Goal: Task Accomplishment & Management: Complete application form

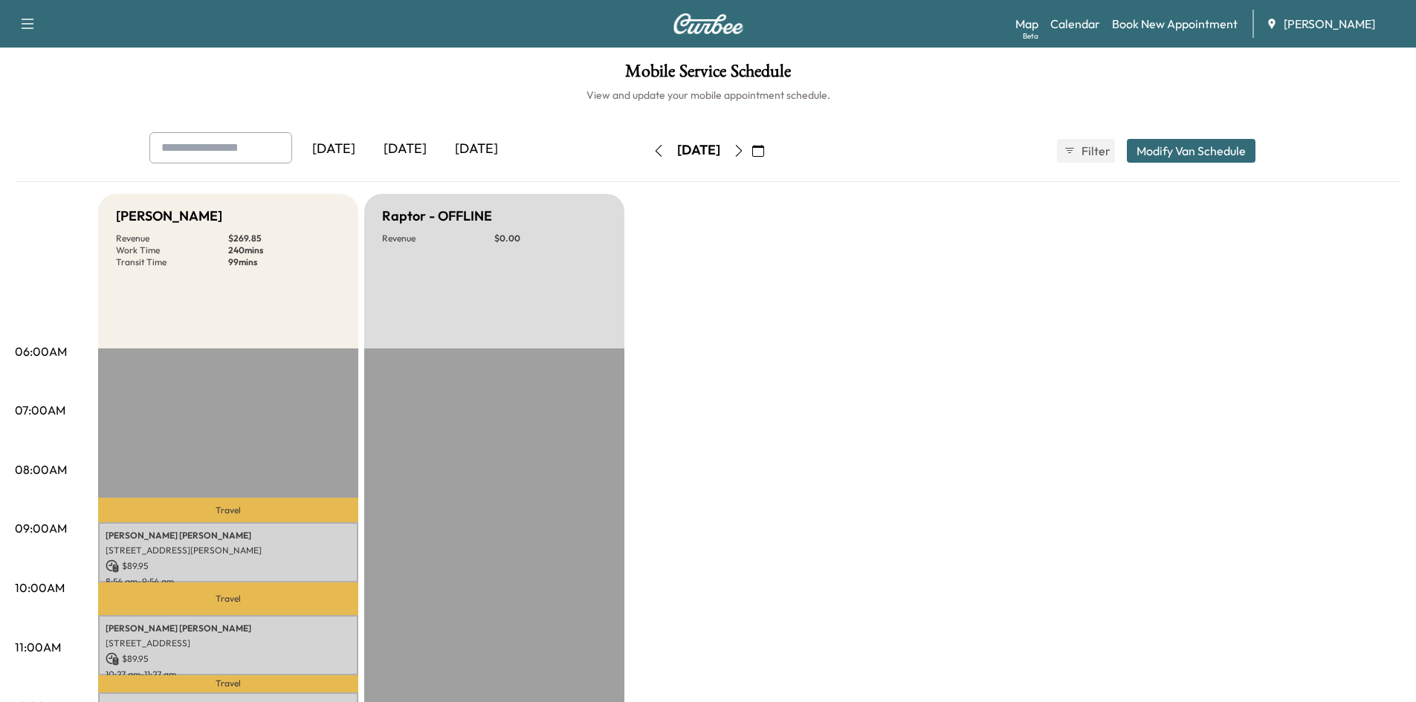
scroll to position [73, 0]
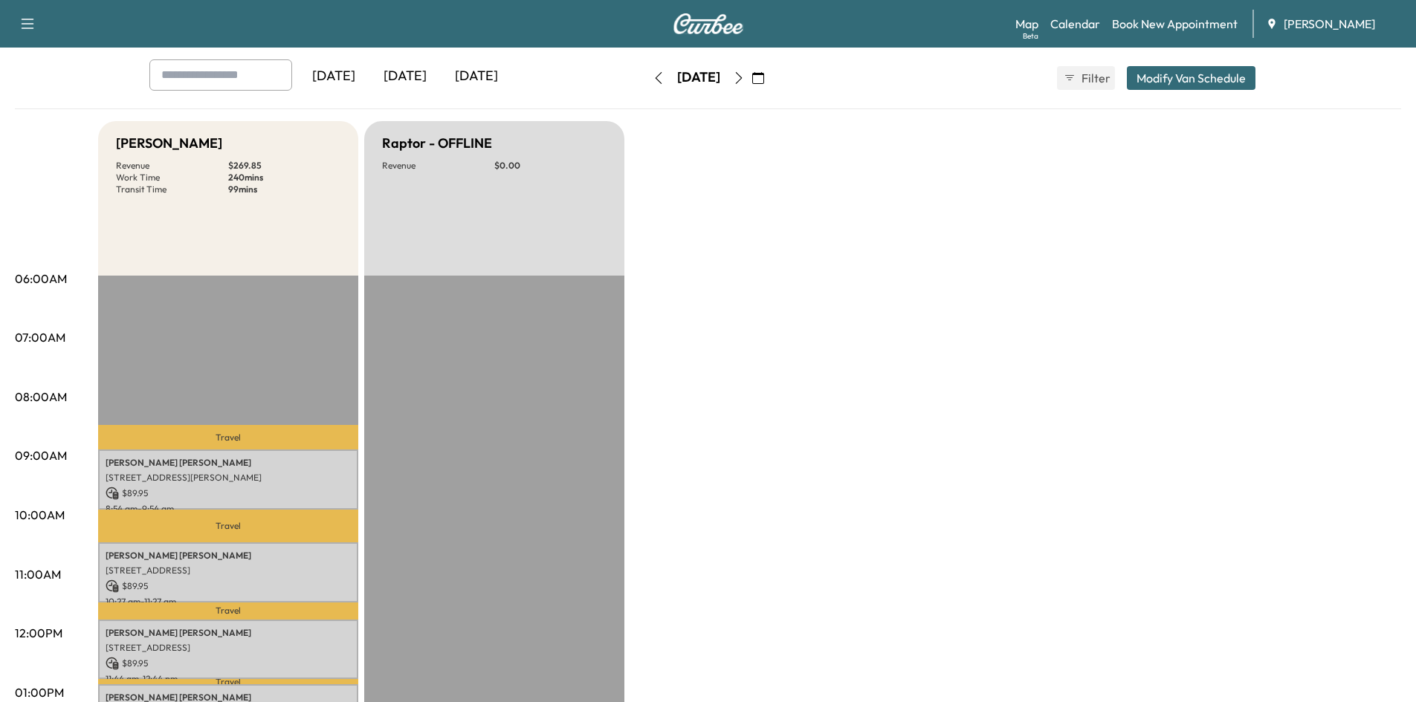
click at [764, 79] on icon "button" at bounding box center [758, 78] width 12 height 12
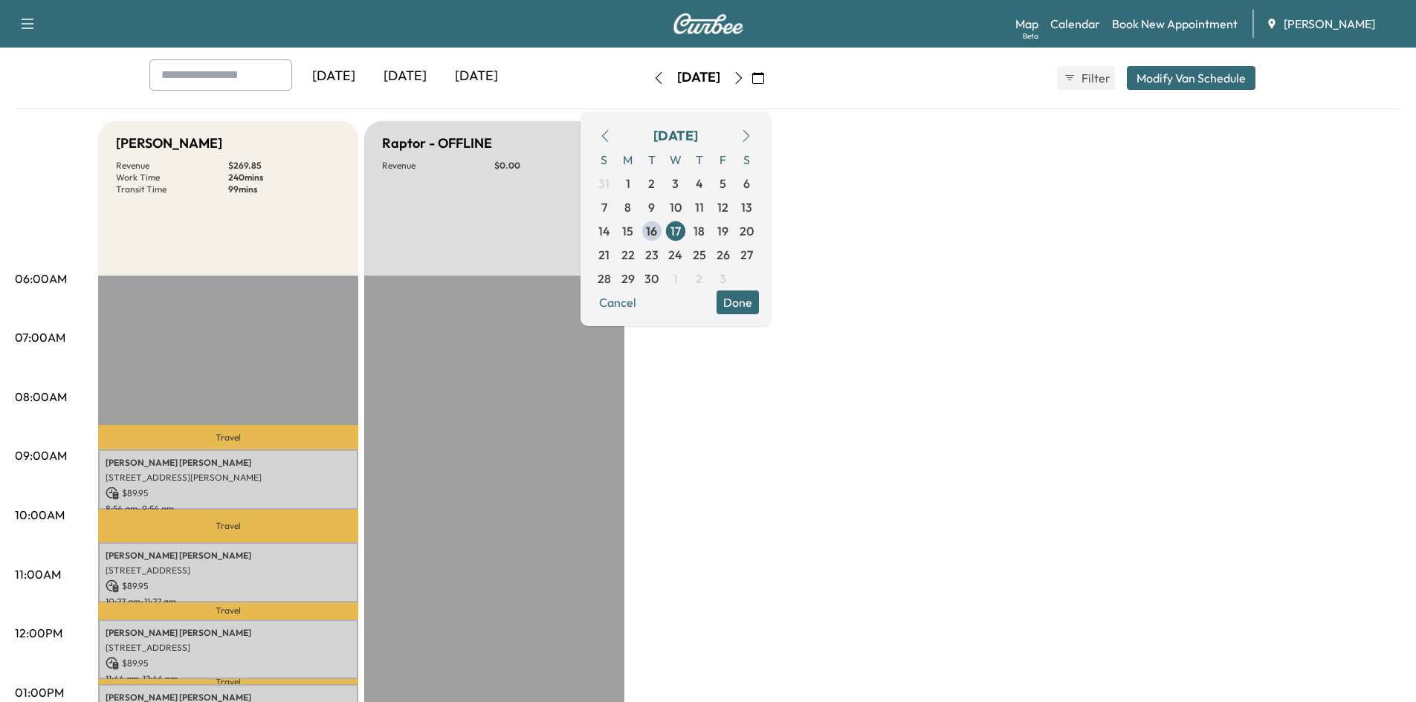
click at [611, 131] on icon "button" at bounding box center [605, 136] width 12 height 12
click at [611, 135] on icon "button" at bounding box center [605, 136] width 12 height 12
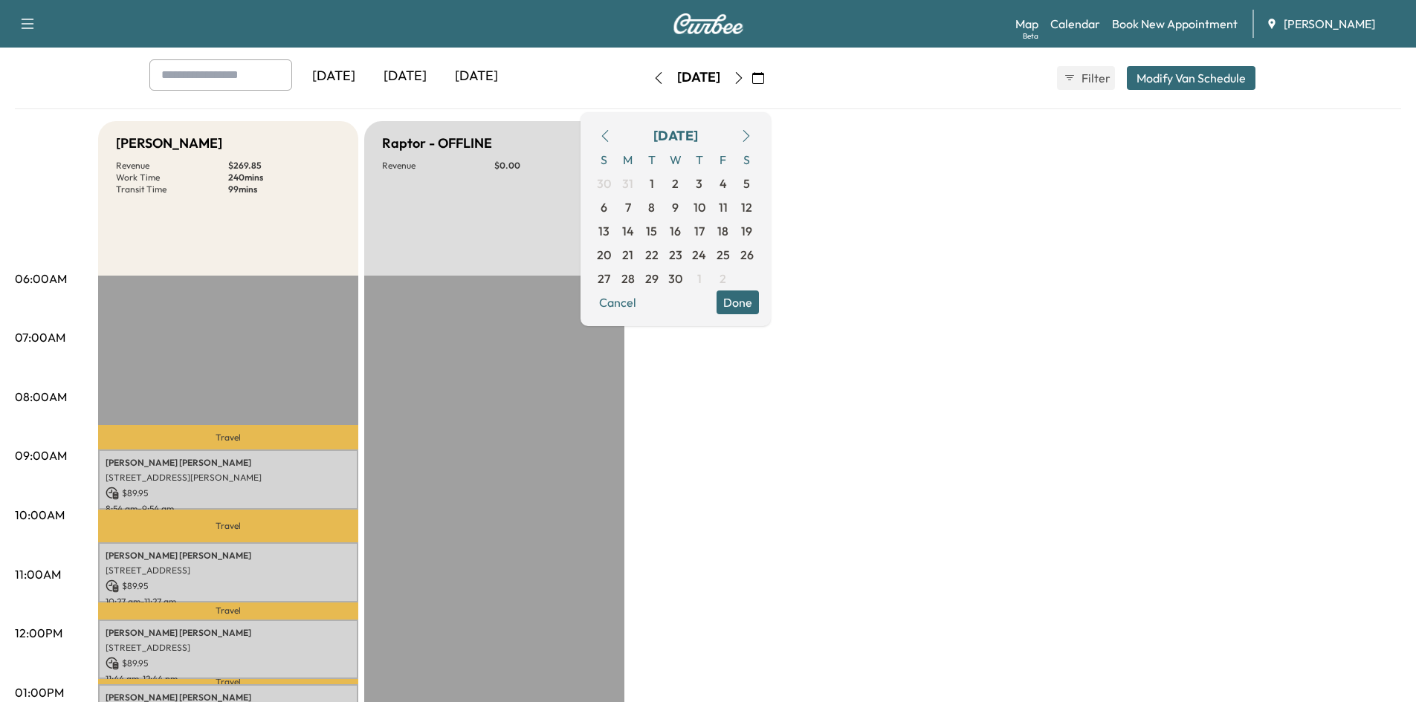
click at [611, 135] on icon "button" at bounding box center [605, 136] width 12 height 12
click at [631, 207] on span "3" at bounding box center [627, 207] width 7 height 18
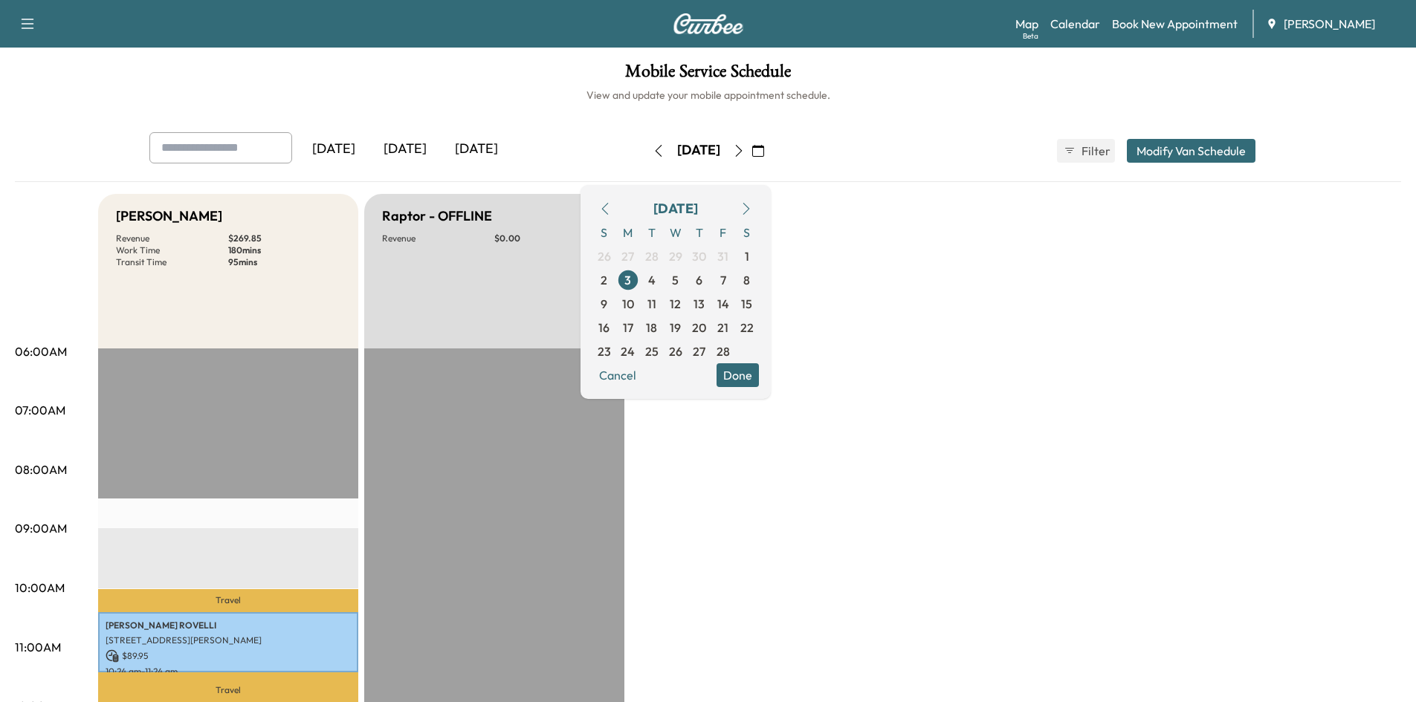
click at [764, 146] on icon "button" at bounding box center [758, 151] width 12 height 12
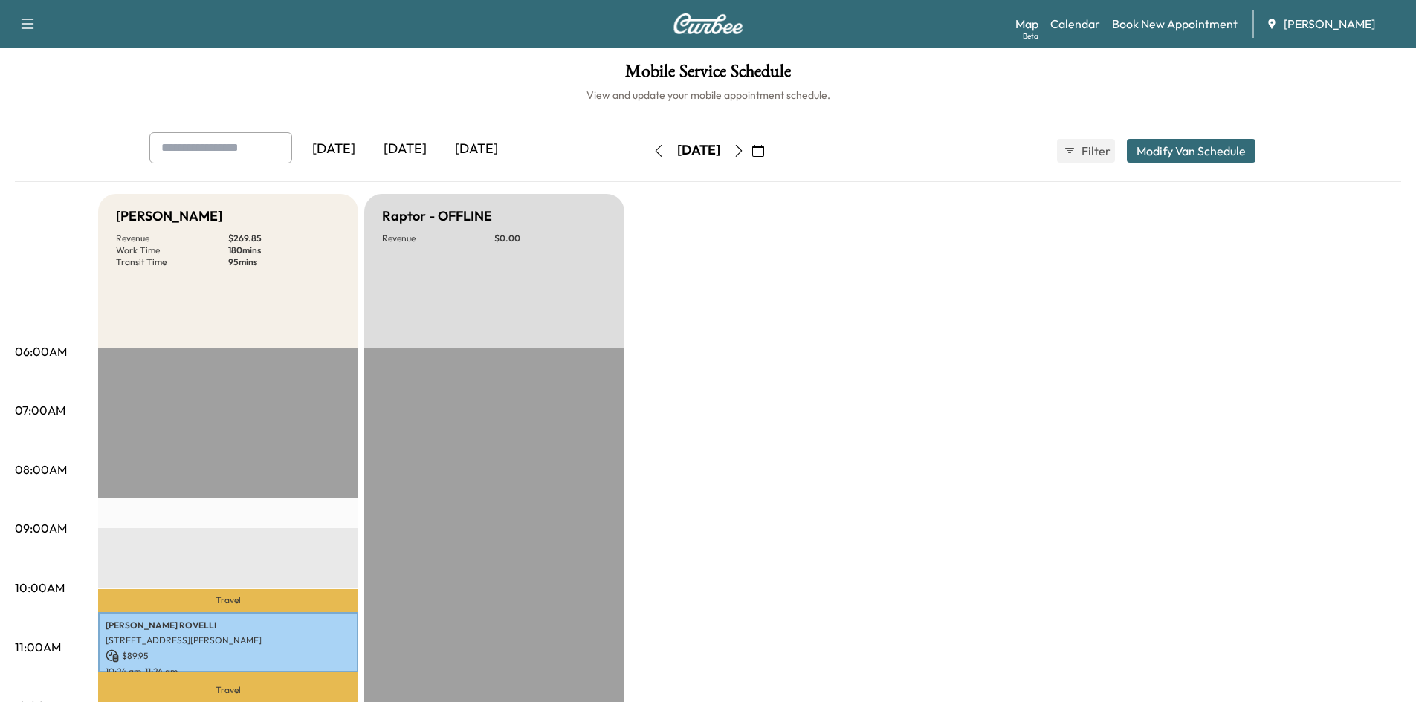
click at [764, 153] on icon "button" at bounding box center [758, 151] width 12 height 12
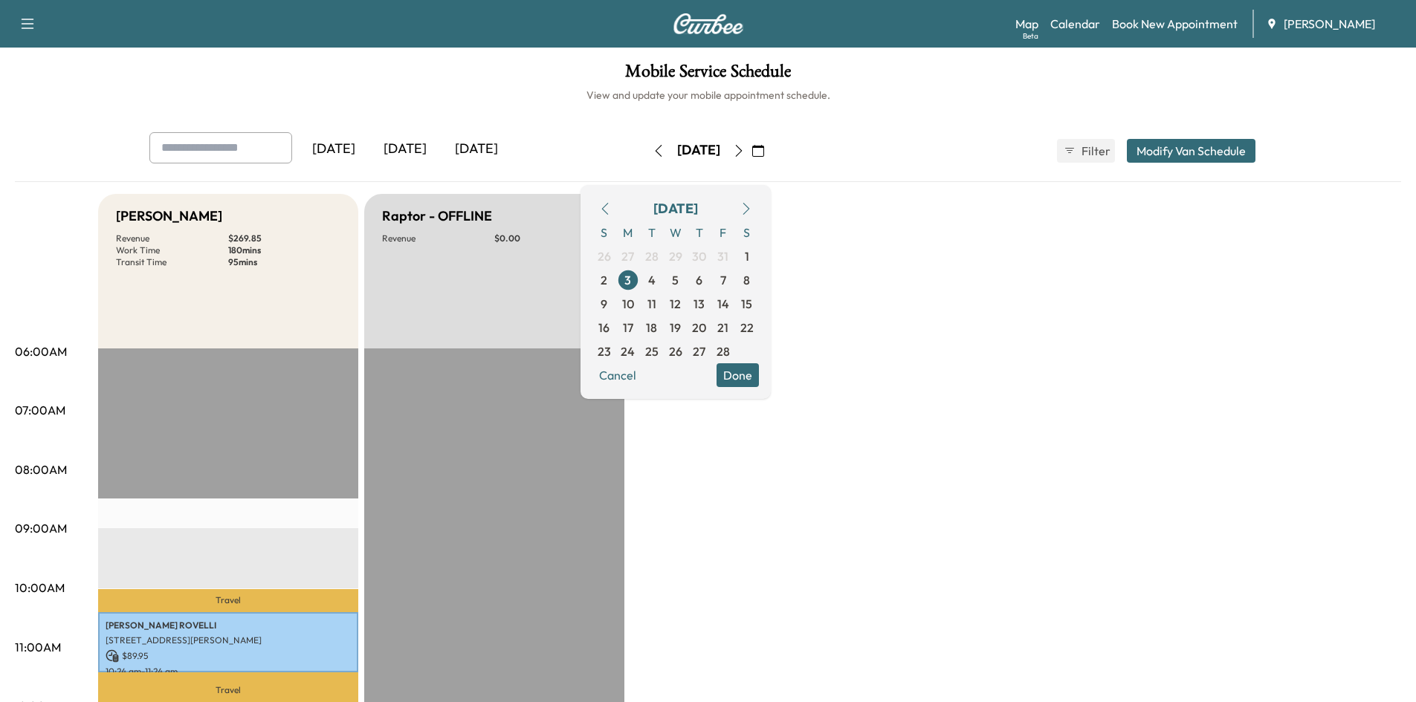
click at [752, 204] on icon "button" at bounding box center [746, 209] width 12 height 12
click at [634, 303] on span "10" at bounding box center [628, 304] width 12 height 18
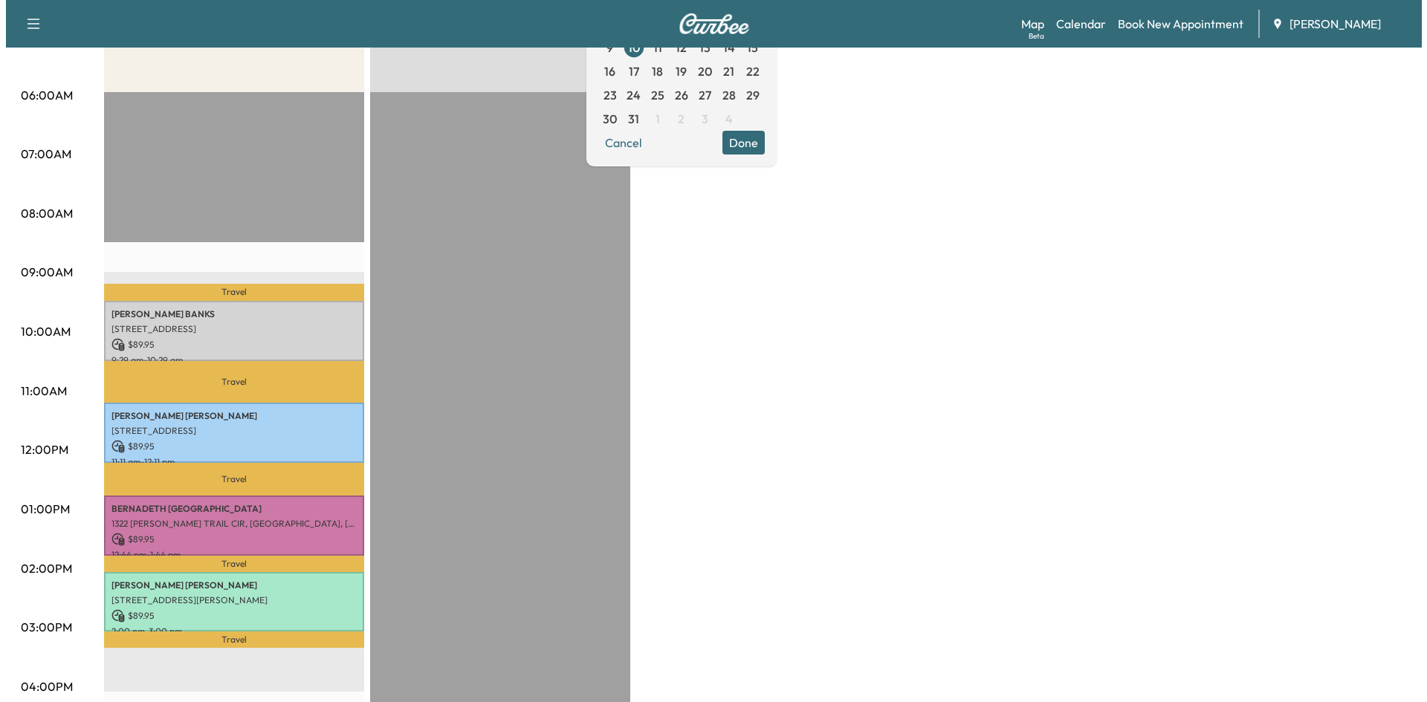
scroll to position [263, 0]
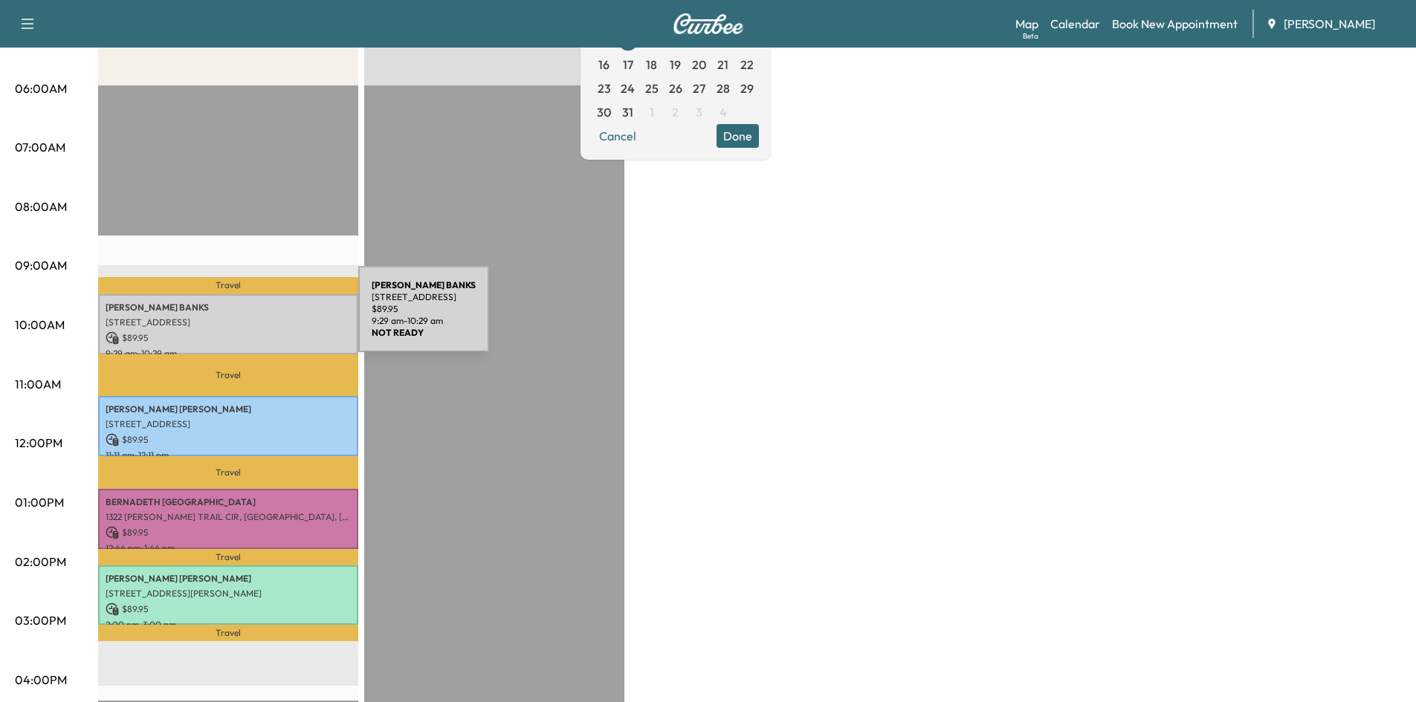
click at [247, 318] on p "4141 RIVERLOOK PKWY SE UNIT 101, MARIETTA, GA, USA" at bounding box center [228, 323] width 245 height 12
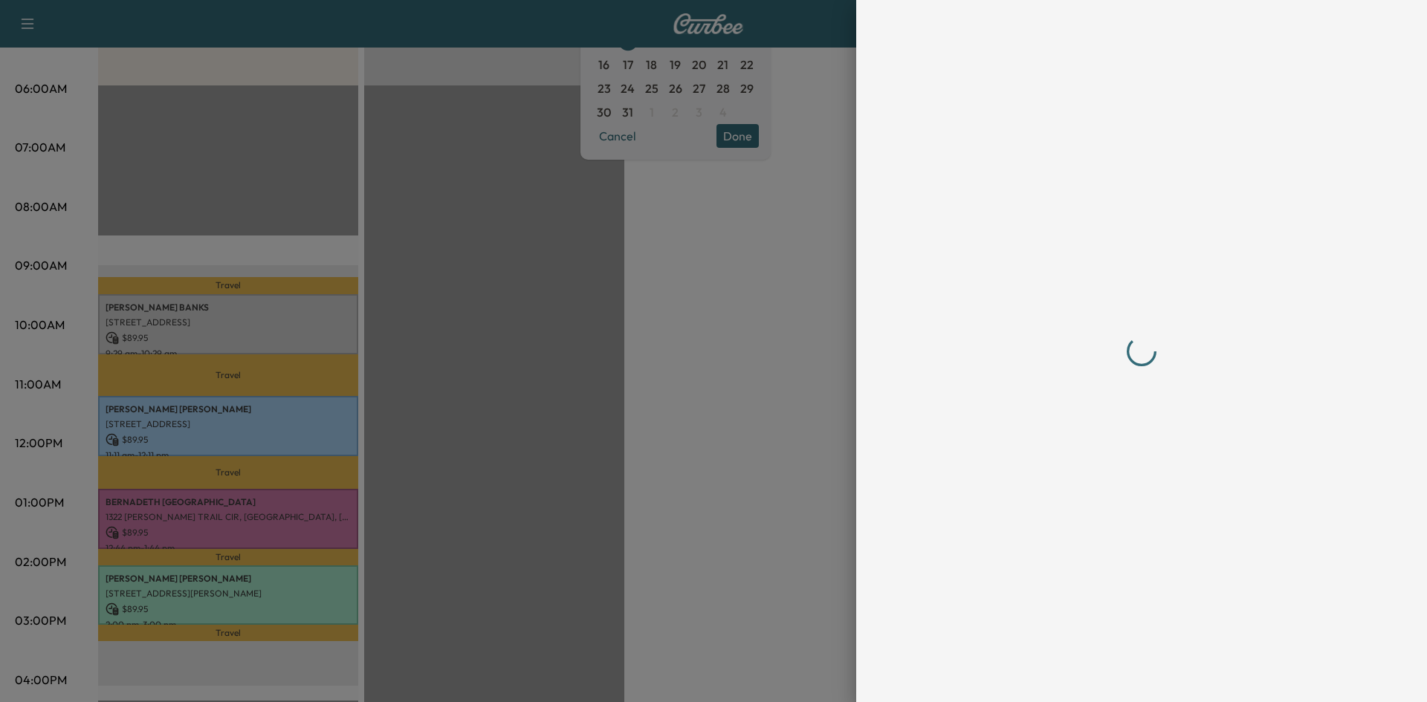
scroll to position [0, 0]
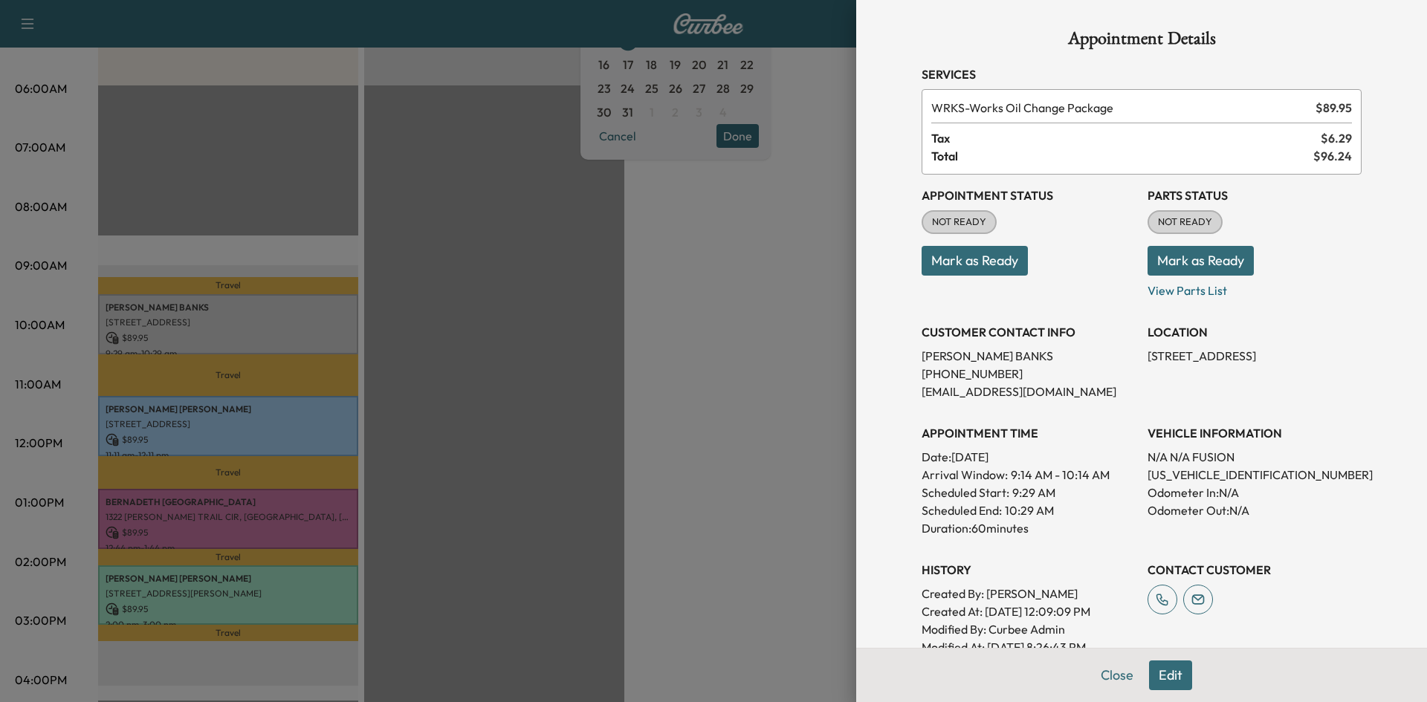
click at [207, 412] on div at bounding box center [713, 351] width 1427 height 702
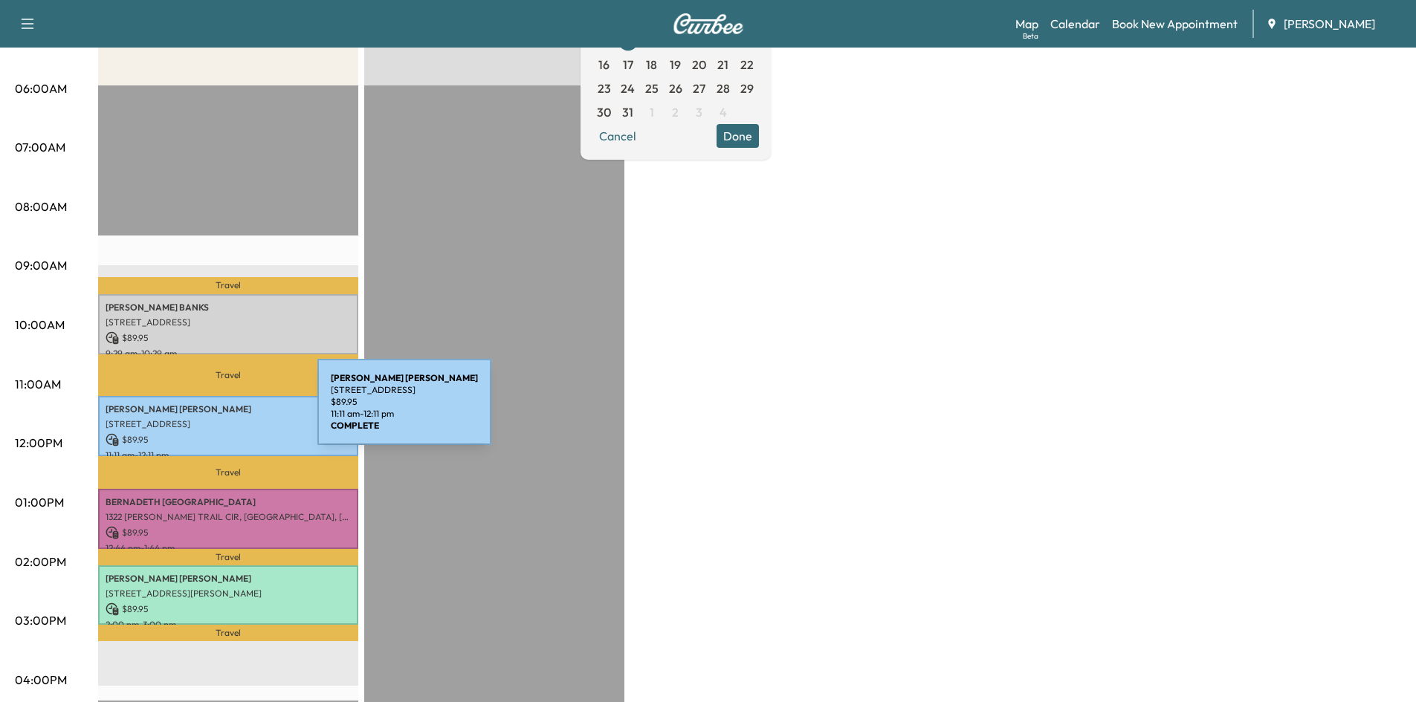
click at [206, 411] on p "NEAL CHAHWALA" at bounding box center [228, 410] width 245 height 12
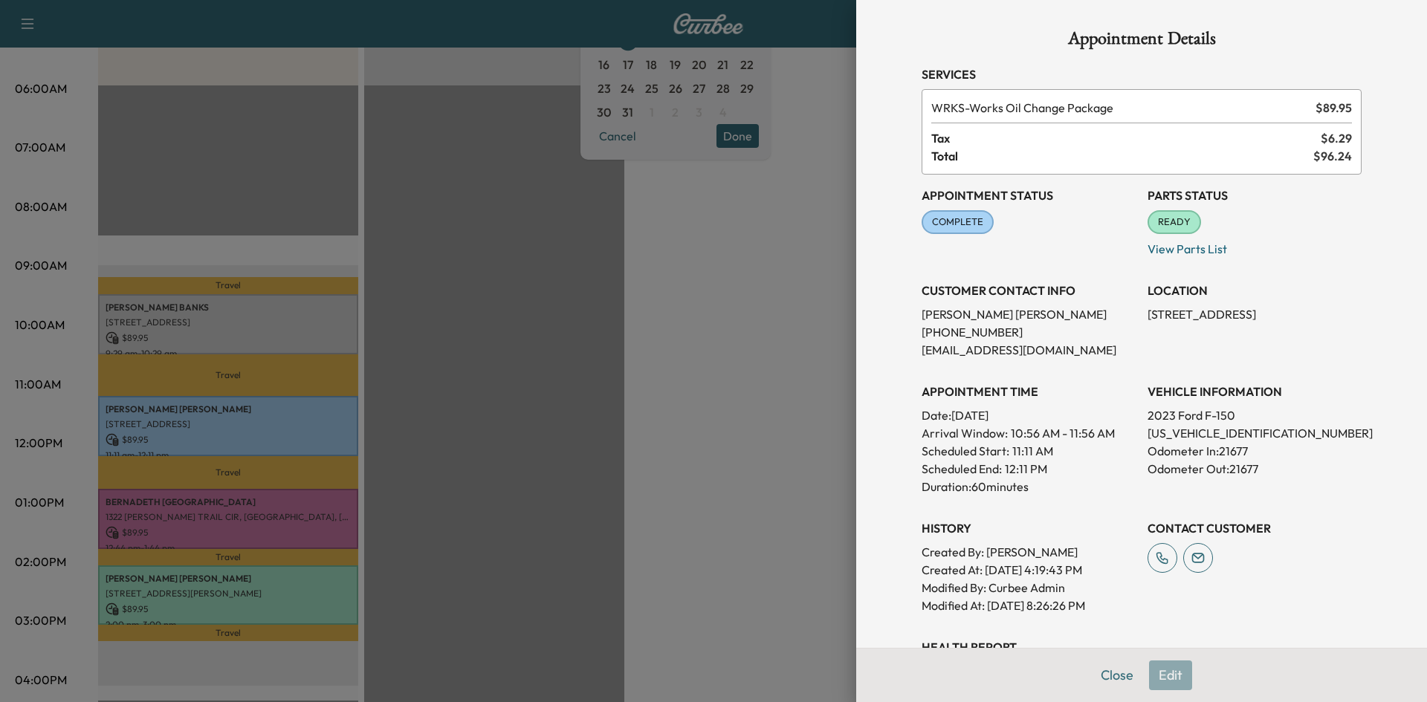
click at [1095, 676] on div "Appointment Details Services WRKS - Works Oil Change Package $ 89.95 Tax $ 6.29…" at bounding box center [1142, 450] width 476 height 900
click at [166, 510] on div at bounding box center [713, 351] width 1427 height 702
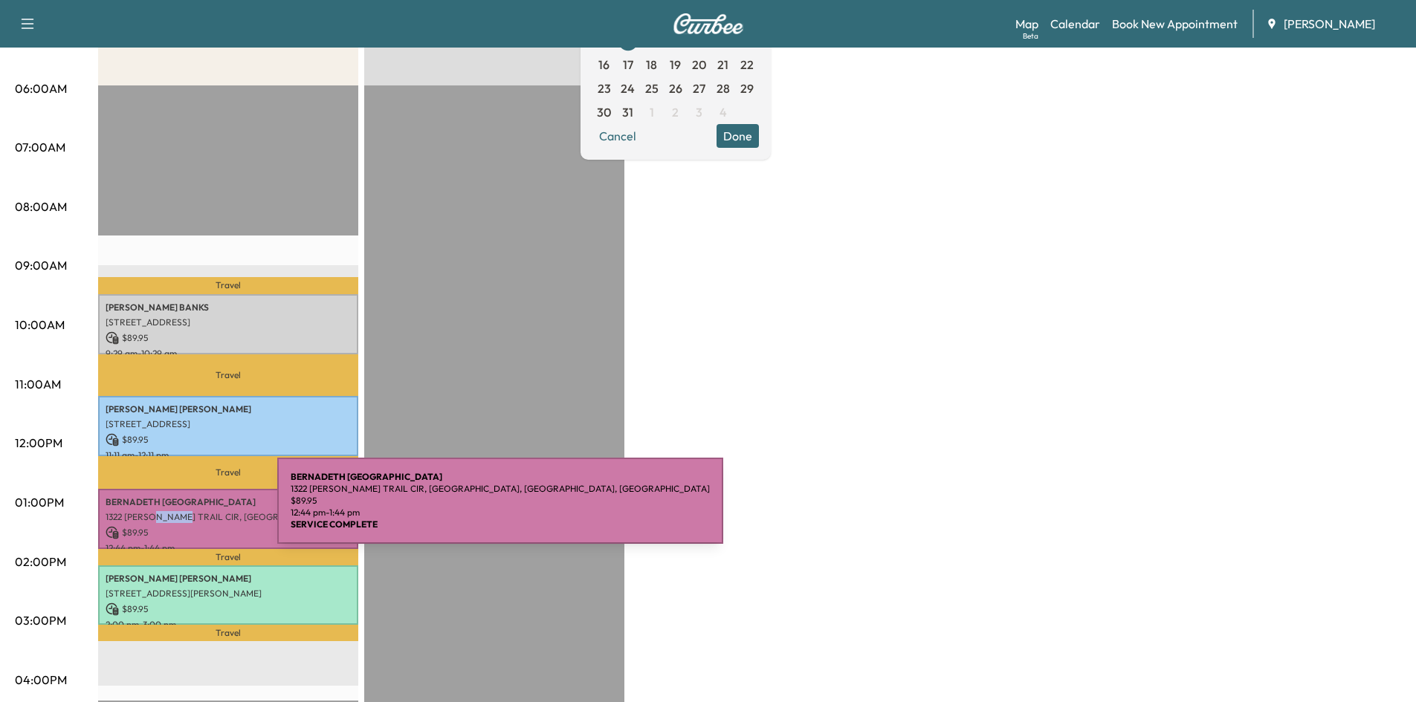
click at [166, 511] on p "1322 MARSH TRAIL CIR, ATLANTA, GA, USA" at bounding box center [228, 517] width 245 height 12
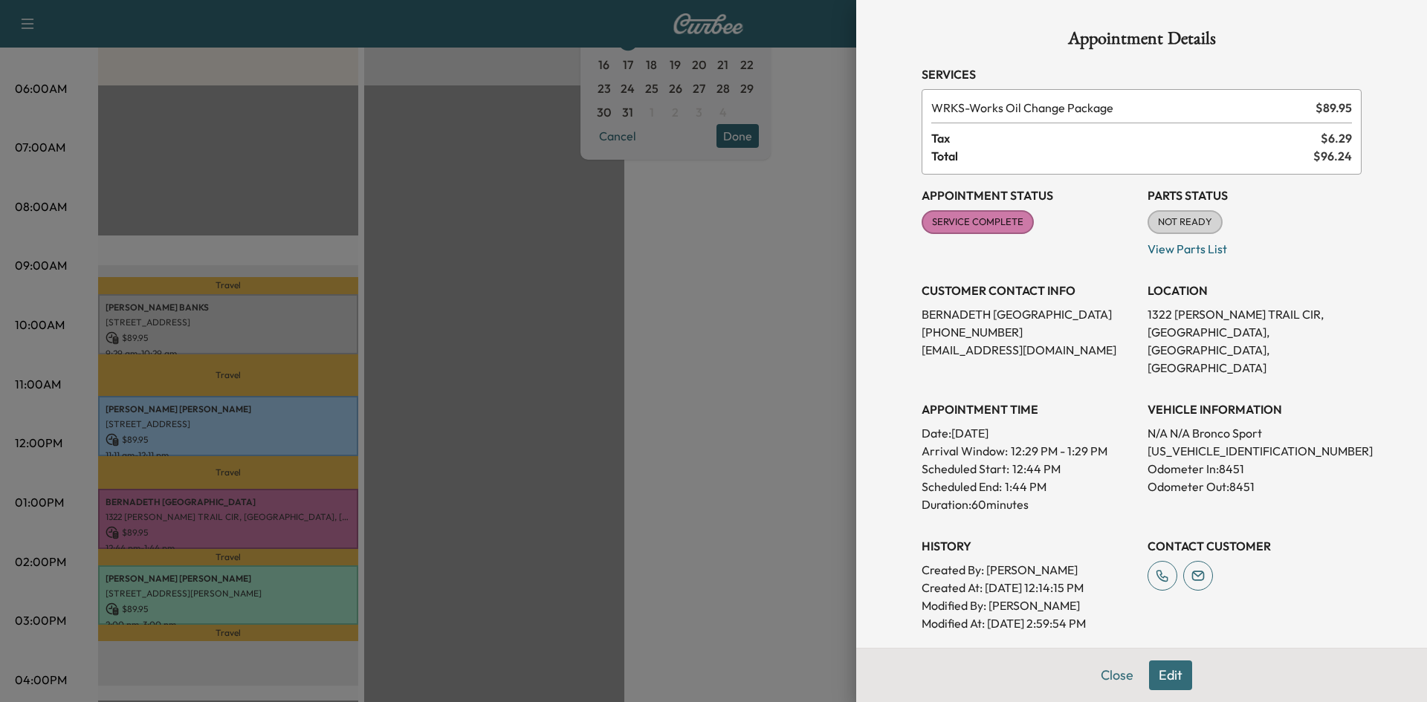
click at [1109, 678] on div "Appointment Details Services WRKS - Works Oil Change Package $ 89.95 Tax $ 6.29…" at bounding box center [1142, 423] width 476 height 846
click at [209, 580] on div at bounding box center [713, 351] width 1427 height 702
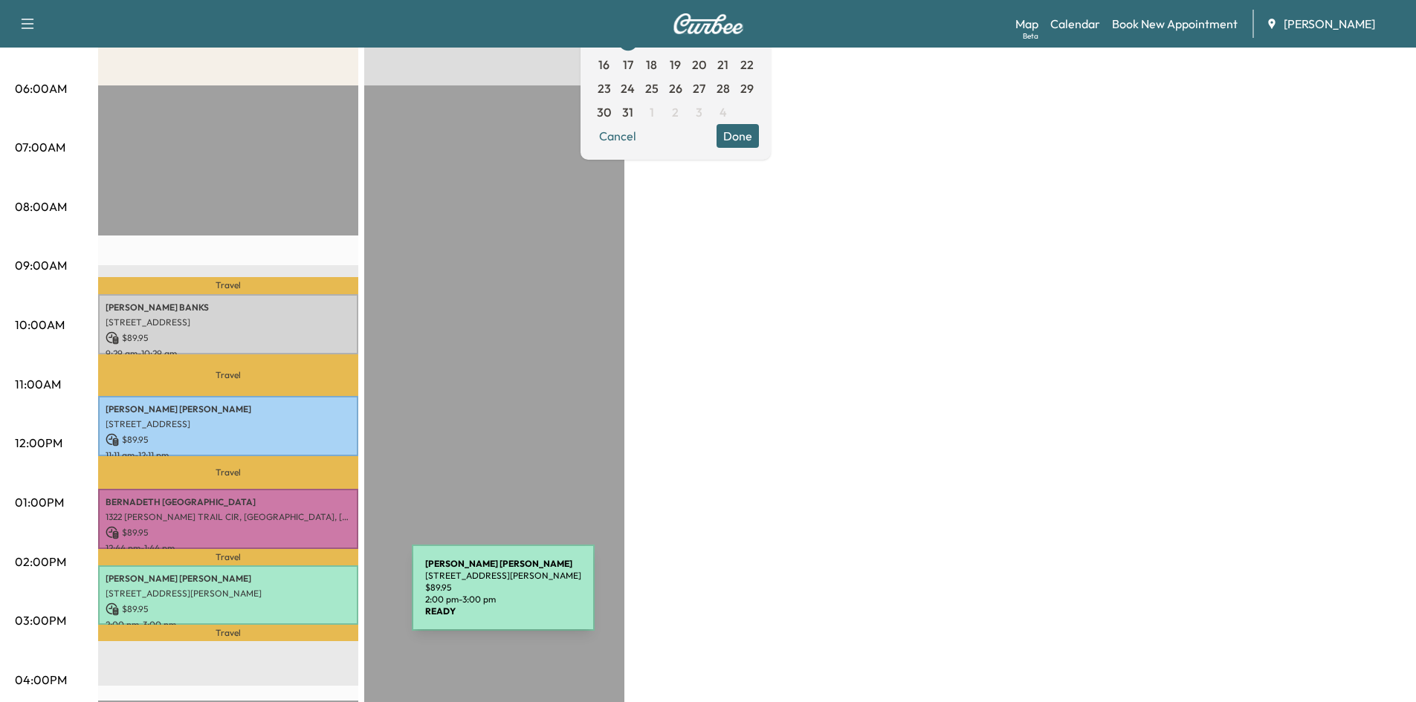
click at [300, 603] on p "$ 89.95" at bounding box center [228, 609] width 245 height 13
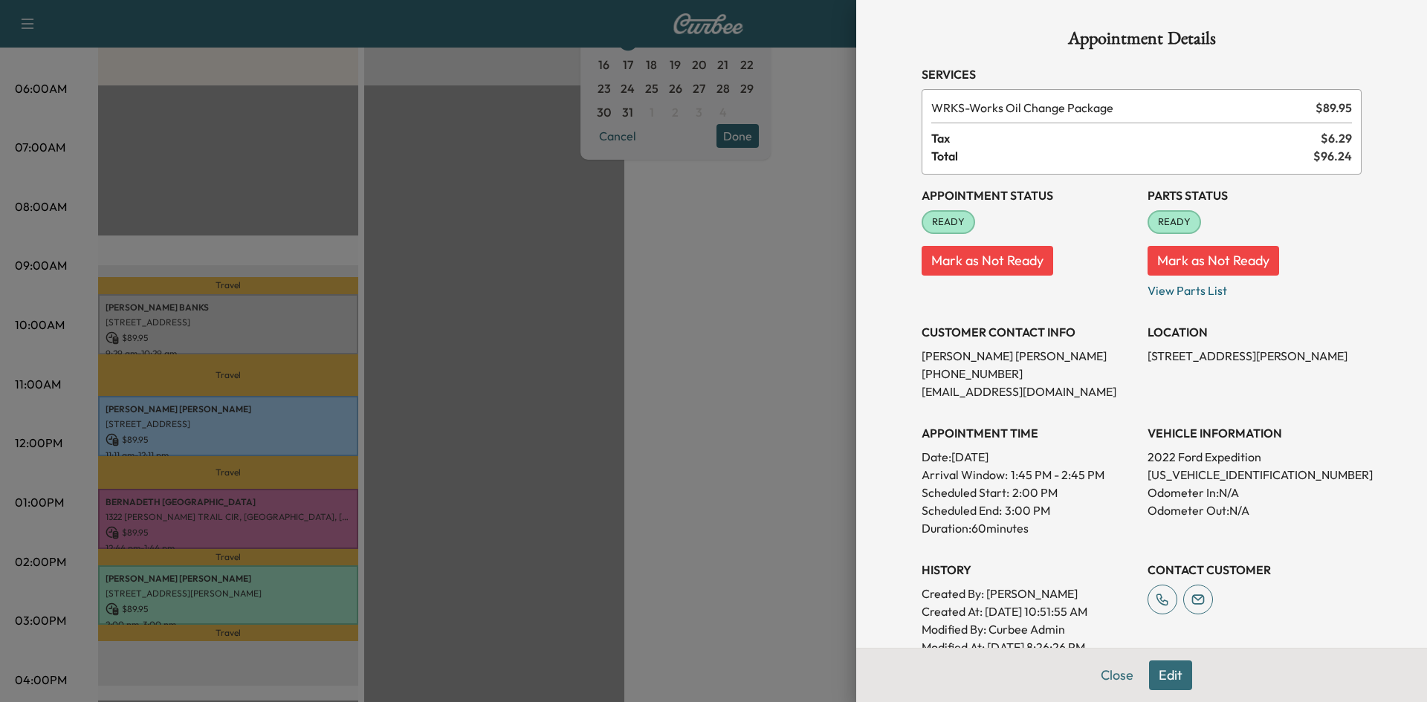
click at [1104, 673] on div "Appointment Details Services WRKS - Works Oil Change Package $ 89.95 Tax $ 6.29…" at bounding box center [1142, 402] width 476 height 805
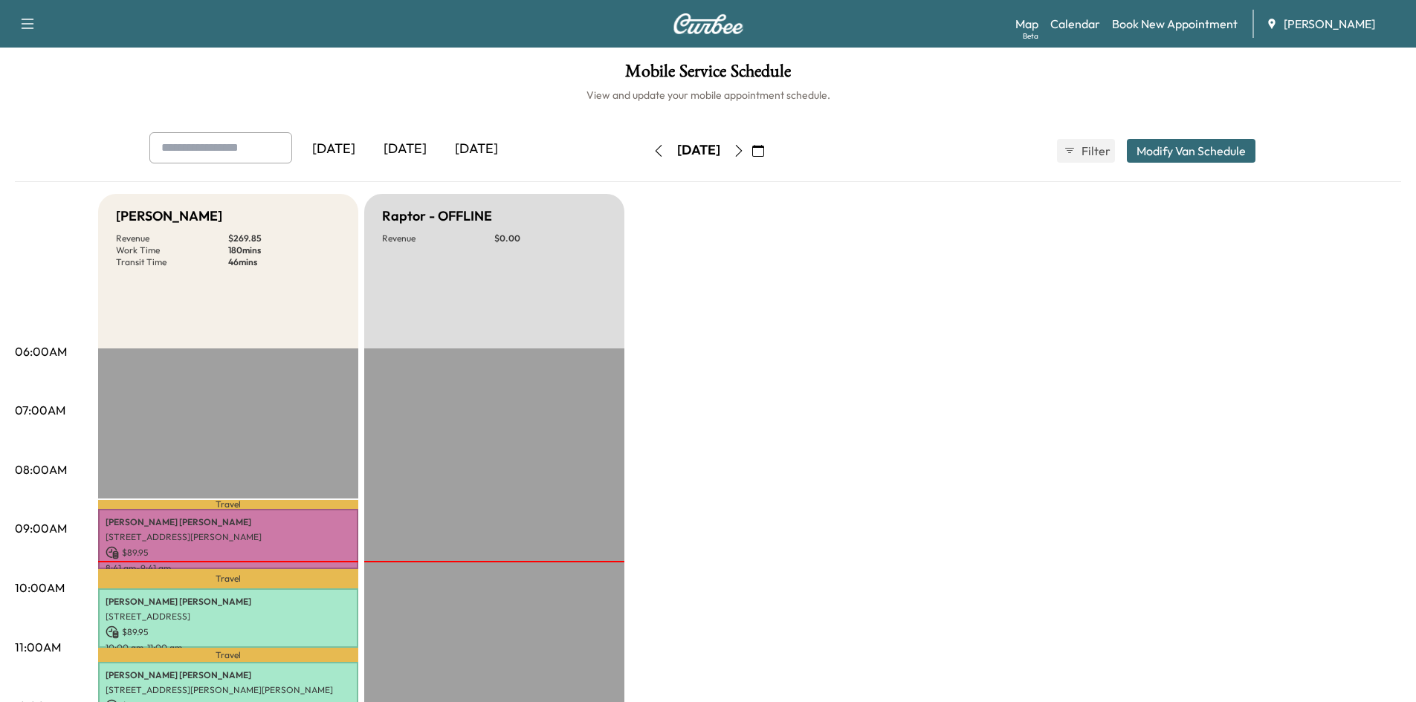
click at [764, 152] on icon "button" at bounding box center [758, 151] width 12 height 12
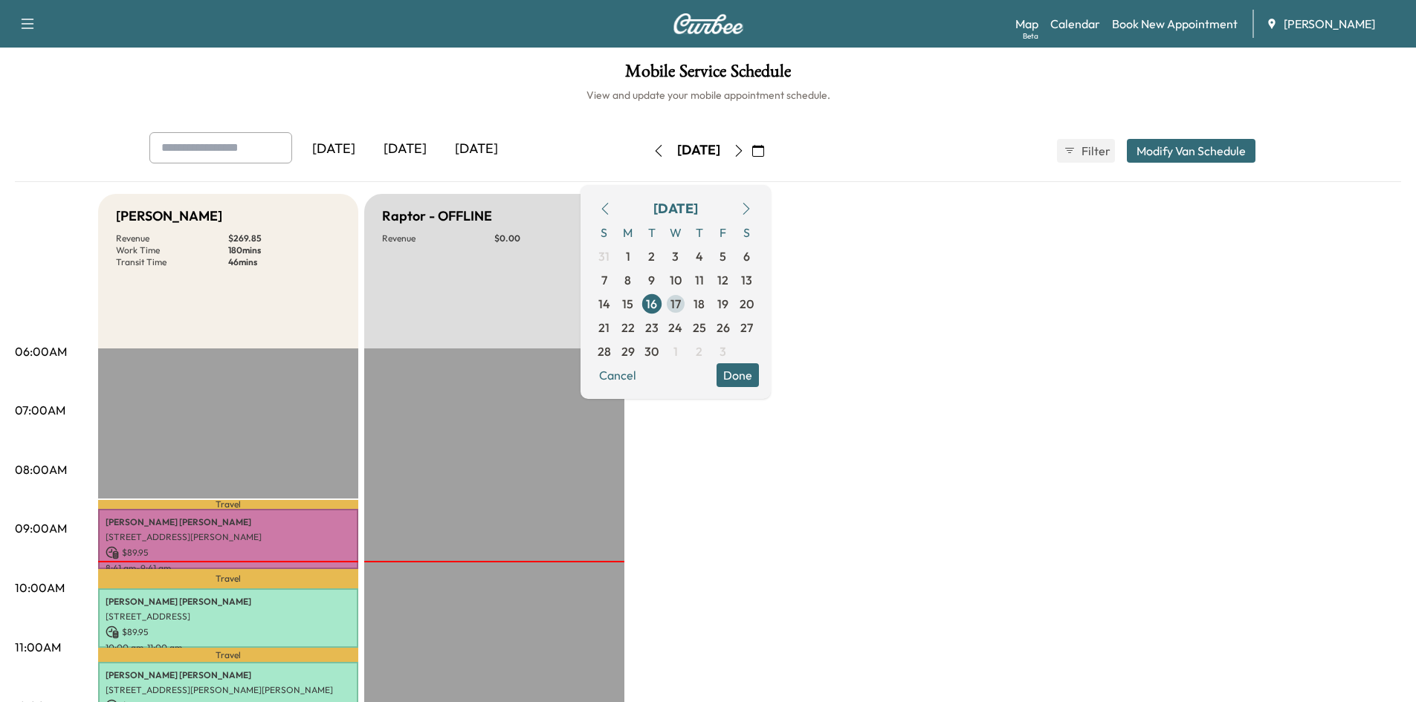
click at [681, 304] on span "17" at bounding box center [675, 304] width 10 height 18
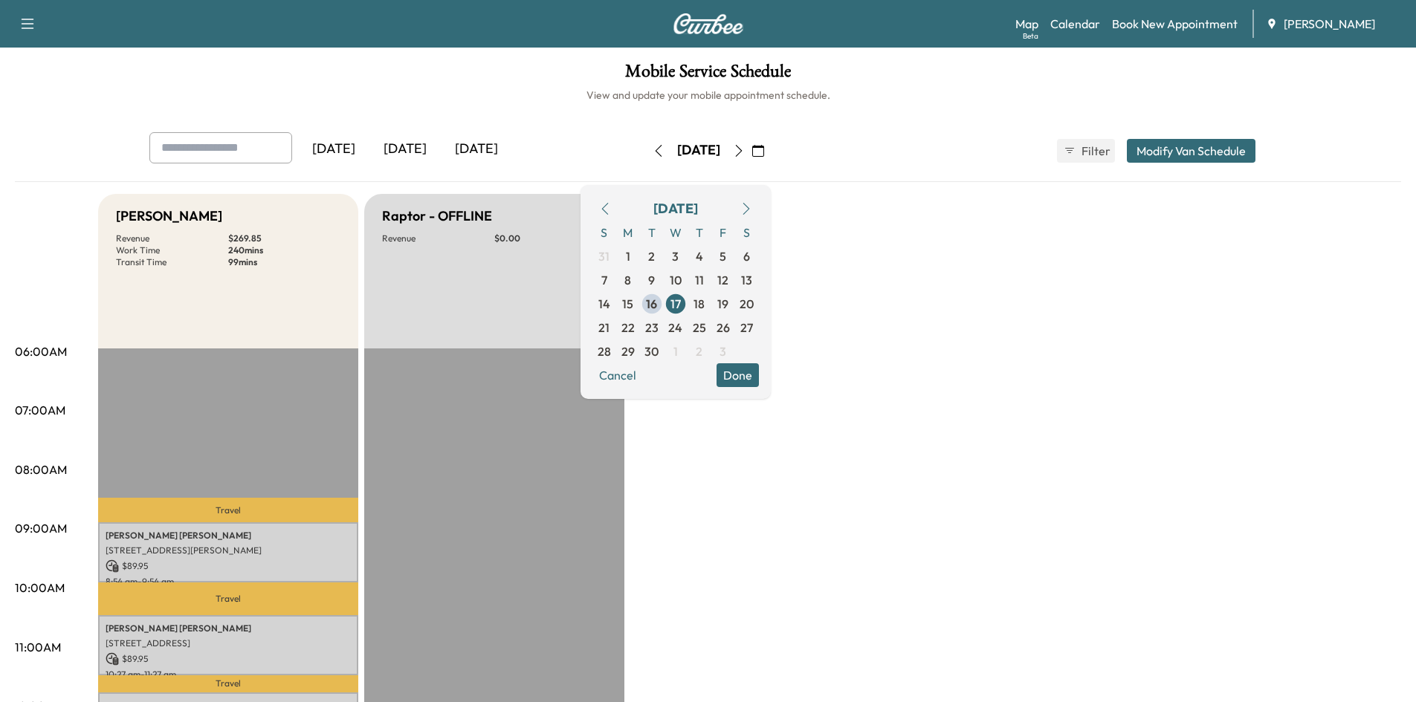
click at [764, 152] on icon "button" at bounding box center [758, 151] width 12 height 12
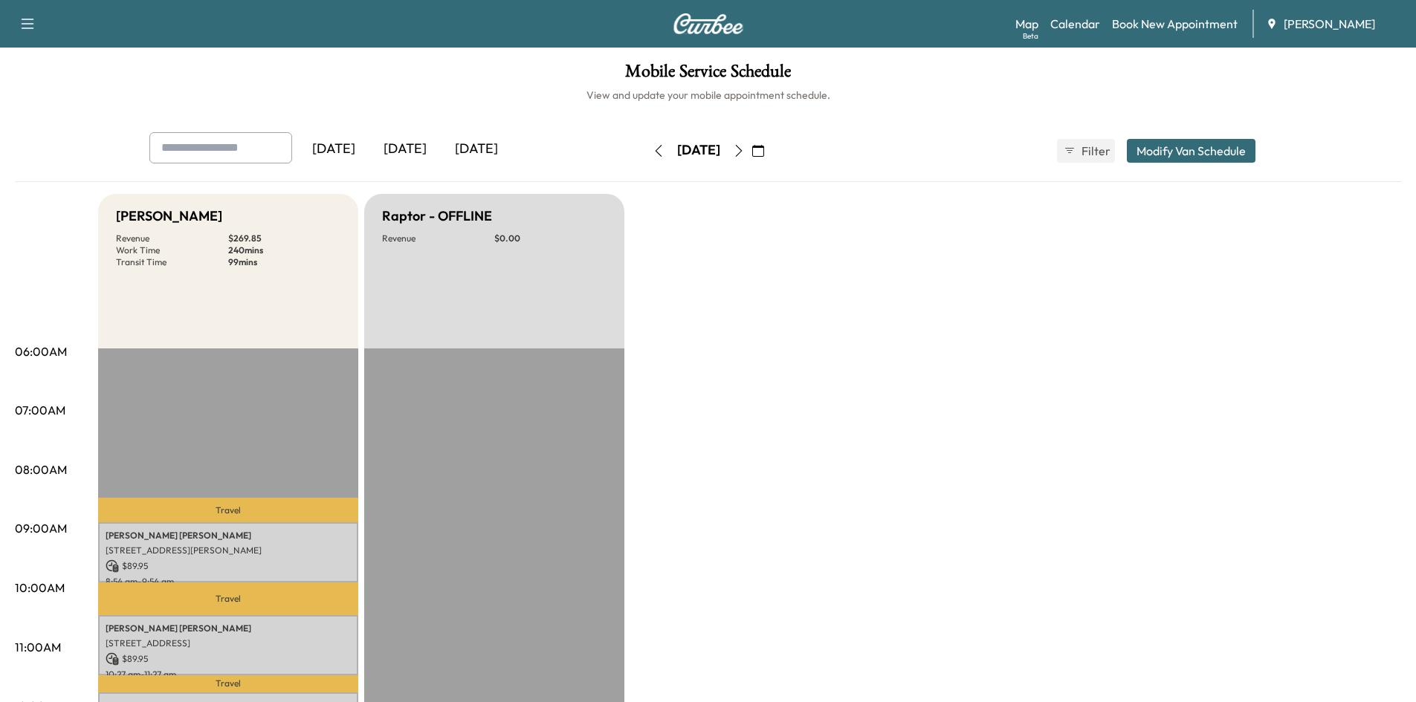
click at [771, 143] on button "button" at bounding box center [757, 151] width 25 height 24
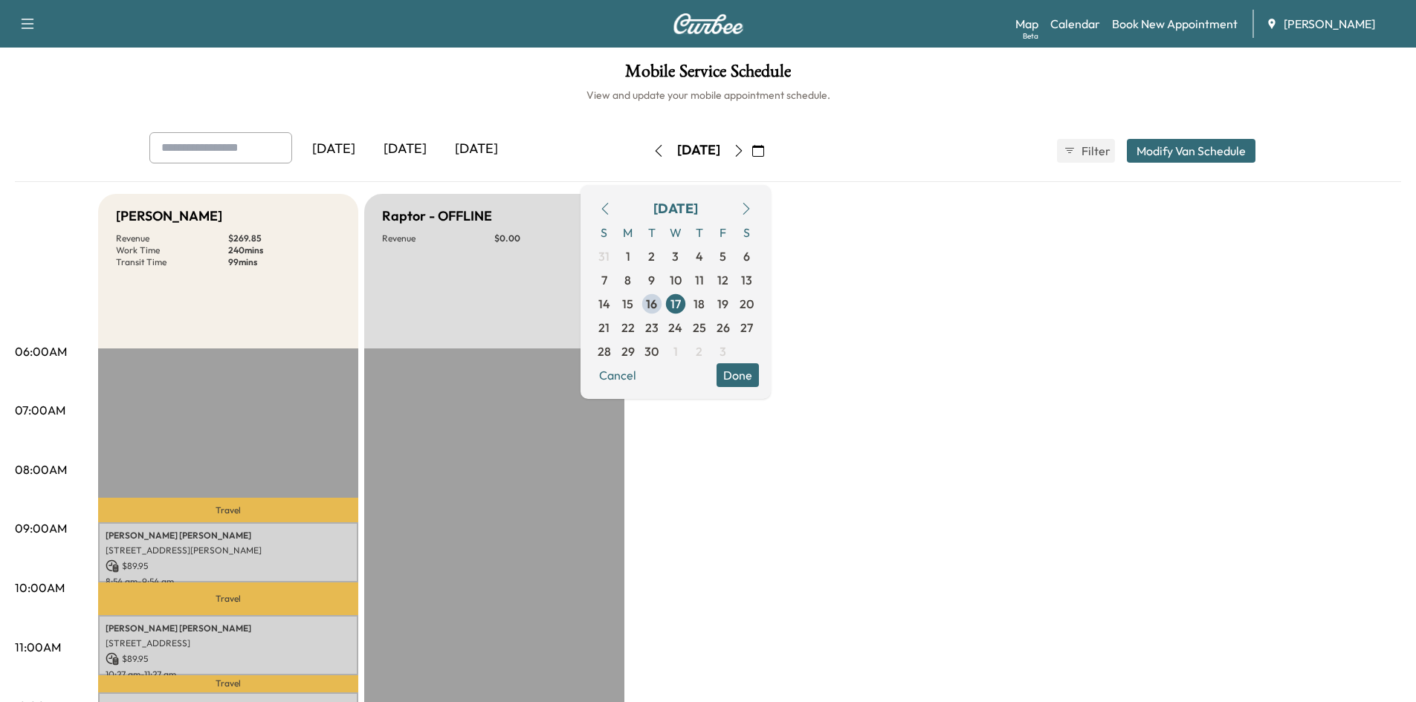
click at [608, 208] on icon "button" at bounding box center [604, 209] width 7 height 12
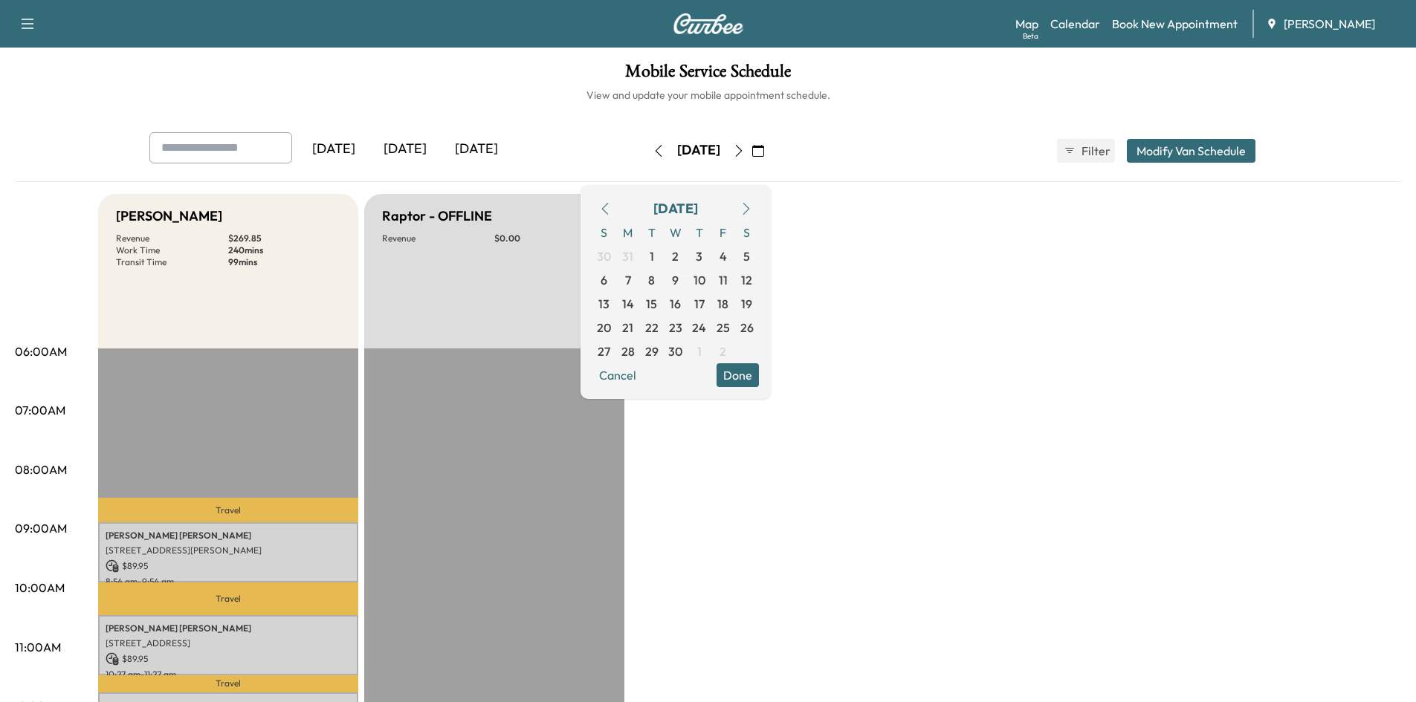
click at [608, 208] on icon "button" at bounding box center [604, 209] width 7 height 12
click at [640, 325] on span "17" at bounding box center [628, 328] width 24 height 24
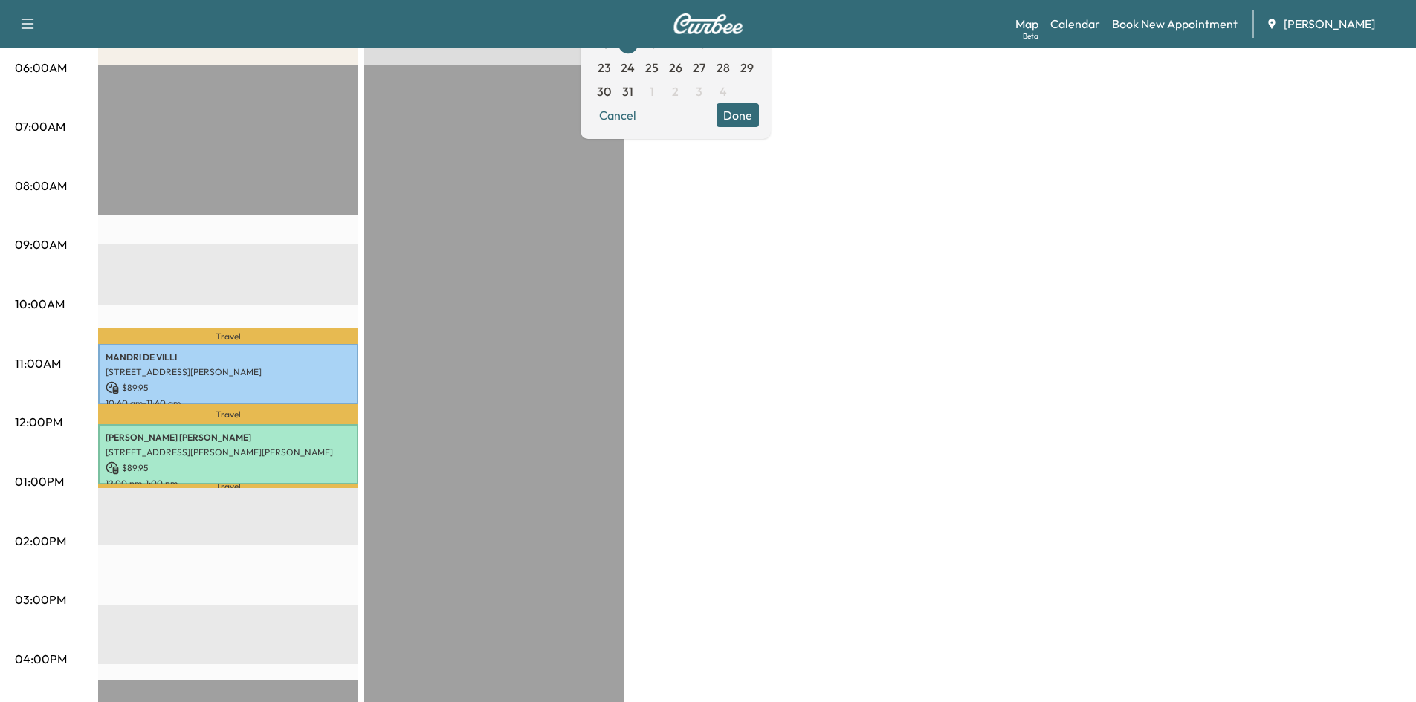
scroll to position [299, 0]
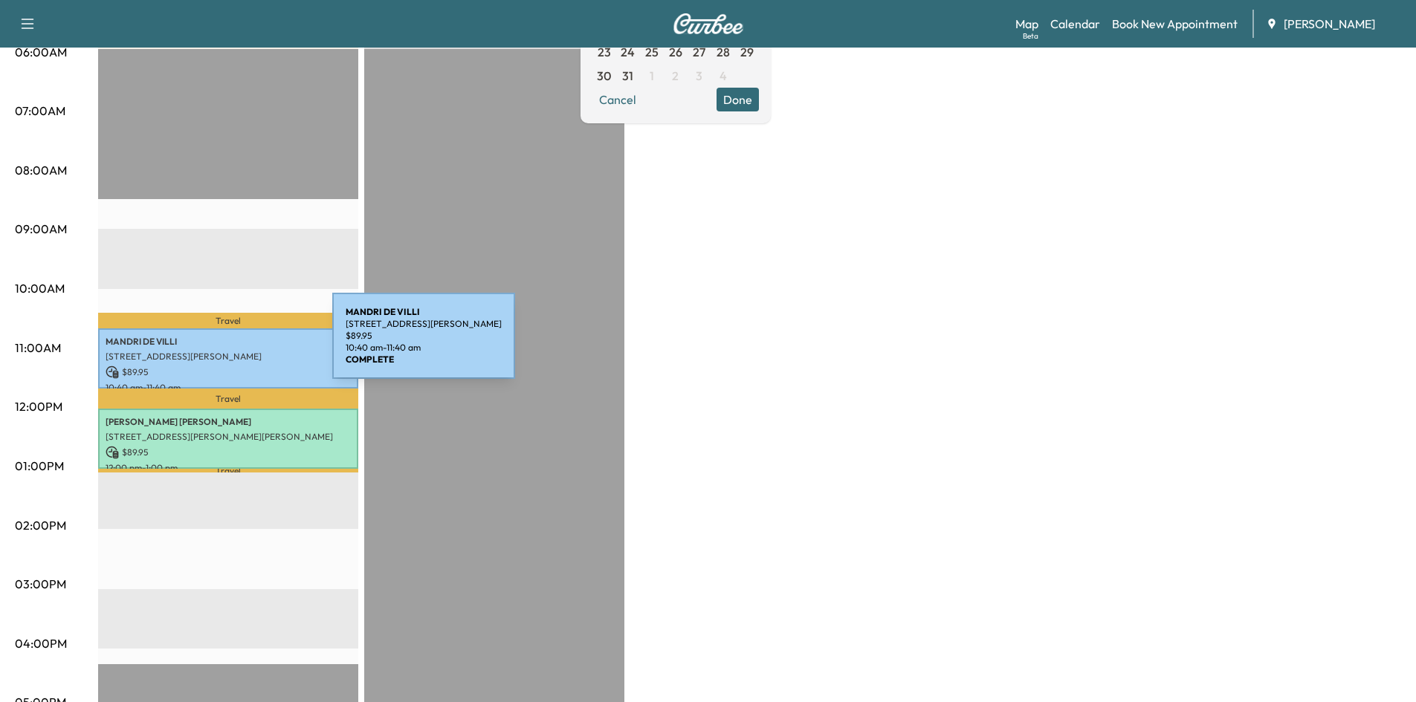
click at [221, 345] on p "MANDRI DE VILLI" at bounding box center [228, 342] width 245 height 12
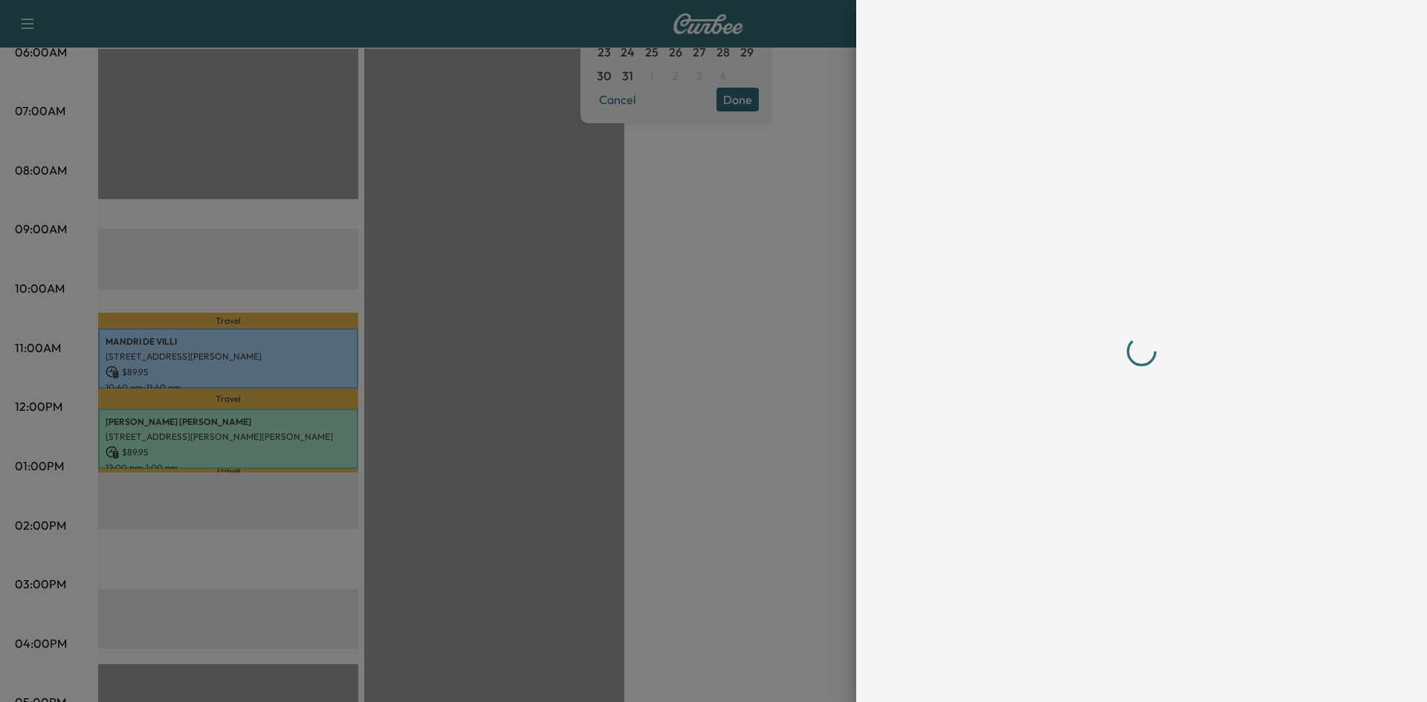
click at [1105, 667] on div at bounding box center [1141, 351] width 440 height 643
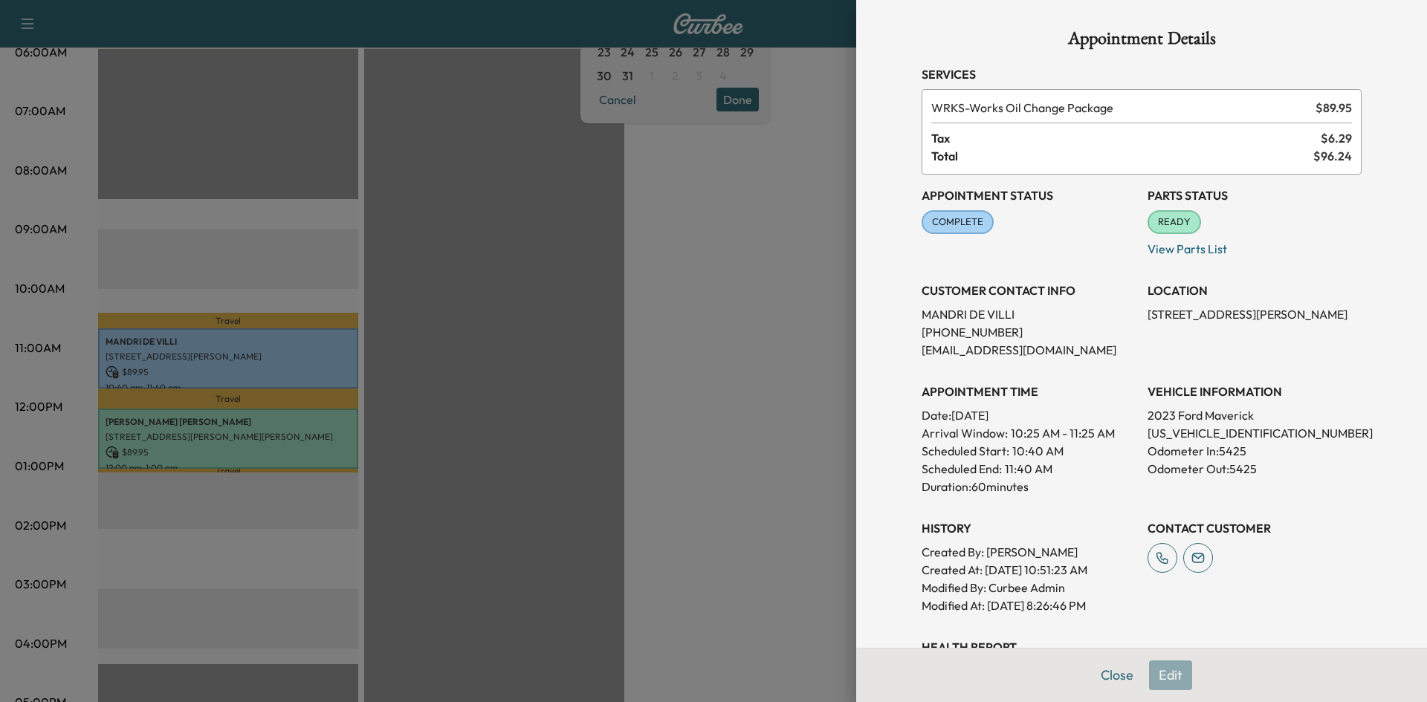
click at [189, 443] on div at bounding box center [713, 351] width 1427 height 702
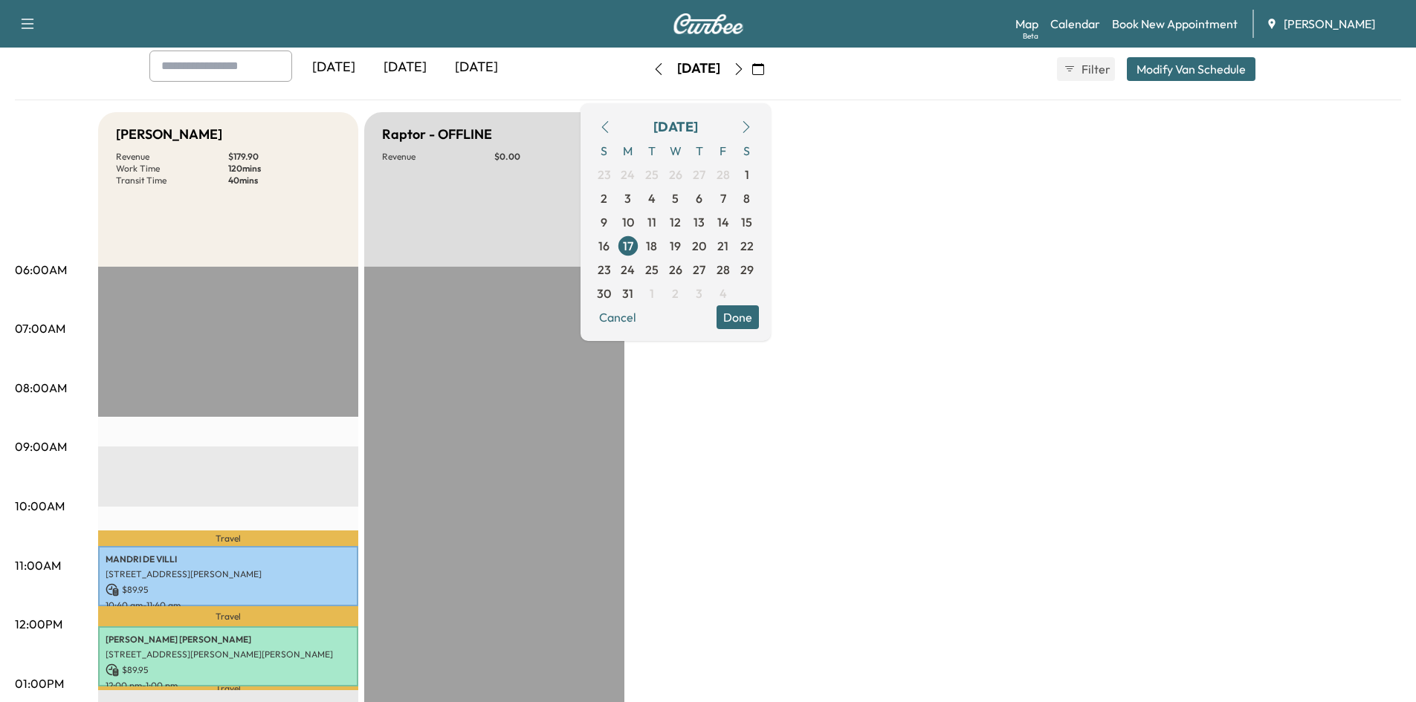
scroll to position [74, 0]
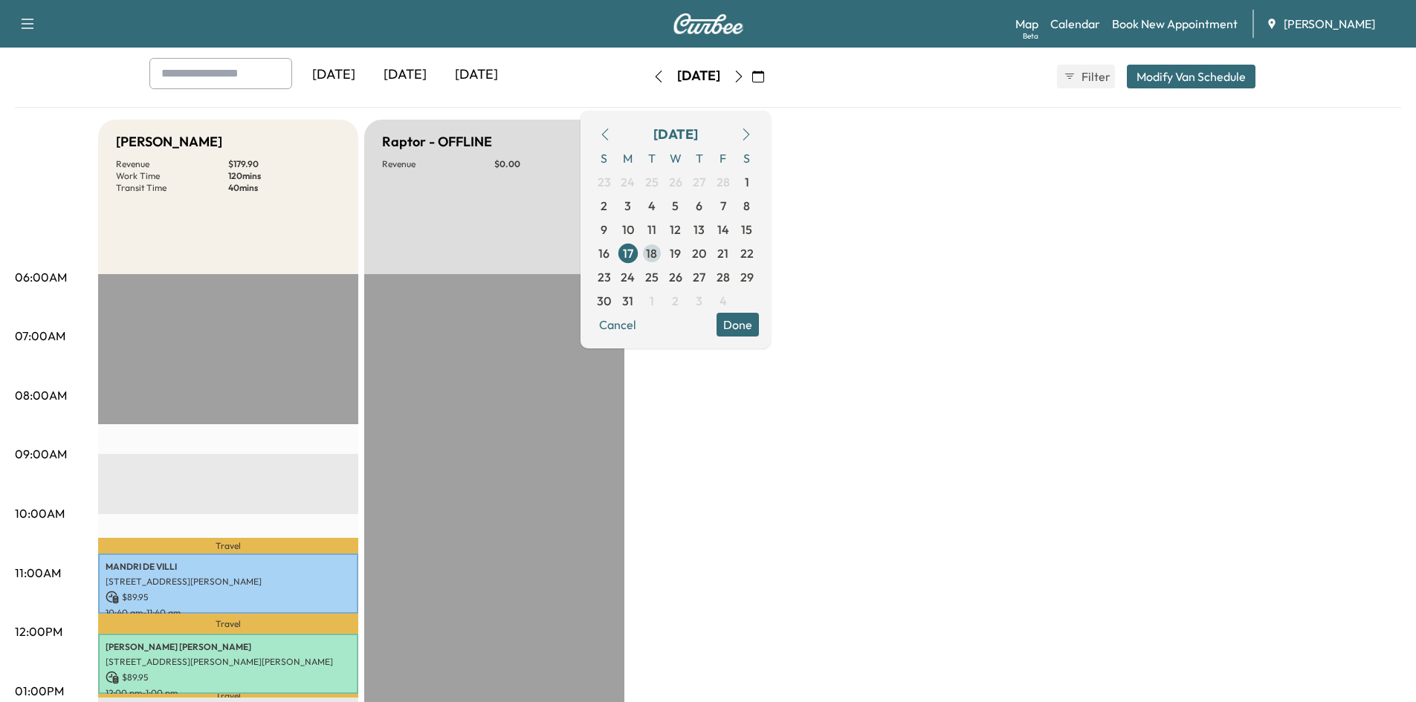
click at [657, 256] on span "18" at bounding box center [651, 253] width 11 height 18
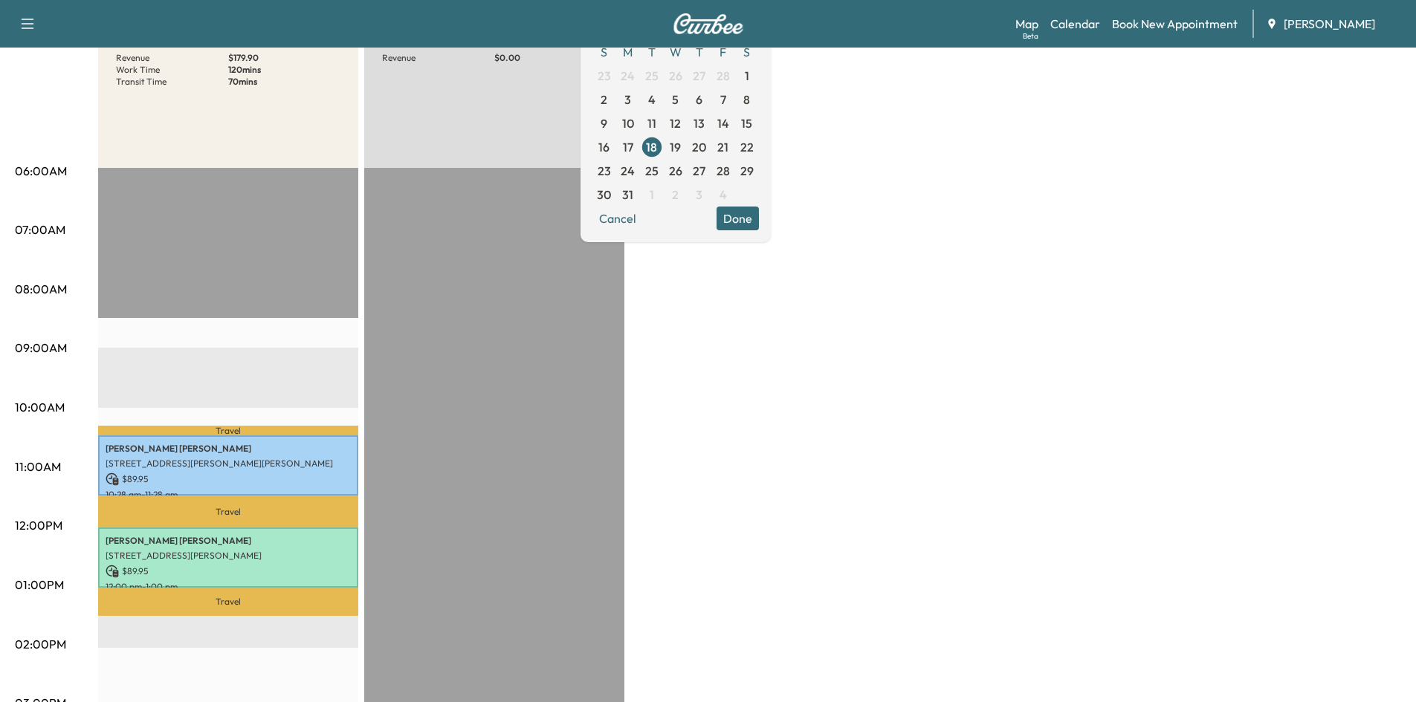
scroll to position [188, 0]
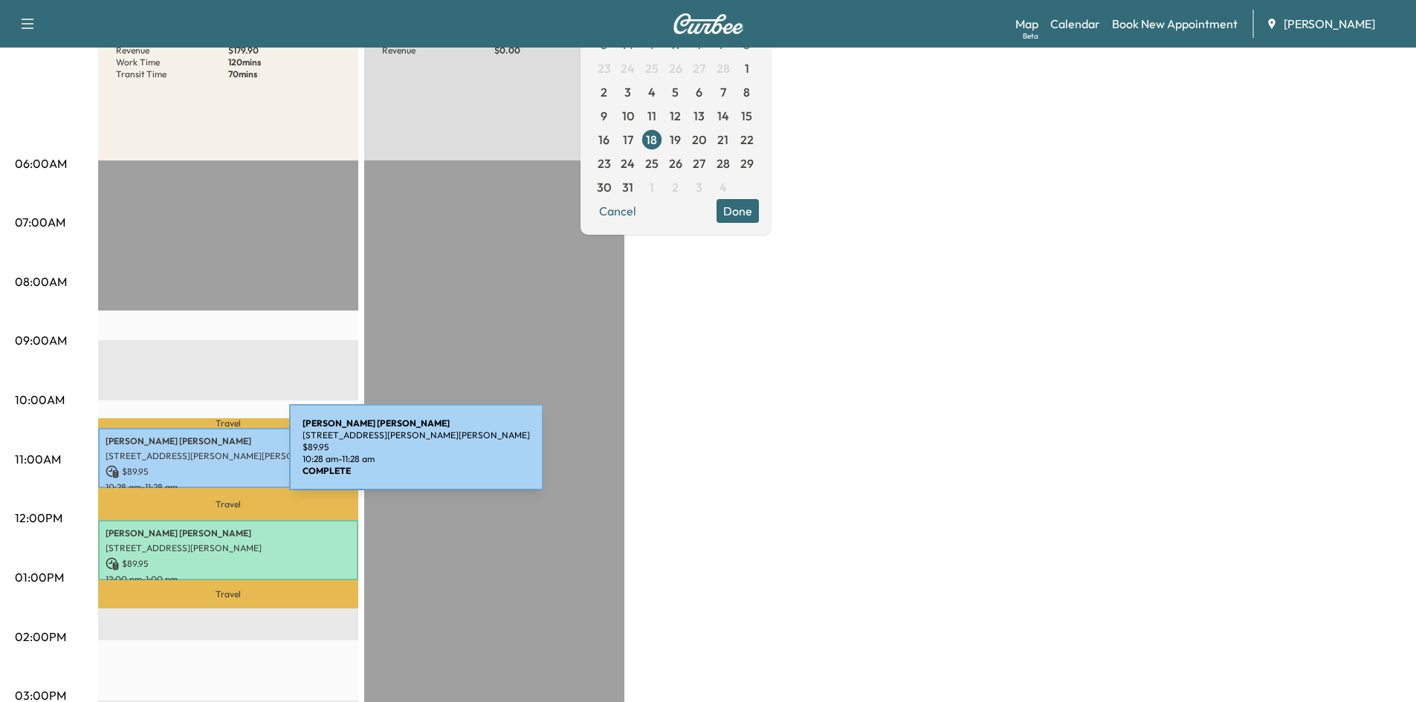
click at [178, 456] on p "[STREET_ADDRESS][PERSON_NAME][PERSON_NAME]" at bounding box center [228, 456] width 245 height 12
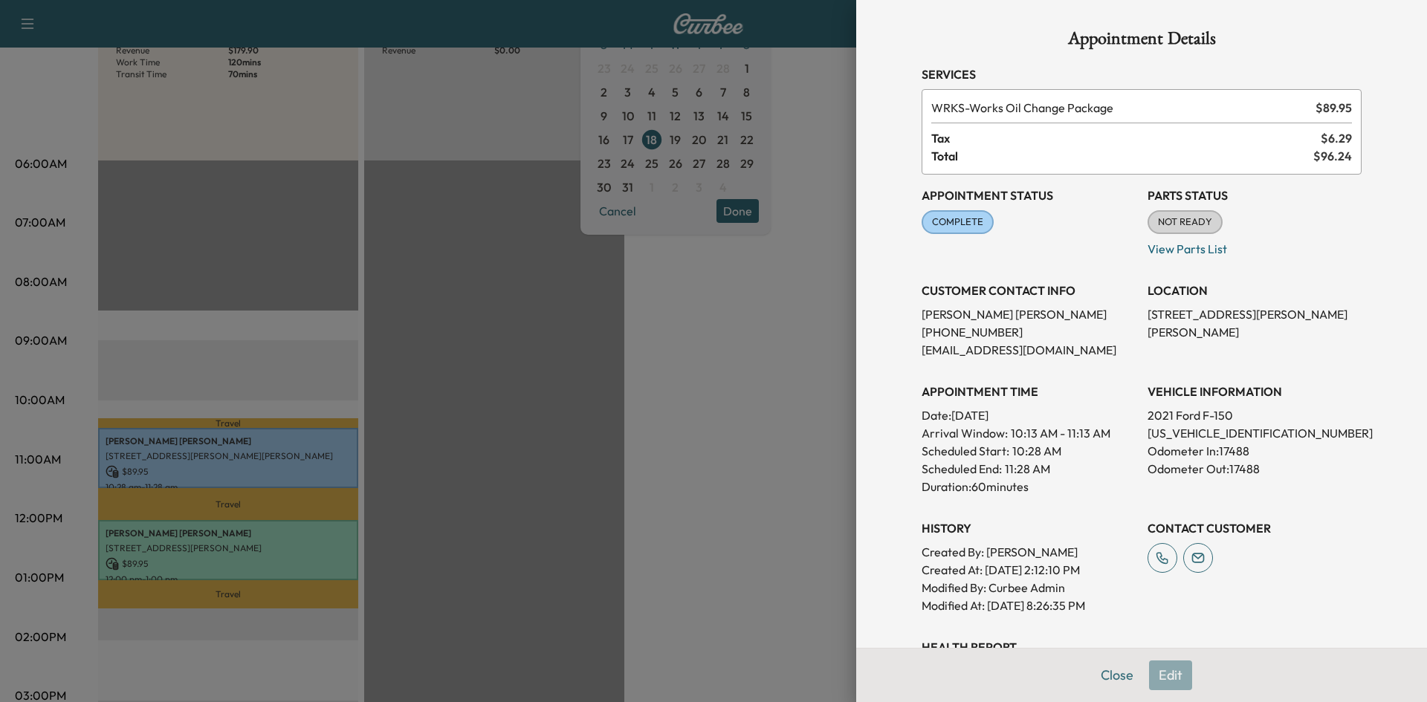
click at [1101, 675] on div "Appointment Details Services WRKS - Works Oil Change Package $ 89.95 Tax $ 6.29…" at bounding box center [1142, 414] width 476 height 829
drag, startPoint x: 1109, startPoint y: 676, endPoint x: 1095, endPoint y: 543, distance: 133.7
click at [1109, 675] on button "Close" at bounding box center [1117, 676] width 52 height 30
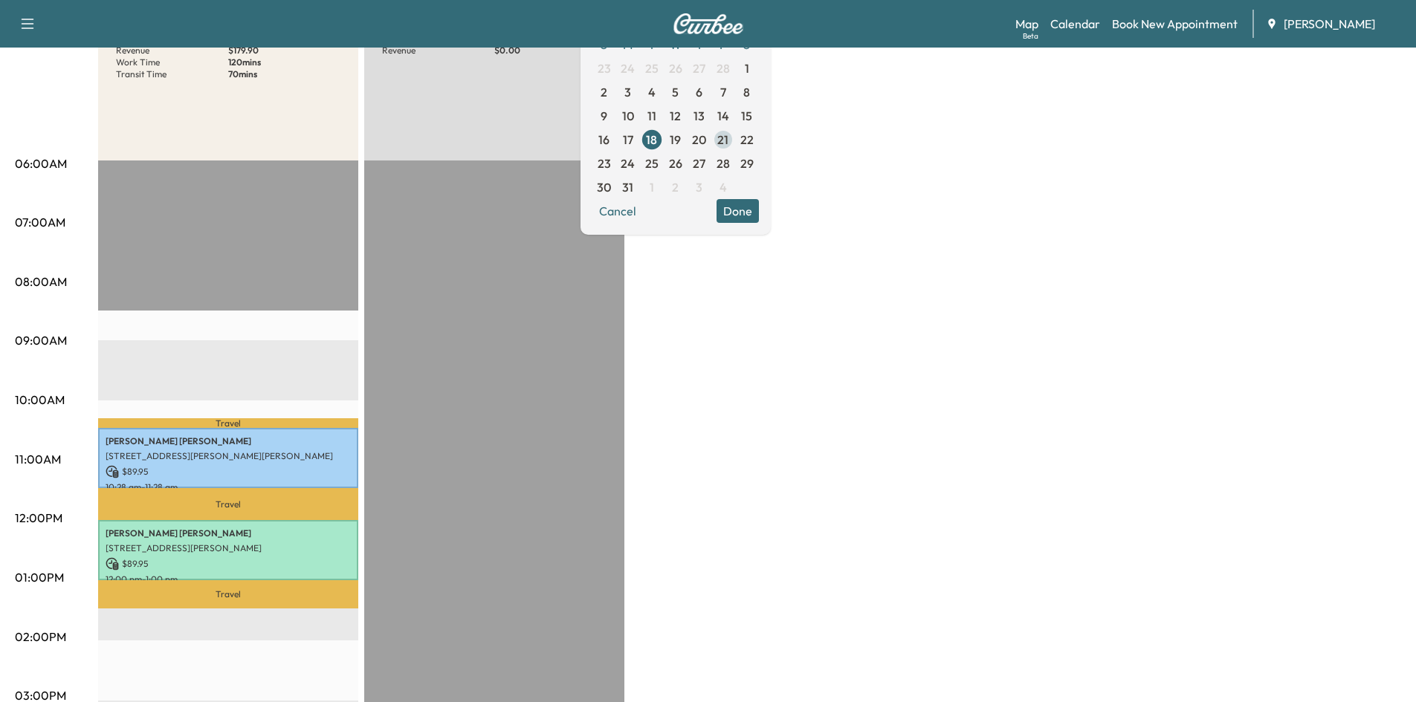
click at [735, 139] on span "21" at bounding box center [723, 140] width 24 height 24
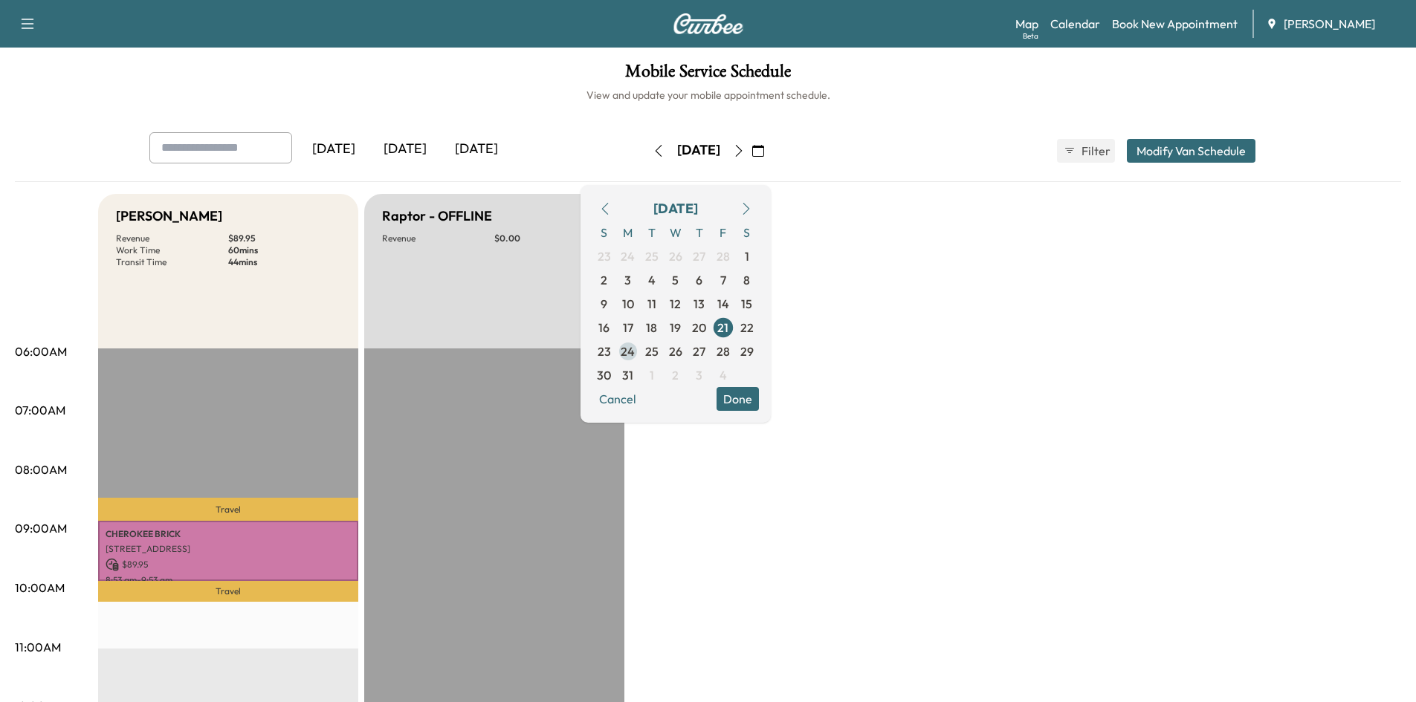
click at [635, 349] on span "24" at bounding box center [628, 352] width 14 height 18
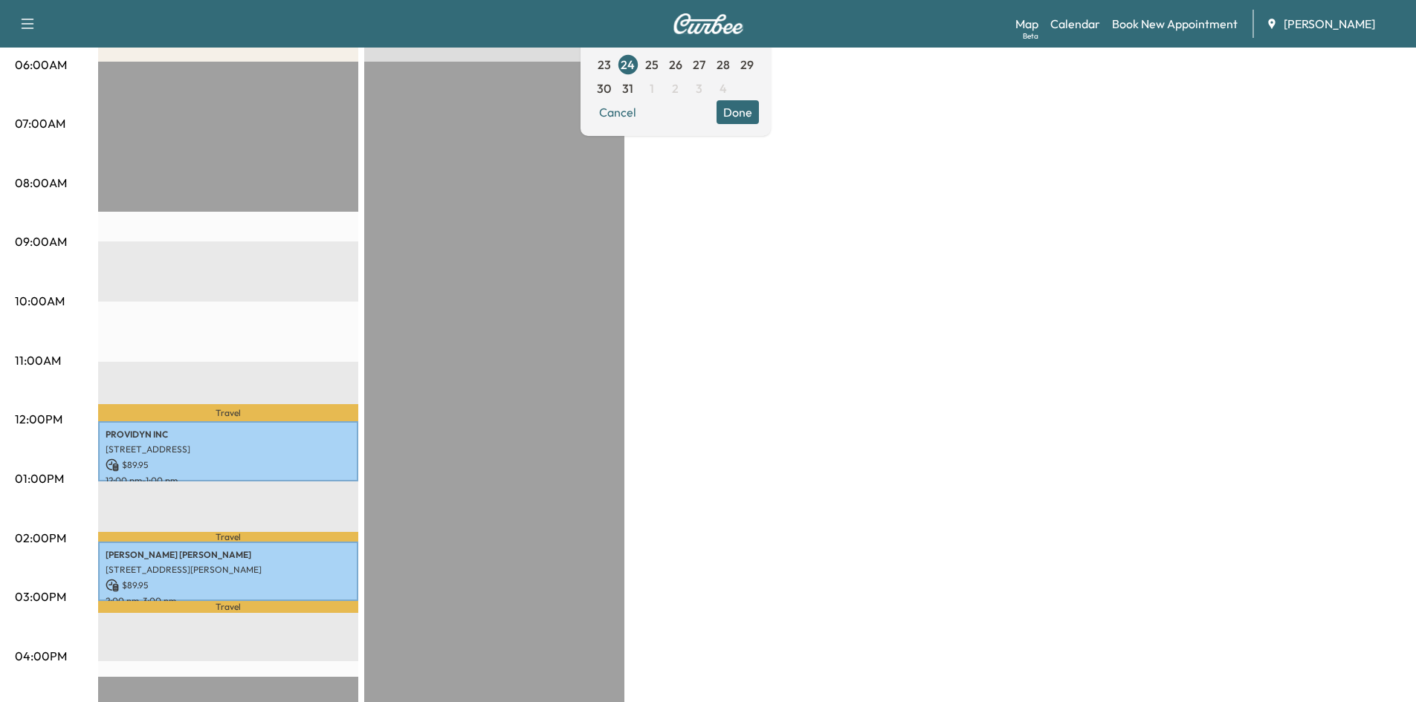
scroll to position [285, 0]
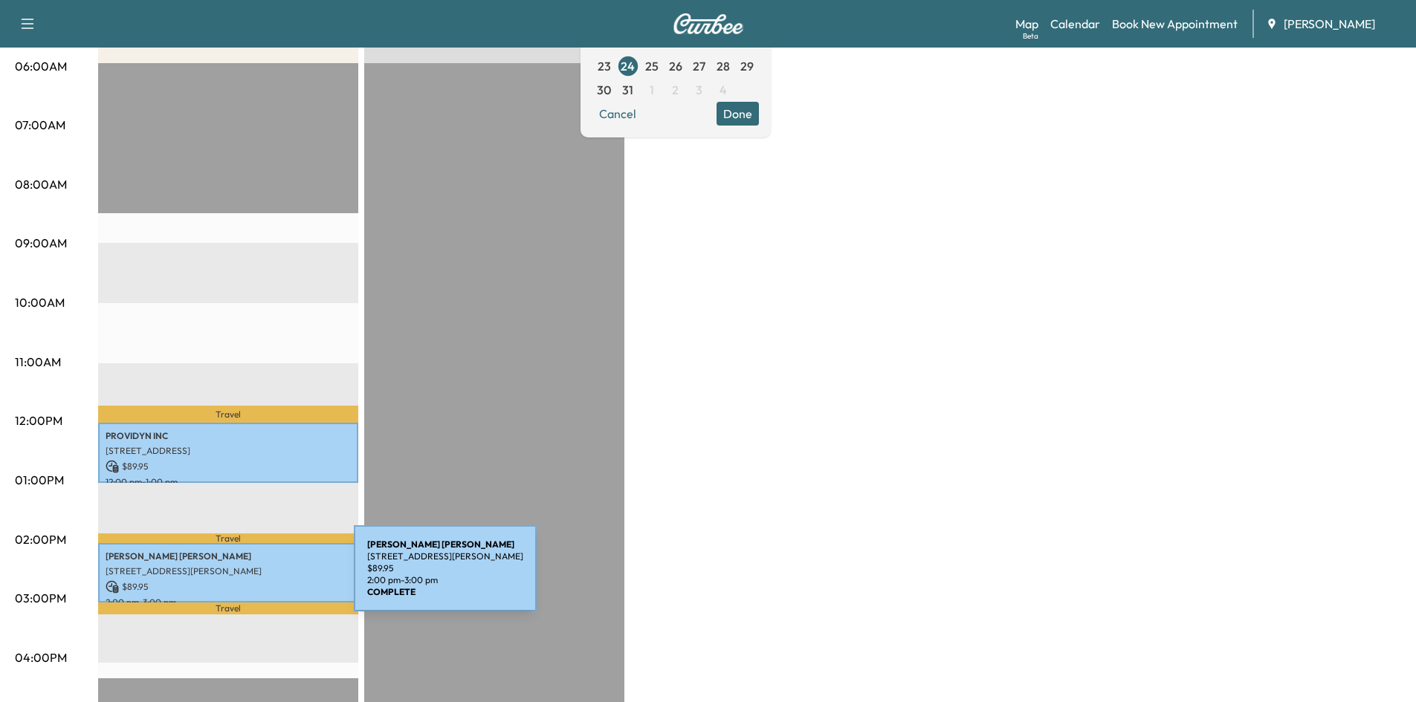
click at [242, 574] on div "[PERSON_NAME] [STREET_ADDRESS][PERSON_NAME] $ 89.95 2:00 pm - 3:00 pm" at bounding box center [228, 573] width 260 height 60
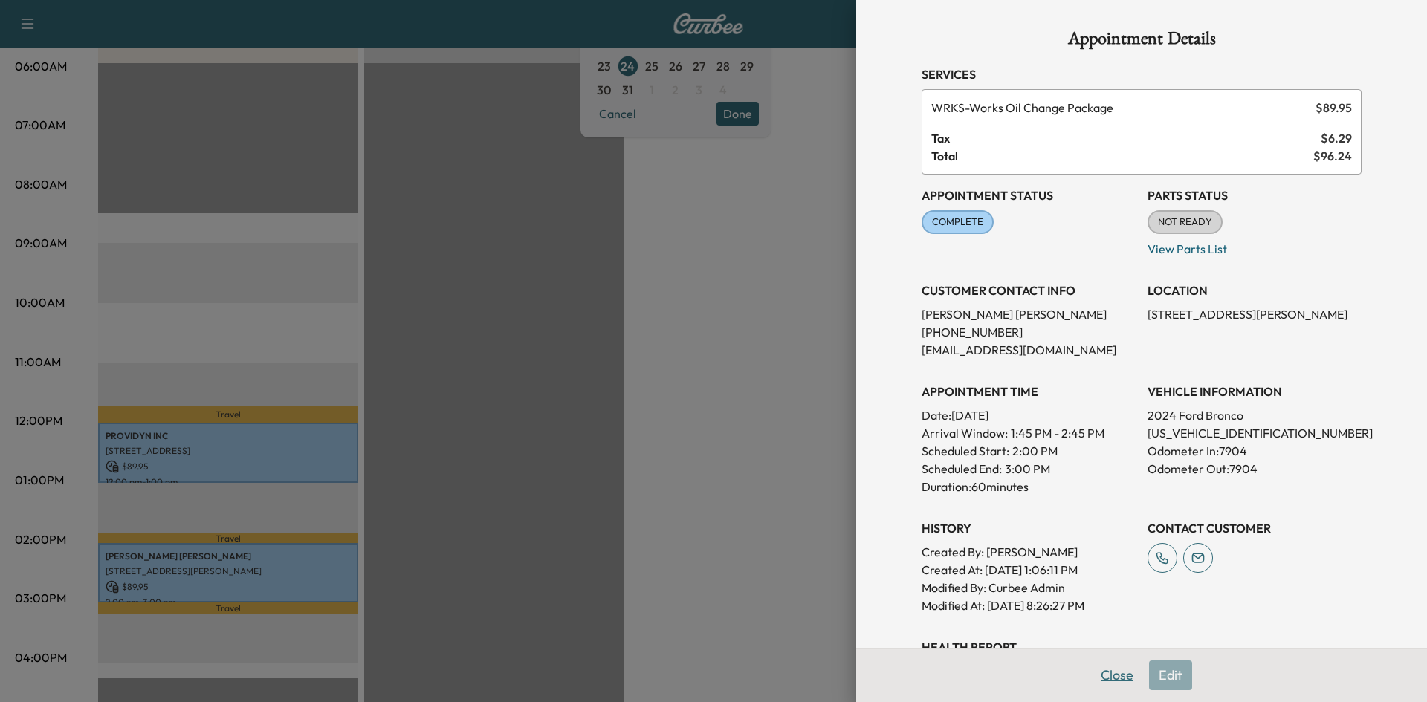
click at [1101, 670] on button "Close" at bounding box center [1117, 676] width 52 height 30
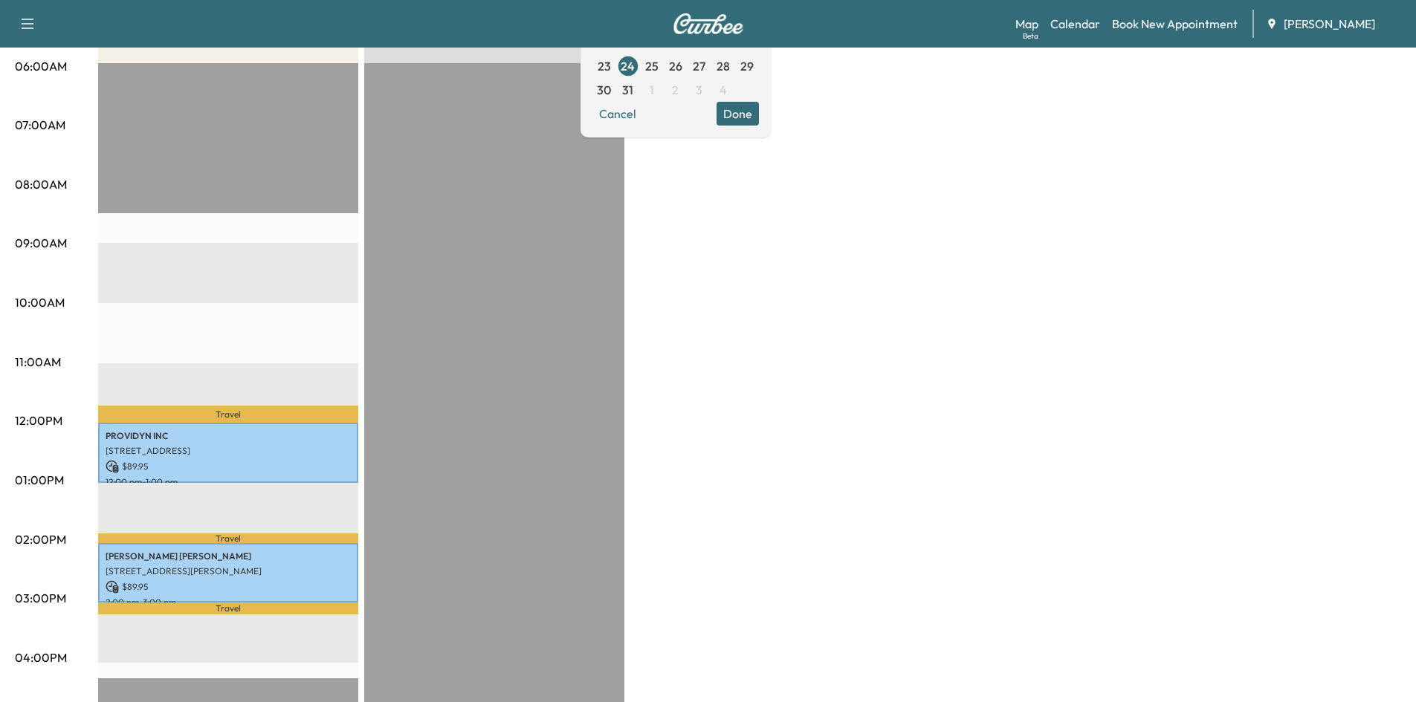
click at [658, 68] on span "25" at bounding box center [651, 66] width 13 height 18
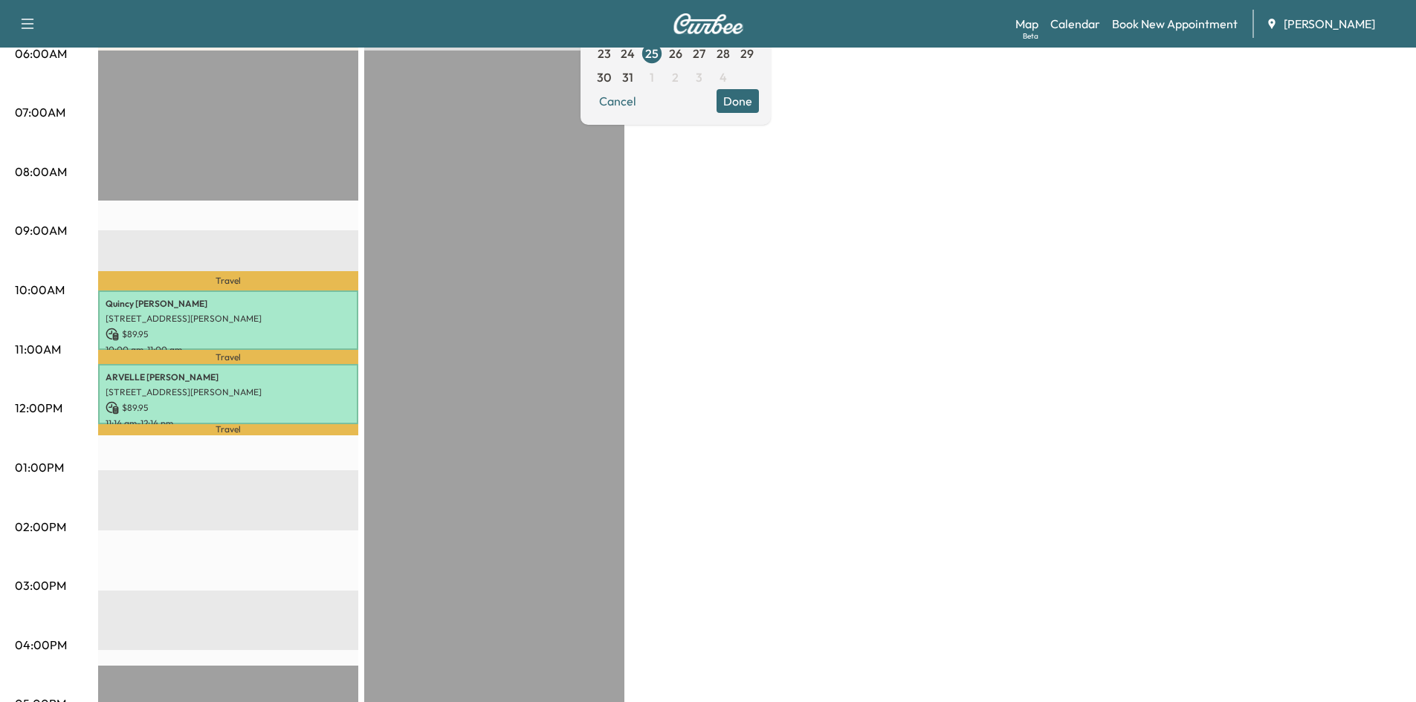
scroll to position [313, 0]
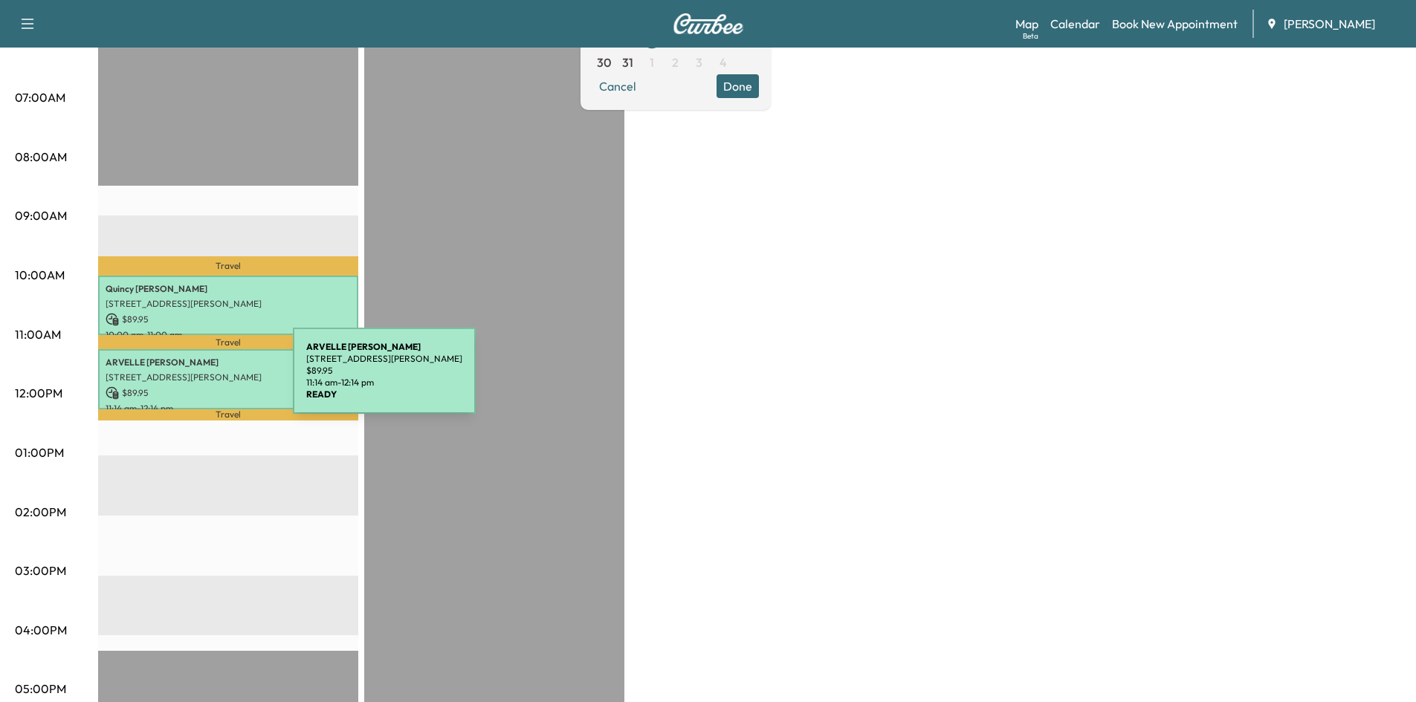
click at [181, 380] on p "[STREET_ADDRESS][PERSON_NAME]" at bounding box center [228, 378] width 245 height 12
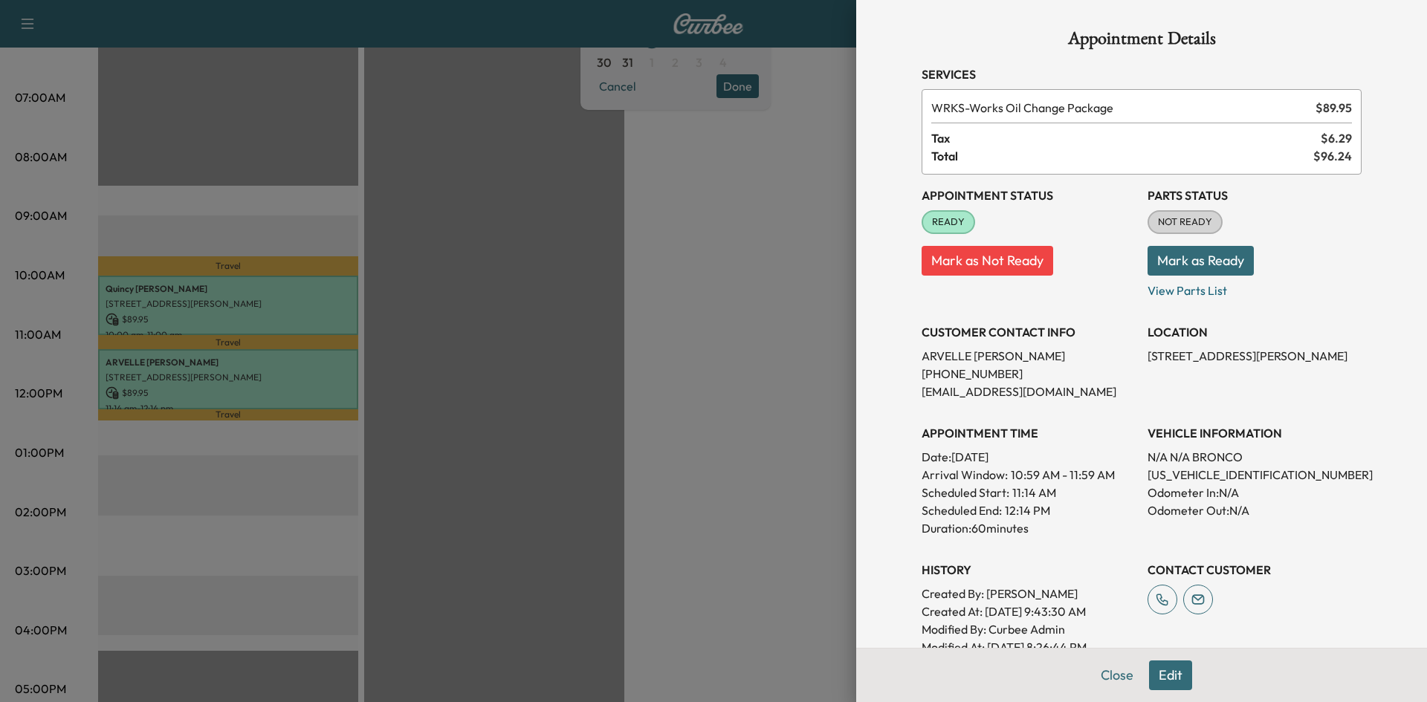
click at [1104, 675] on div "Appointment Details Services WRKS - Works Oil Change Package $ 89.95 Tax $ 6.29…" at bounding box center [1142, 430] width 476 height 861
click at [1104, 680] on button "Close" at bounding box center [1117, 676] width 52 height 30
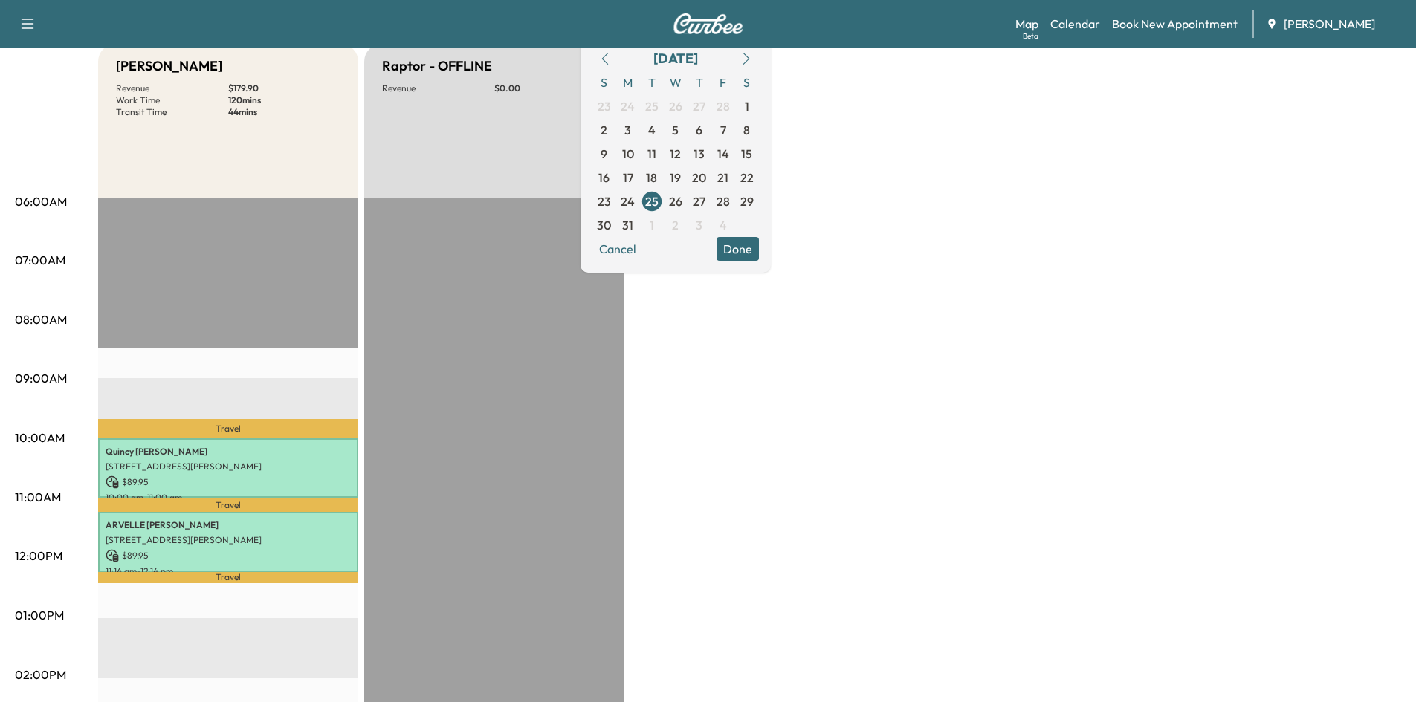
scroll to position [126, 0]
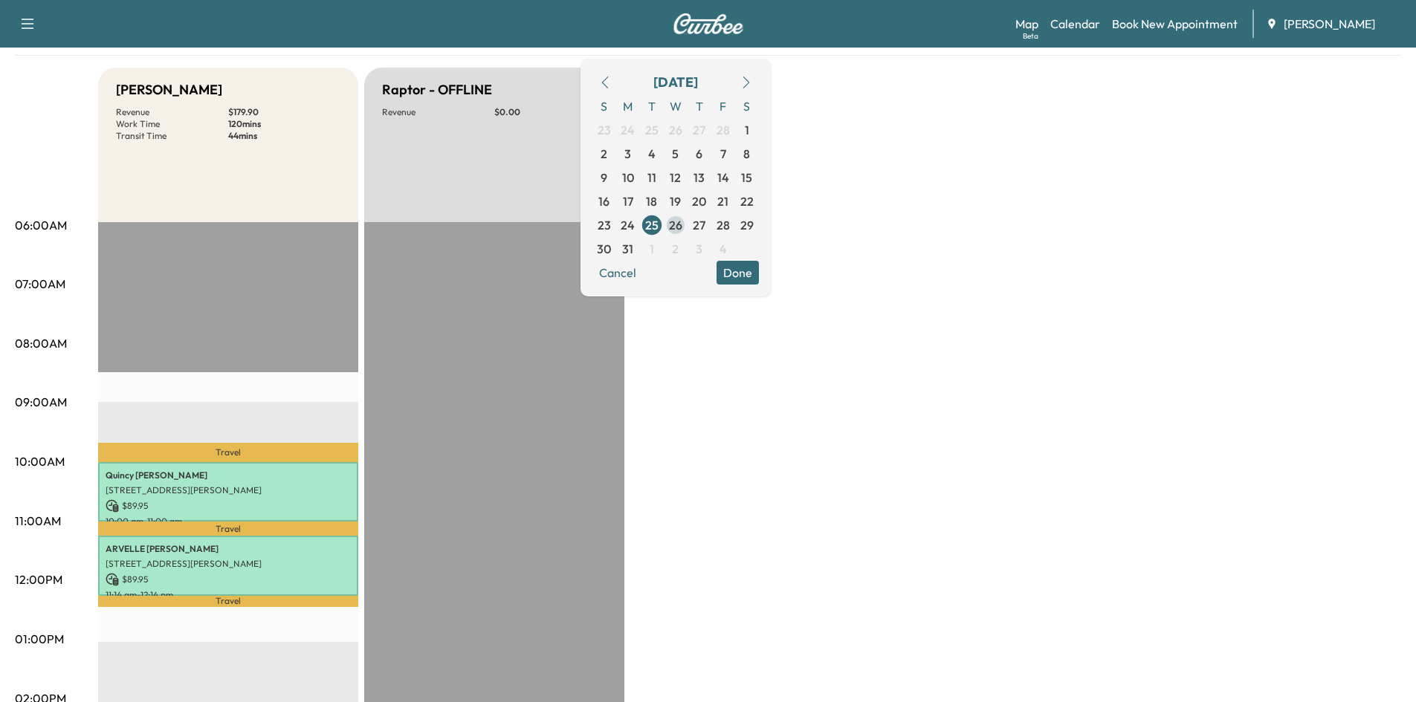
drag, startPoint x: 712, startPoint y: 226, endPoint x: 1104, endPoint y: 268, distance: 394.6
click at [682, 226] on span "26" at bounding box center [675, 225] width 13 height 18
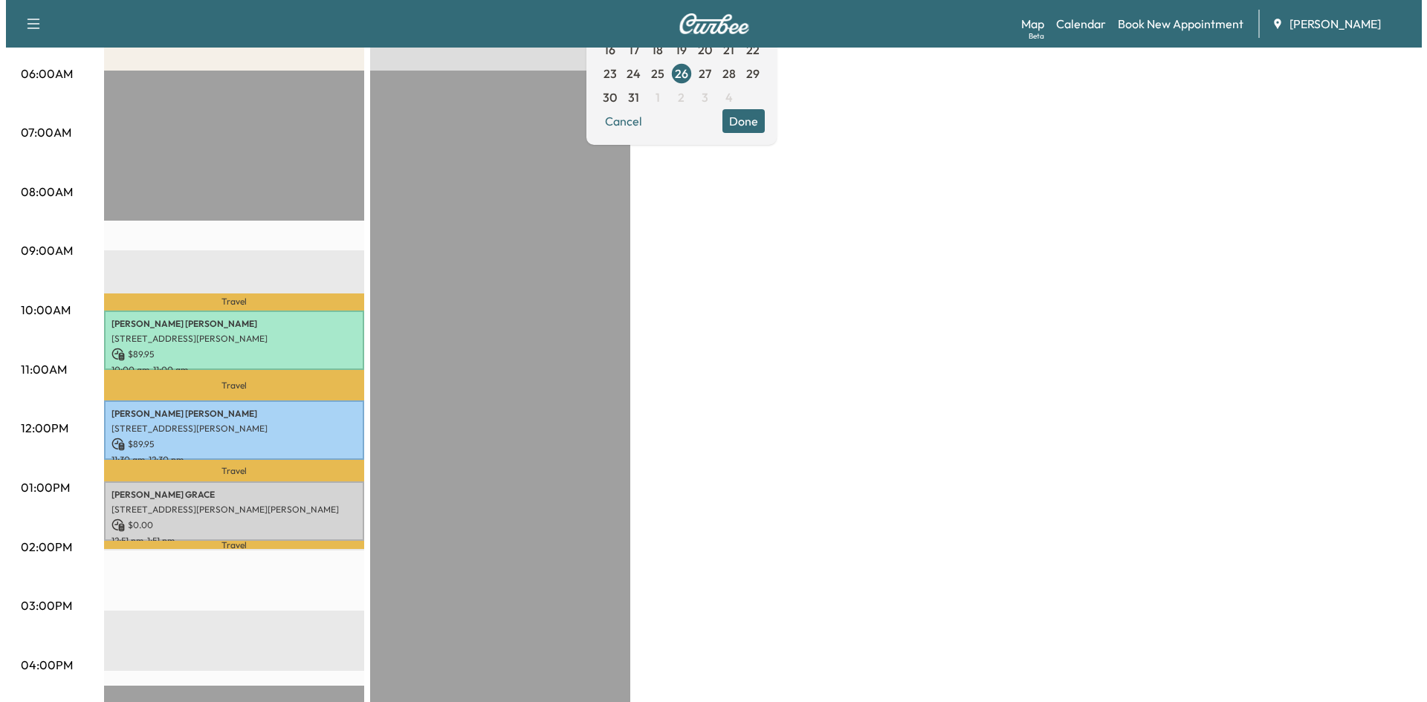
scroll to position [279, 0]
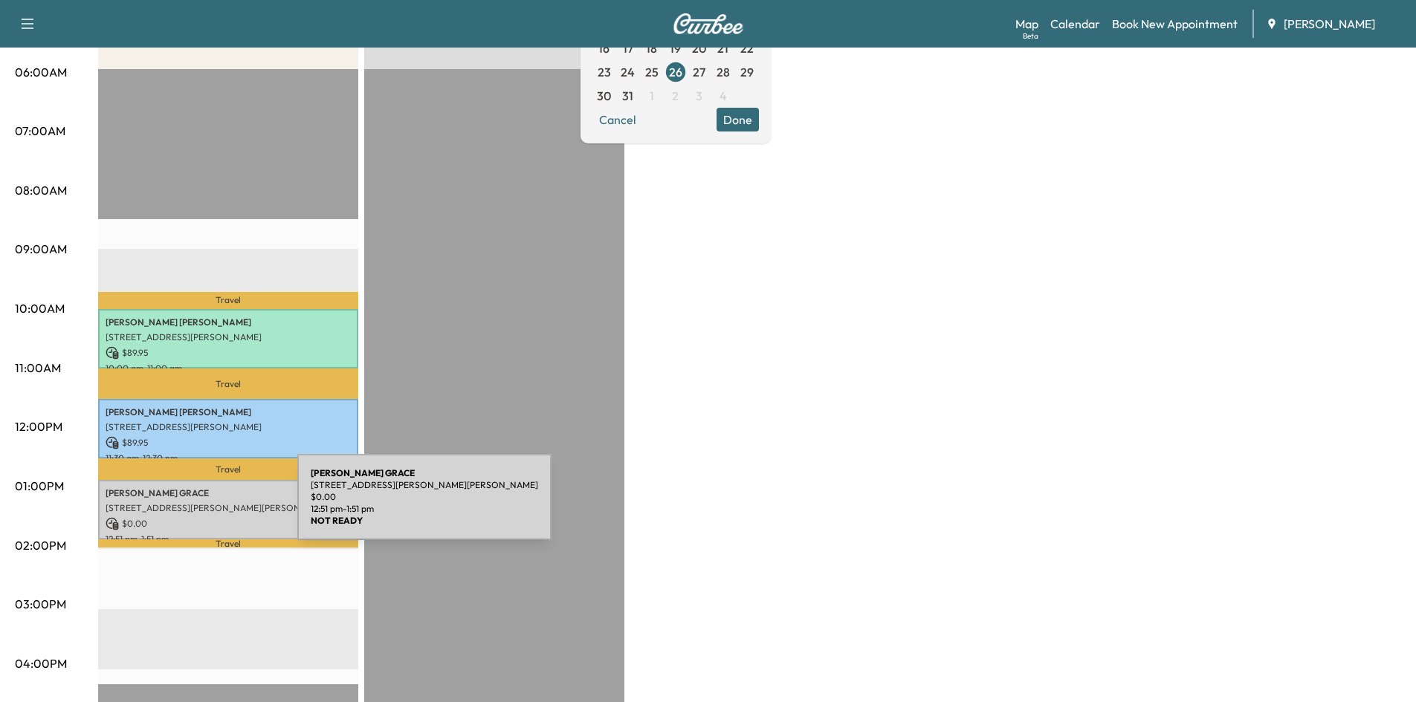
click at [186, 506] on p "[STREET_ADDRESS][PERSON_NAME][PERSON_NAME]" at bounding box center [228, 508] width 245 height 12
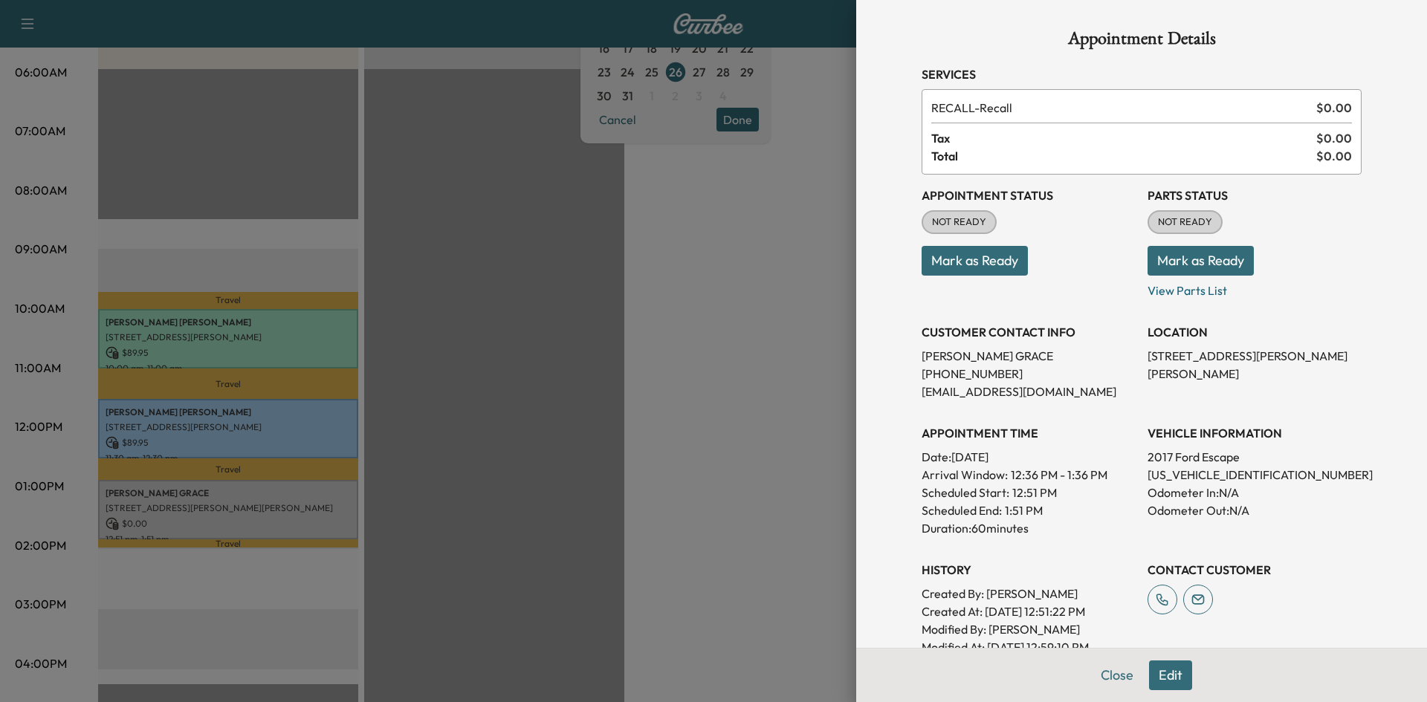
click at [225, 418] on div at bounding box center [713, 351] width 1427 height 702
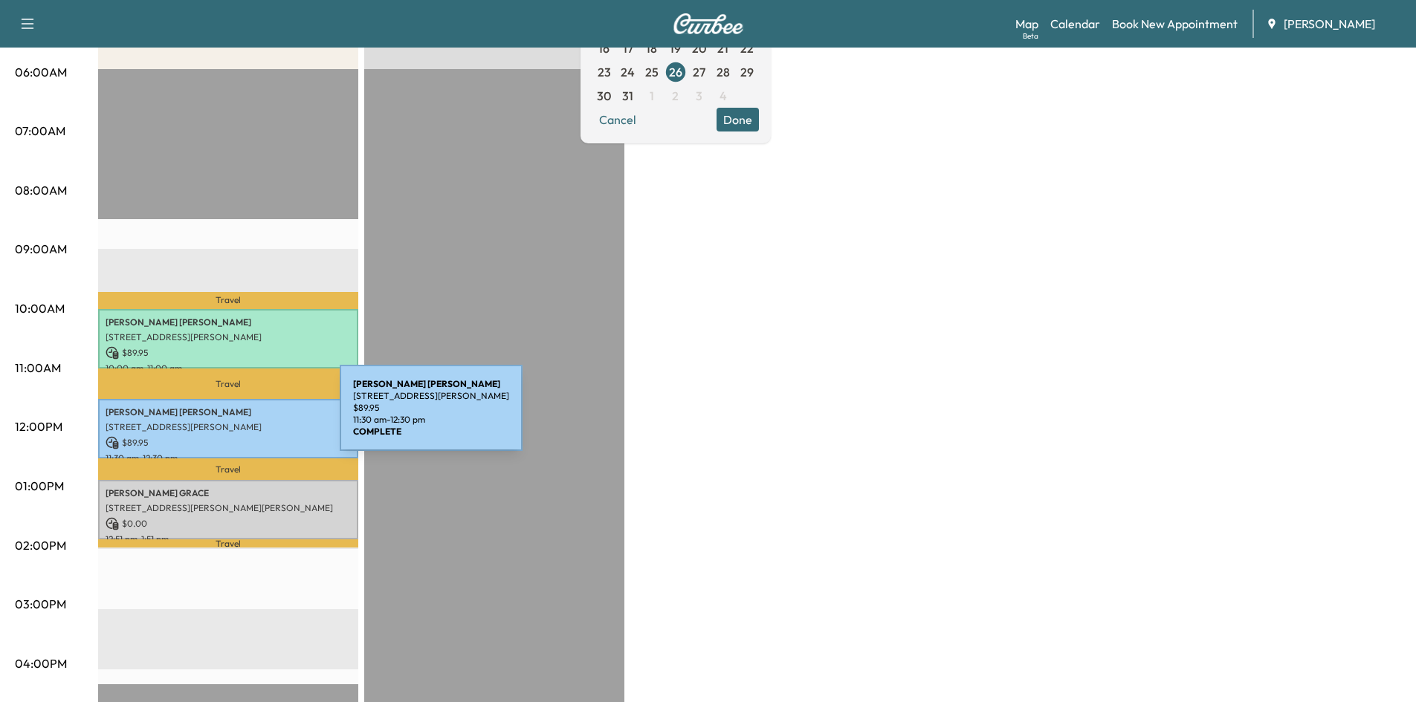
click at [228, 421] on p "[STREET_ADDRESS][PERSON_NAME]" at bounding box center [228, 427] width 245 height 12
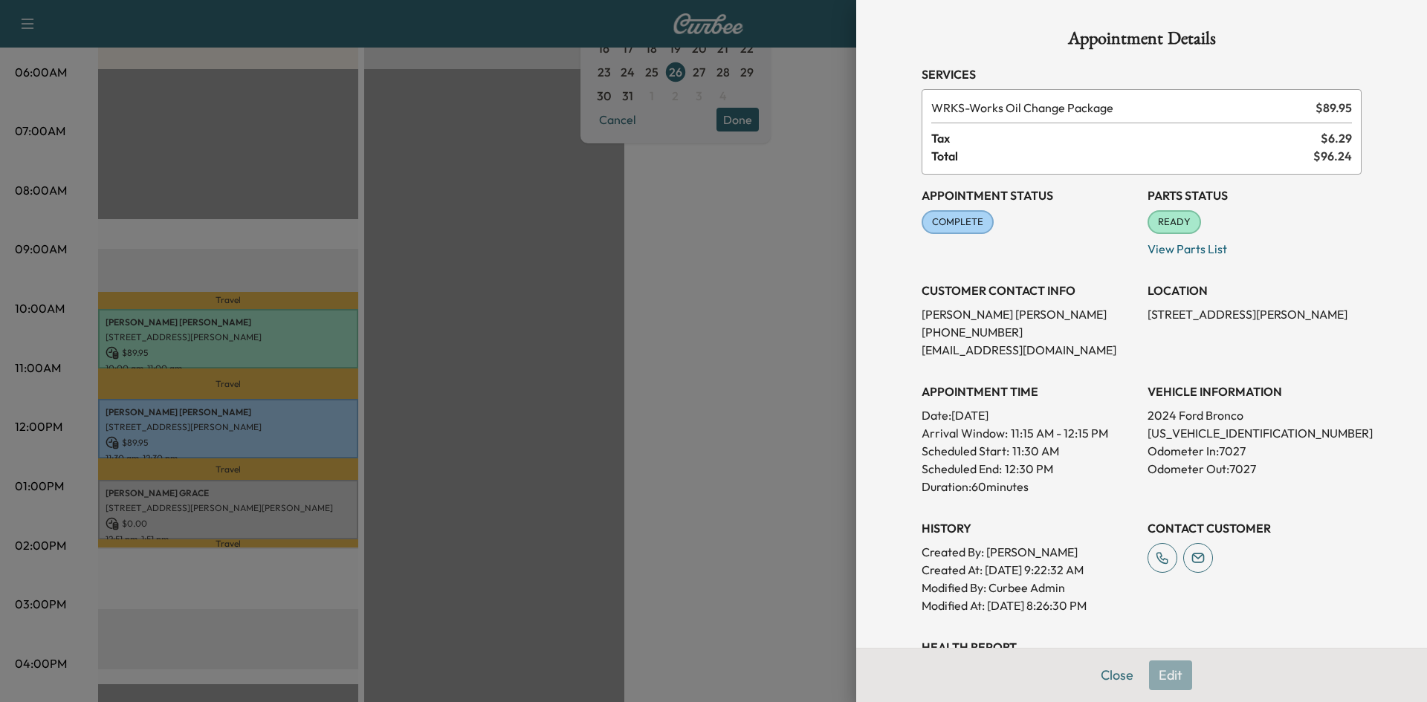
scroll to position [66, 0]
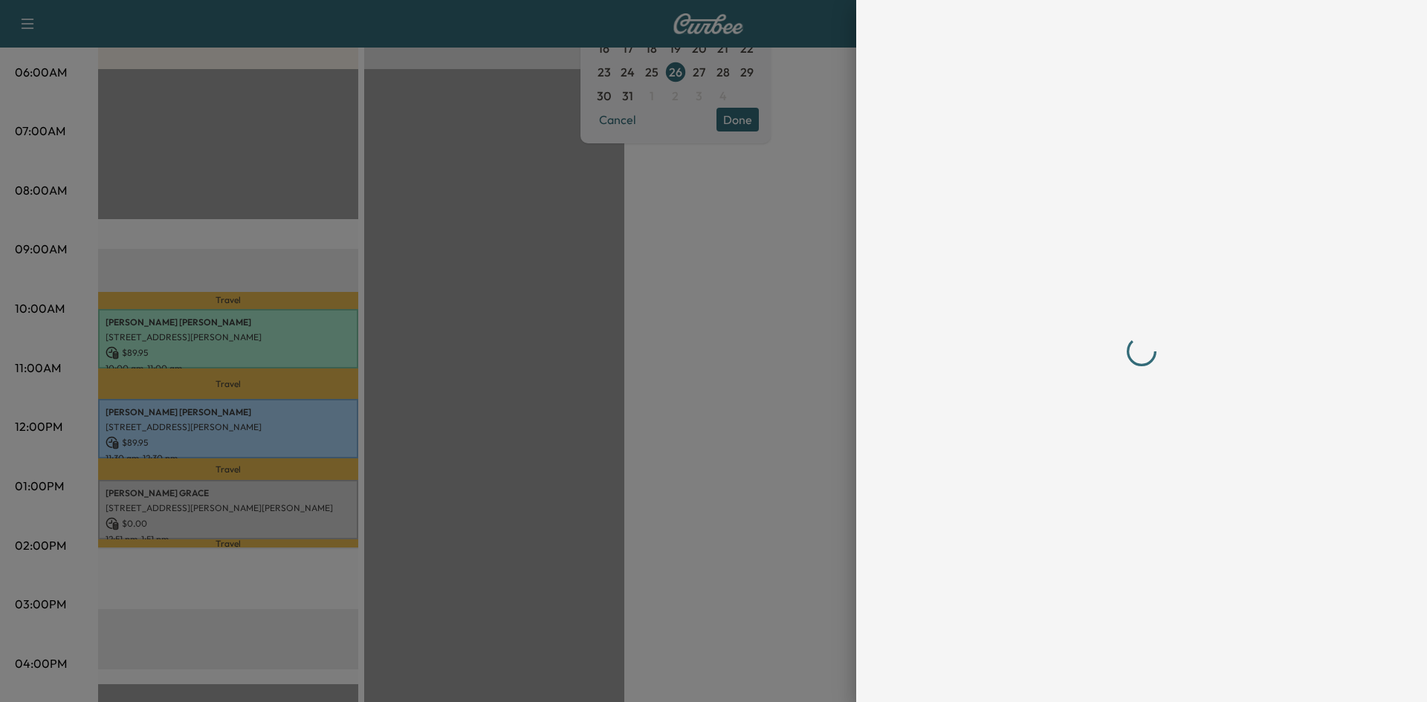
click at [1098, 670] on div at bounding box center [1141, 351] width 440 height 643
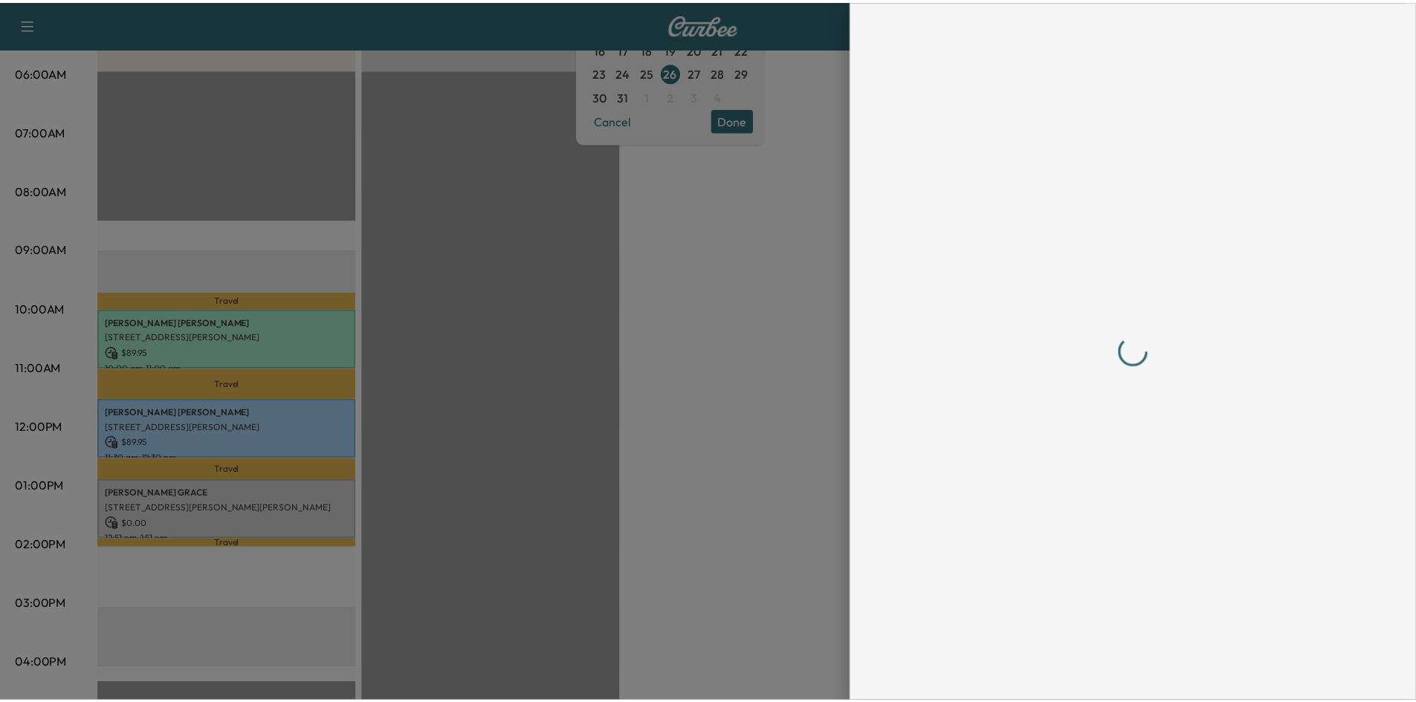
scroll to position [0, 0]
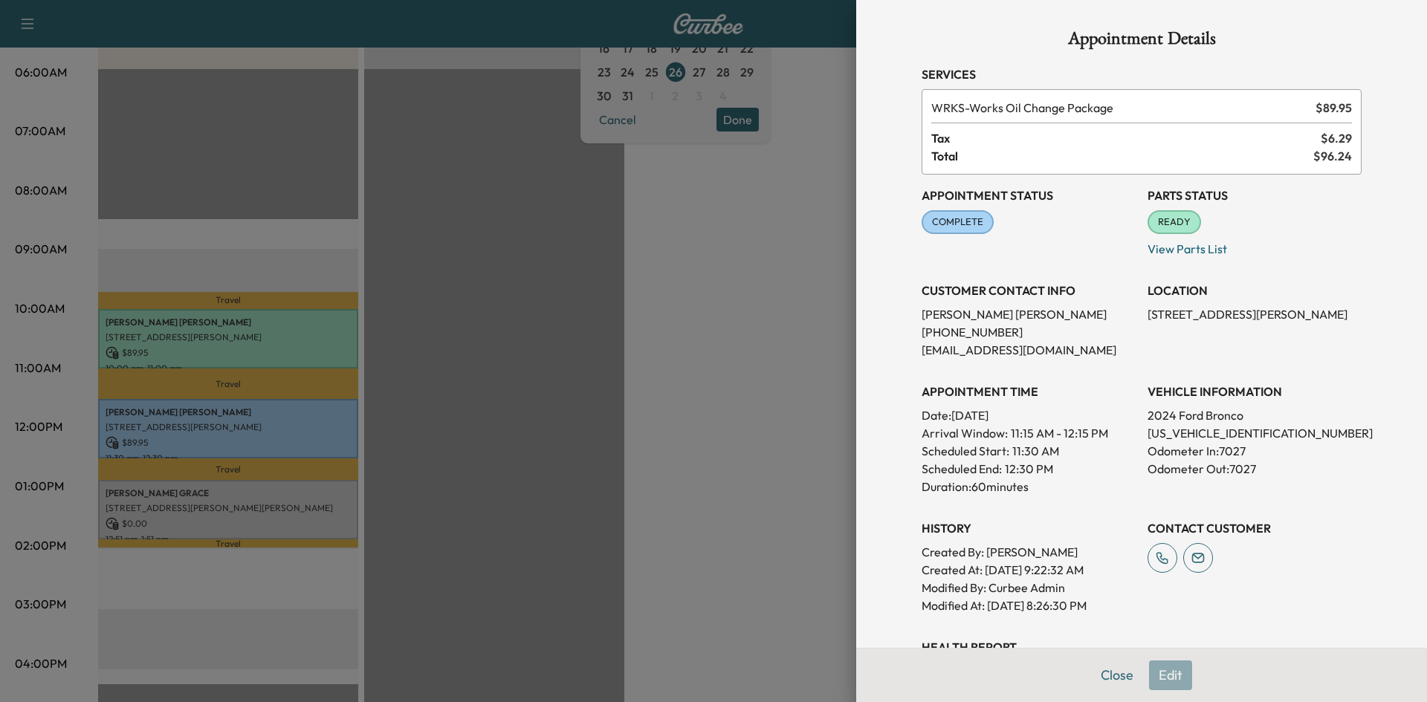
click at [767, 74] on div at bounding box center [713, 351] width 1427 height 702
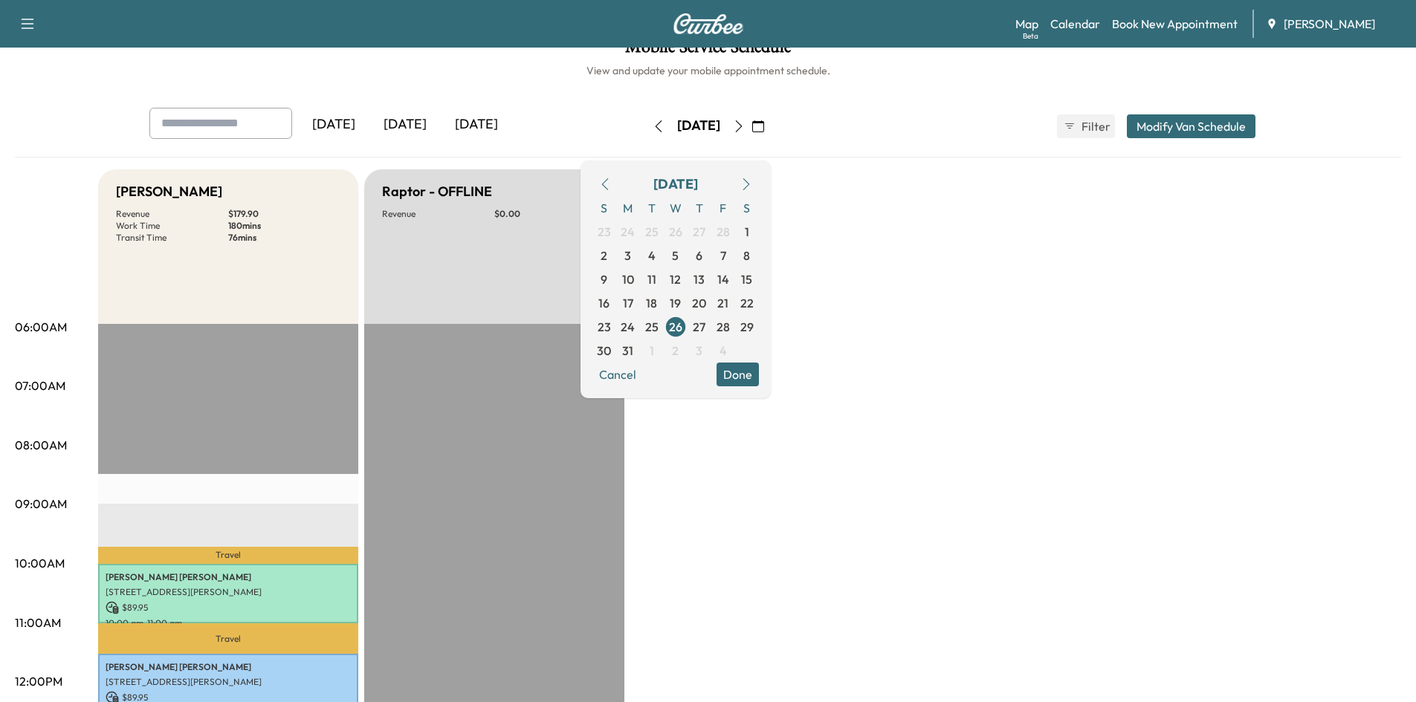
scroll to position [6, 0]
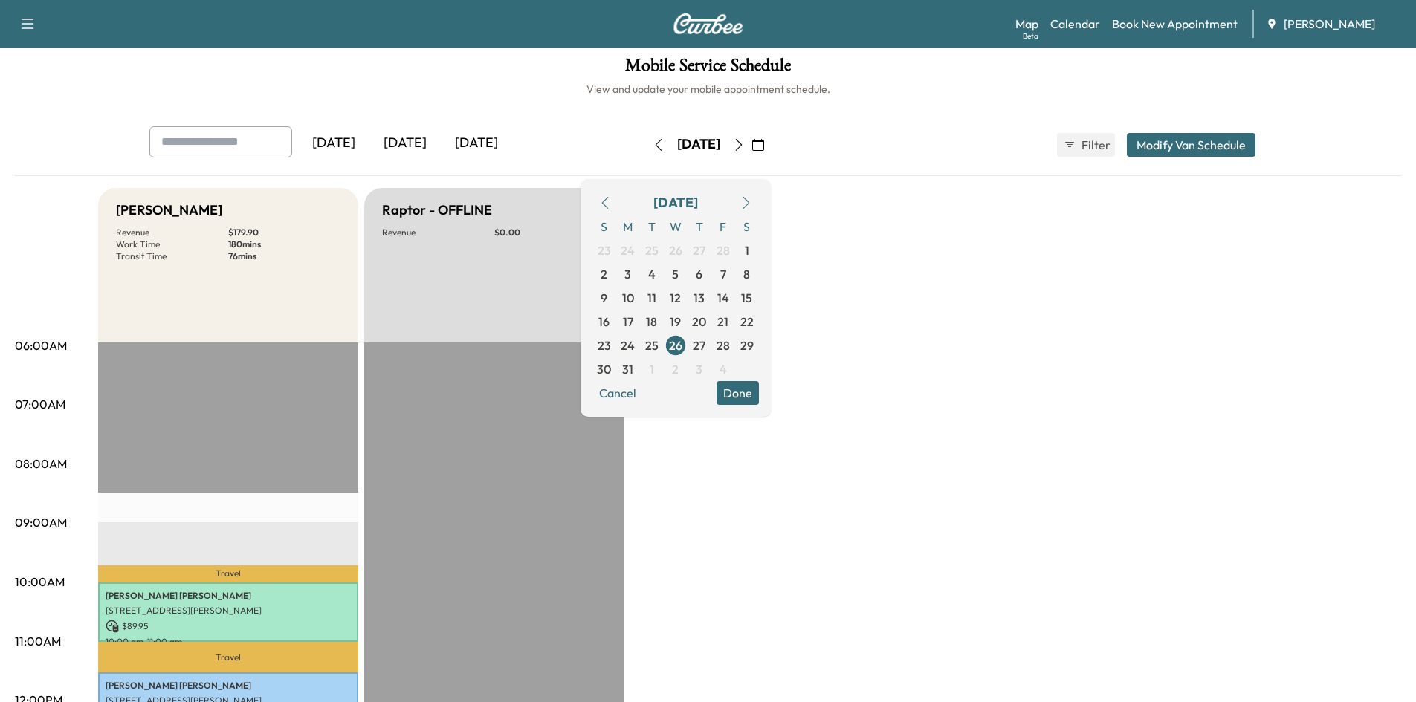
click at [752, 203] on icon "button" at bounding box center [746, 203] width 12 height 12
click at [631, 272] on span "7" at bounding box center [628, 274] width 6 height 18
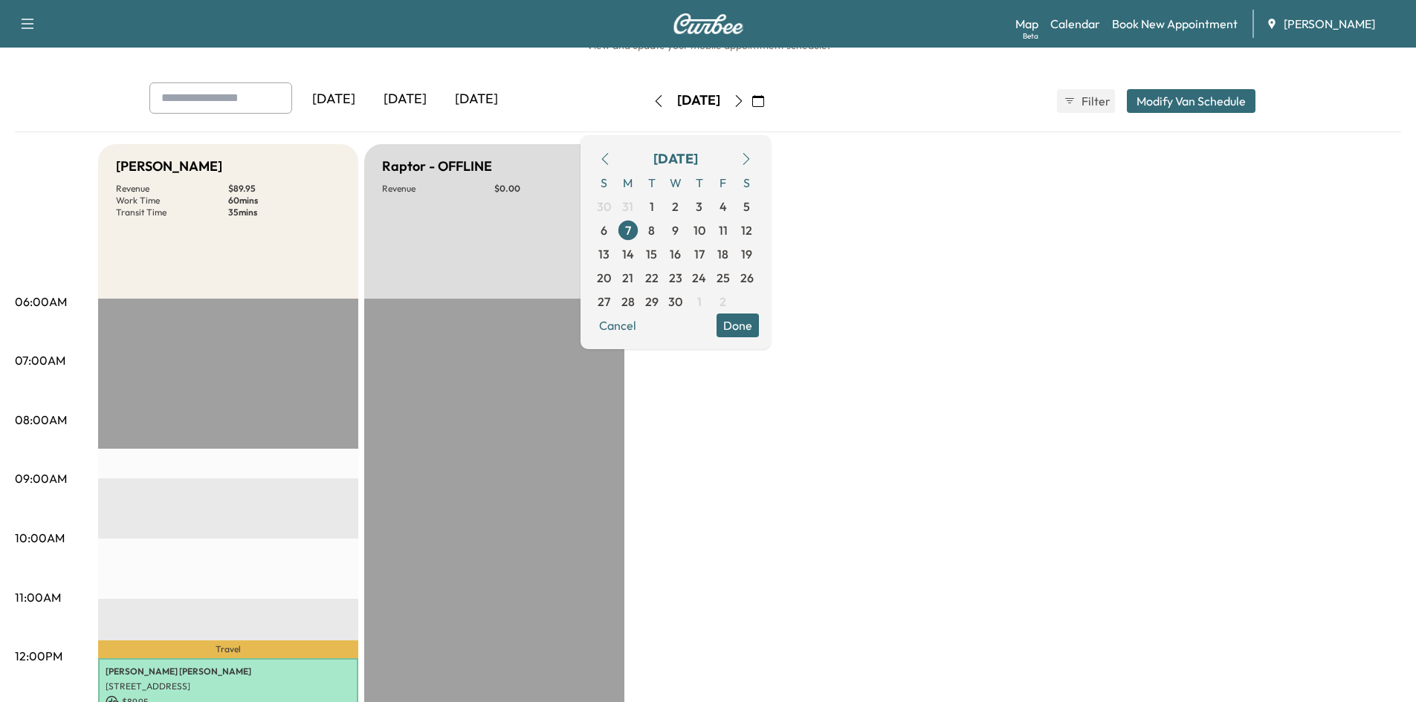
scroll to position [47, 0]
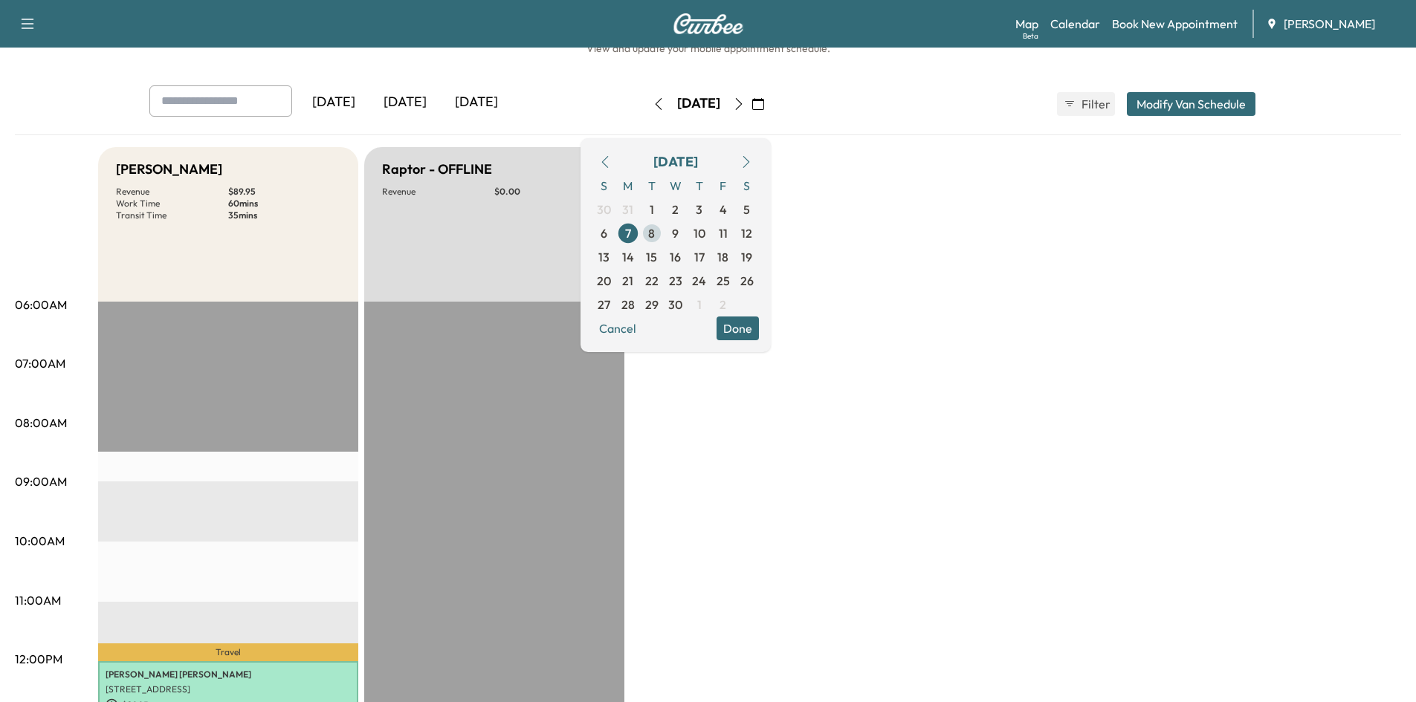
click at [655, 236] on span "8" at bounding box center [651, 233] width 7 height 18
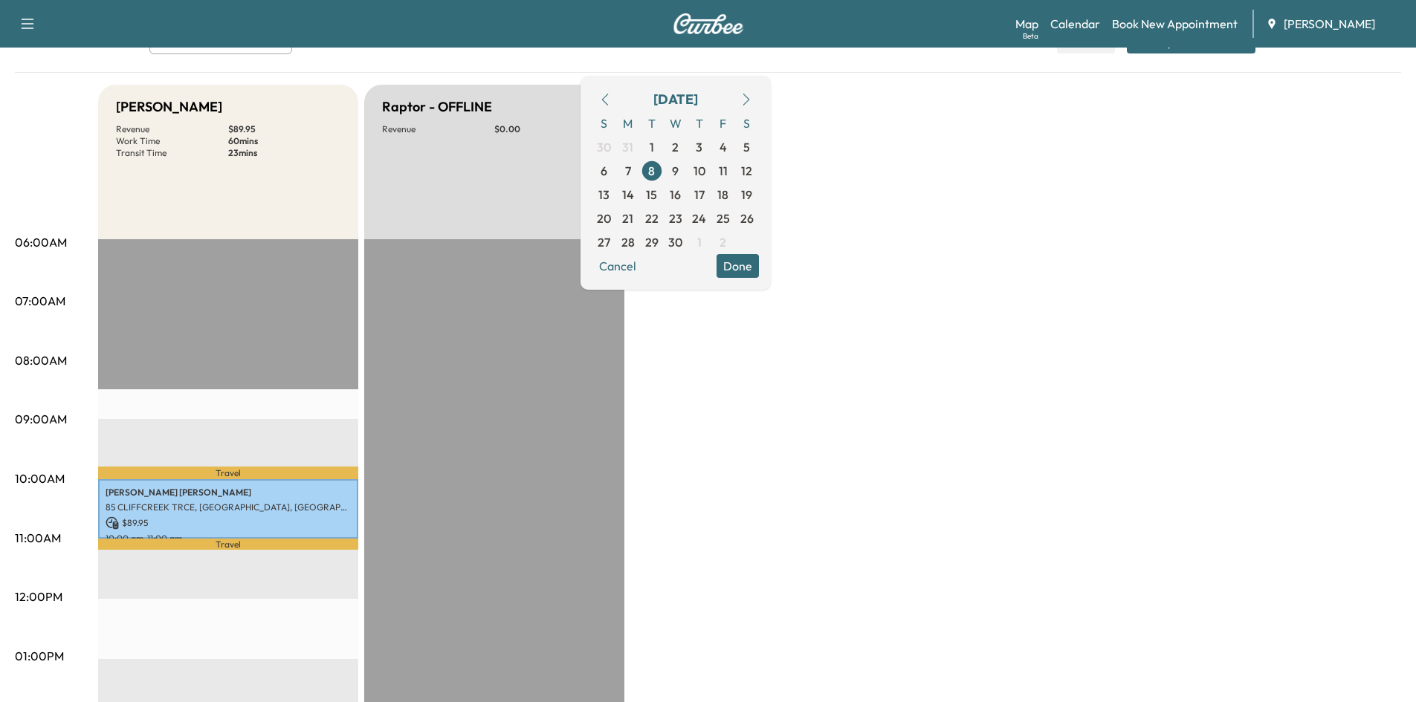
scroll to position [125, 0]
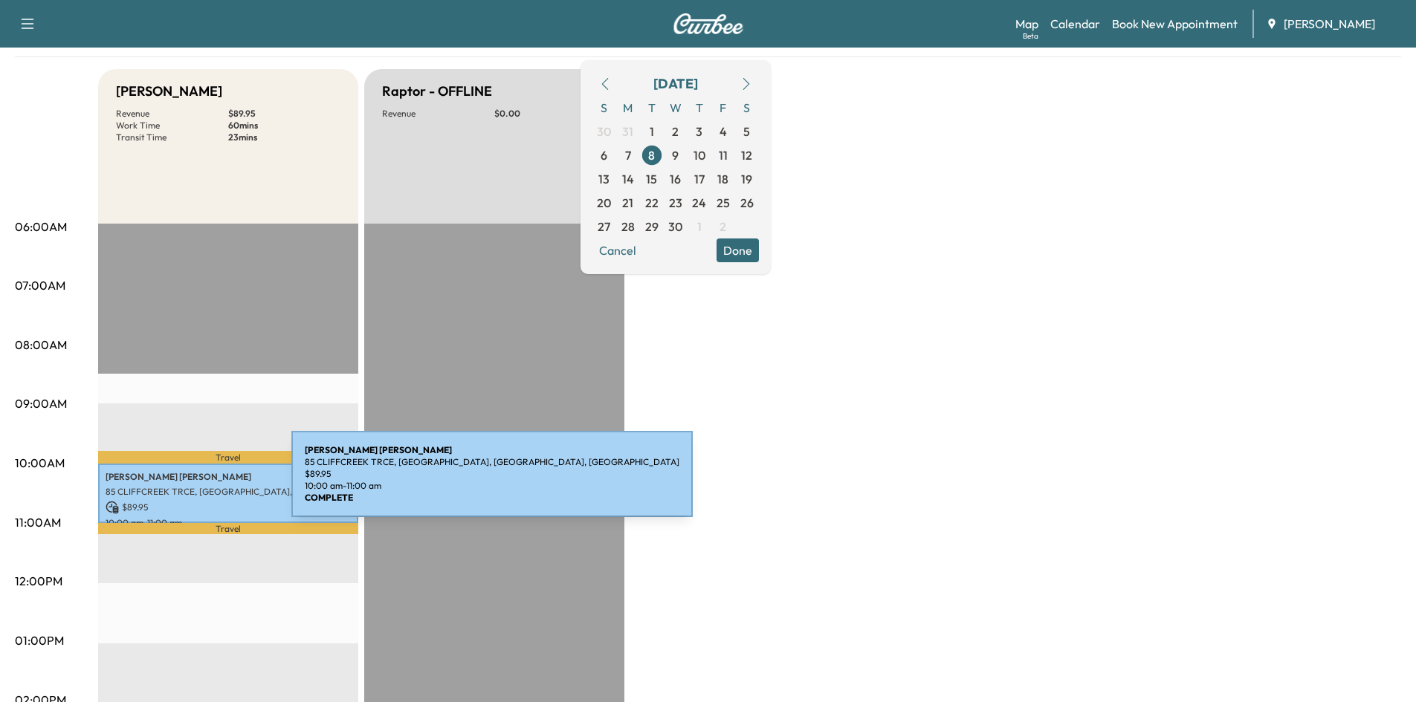
click at [180, 486] on p "85 CLIFFCREEK TRCE, [GEOGRAPHIC_DATA], [GEOGRAPHIC_DATA], [GEOGRAPHIC_DATA]" at bounding box center [228, 492] width 245 height 12
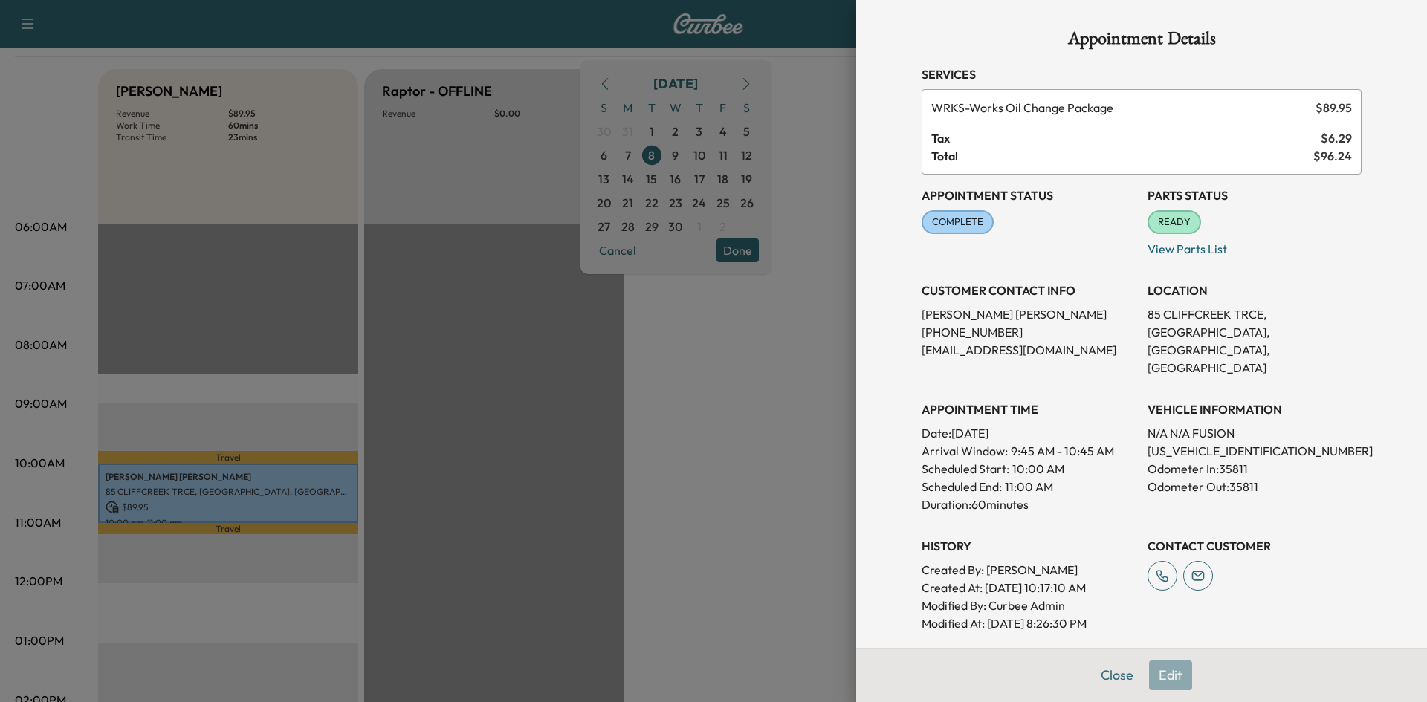
click at [1101, 675] on div "Appointment Details Services WRKS - Works Oil Change Package $ 89.95 Tax $ 6.29…" at bounding box center [1142, 423] width 476 height 846
click at [1096, 678] on button "Close" at bounding box center [1117, 676] width 52 height 30
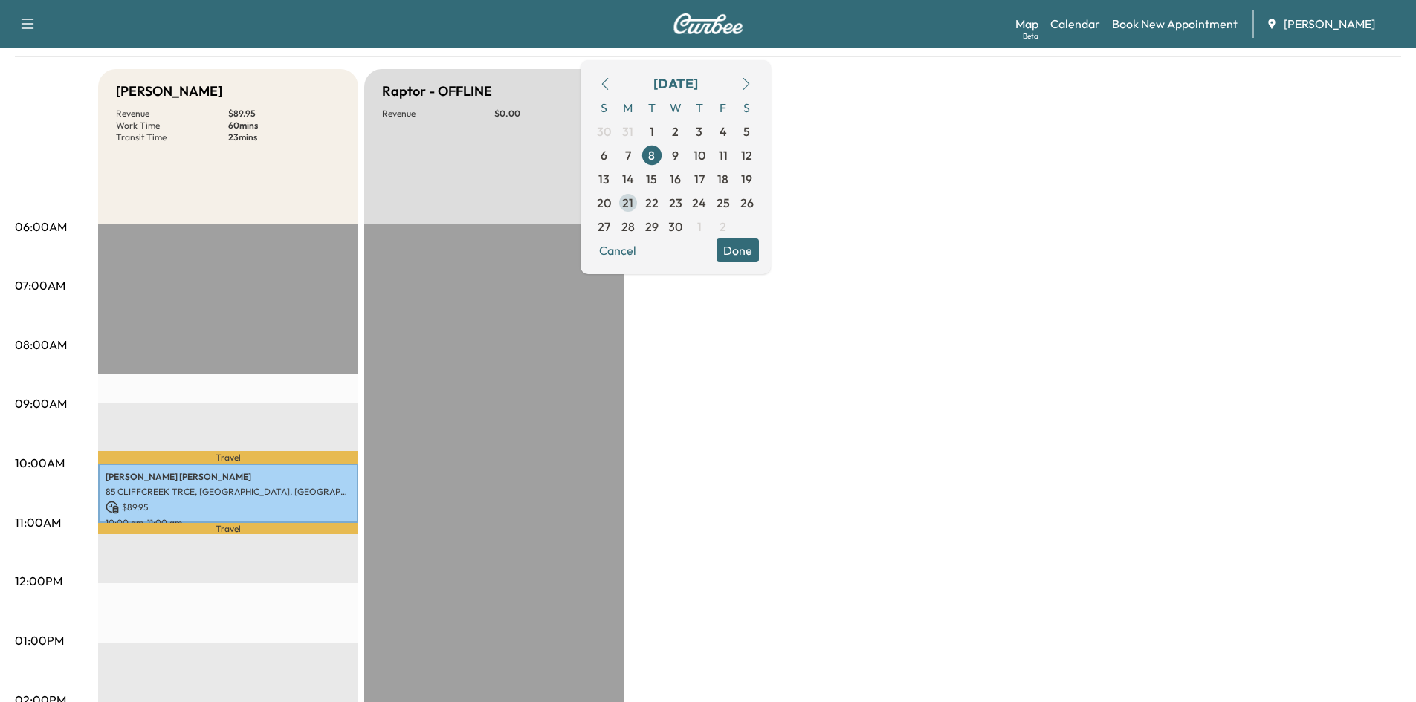
click at [633, 204] on span "21" at bounding box center [627, 203] width 11 height 18
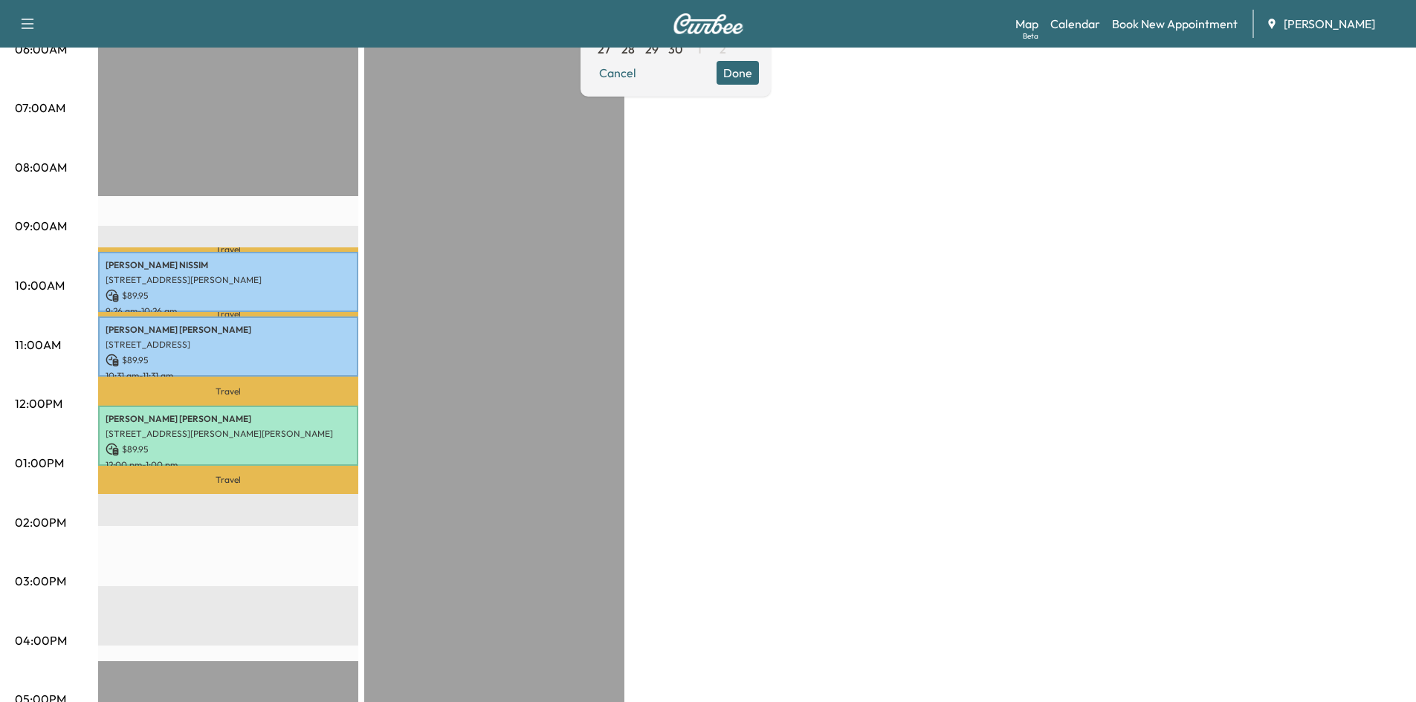
scroll to position [328, 0]
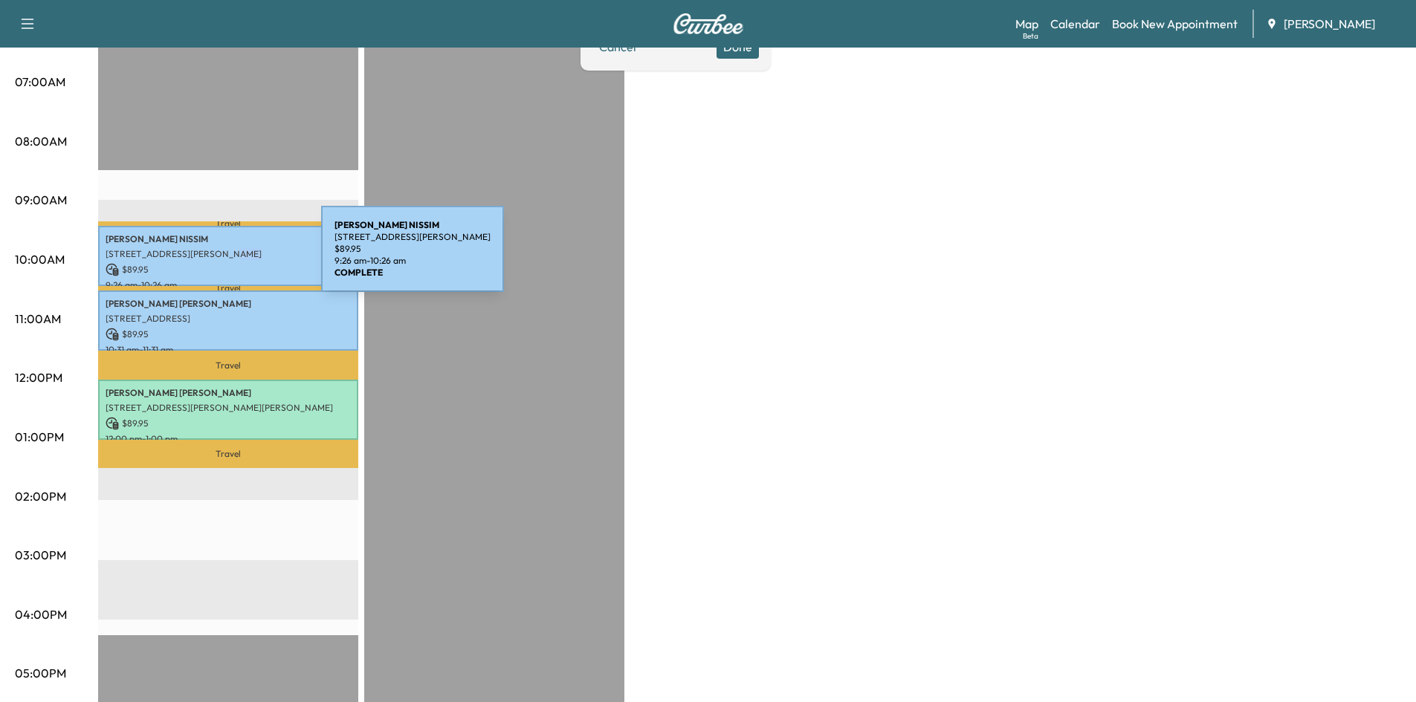
click at [208, 259] on div "[PERSON_NAME] [STREET_ADDRESS][PERSON_NAME] $ 89.95 9:26 am - 10:26 am" at bounding box center [228, 256] width 260 height 60
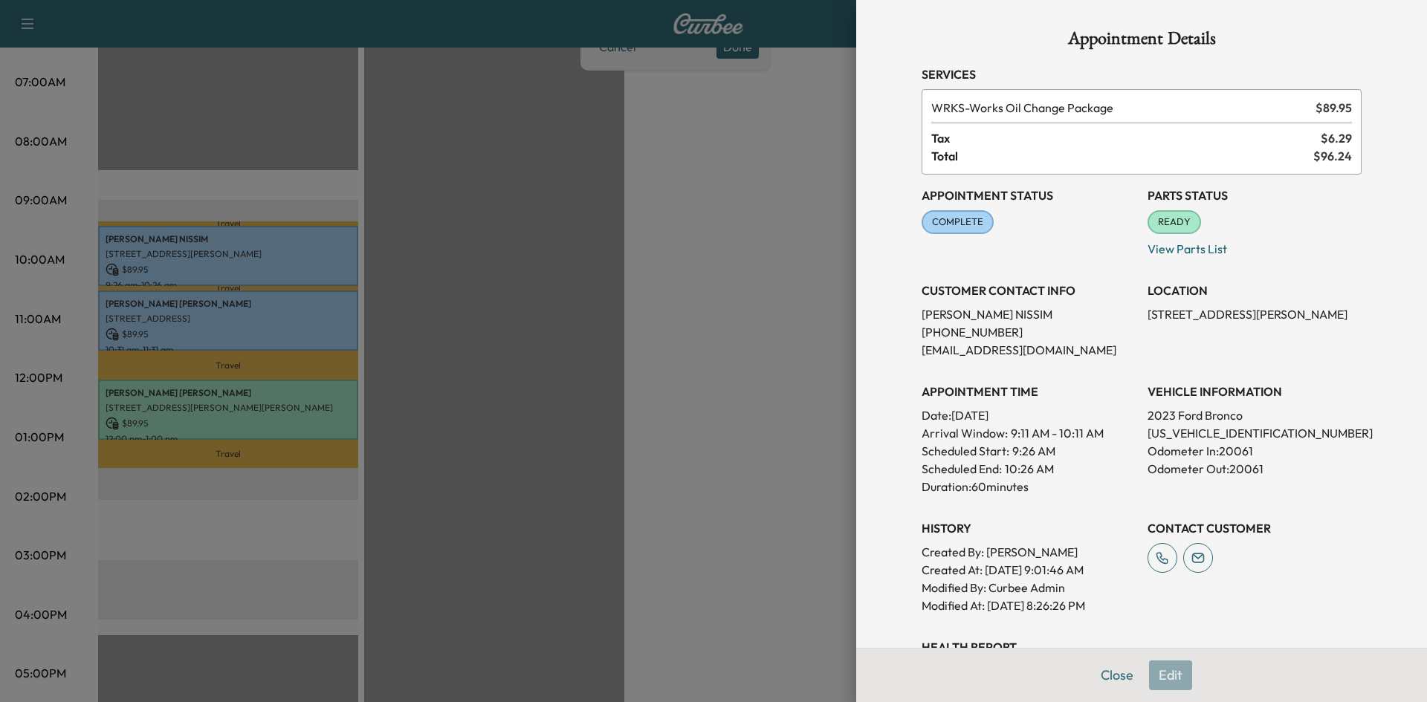
click at [184, 306] on div at bounding box center [713, 351] width 1427 height 702
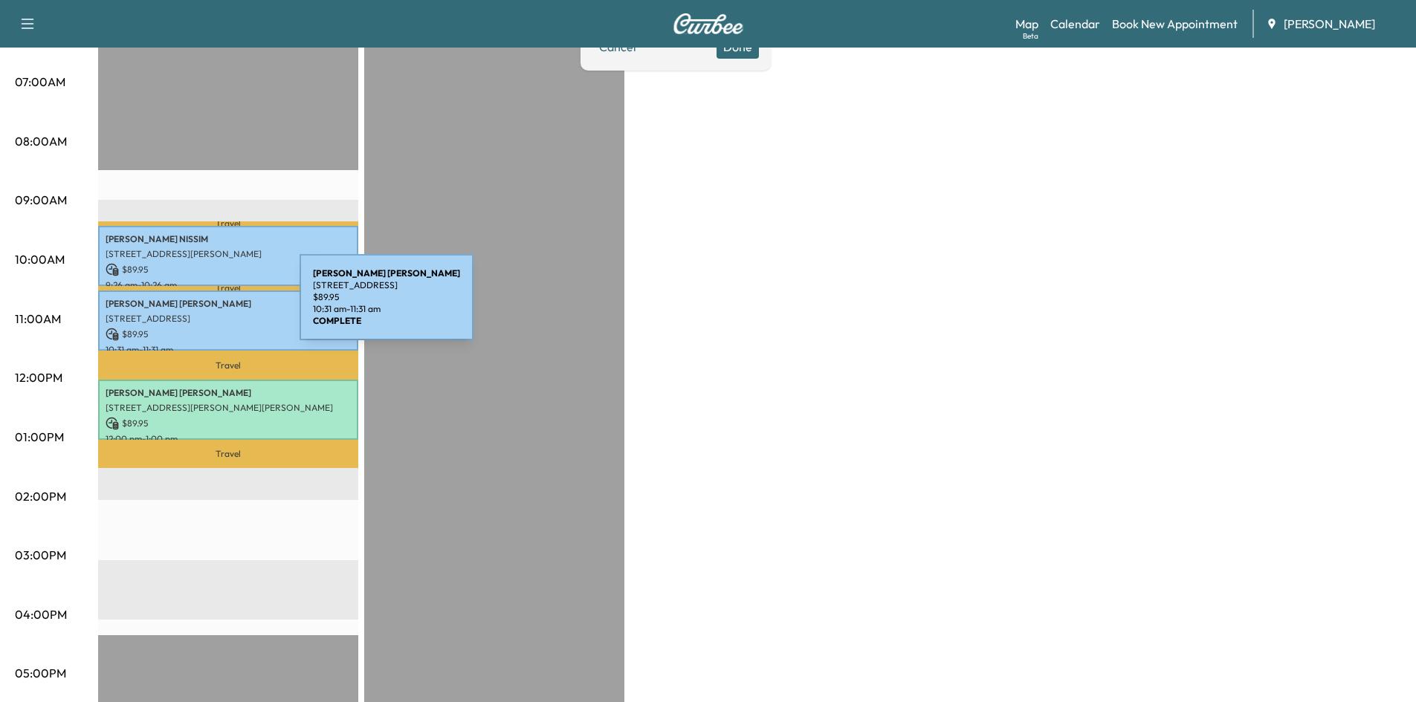
click at [188, 306] on p "[PERSON_NAME]" at bounding box center [228, 304] width 245 height 12
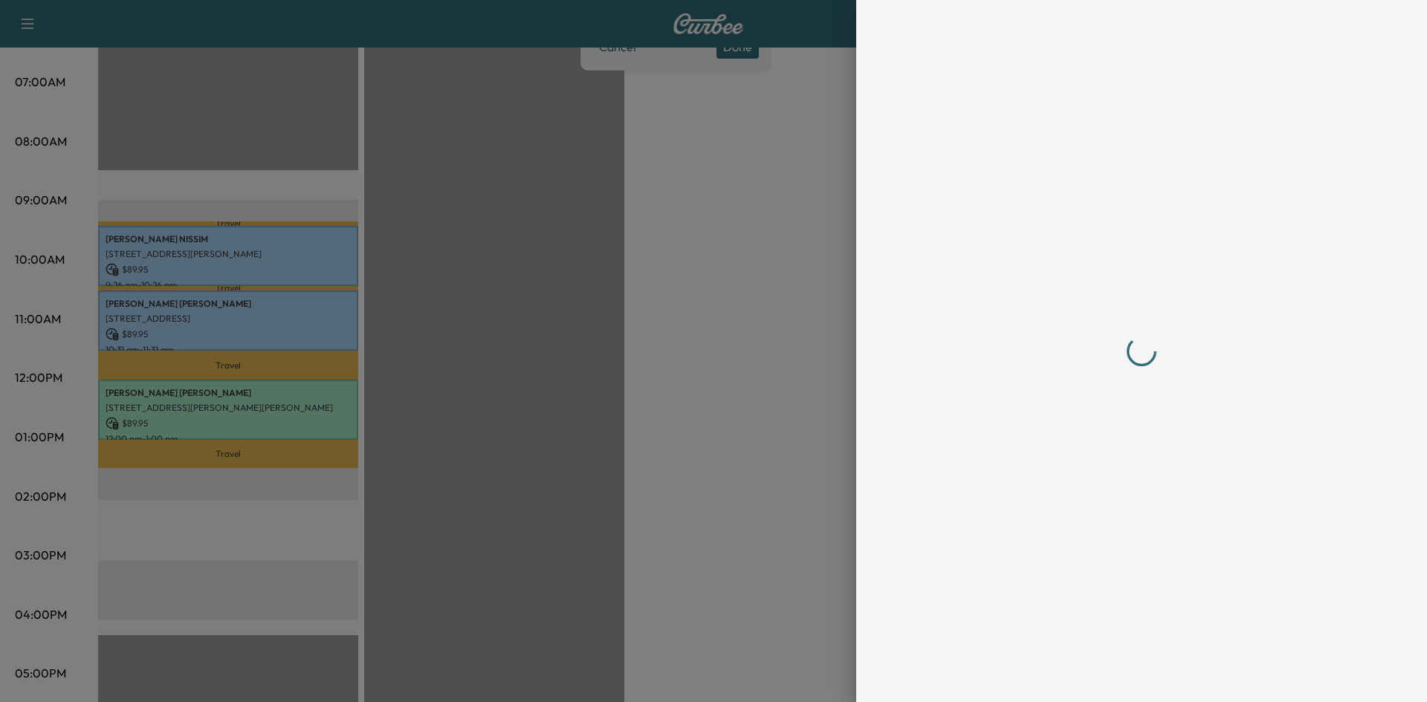
click at [1106, 666] on div at bounding box center [1141, 351] width 440 height 643
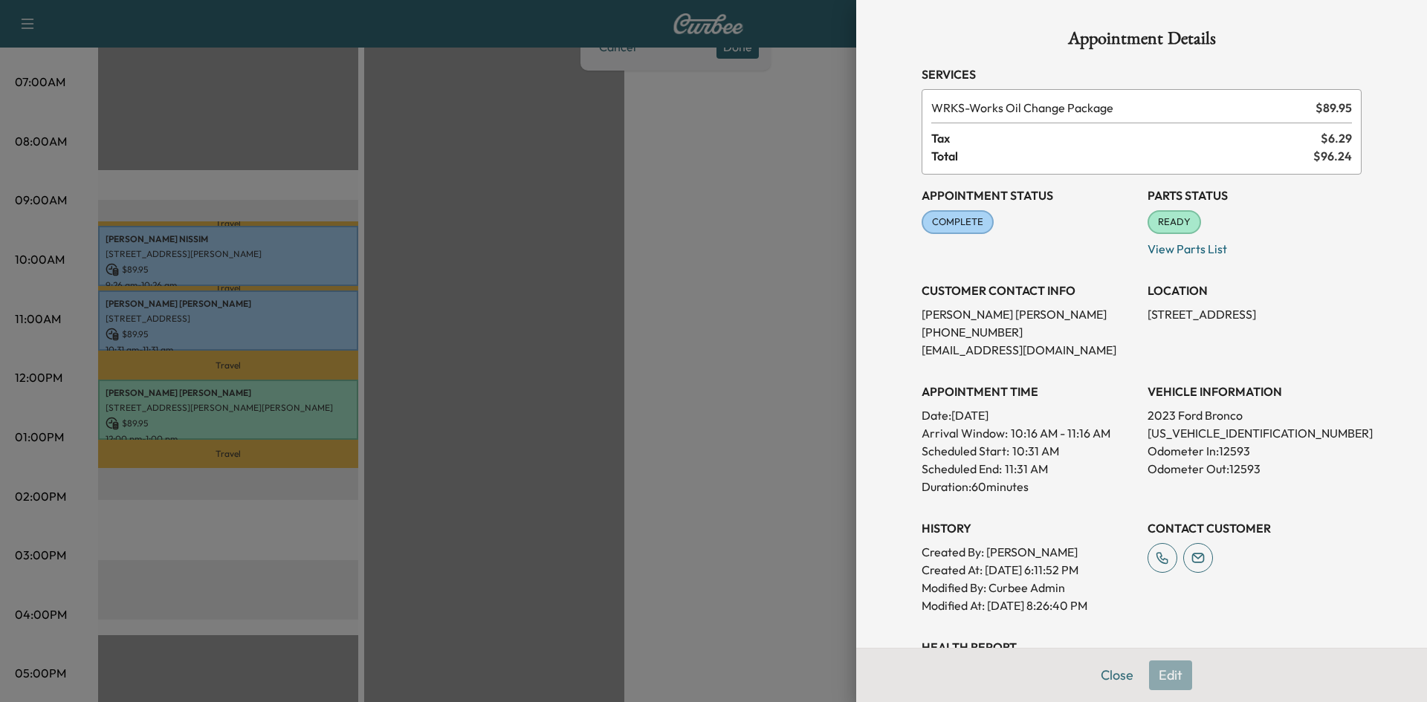
click at [236, 410] on div at bounding box center [713, 351] width 1427 height 702
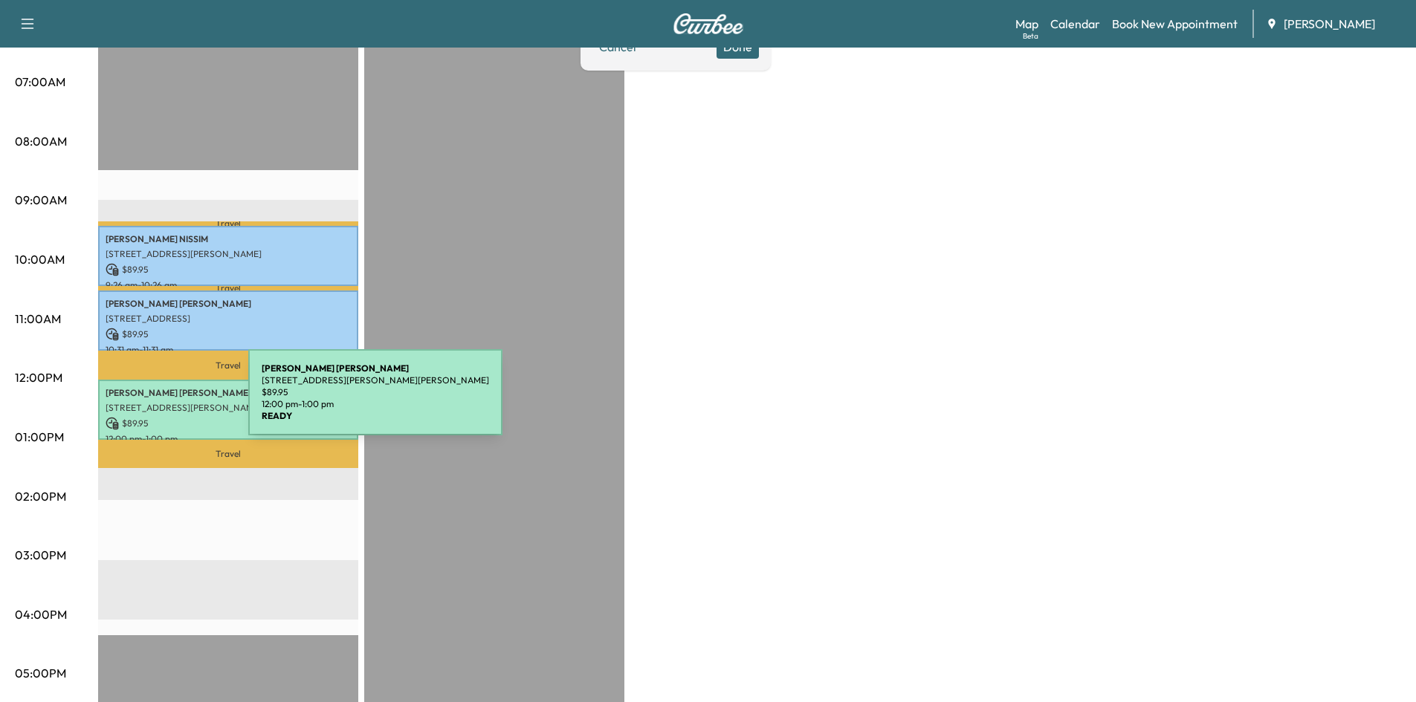
click at [137, 402] on p "[STREET_ADDRESS][PERSON_NAME][PERSON_NAME]" at bounding box center [228, 408] width 245 height 12
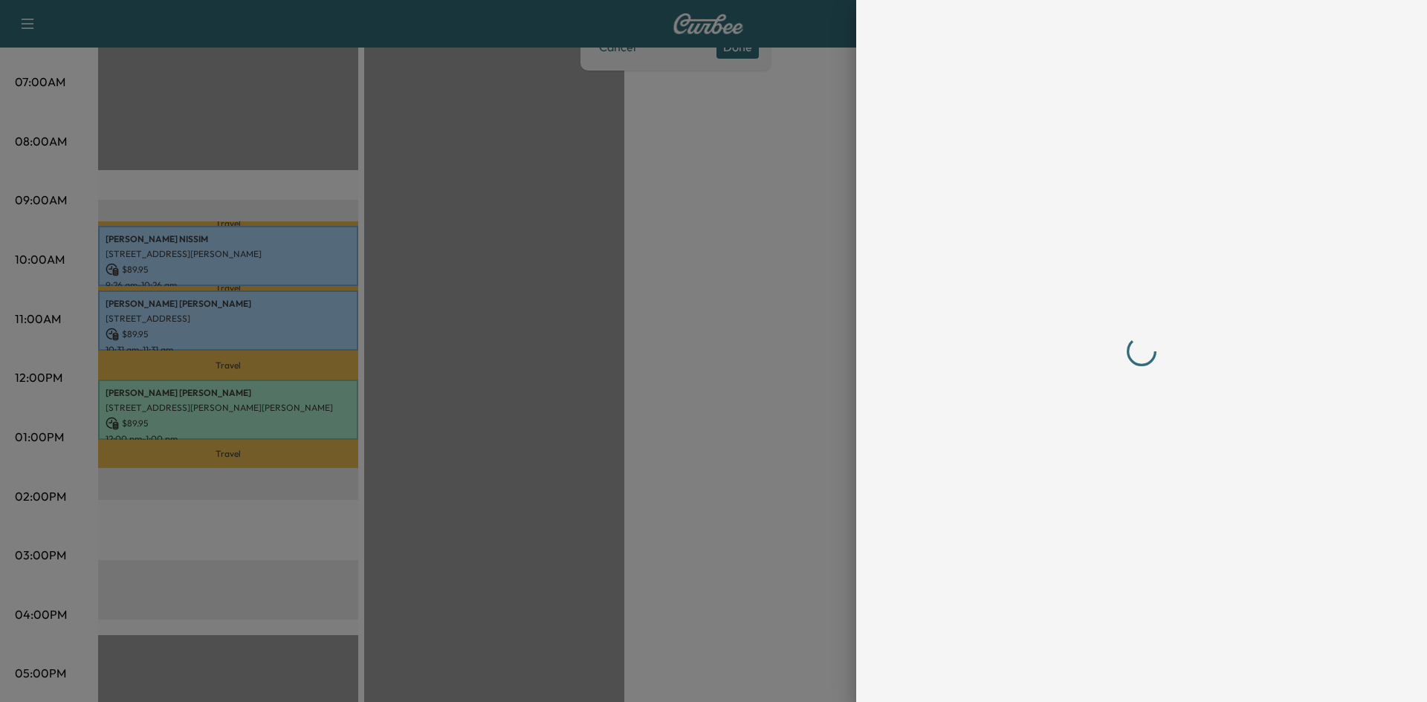
click at [1118, 673] on div at bounding box center [1142, 351] width 476 height 702
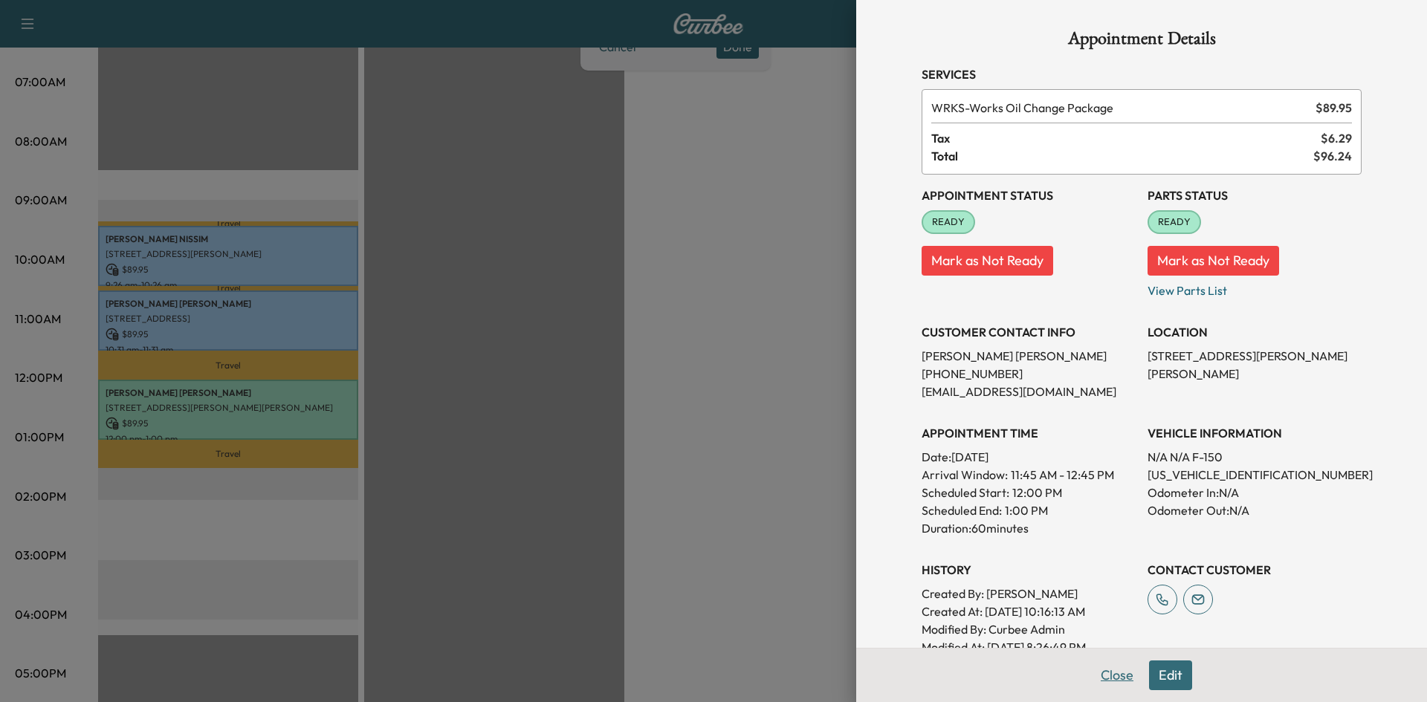
click at [1107, 666] on button "Close" at bounding box center [1117, 676] width 52 height 30
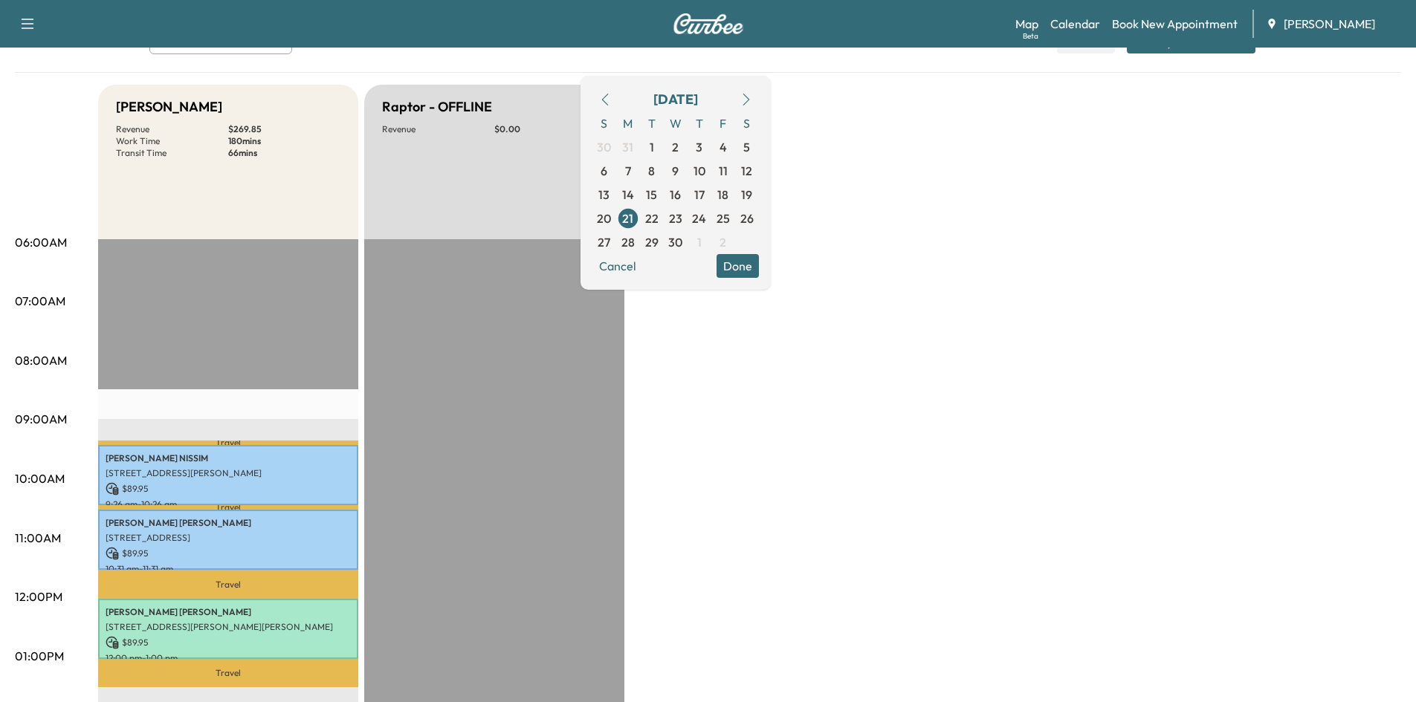
scroll to position [96, 0]
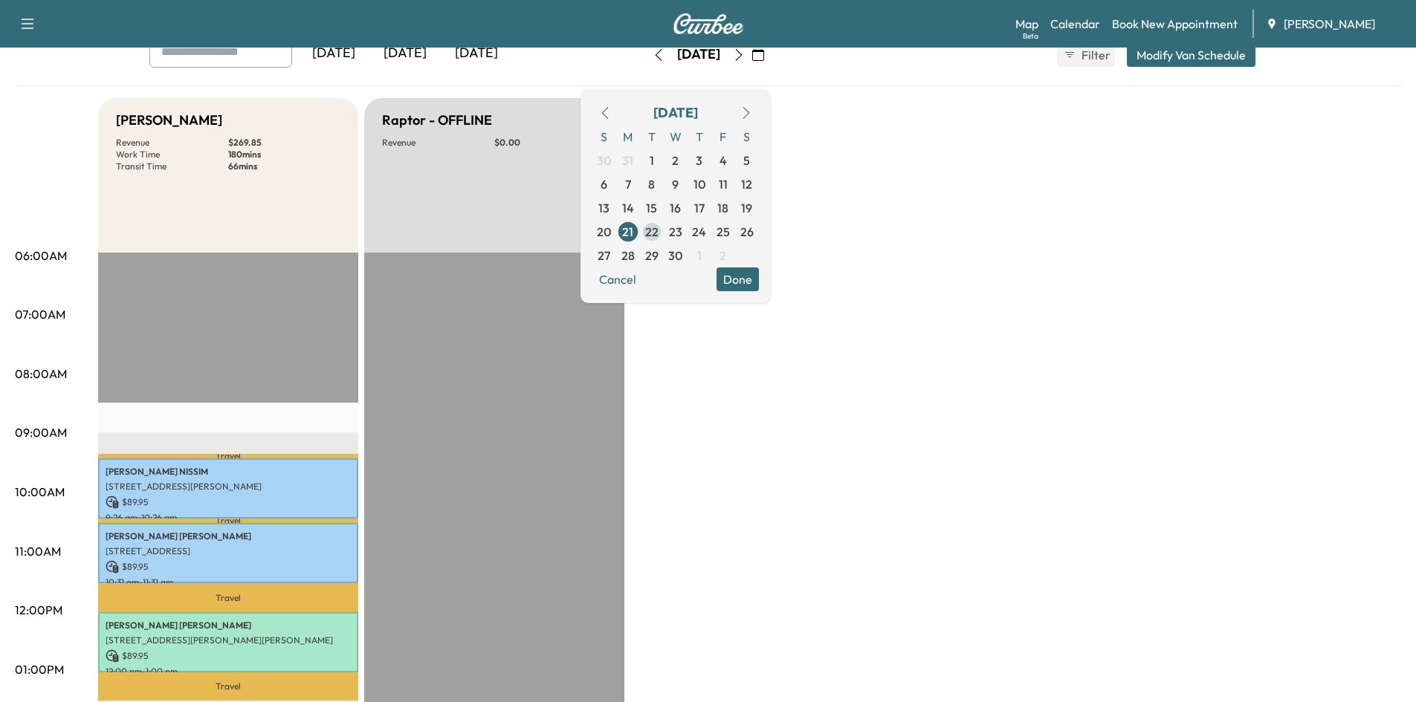
click at [658, 234] on span "22" at bounding box center [651, 232] width 13 height 18
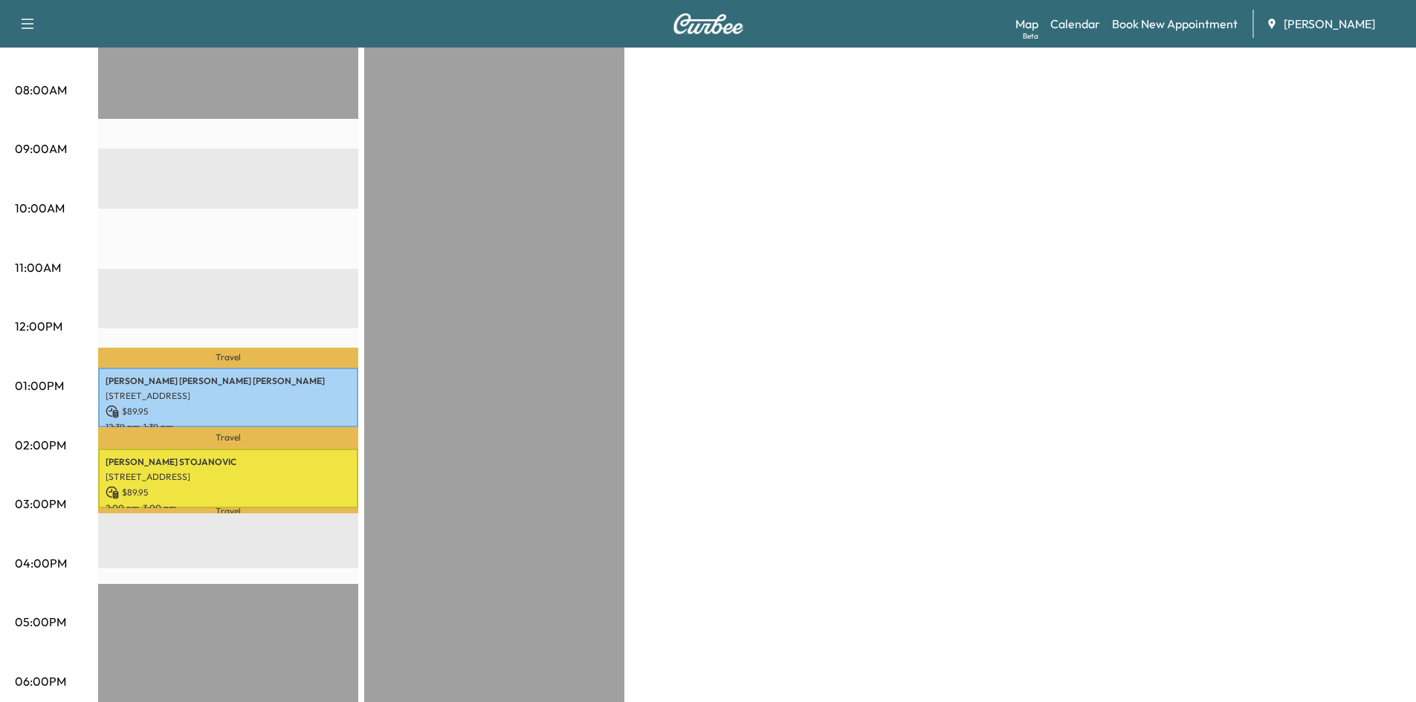
scroll to position [390, 0]
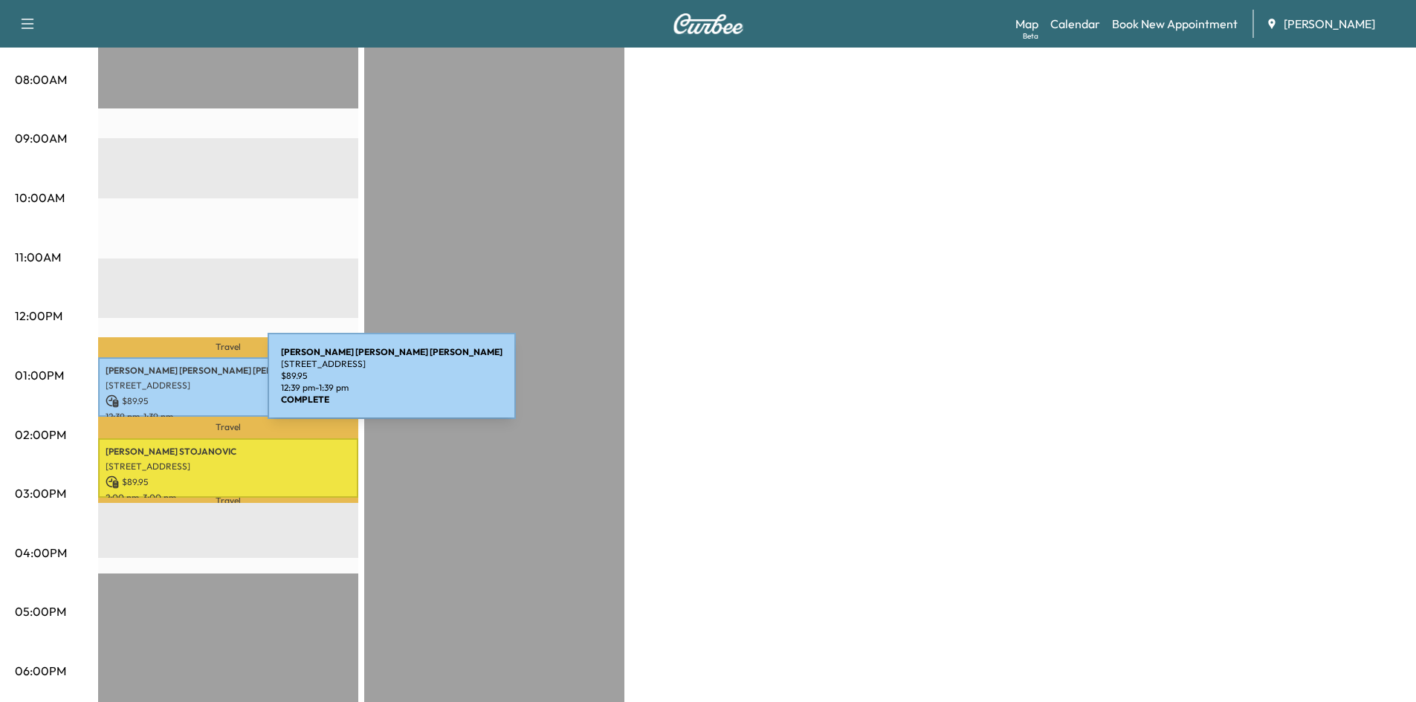
click at [156, 385] on p "[STREET_ADDRESS]" at bounding box center [228, 386] width 245 height 12
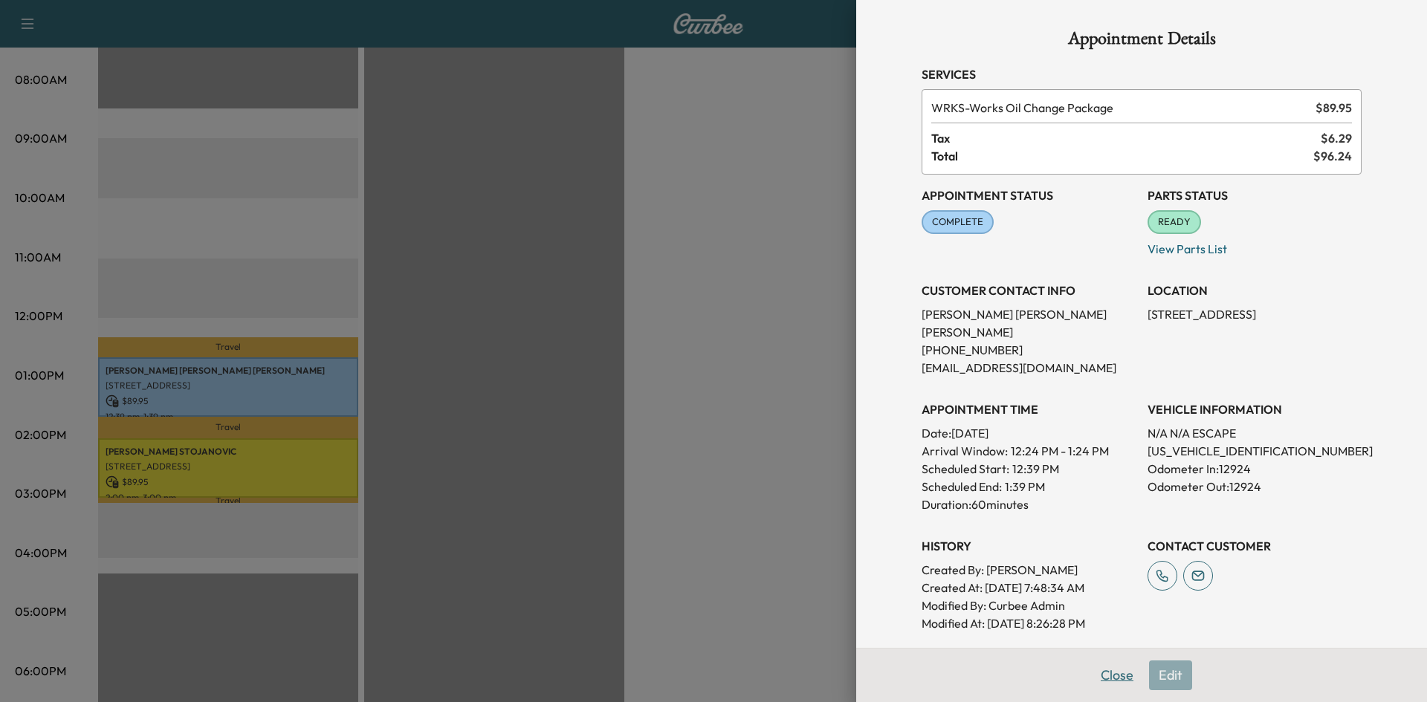
click at [1103, 678] on button "Close" at bounding box center [1117, 676] width 52 height 30
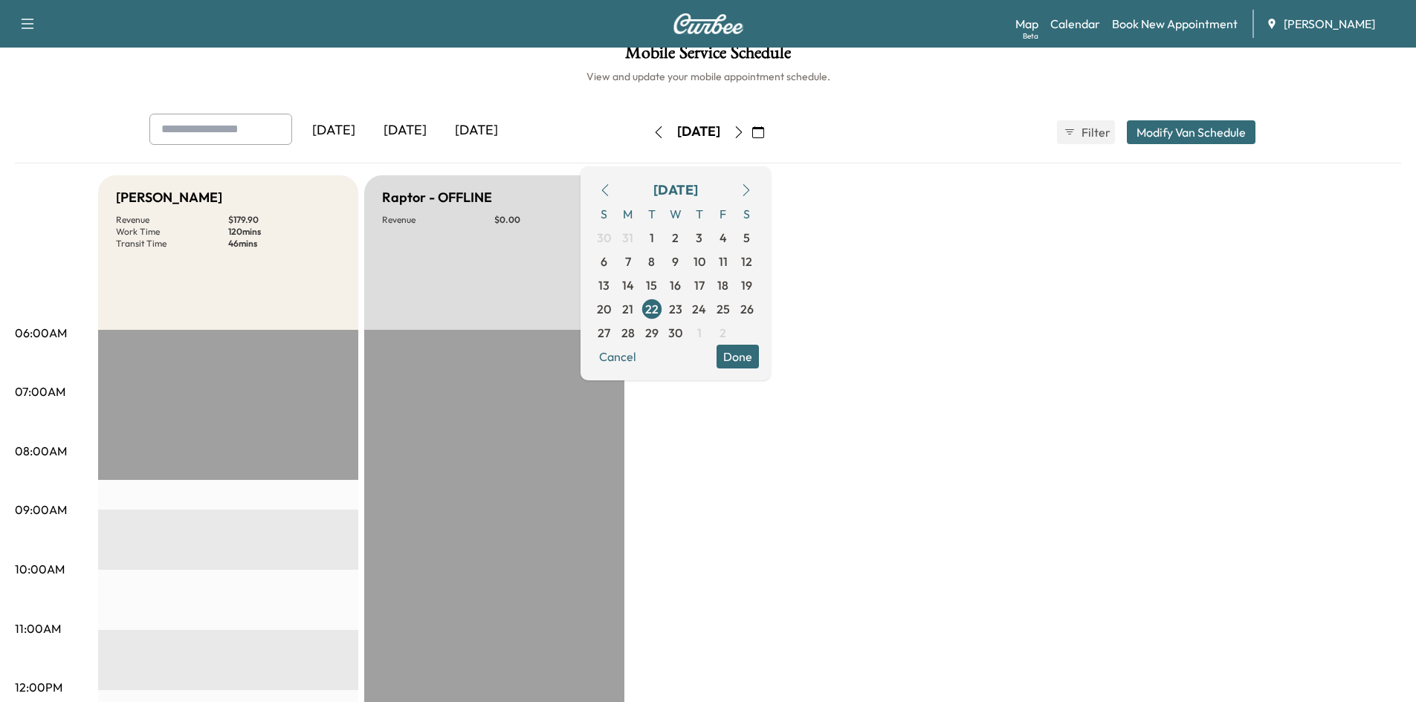
scroll to position [0, 0]
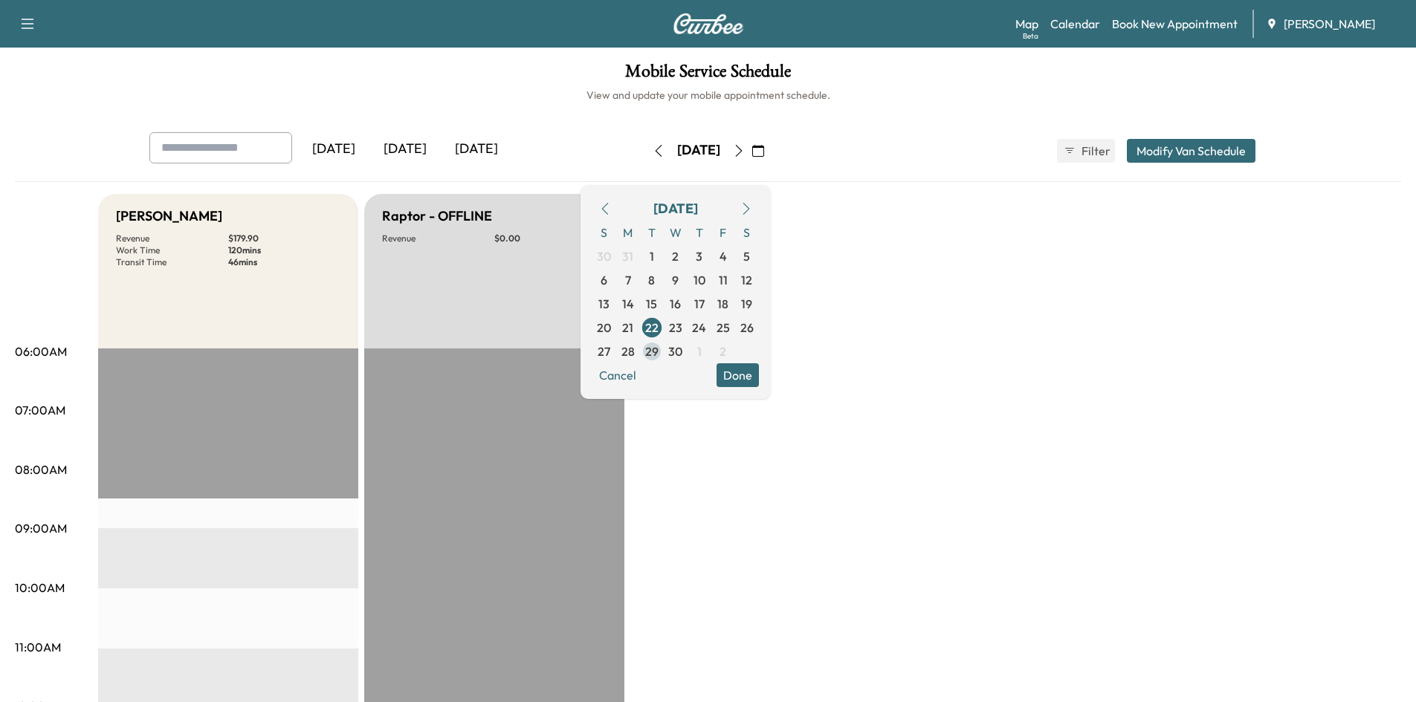
click at [658, 352] on span "29" at bounding box center [651, 352] width 13 height 18
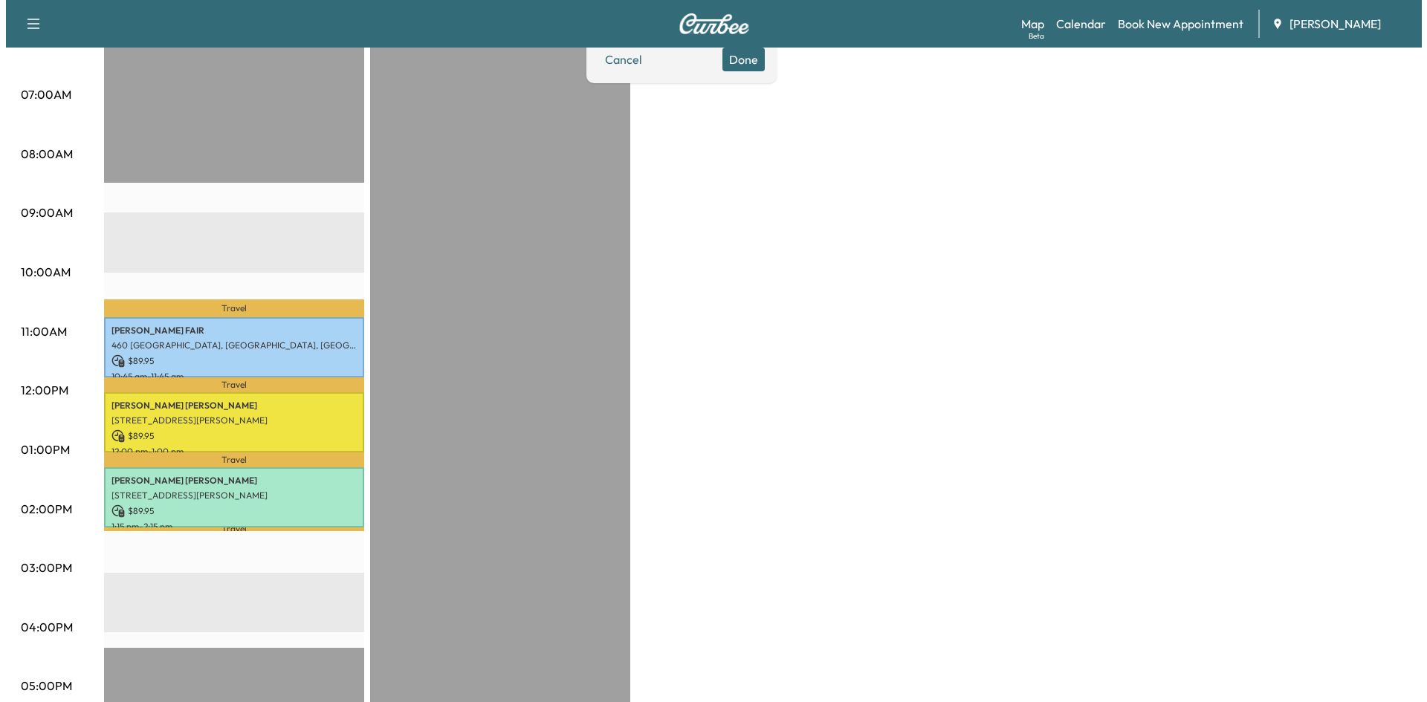
scroll to position [323, 0]
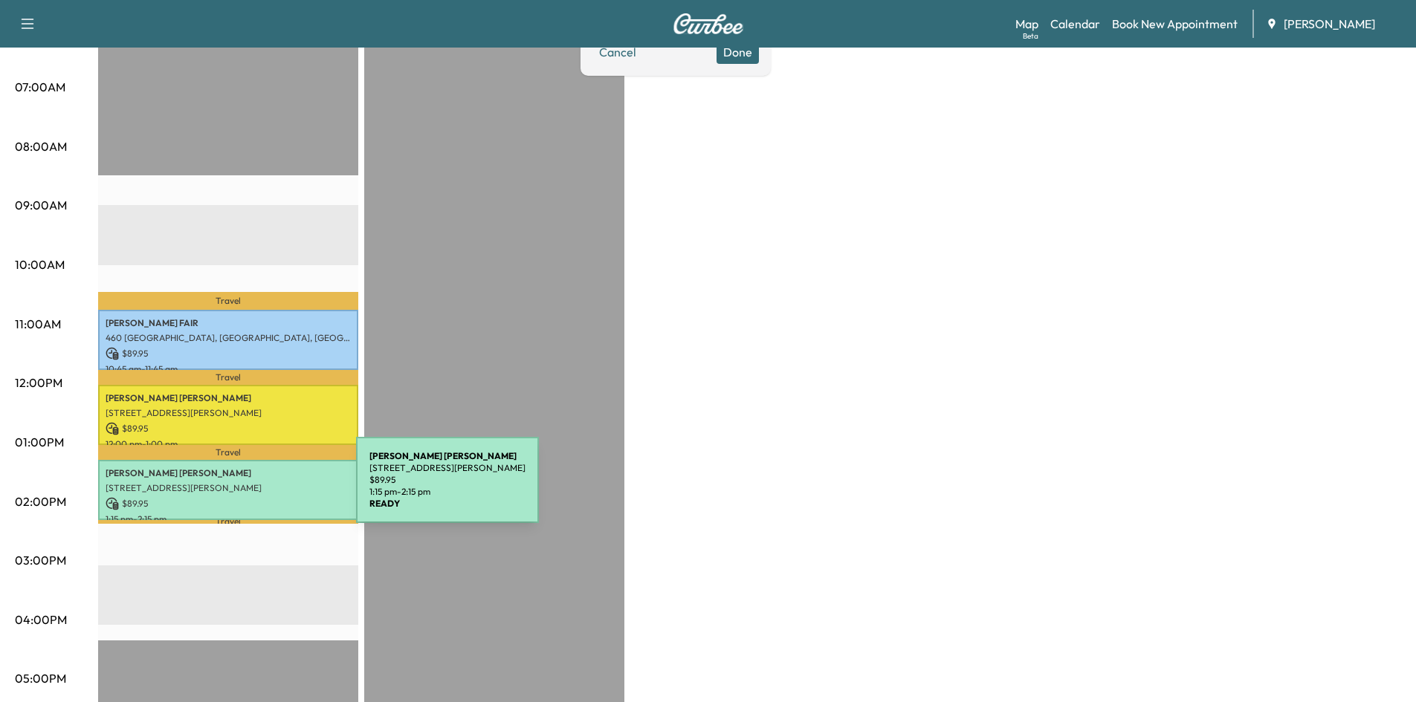
click at [244, 489] on p "[STREET_ADDRESS][PERSON_NAME]" at bounding box center [228, 488] width 245 height 12
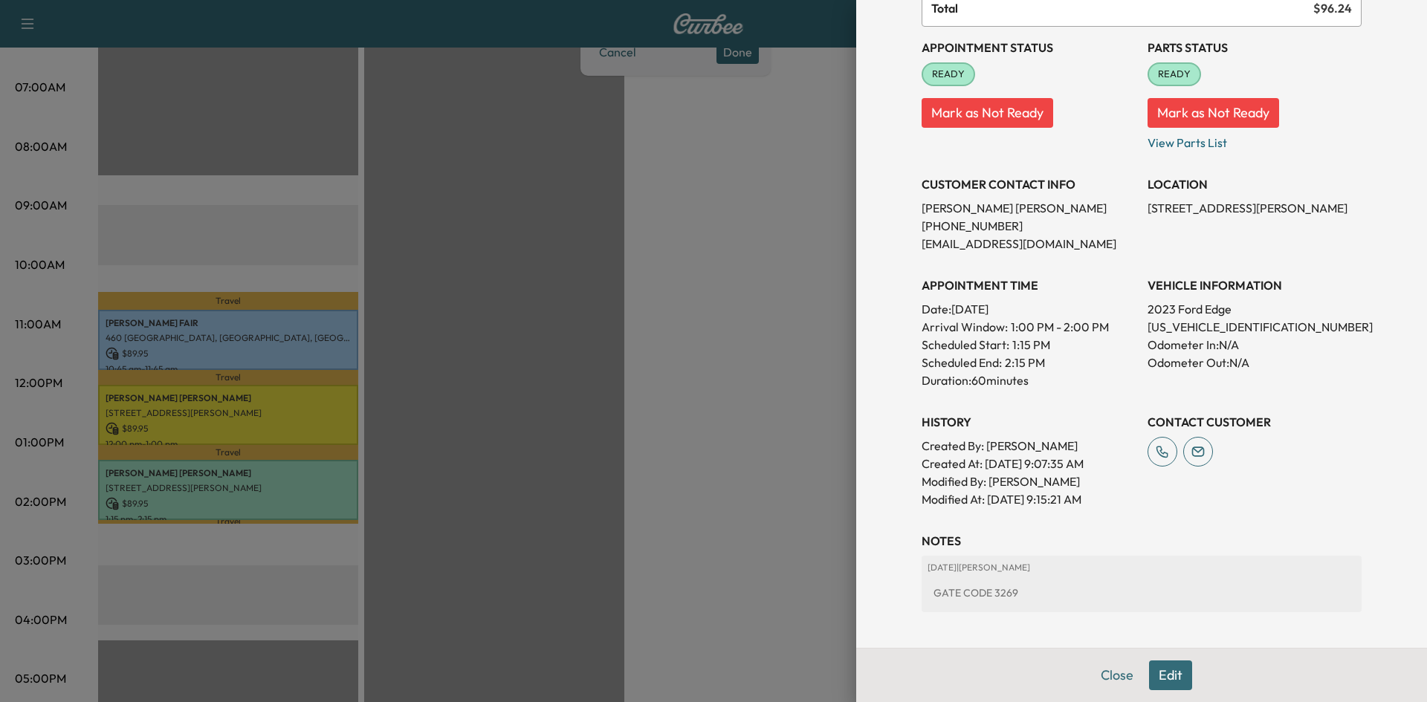
scroll to position [174, 0]
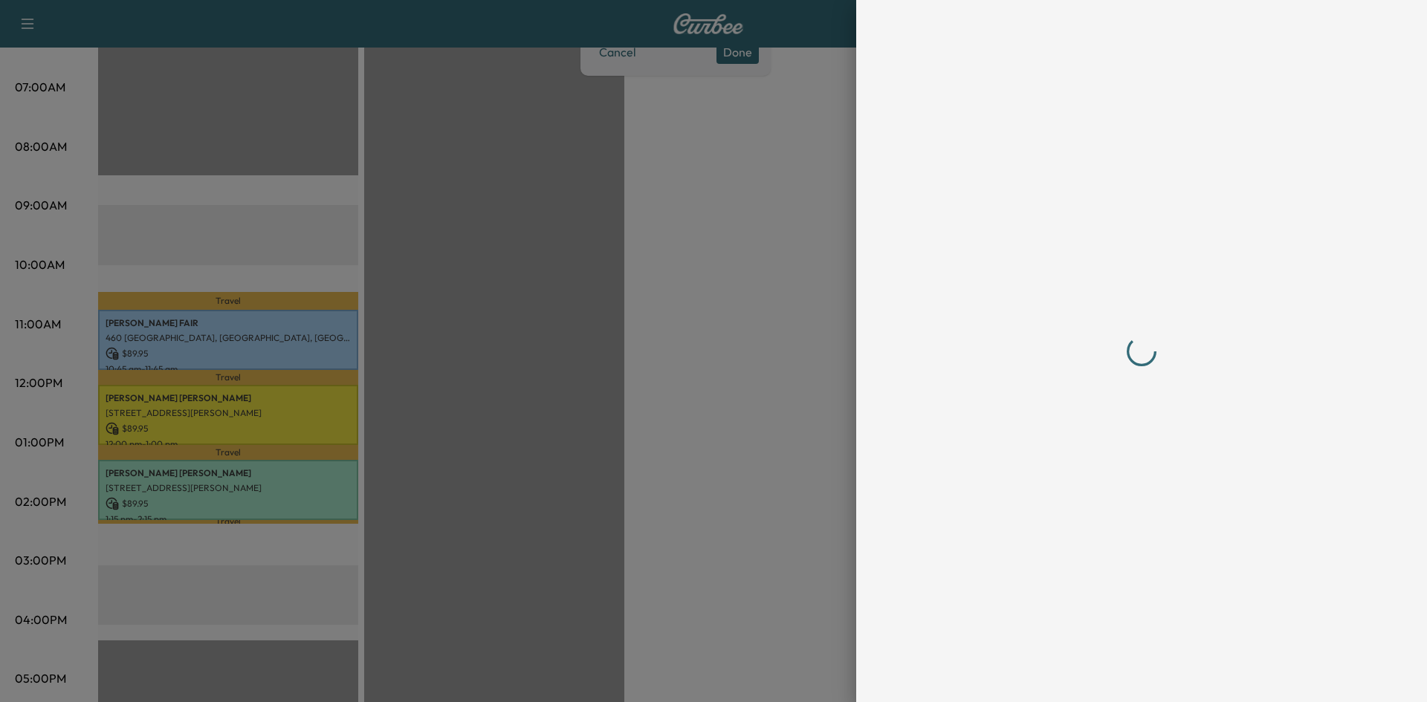
drag, startPoint x: 1107, startPoint y: 675, endPoint x: 1109, endPoint y: 635, distance: 40.2
click at [1107, 675] on div at bounding box center [1142, 351] width 476 height 702
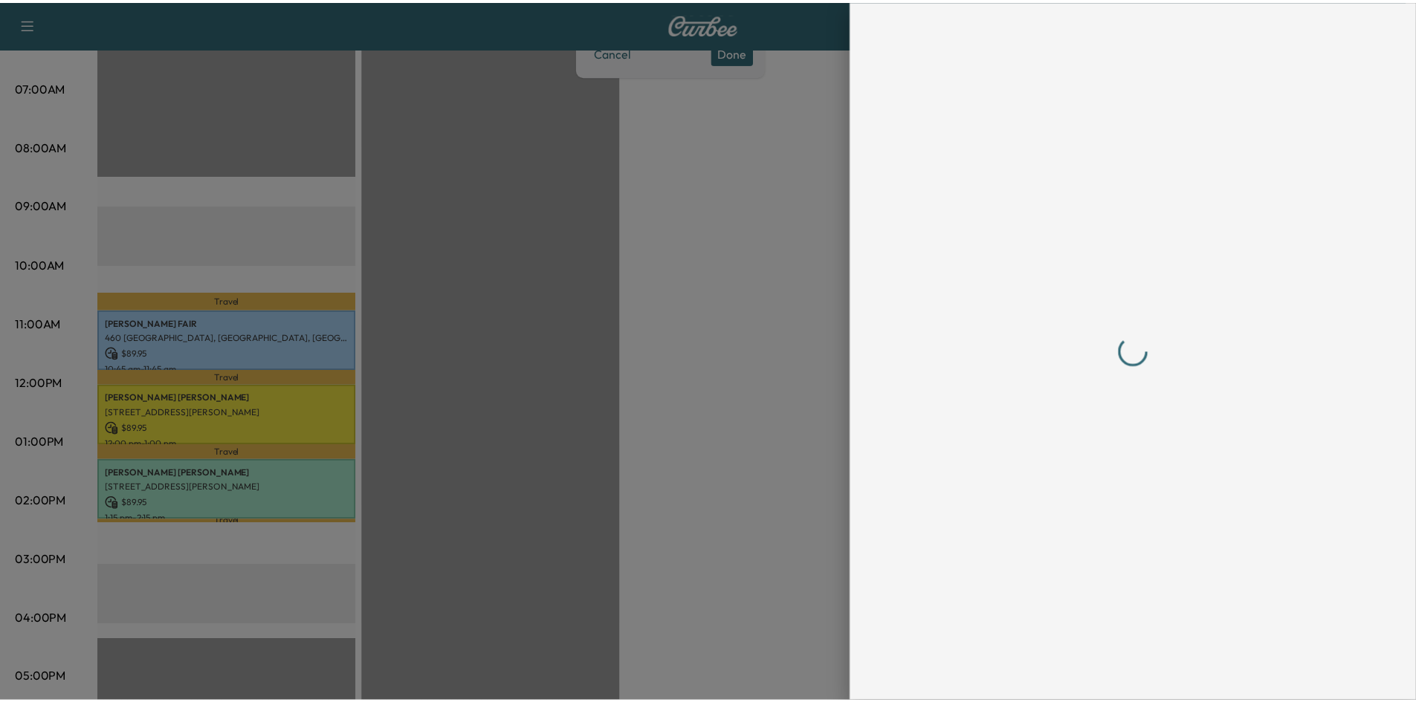
scroll to position [0, 0]
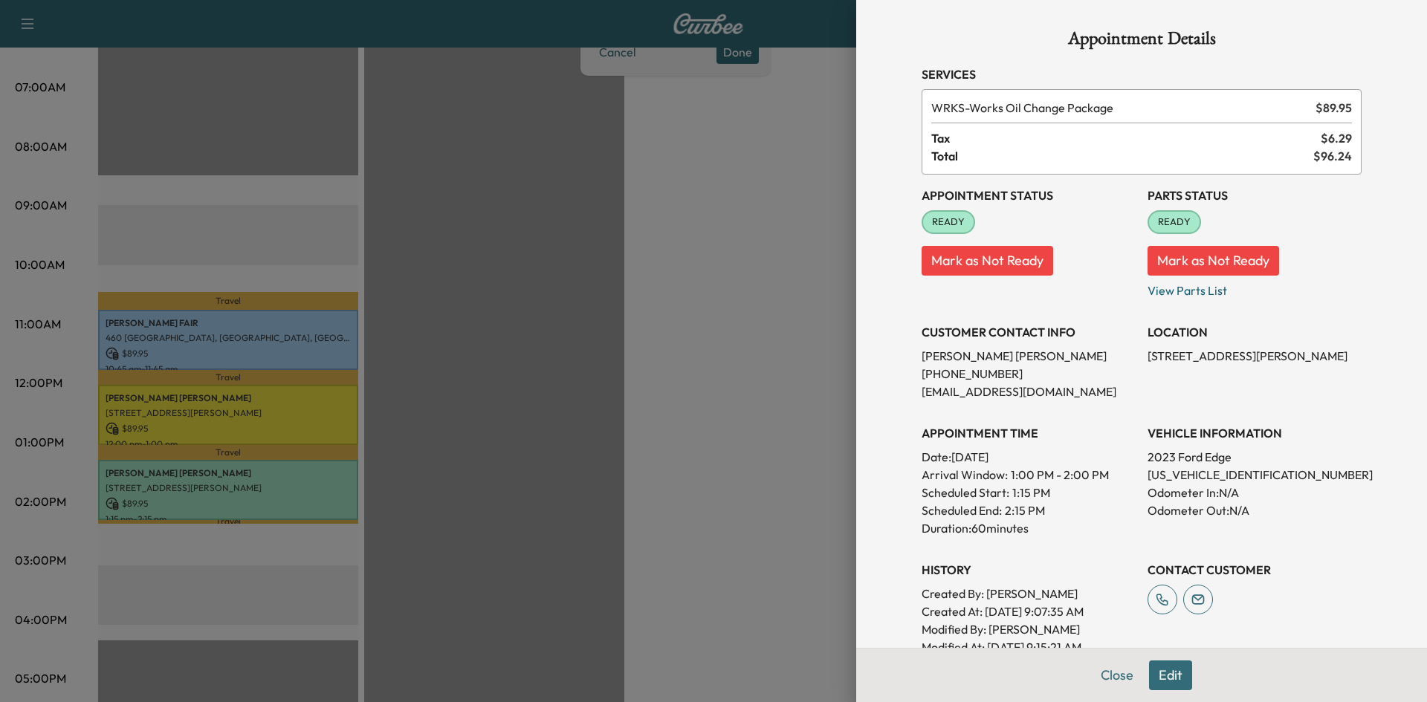
click at [189, 336] on div at bounding box center [713, 351] width 1427 height 702
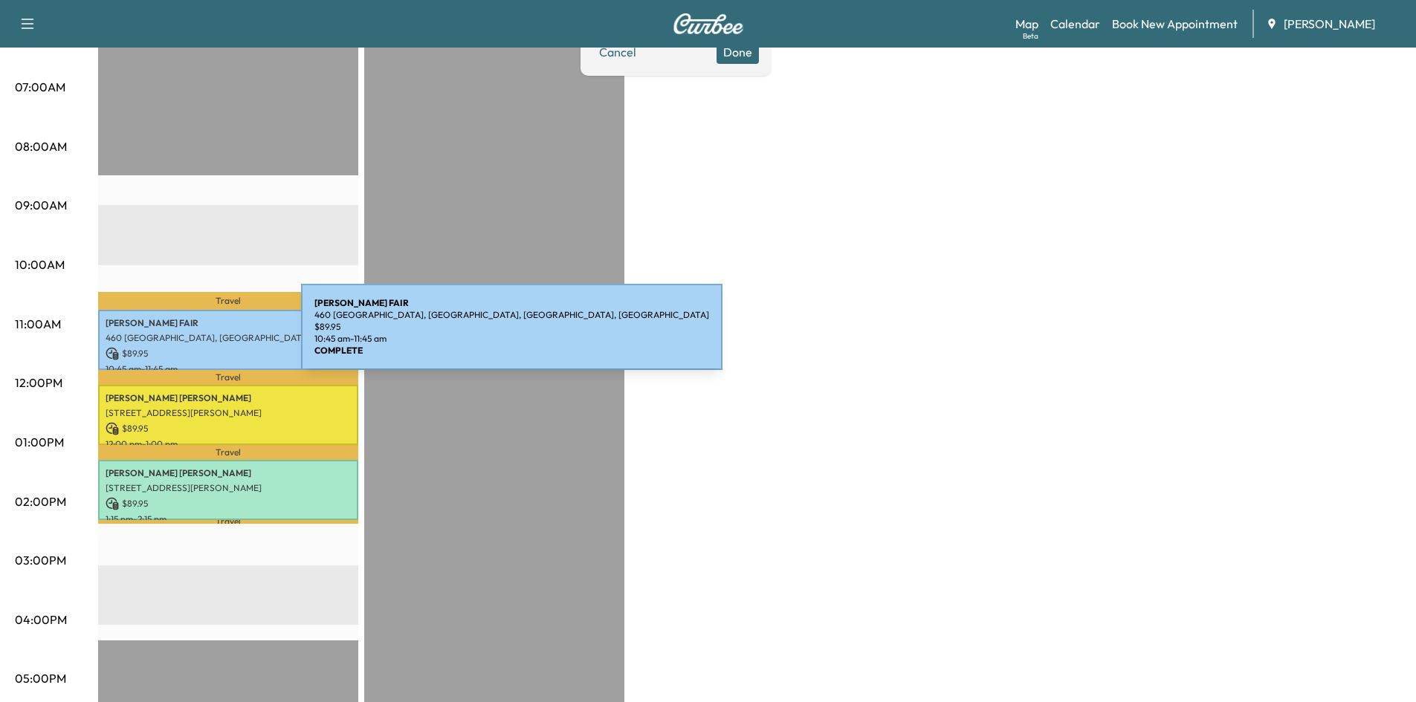
click at [189, 336] on p "460 [GEOGRAPHIC_DATA], [GEOGRAPHIC_DATA], [GEOGRAPHIC_DATA], [GEOGRAPHIC_DATA]" at bounding box center [228, 338] width 245 height 12
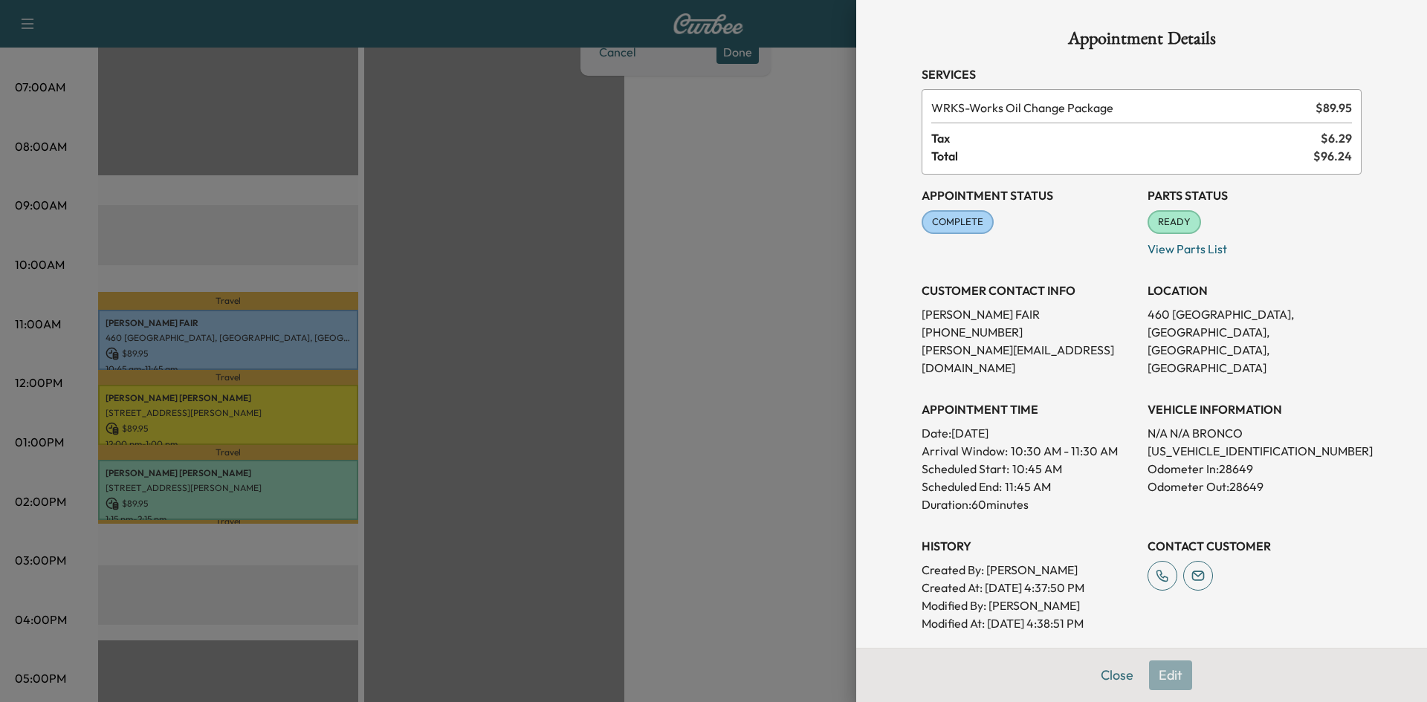
click at [1107, 675] on div "Appointment Details Services WRKS - Works Oil Change Package $ 89.95 Tax $ 6.29…" at bounding box center [1142, 451] width 476 height 903
click at [1104, 675] on button "Close" at bounding box center [1117, 676] width 52 height 30
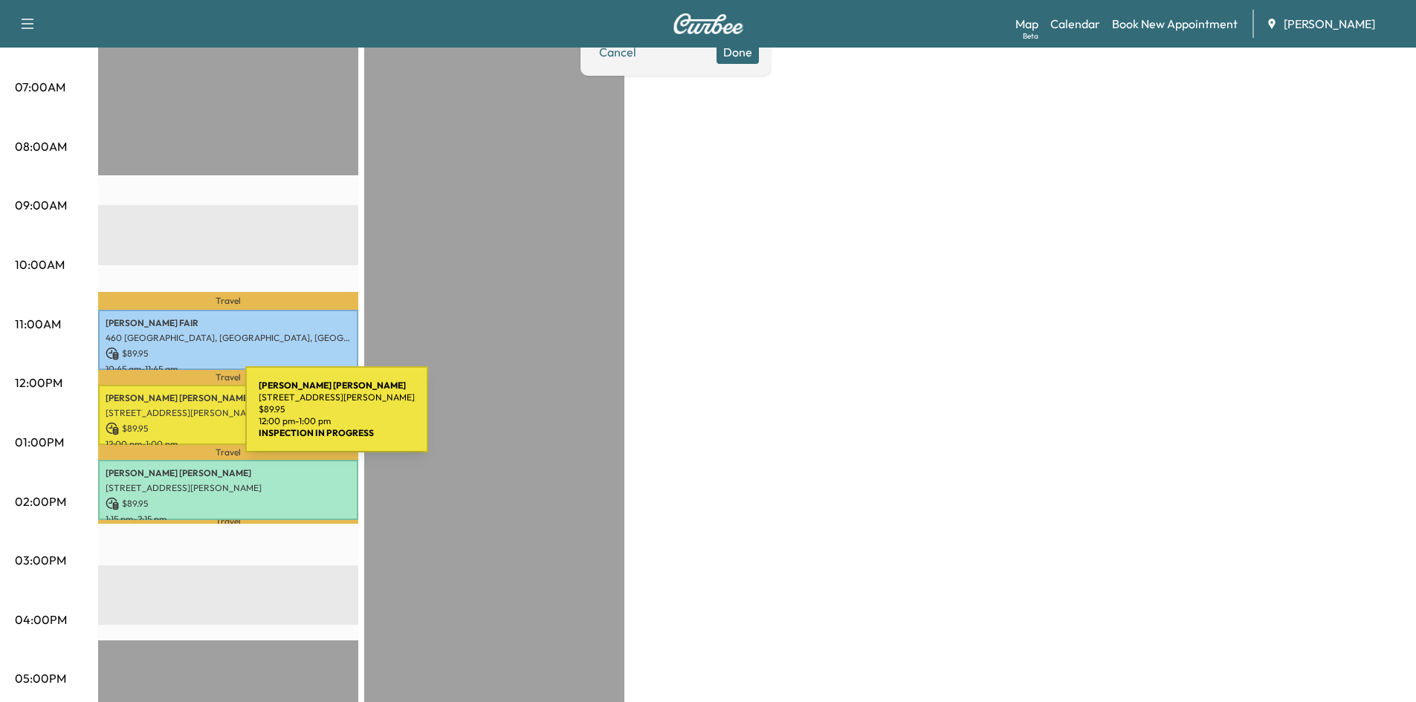
click at [135, 422] on p "$ 89.95" at bounding box center [228, 428] width 245 height 13
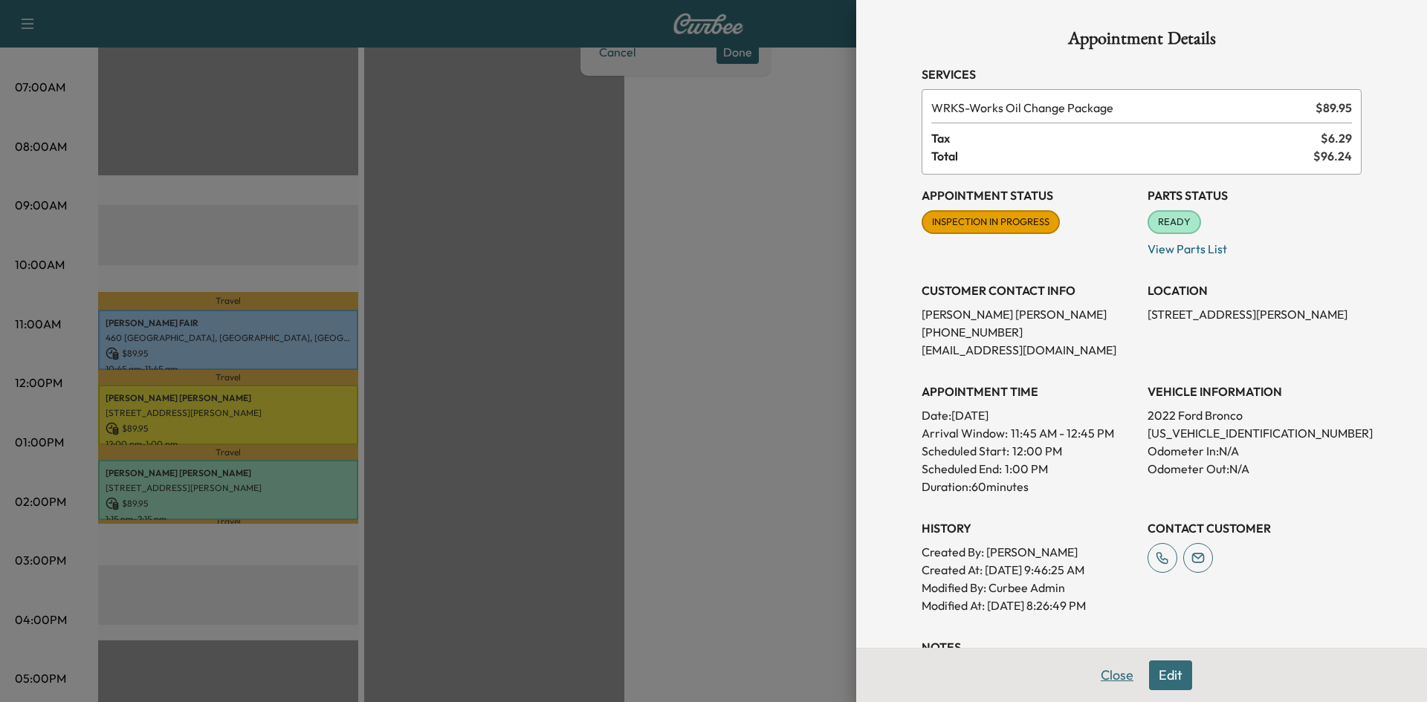
drag, startPoint x: 1101, startPoint y: 673, endPoint x: 1141, endPoint y: 623, distance: 63.9
click at [1101, 671] on button "Close" at bounding box center [1117, 676] width 52 height 30
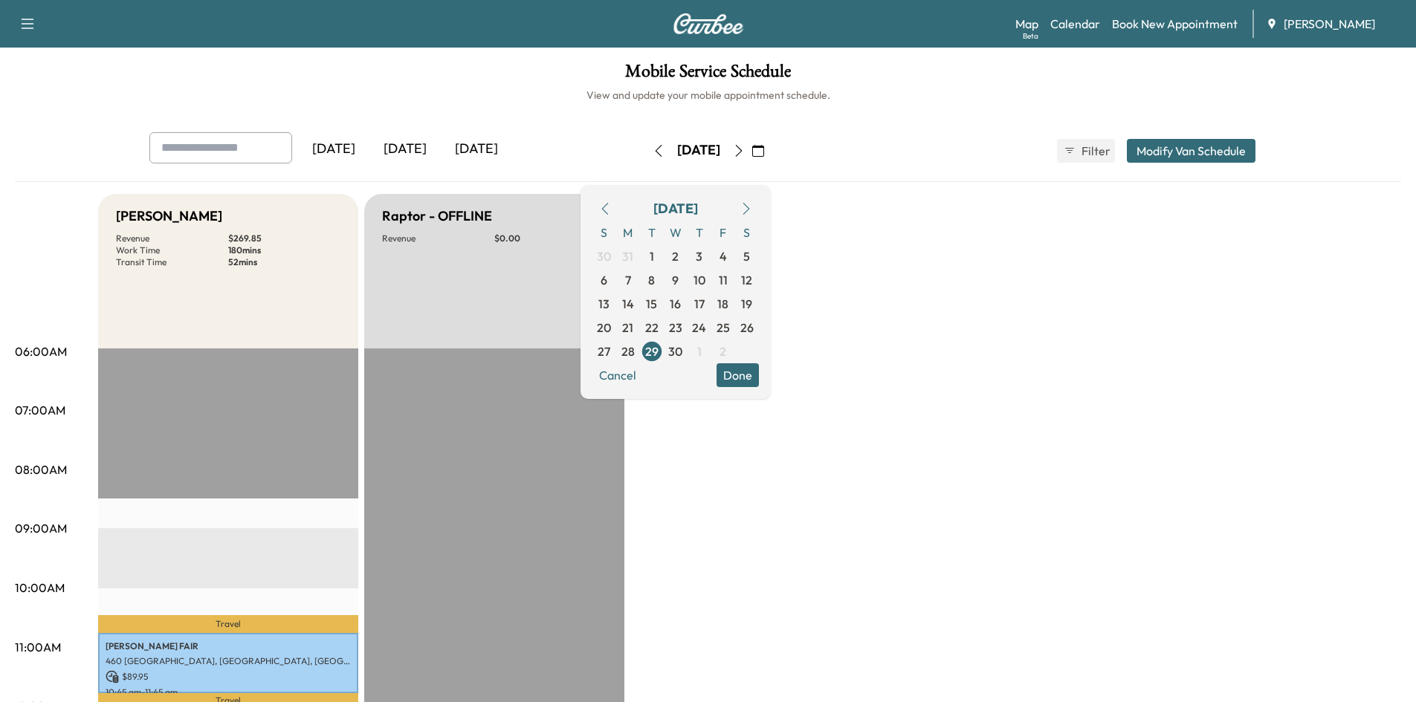
click at [752, 203] on icon "button" at bounding box center [746, 209] width 12 height 12
click at [631, 282] on span "5" at bounding box center [627, 280] width 7 height 18
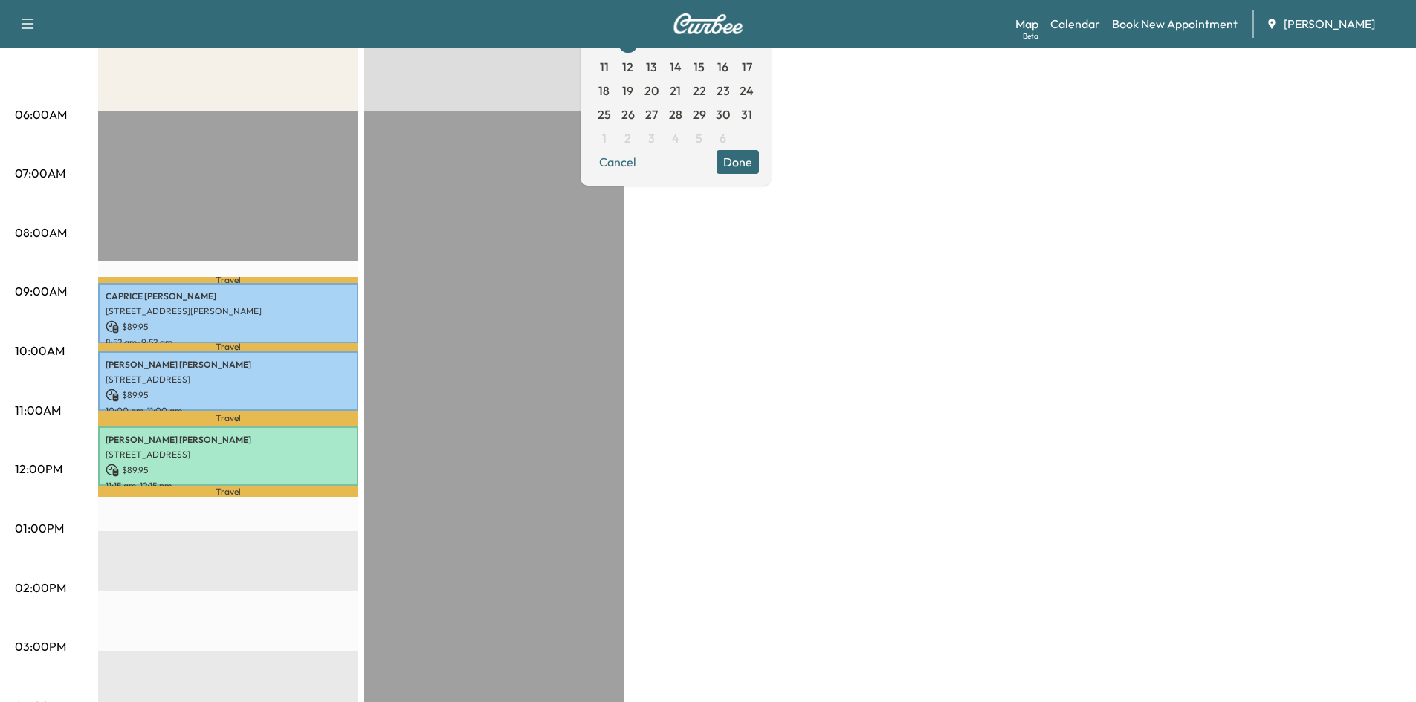
scroll to position [246, 0]
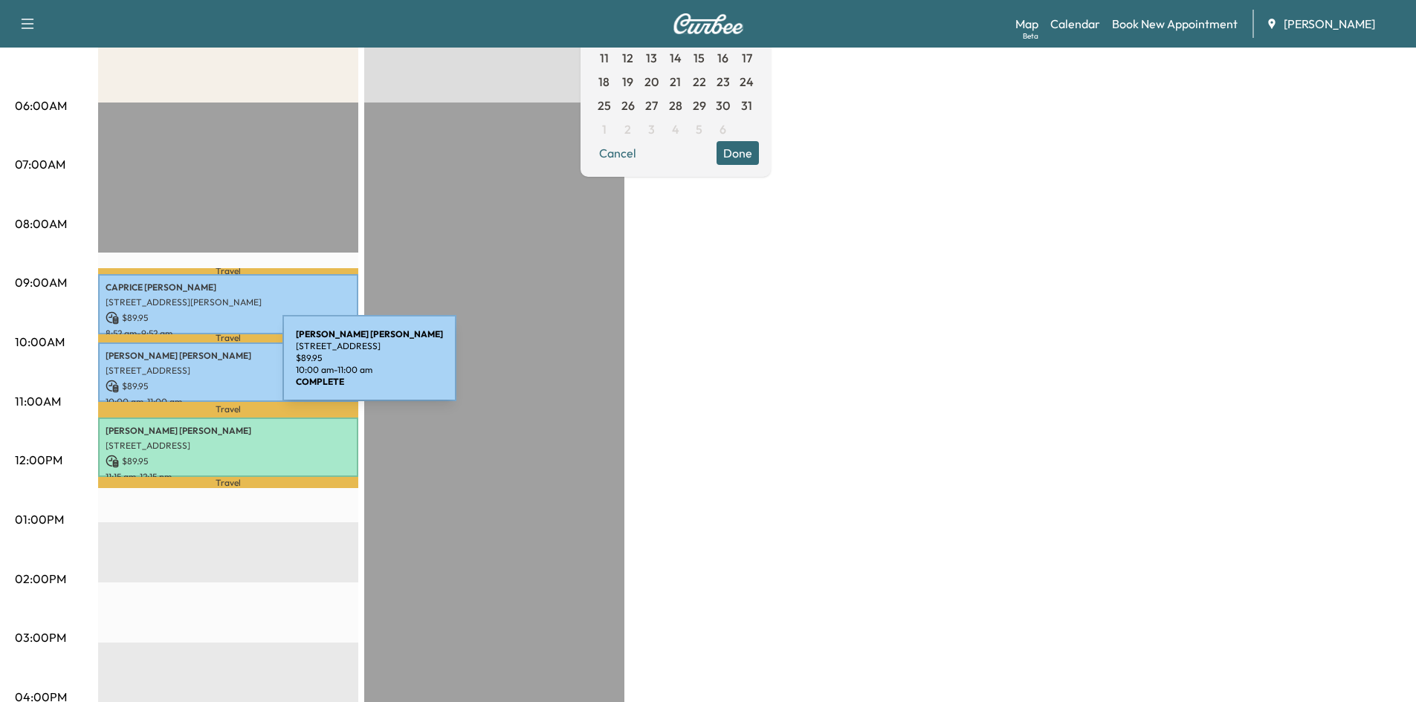
click at [171, 367] on p "[STREET_ADDRESS]" at bounding box center [228, 371] width 245 height 12
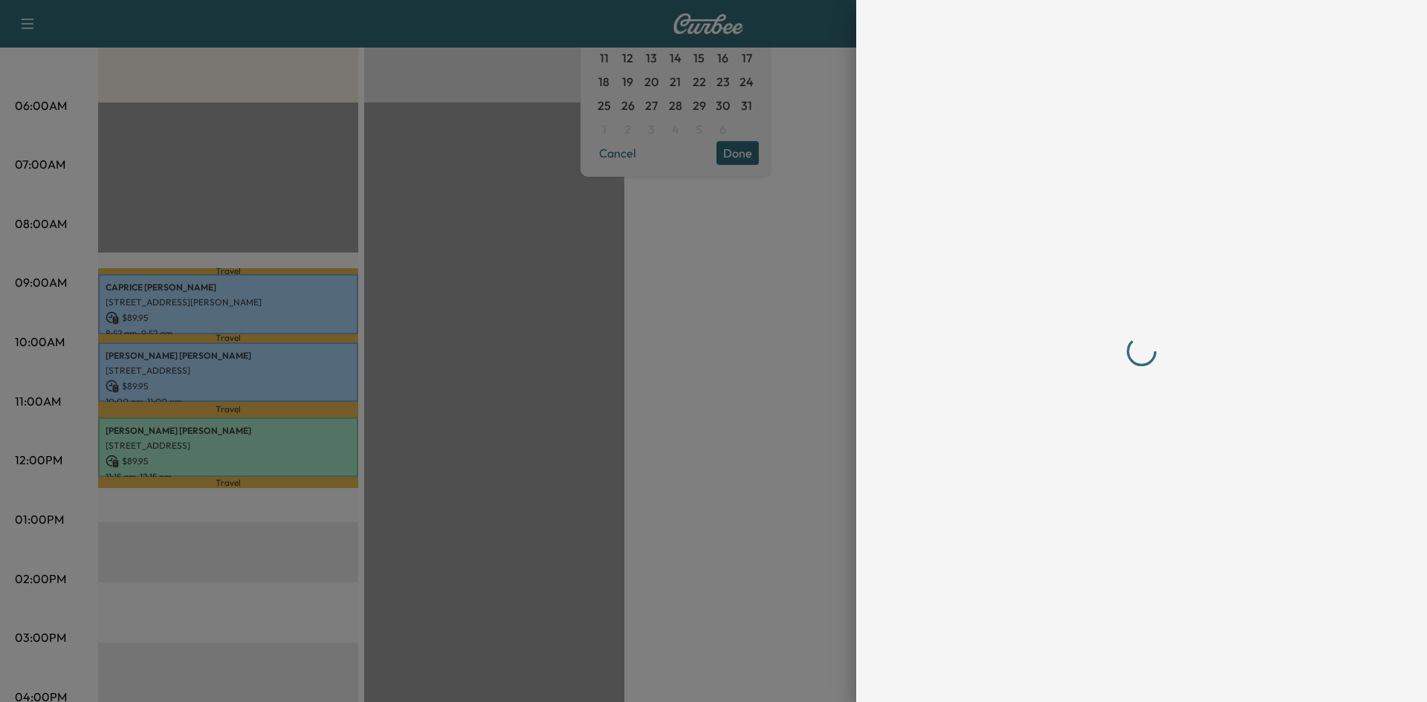
click at [1108, 674] on div at bounding box center [1142, 351] width 476 height 702
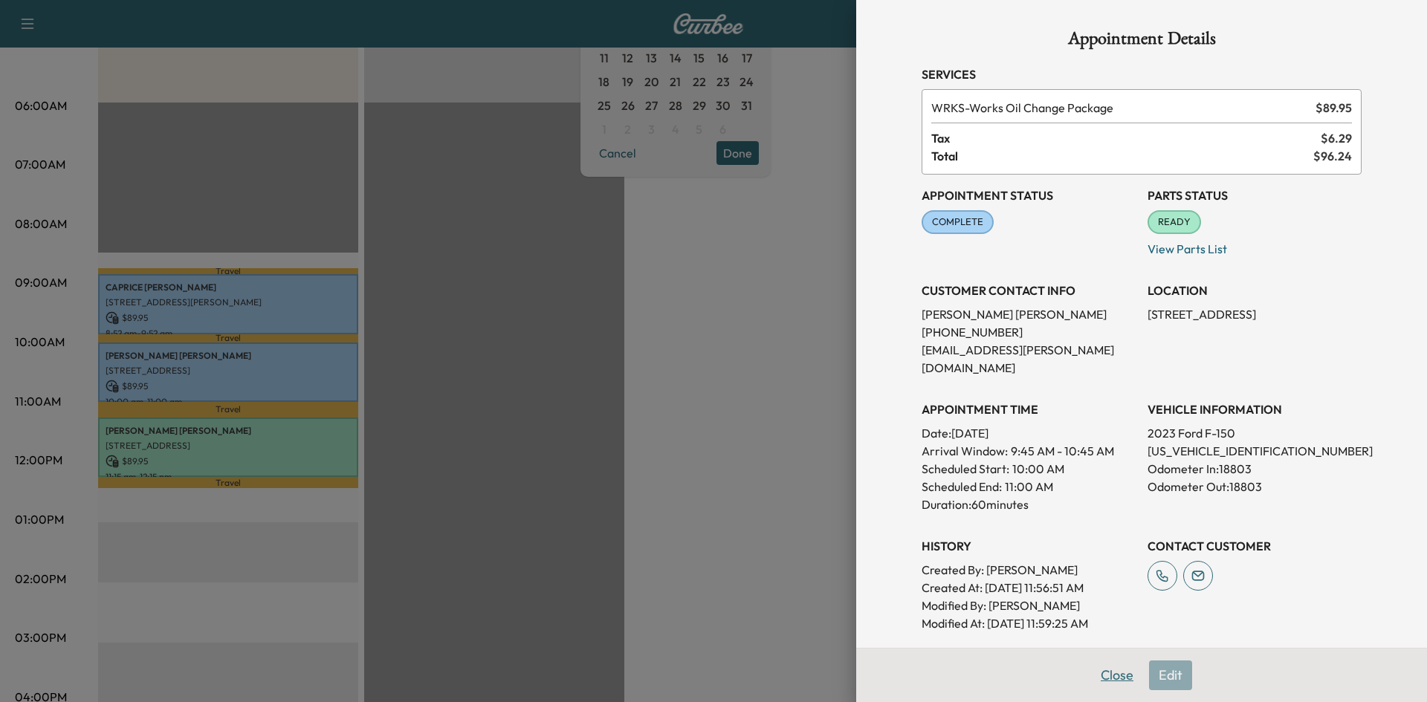
click at [1103, 673] on button "Close" at bounding box center [1117, 676] width 52 height 30
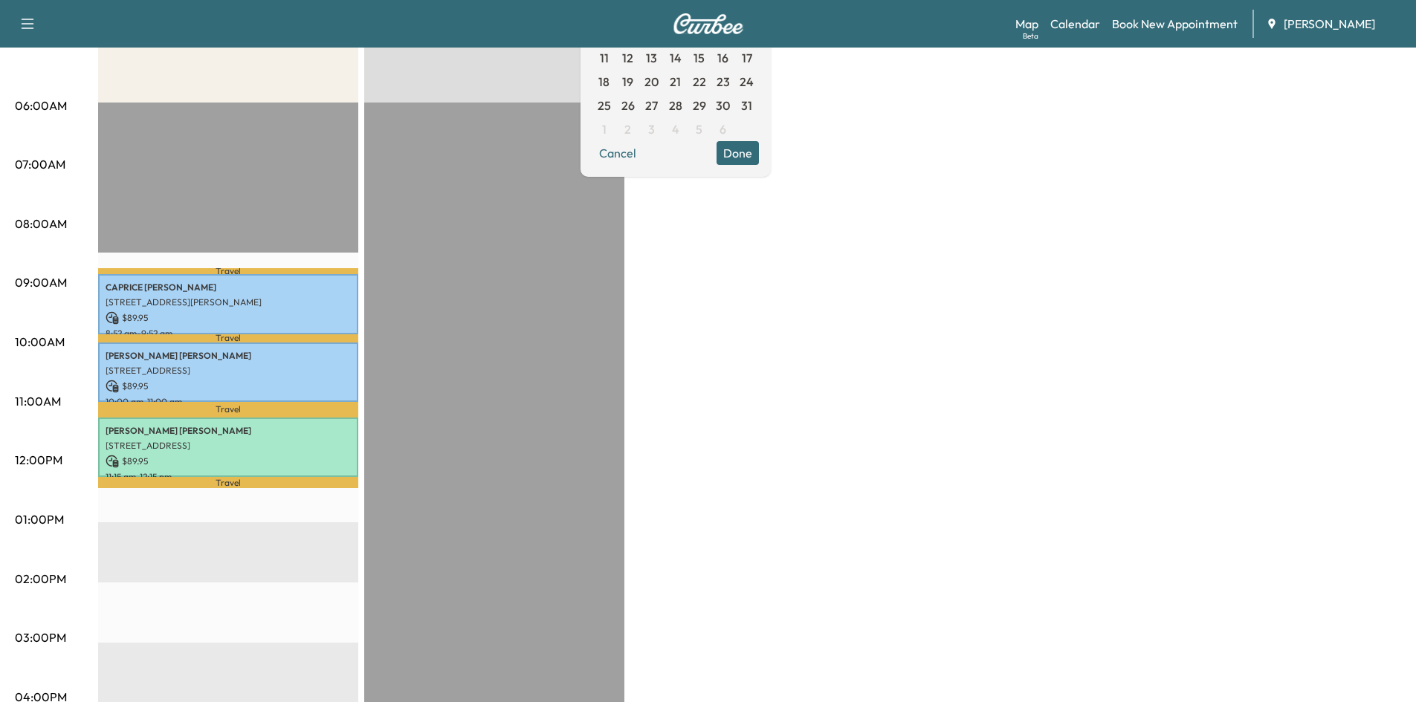
scroll to position [0, 0]
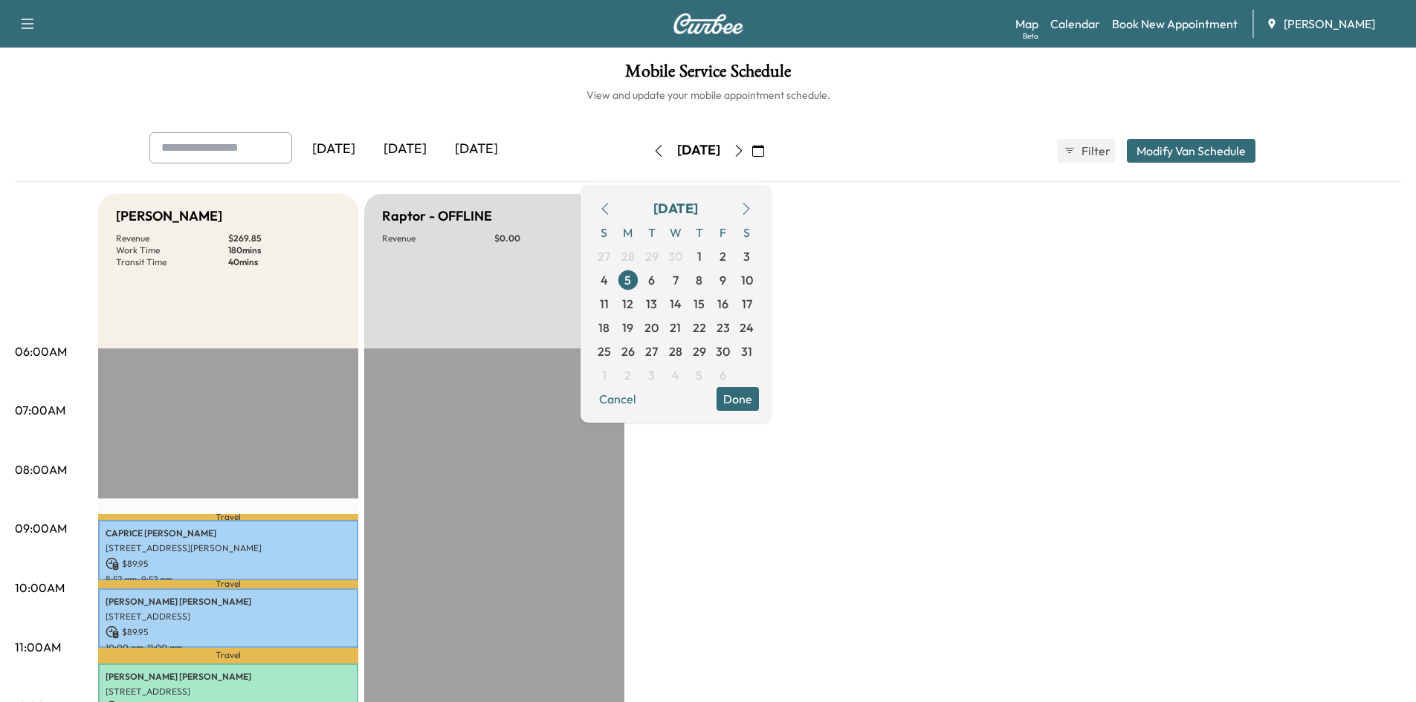
click at [652, 149] on icon "button" at bounding box center [658, 151] width 12 height 12
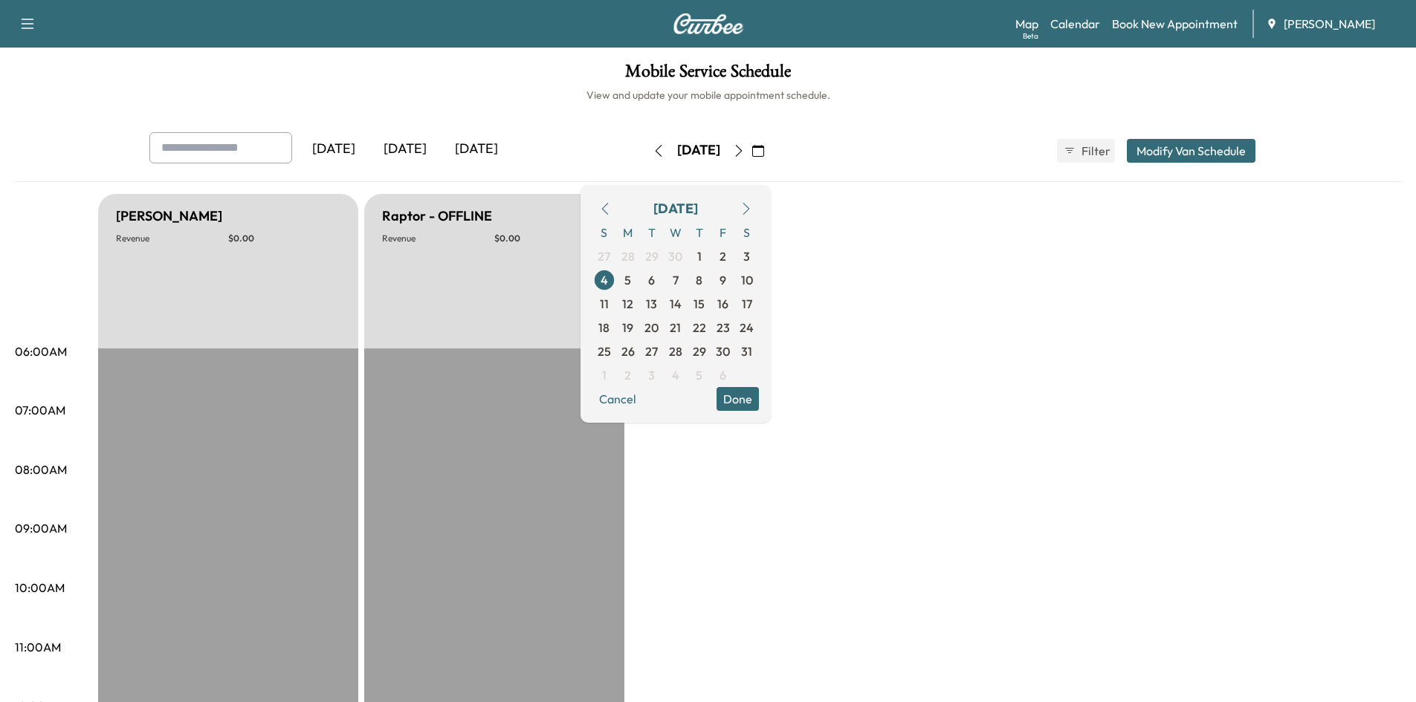
click at [611, 210] on icon "button" at bounding box center [605, 209] width 12 height 12
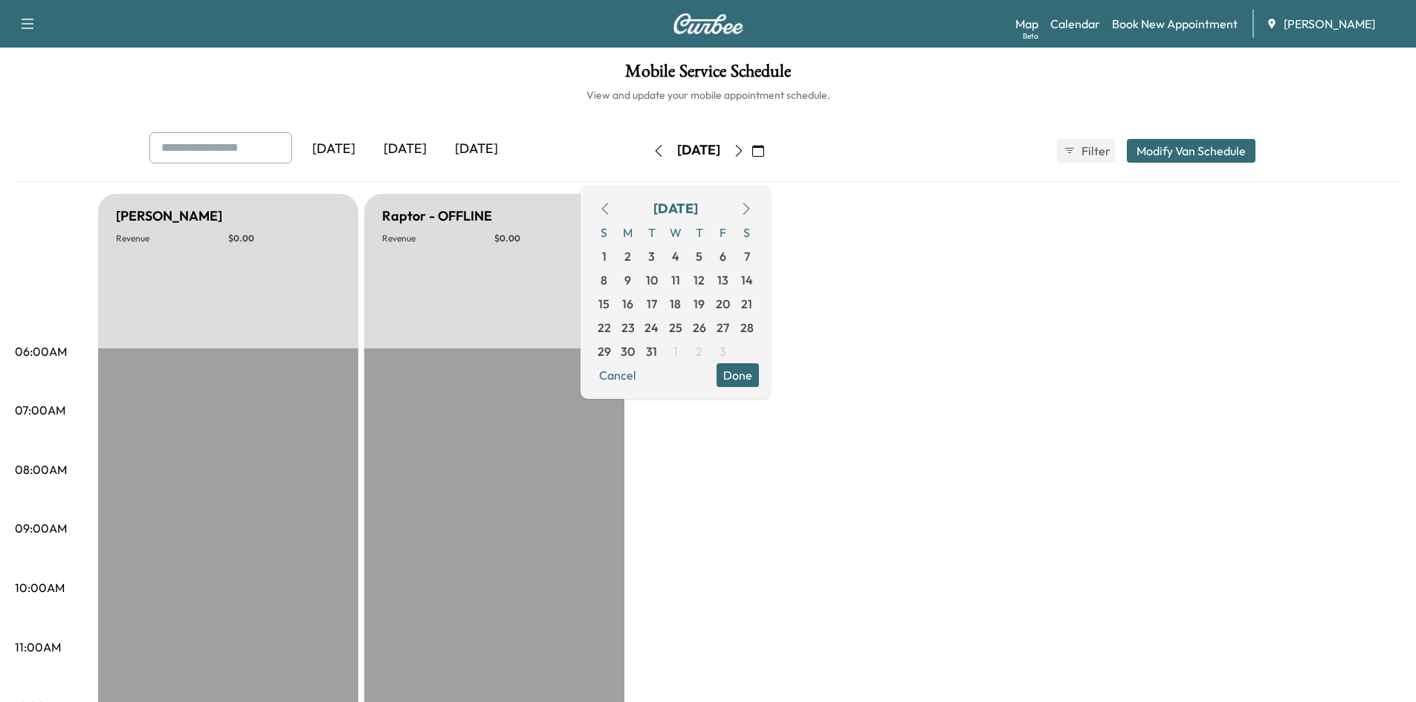
click at [611, 210] on icon "button" at bounding box center [605, 209] width 12 height 12
click at [633, 324] on span "18" at bounding box center [627, 328] width 11 height 18
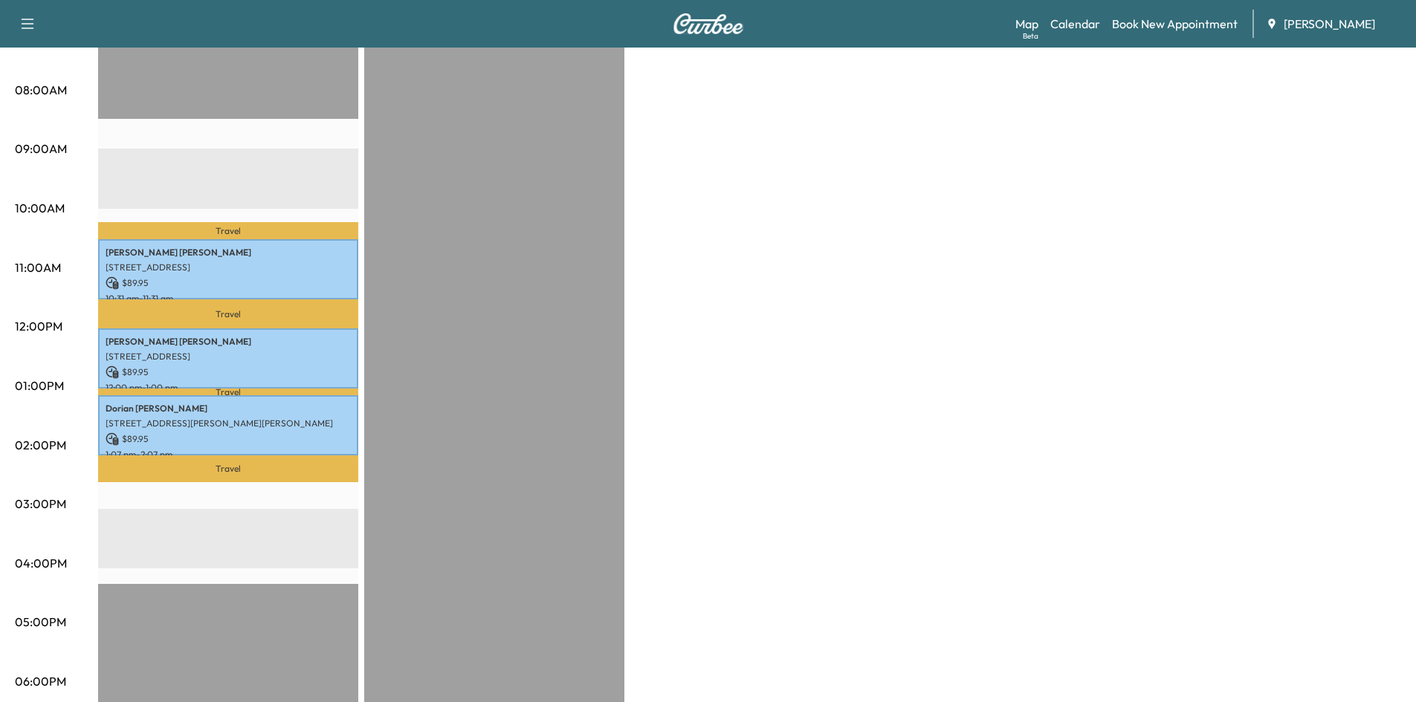
scroll to position [381, 0]
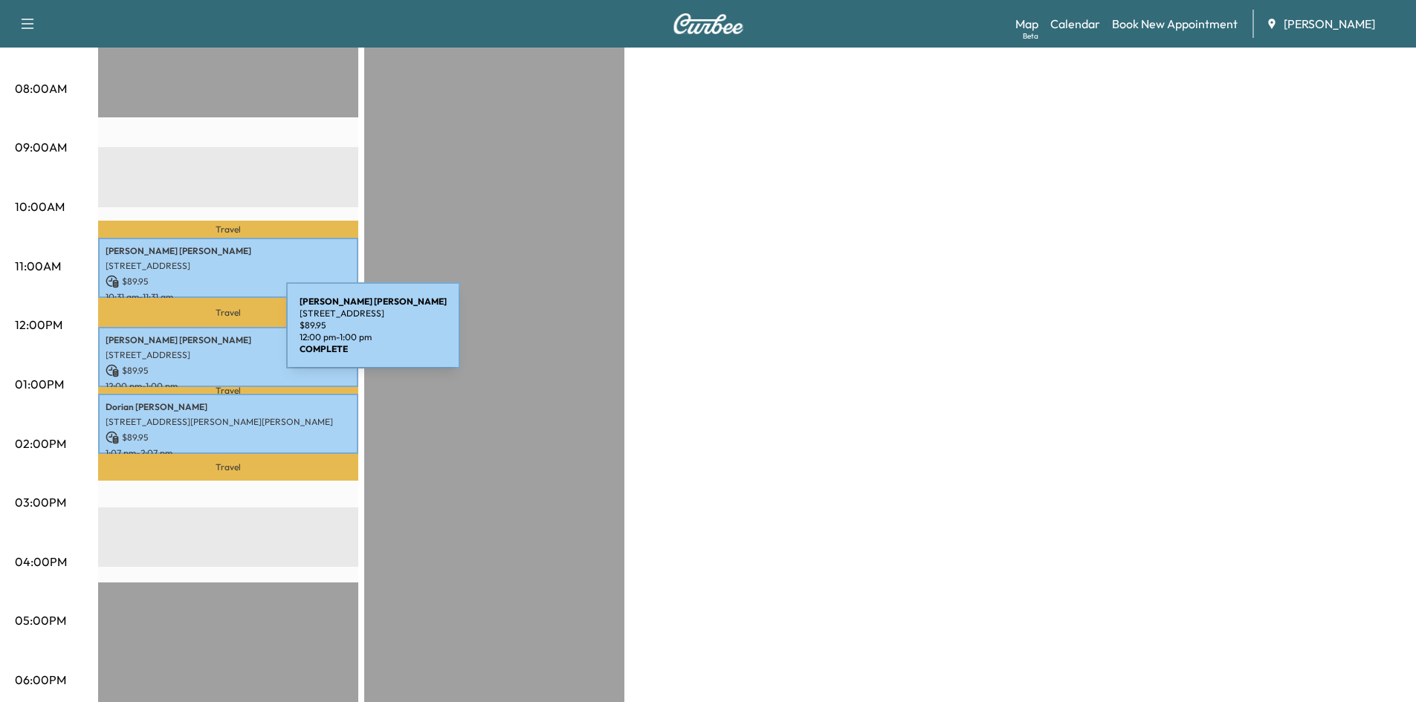
click at [175, 334] on p "[PERSON_NAME]" at bounding box center [228, 340] width 245 height 12
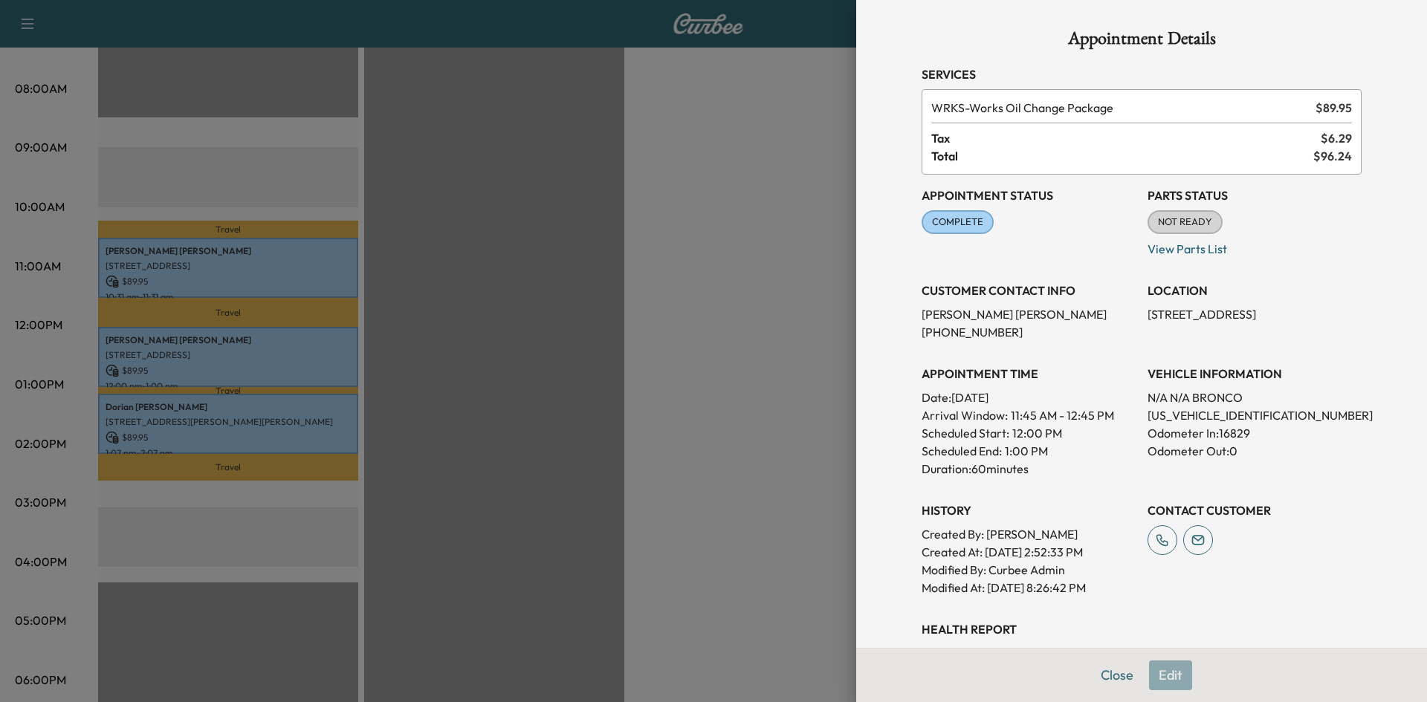
click at [1104, 673] on div "Appointment Details Services WRKS - Works Oil Change Package $ 89.95 Tax $ 6.29…" at bounding box center [1142, 405] width 476 height 811
drag, startPoint x: 1096, startPoint y: 668, endPoint x: 863, endPoint y: 558, distance: 258.0
click at [1092, 664] on button "Close" at bounding box center [1117, 676] width 52 height 30
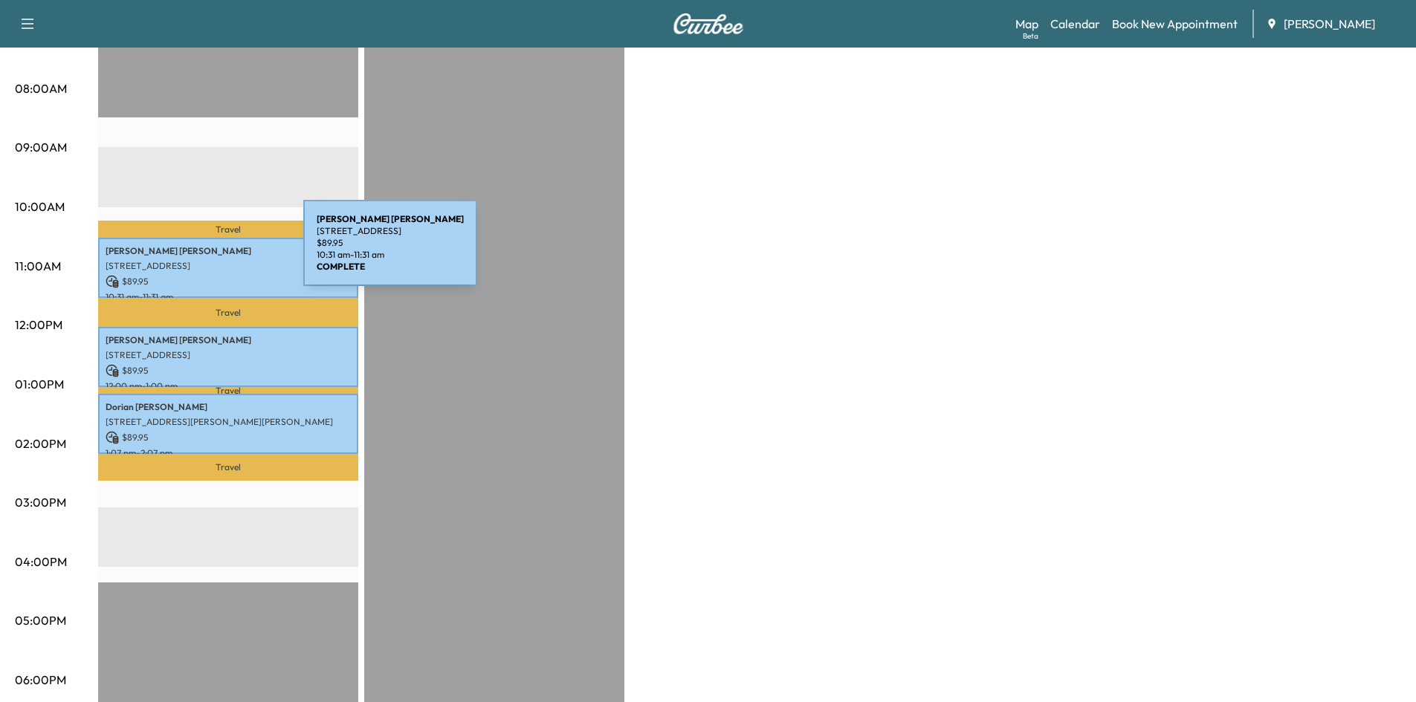
click at [192, 252] on p "[PERSON_NAME]" at bounding box center [228, 251] width 245 height 12
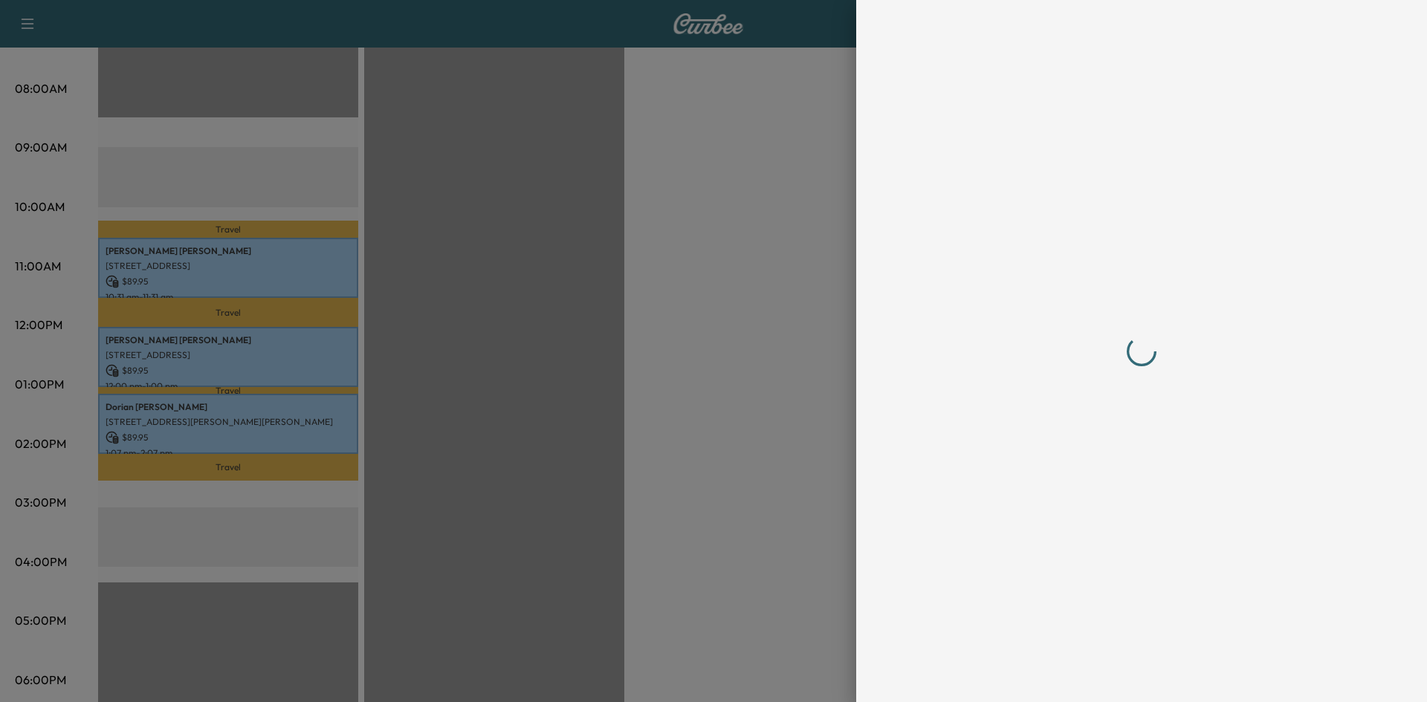
click at [1102, 676] on div at bounding box center [1142, 351] width 476 height 702
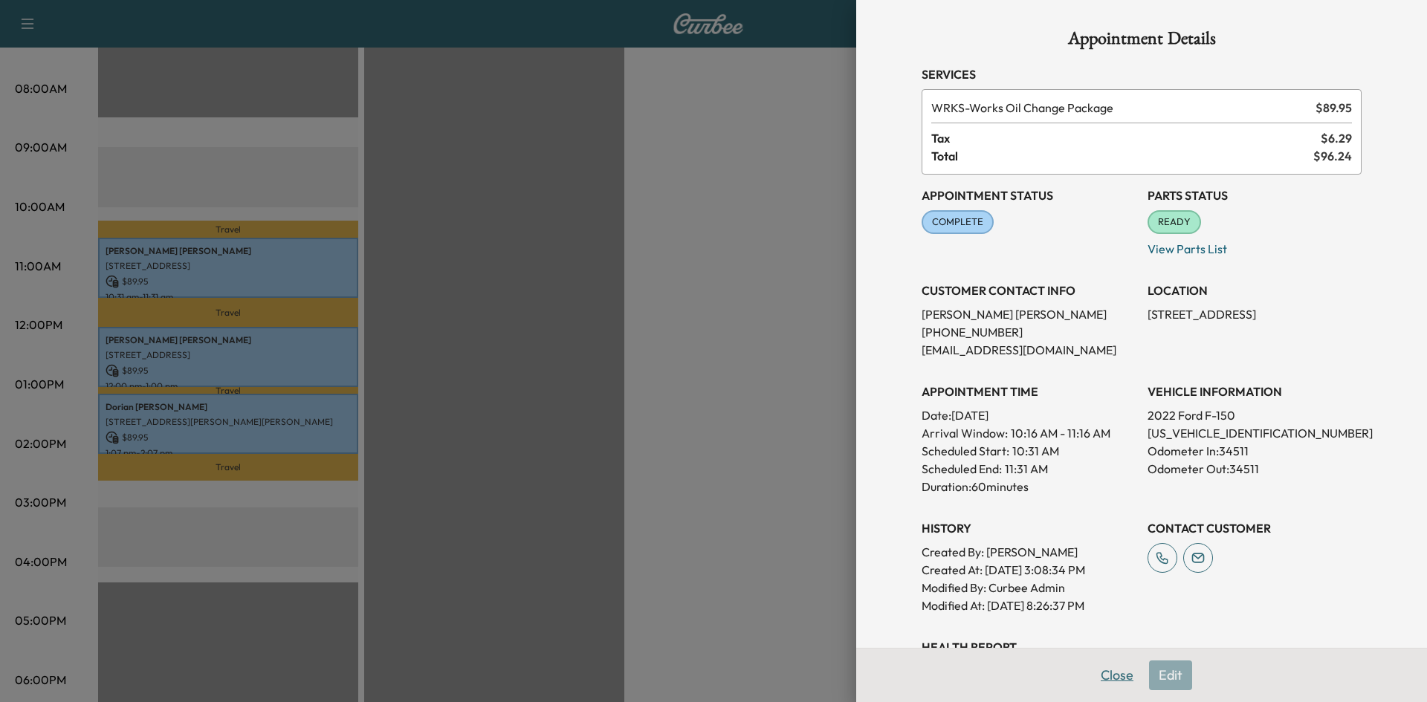
click at [1101, 678] on button "Close" at bounding box center [1117, 676] width 52 height 30
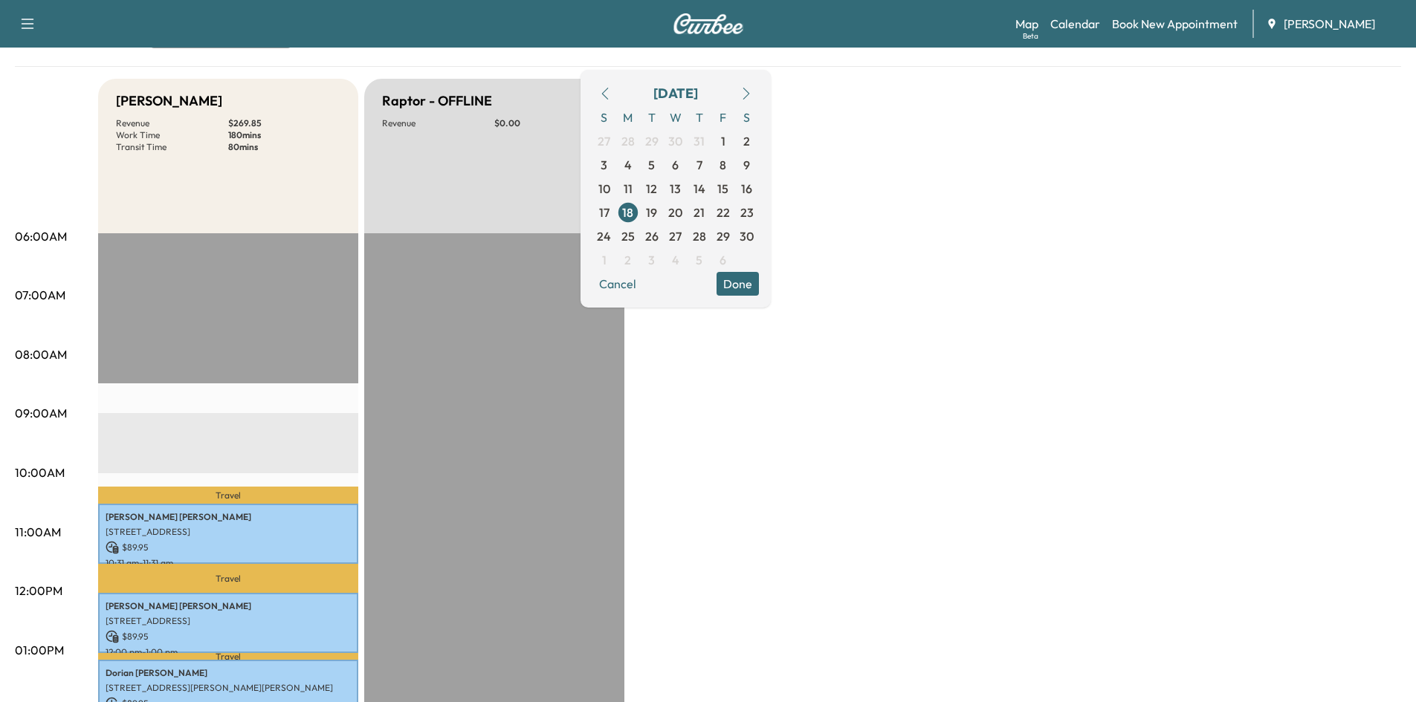
scroll to position [52, 0]
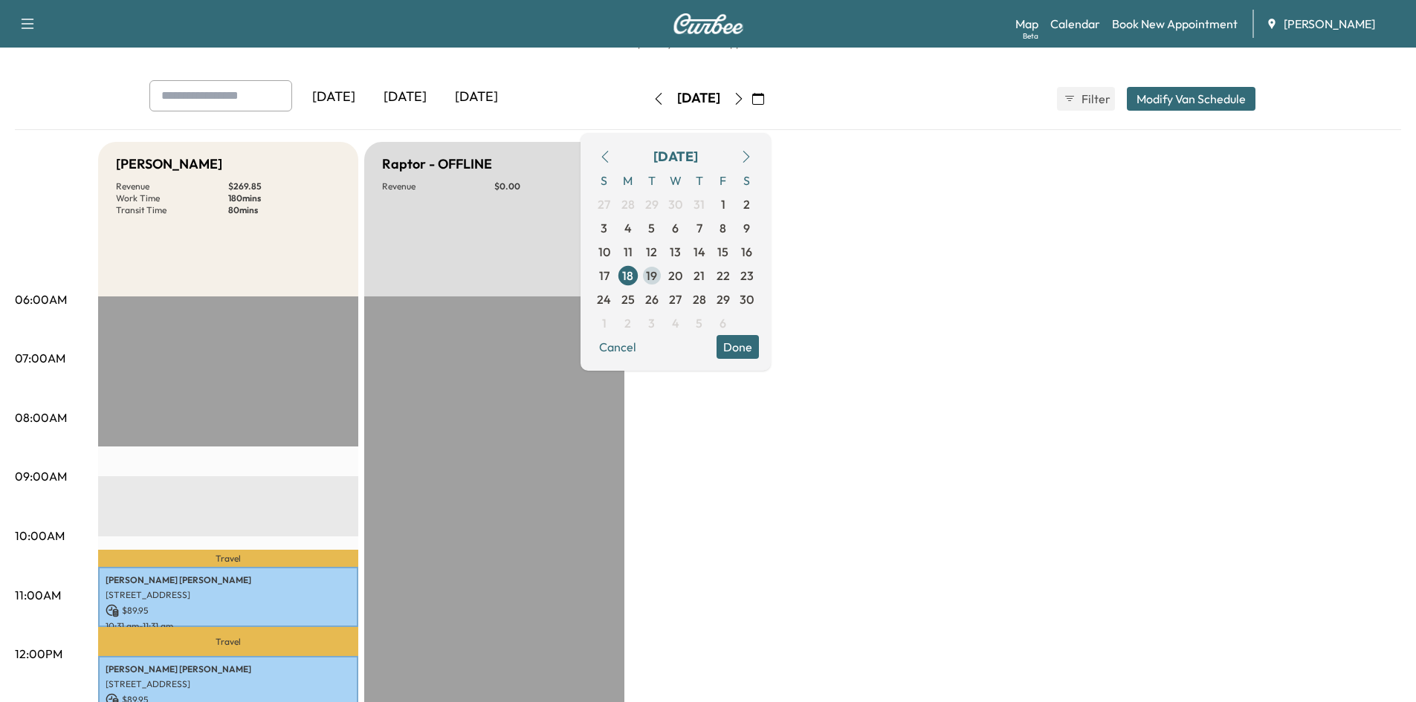
click at [657, 278] on span "19" at bounding box center [651, 276] width 11 height 18
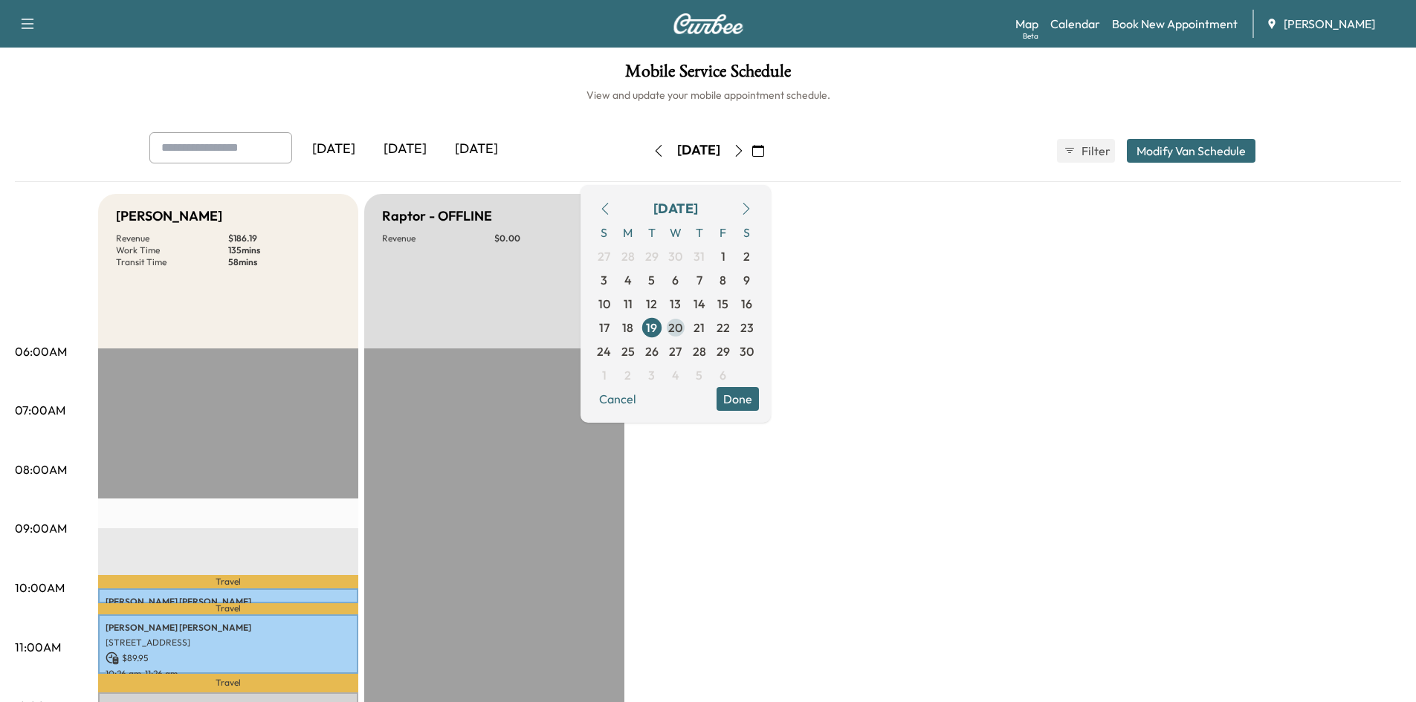
click at [682, 327] on span "20" at bounding box center [675, 328] width 14 height 18
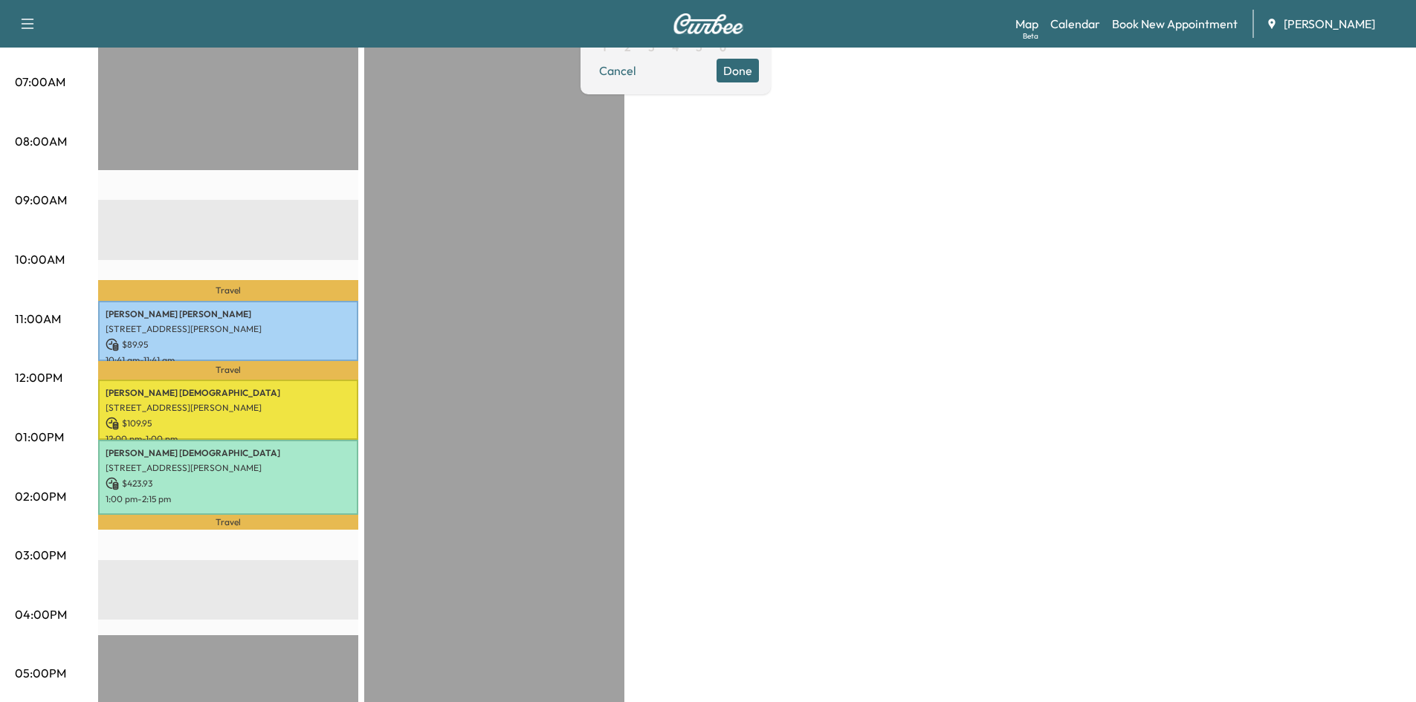
scroll to position [336, 0]
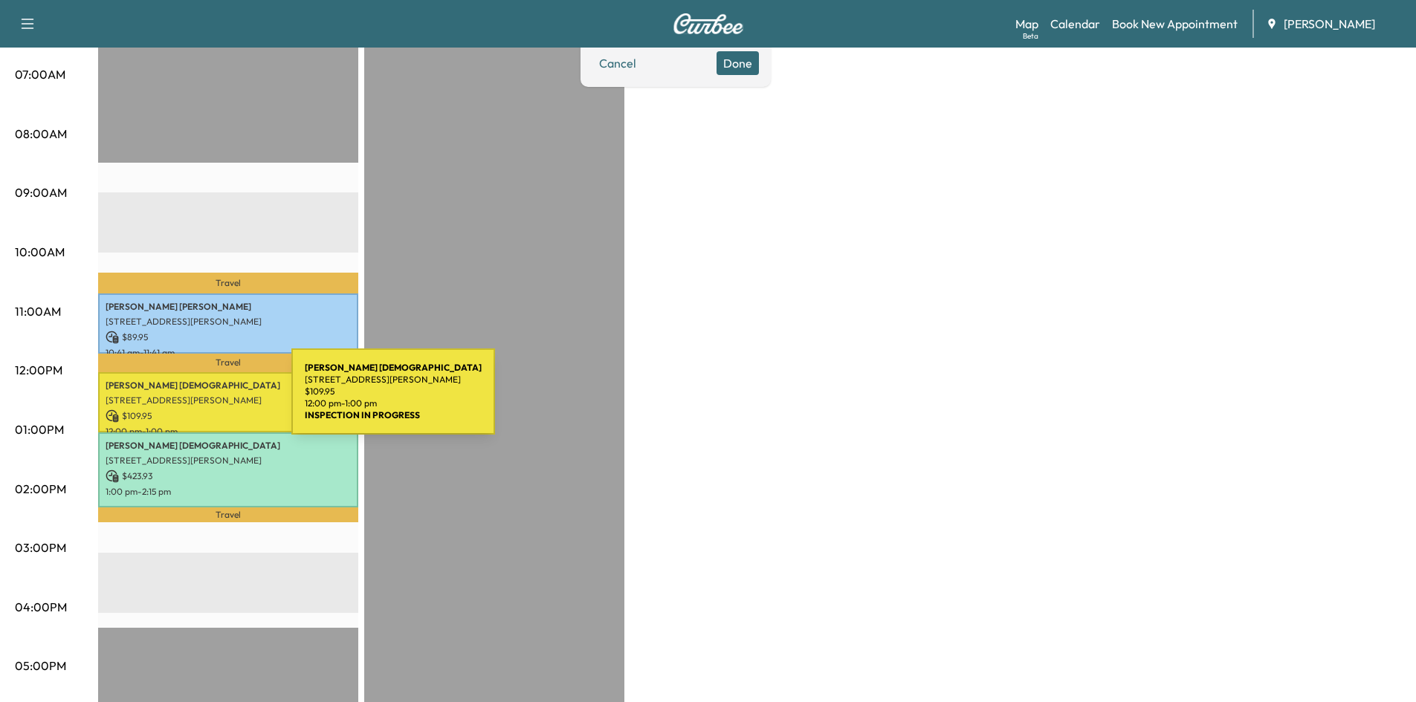
click at [180, 401] on p "[STREET_ADDRESS][PERSON_NAME]" at bounding box center [228, 401] width 245 height 12
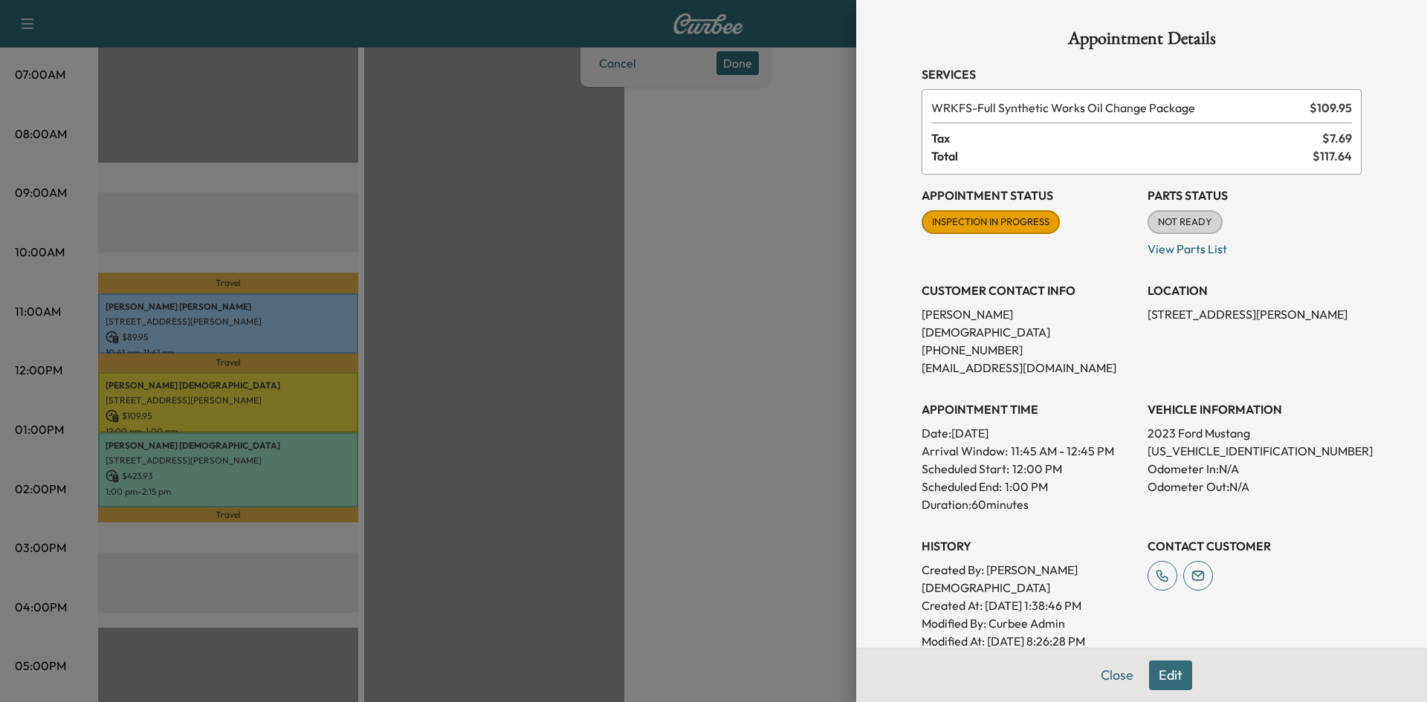
click at [1106, 673] on div "Appointment Details Services WRKFS - Full Synthetic Works Oil Change Package $ …" at bounding box center [1142, 427] width 476 height 855
drag, startPoint x: 1102, startPoint y: 674, endPoint x: 866, endPoint y: 511, distance: 286.3
click at [1100, 669] on button "Close" at bounding box center [1117, 676] width 52 height 30
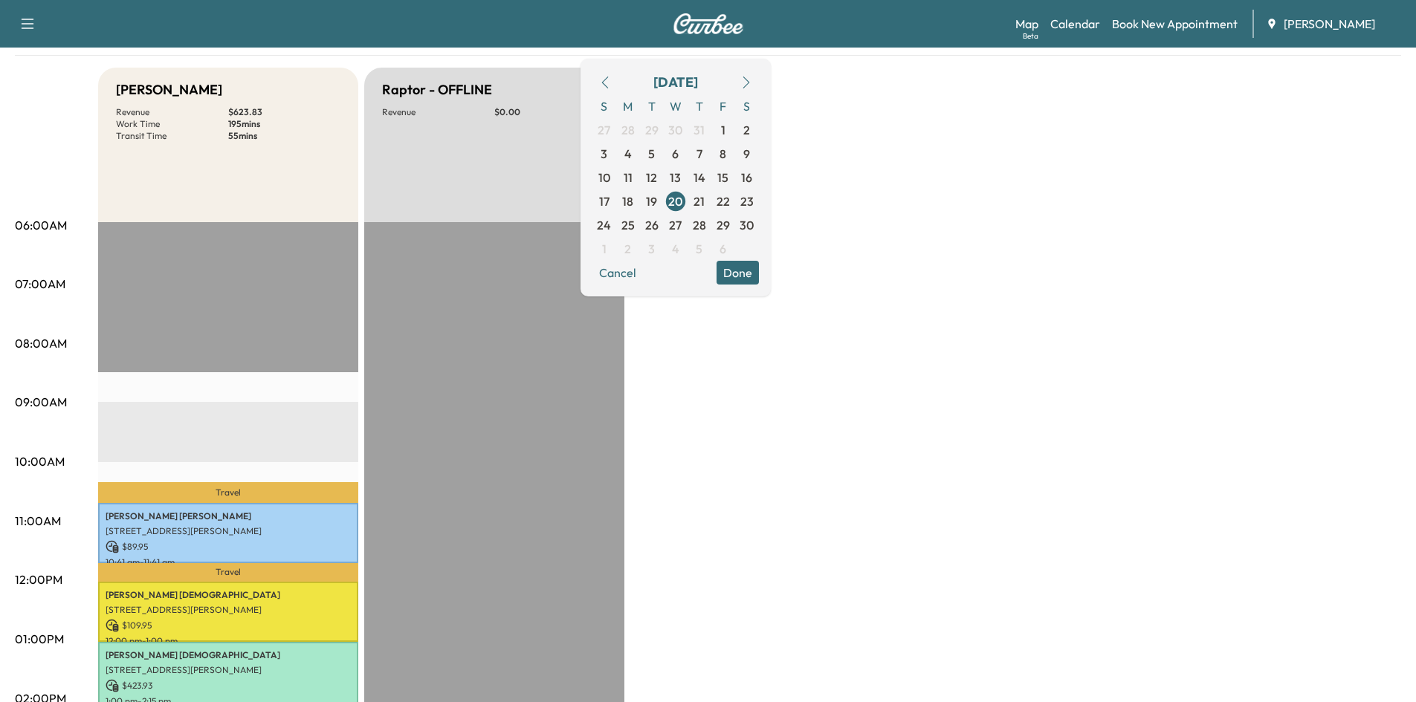
scroll to position [3, 0]
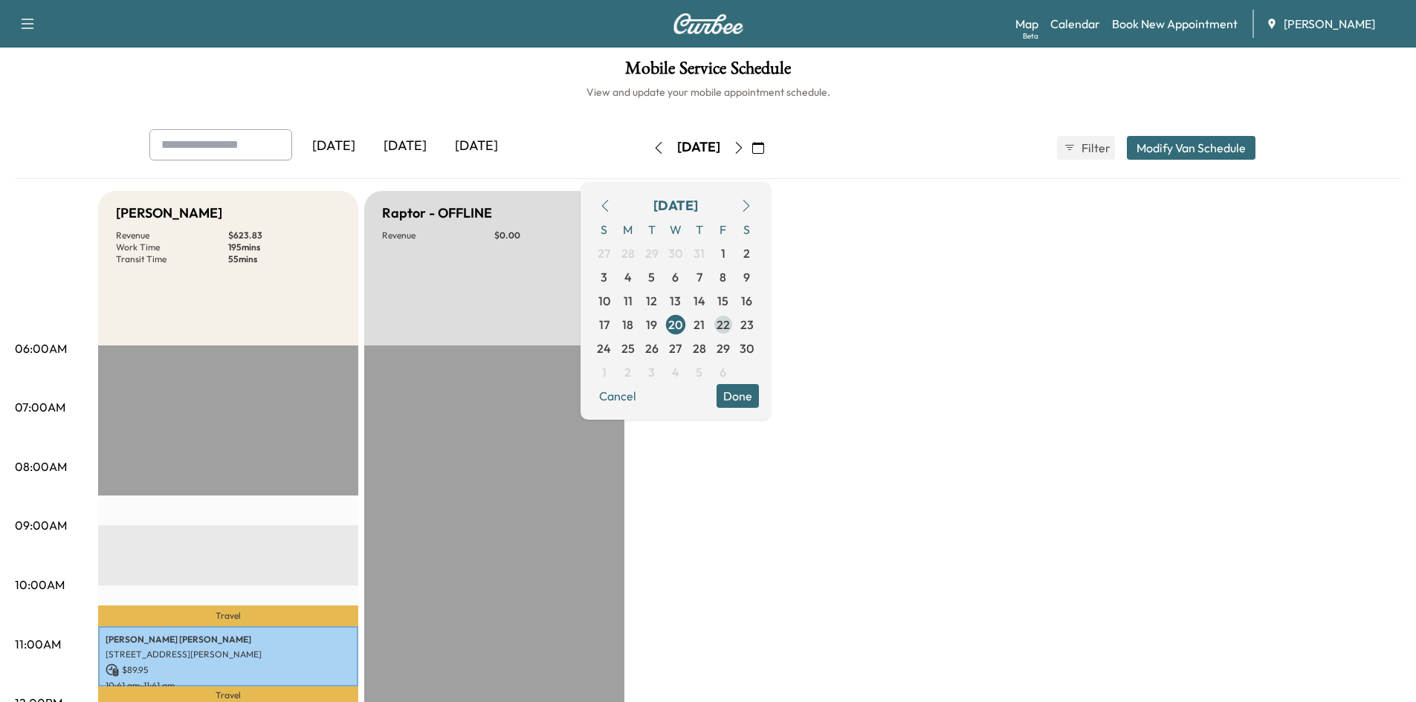
click at [730, 323] on span "22" at bounding box center [722, 325] width 13 height 18
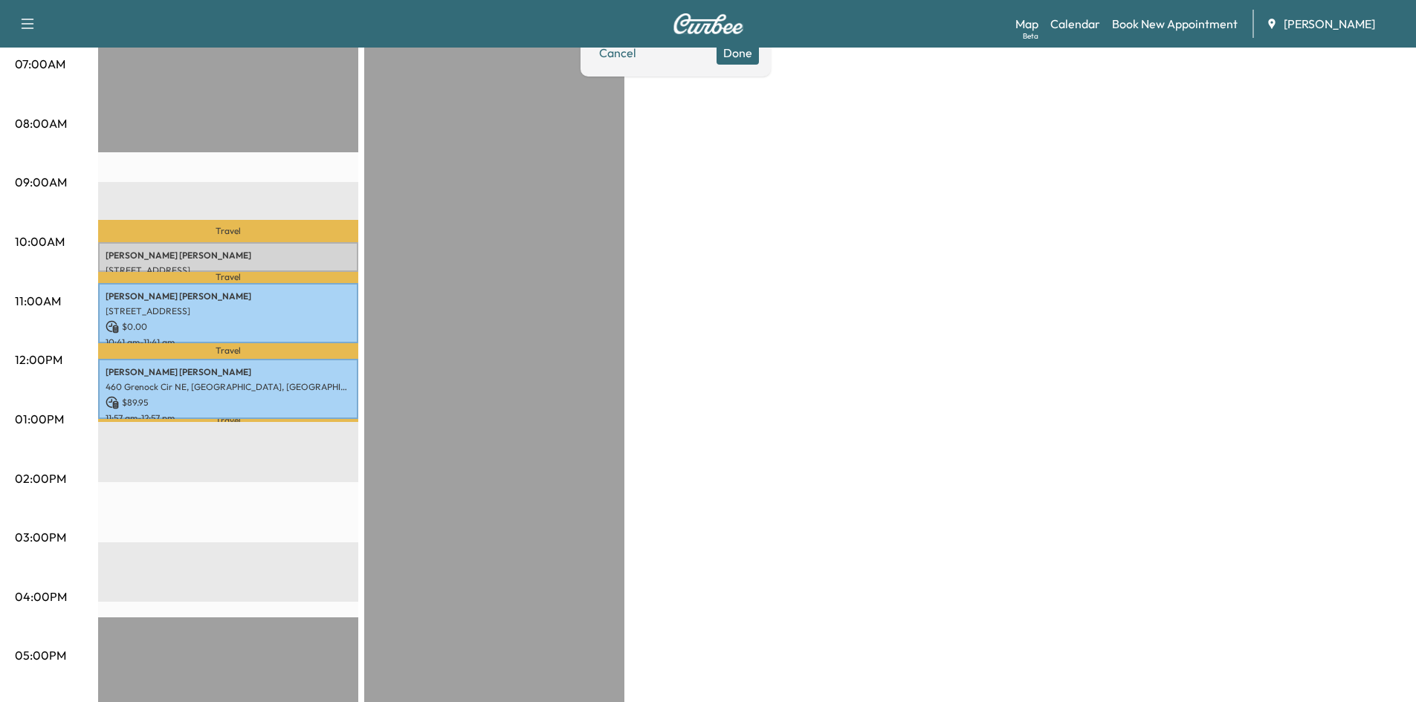
scroll to position [354, 0]
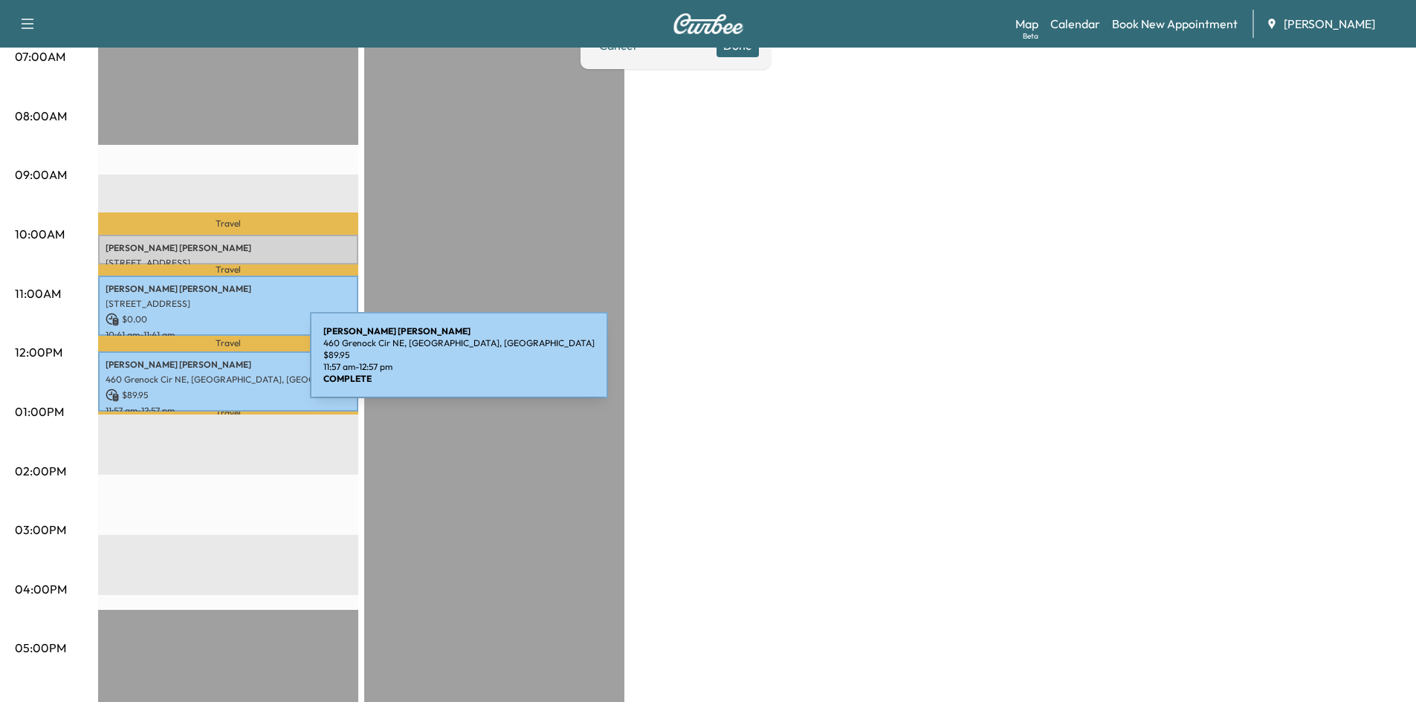
click at [198, 364] on p "[PERSON_NAME]" at bounding box center [228, 365] width 245 height 12
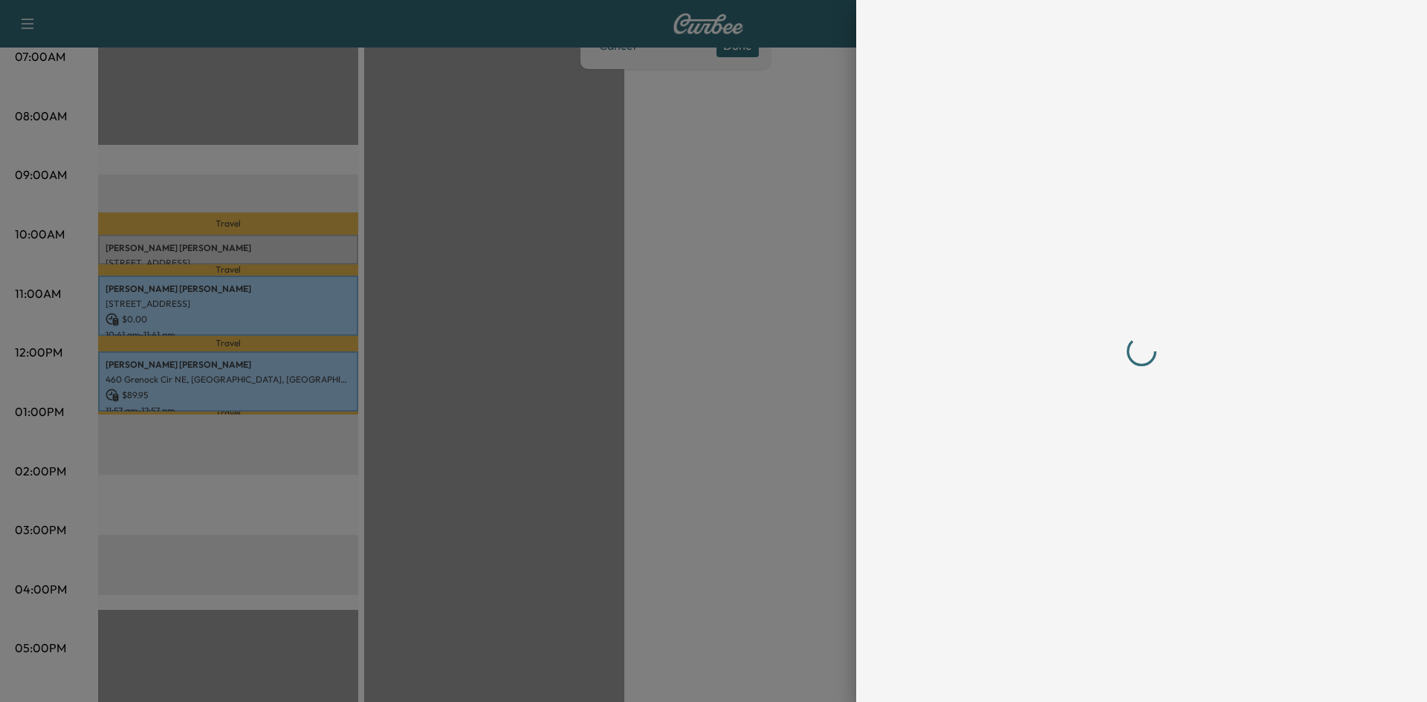
click at [169, 291] on div at bounding box center [713, 351] width 1427 height 702
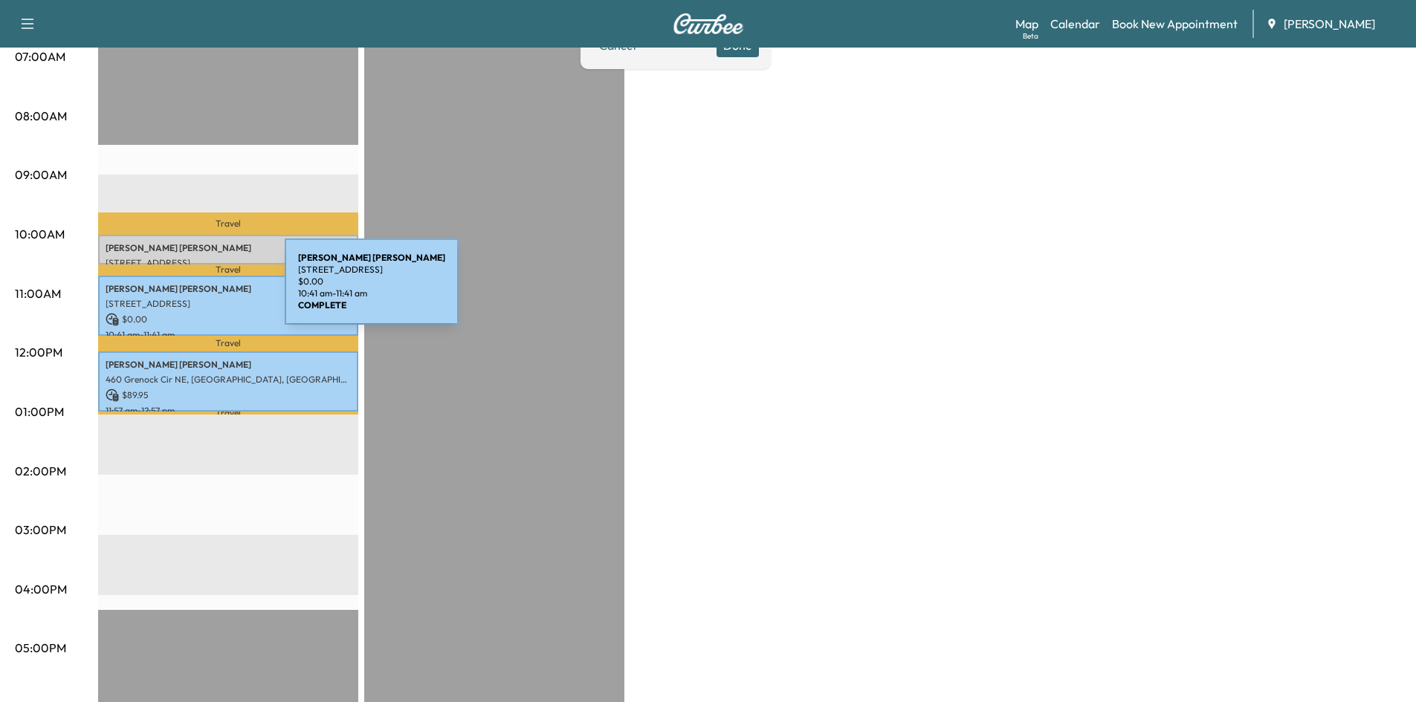
click at [173, 291] on p "[PERSON_NAME]" at bounding box center [228, 289] width 245 height 12
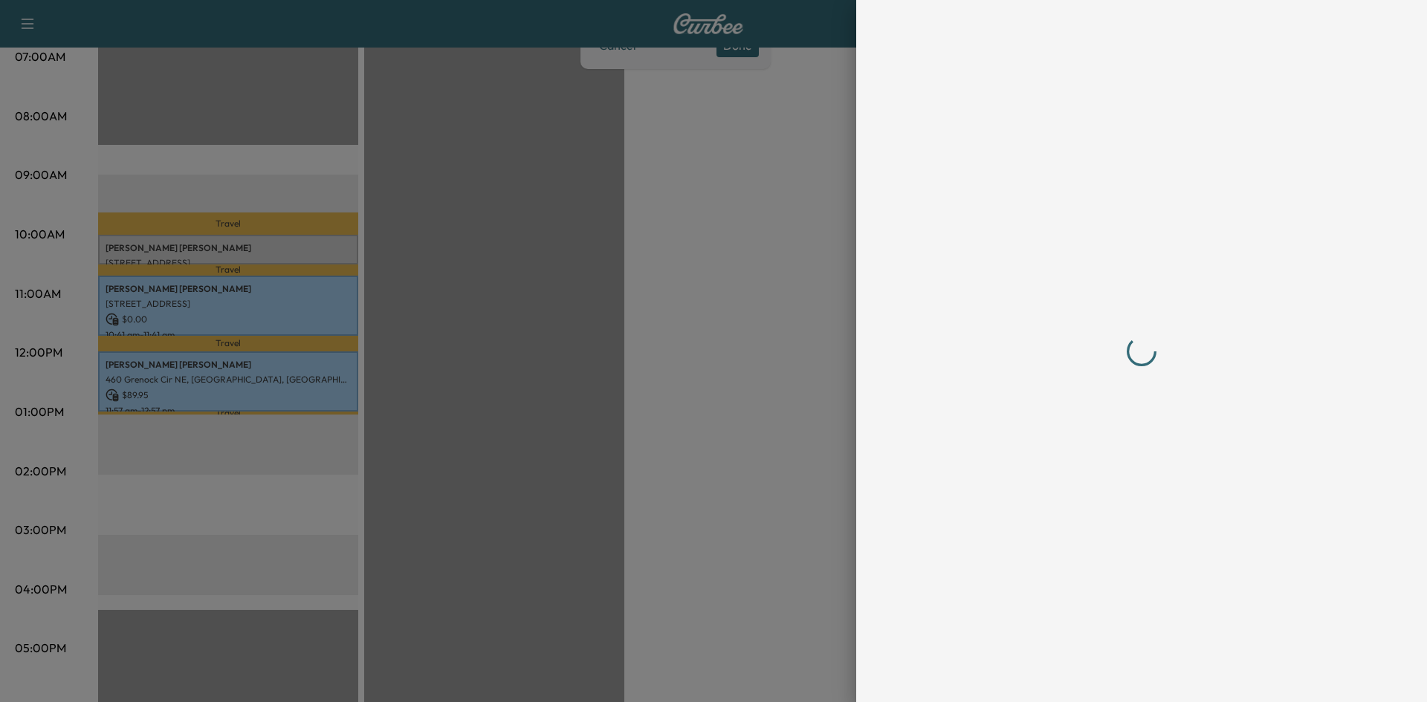
click at [1109, 675] on div at bounding box center [1142, 351] width 476 height 702
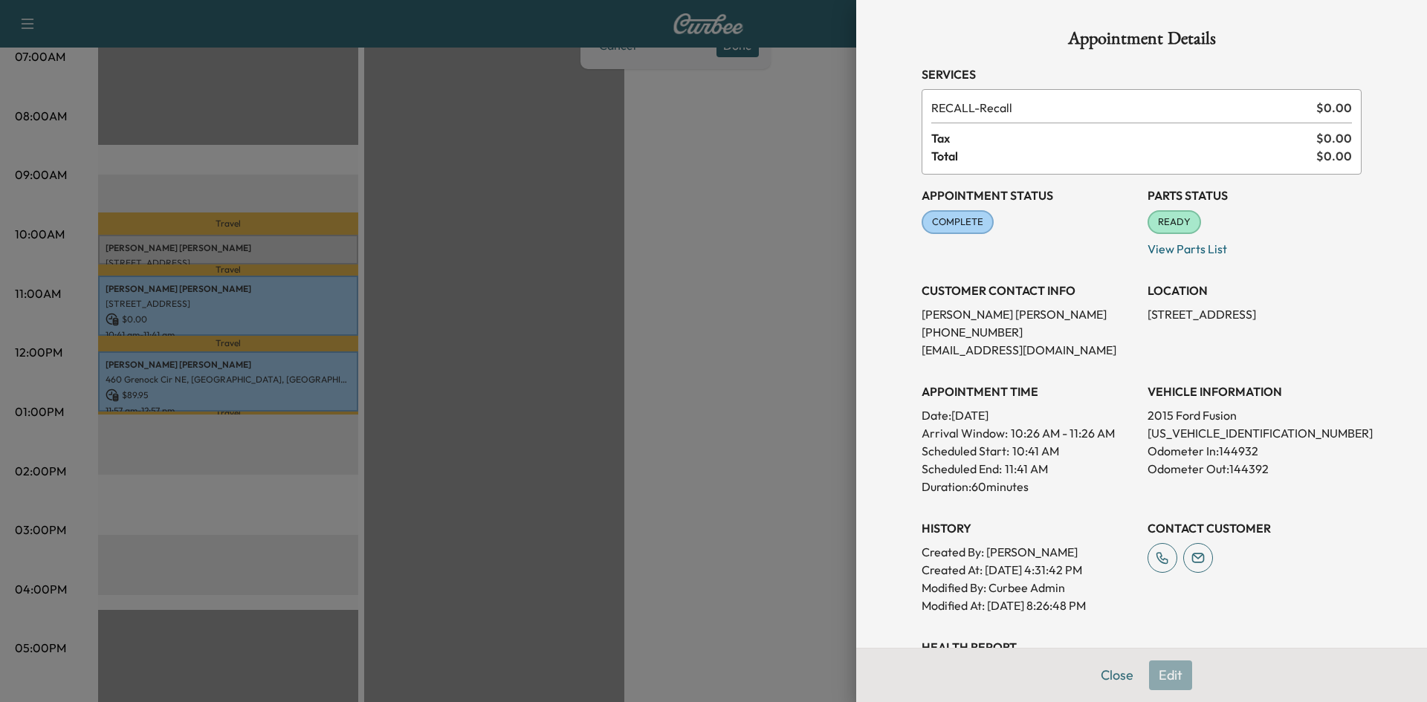
drag, startPoint x: 1107, startPoint y: 668, endPoint x: 1104, endPoint y: 647, distance: 21.1
click at [1107, 668] on button "Close" at bounding box center [1117, 676] width 52 height 30
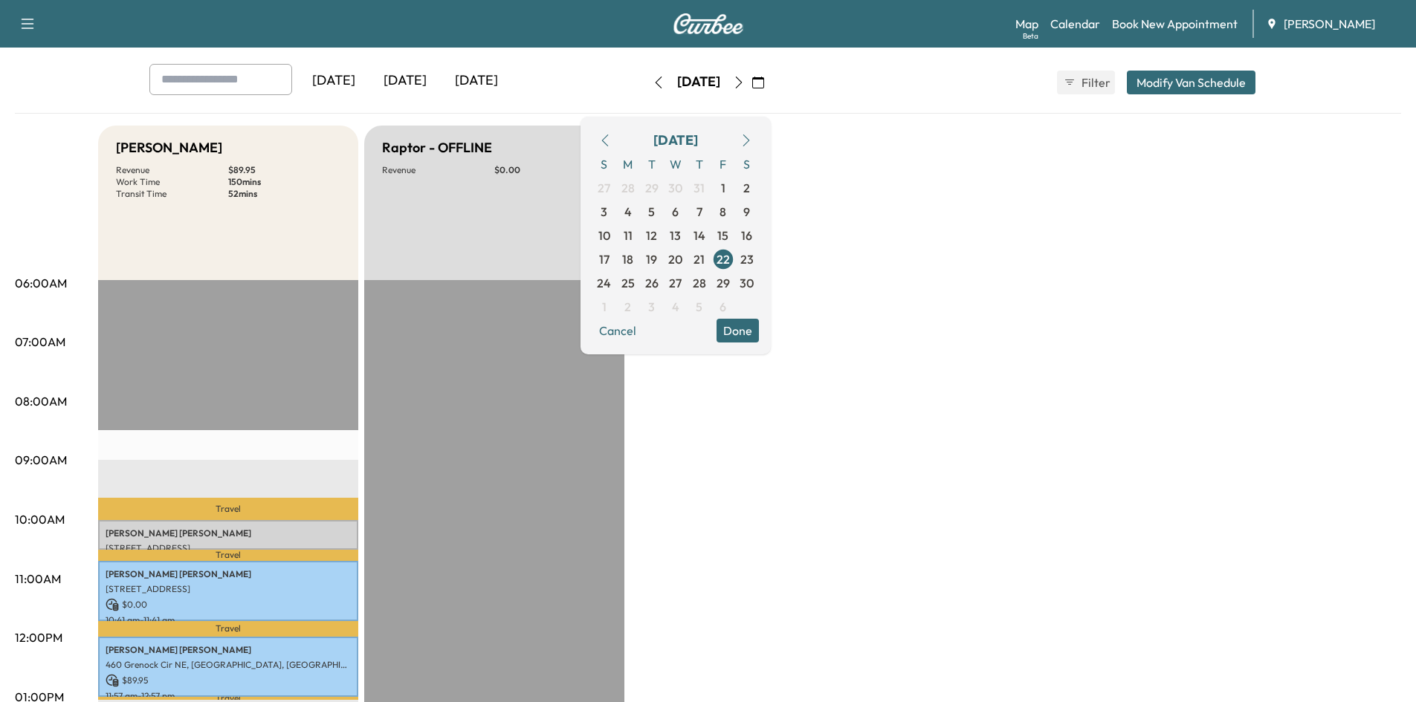
scroll to position [0, 0]
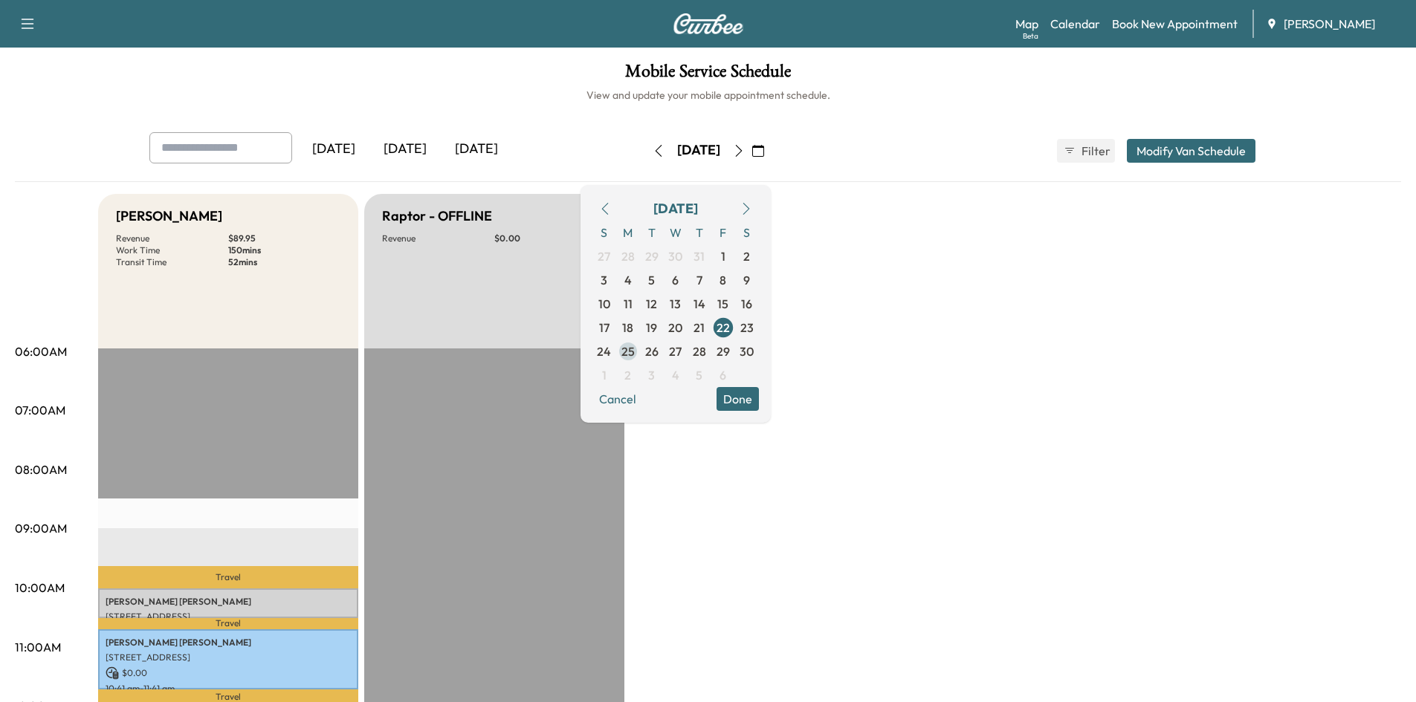
click at [635, 351] on span "25" at bounding box center [627, 352] width 13 height 18
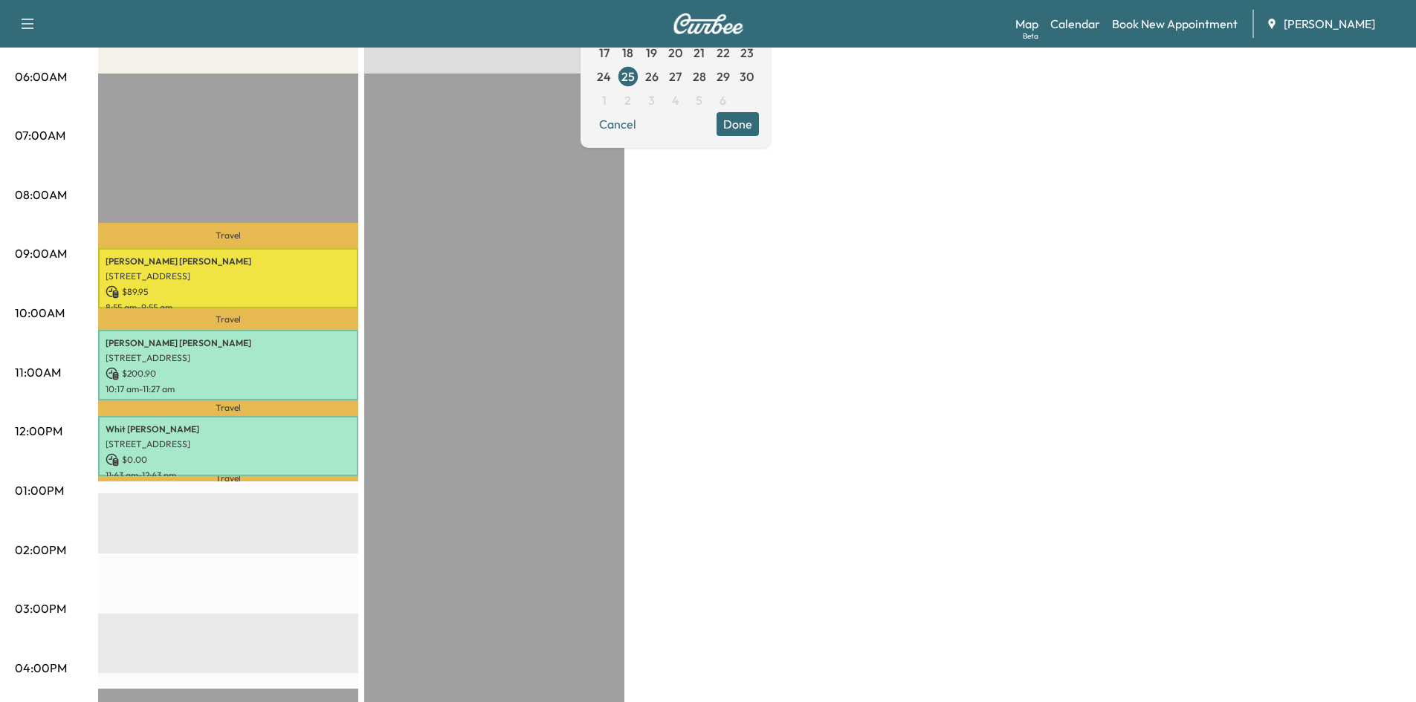
scroll to position [285, 0]
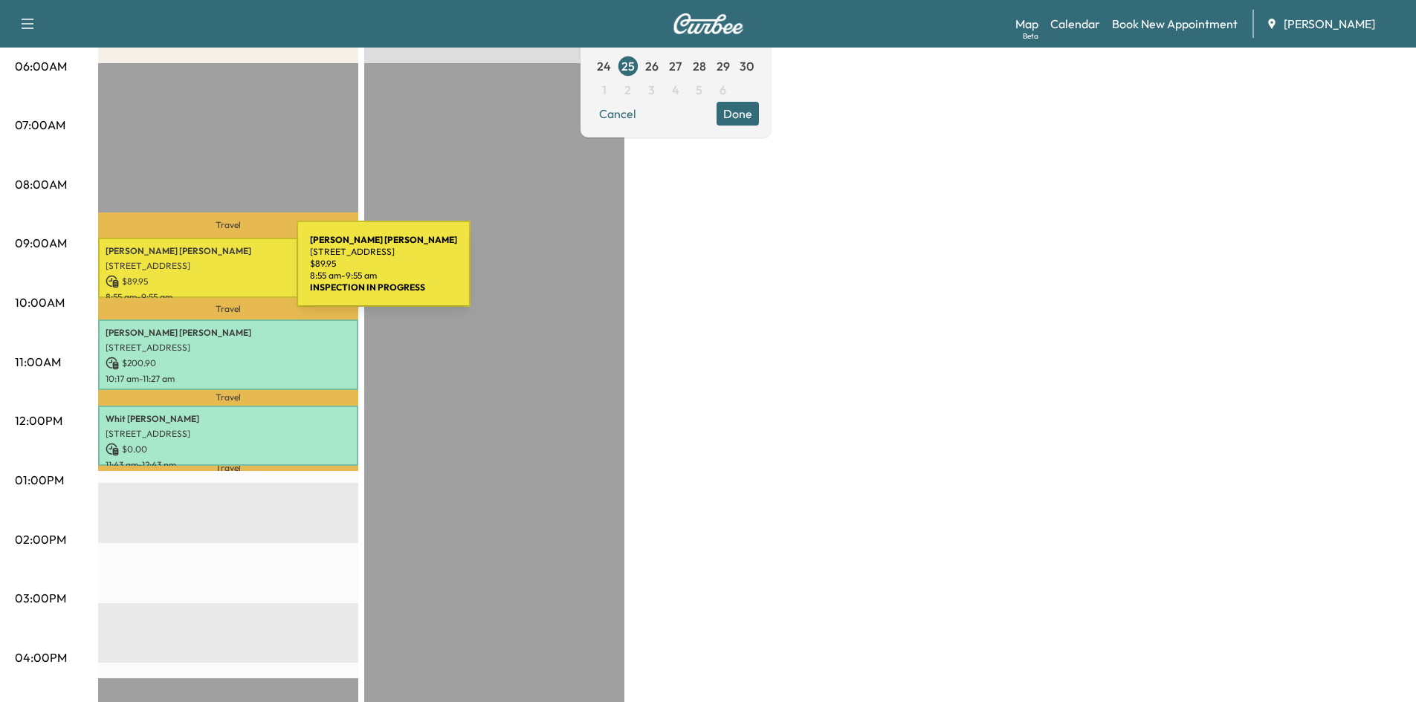
click at [185, 275] on p "$ 89.95" at bounding box center [228, 281] width 245 height 13
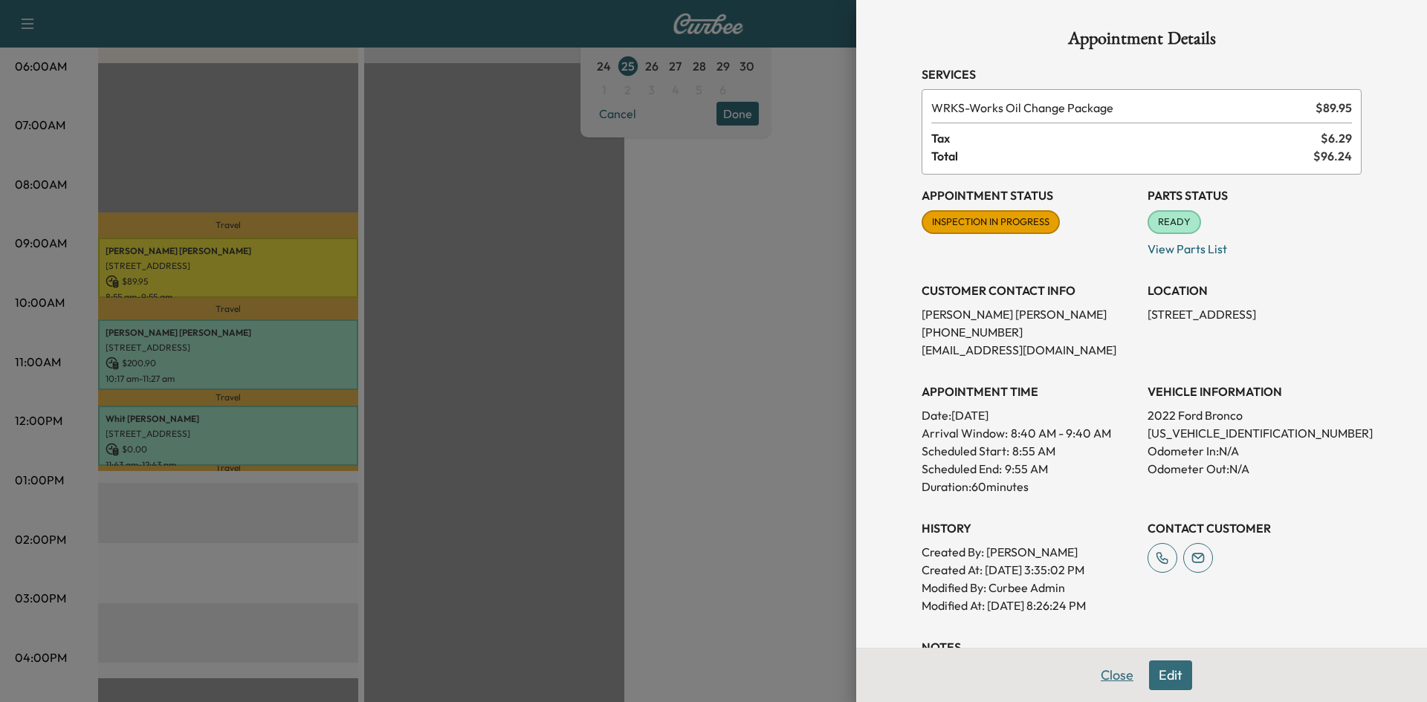
click at [1095, 675] on button "Close" at bounding box center [1117, 676] width 52 height 30
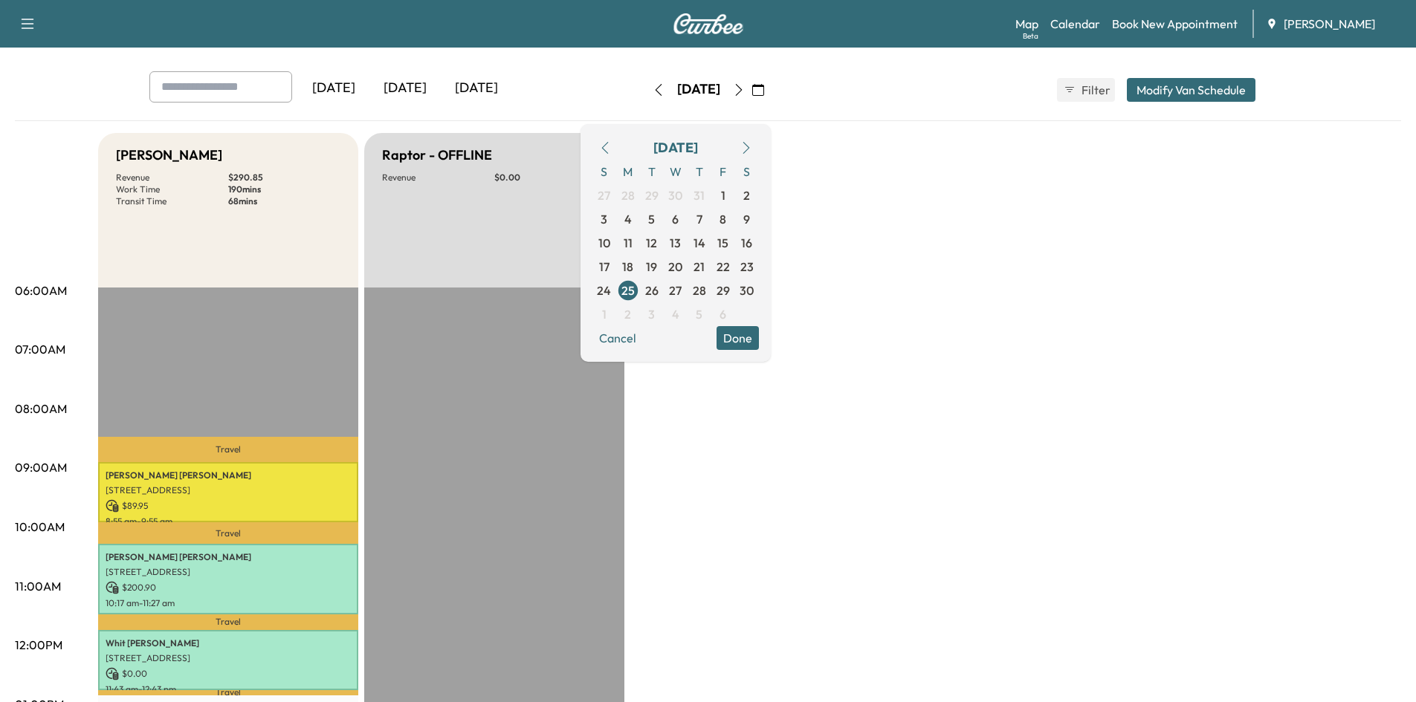
scroll to position [47, 0]
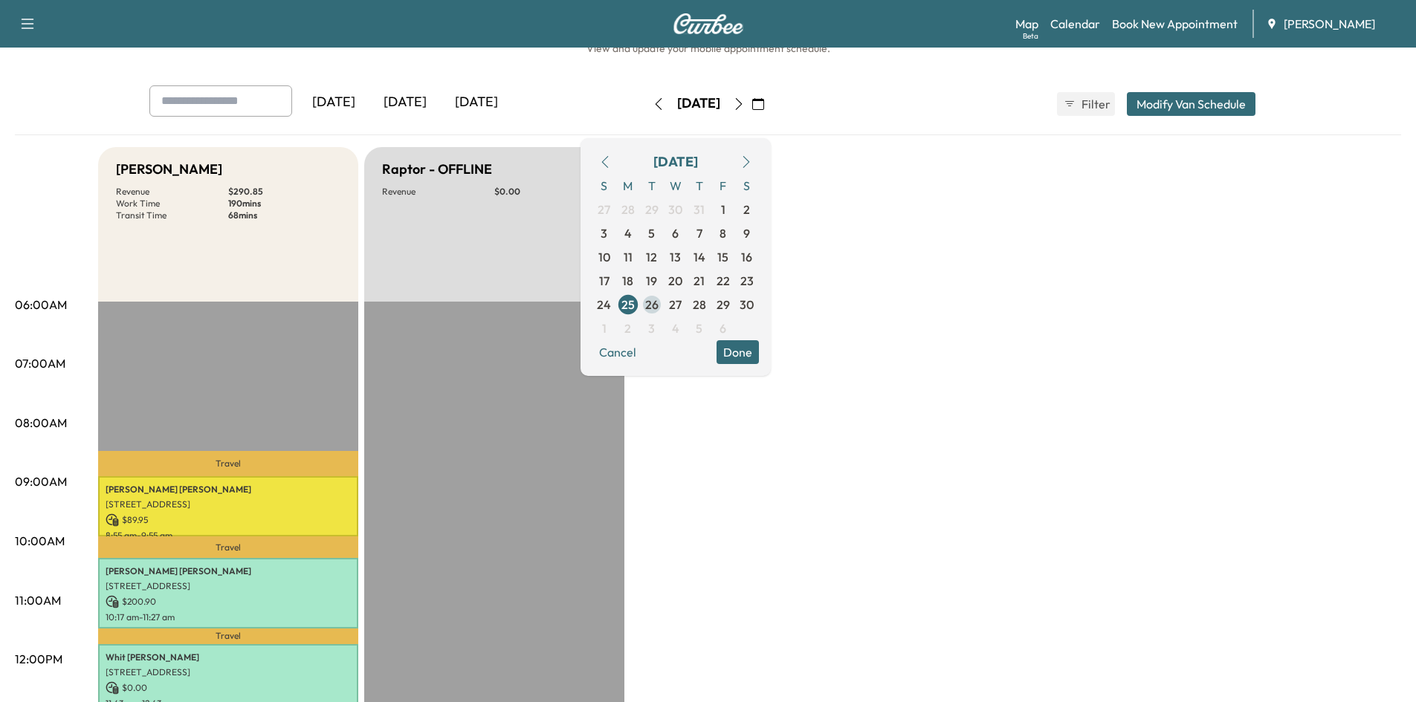
click at [658, 302] on span "26" at bounding box center [651, 305] width 13 height 18
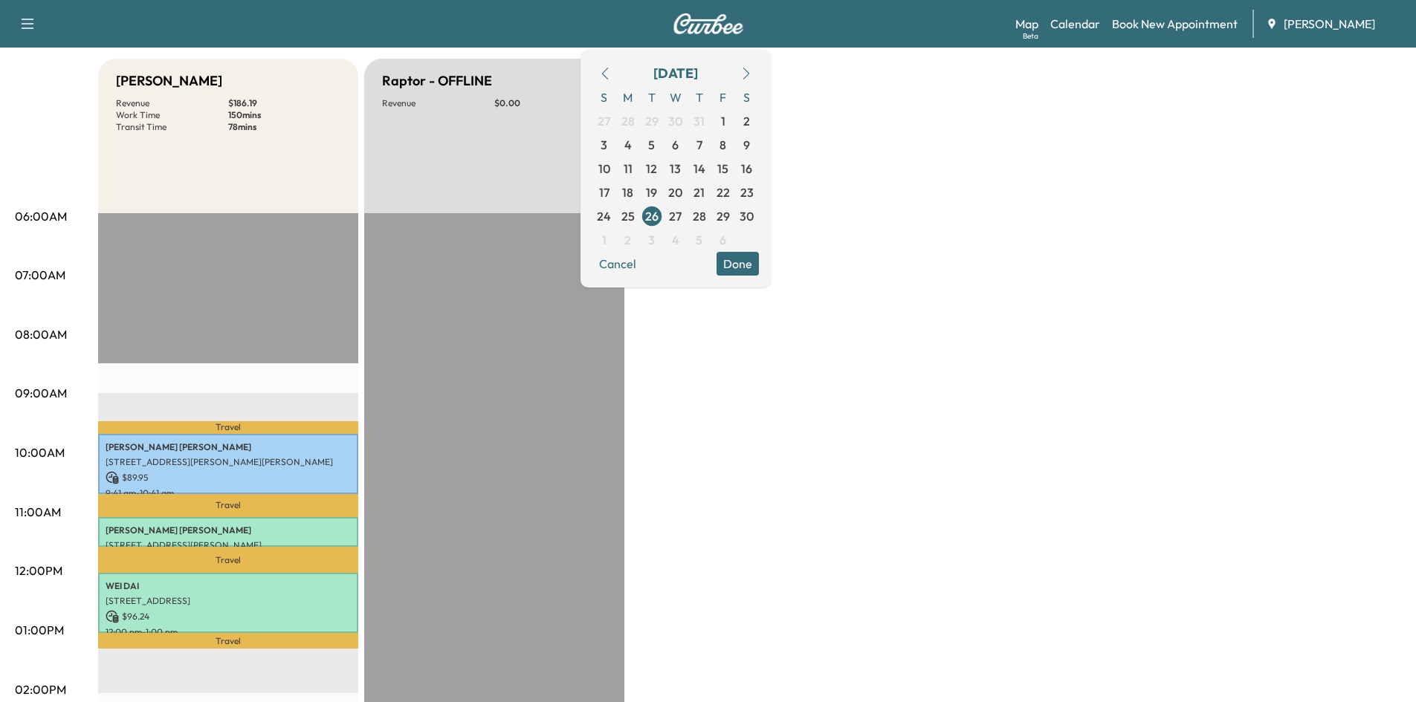
scroll to position [155, 0]
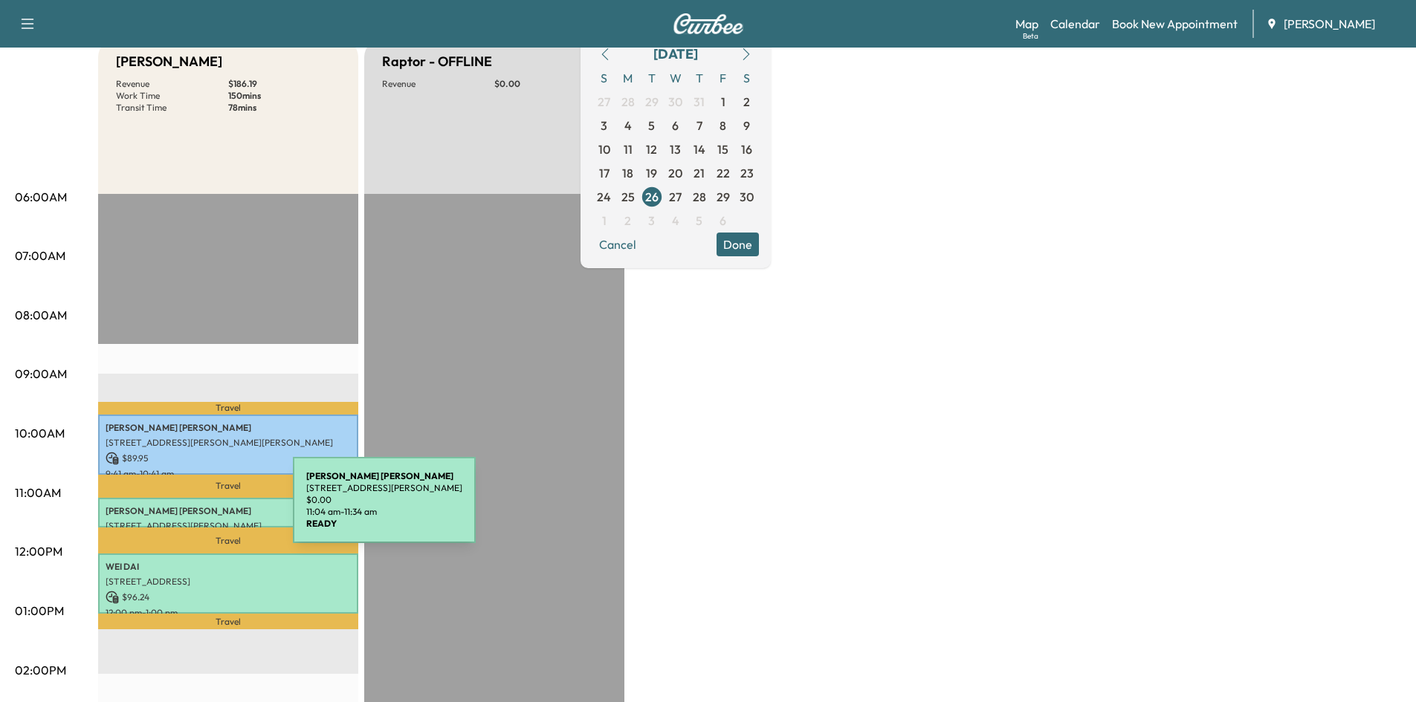
click at [181, 509] on p "[PERSON_NAME]" at bounding box center [228, 511] width 245 height 12
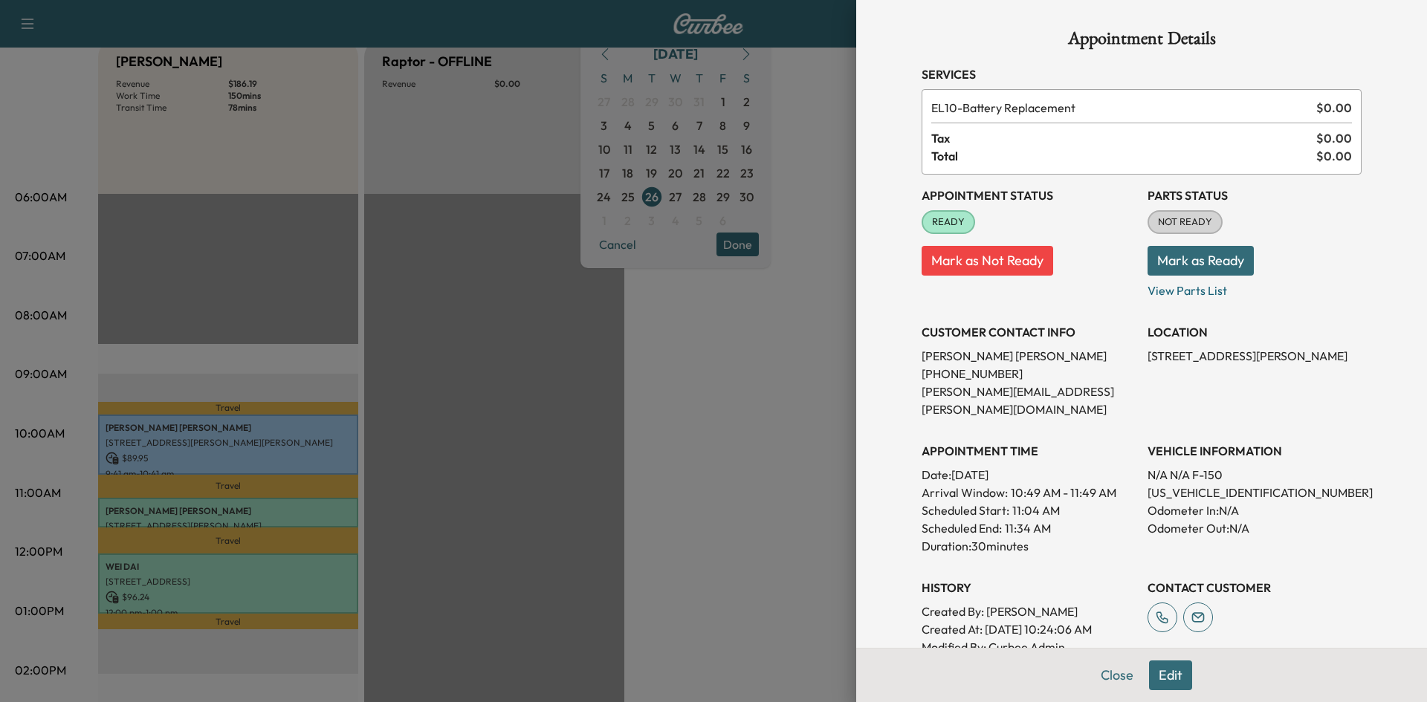
click at [1109, 677] on div "Appointment Details Services EL10 - Battery Replacement $ 0.00 Tax $ 0.00 Total…" at bounding box center [1142, 411] width 476 height 823
click at [1099, 674] on button "Close" at bounding box center [1117, 676] width 52 height 30
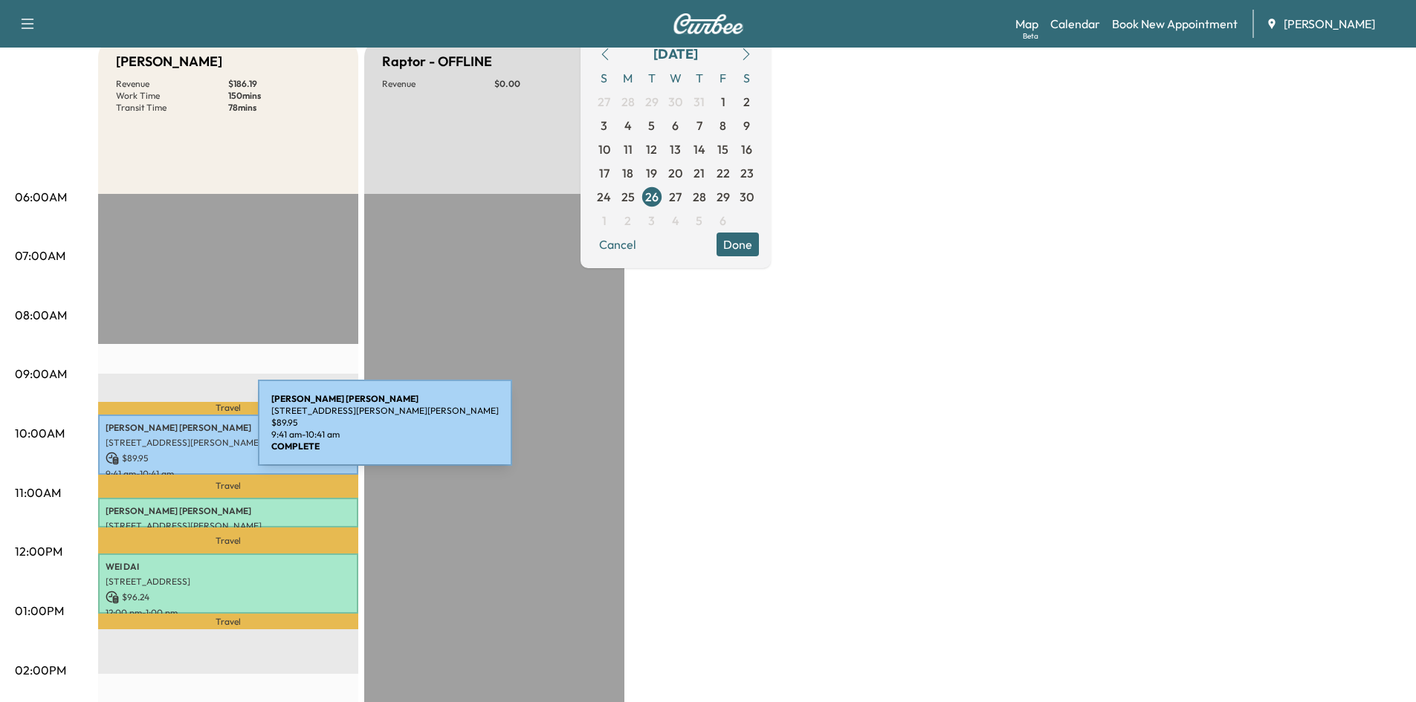
click at [146, 432] on div "[PERSON_NAME] [STREET_ADDRESS][PERSON_NAME][PERSON_NAME] $ 89.95 9:41 am - 10:4…" at bounding box center [228, 445] width 260 height 60
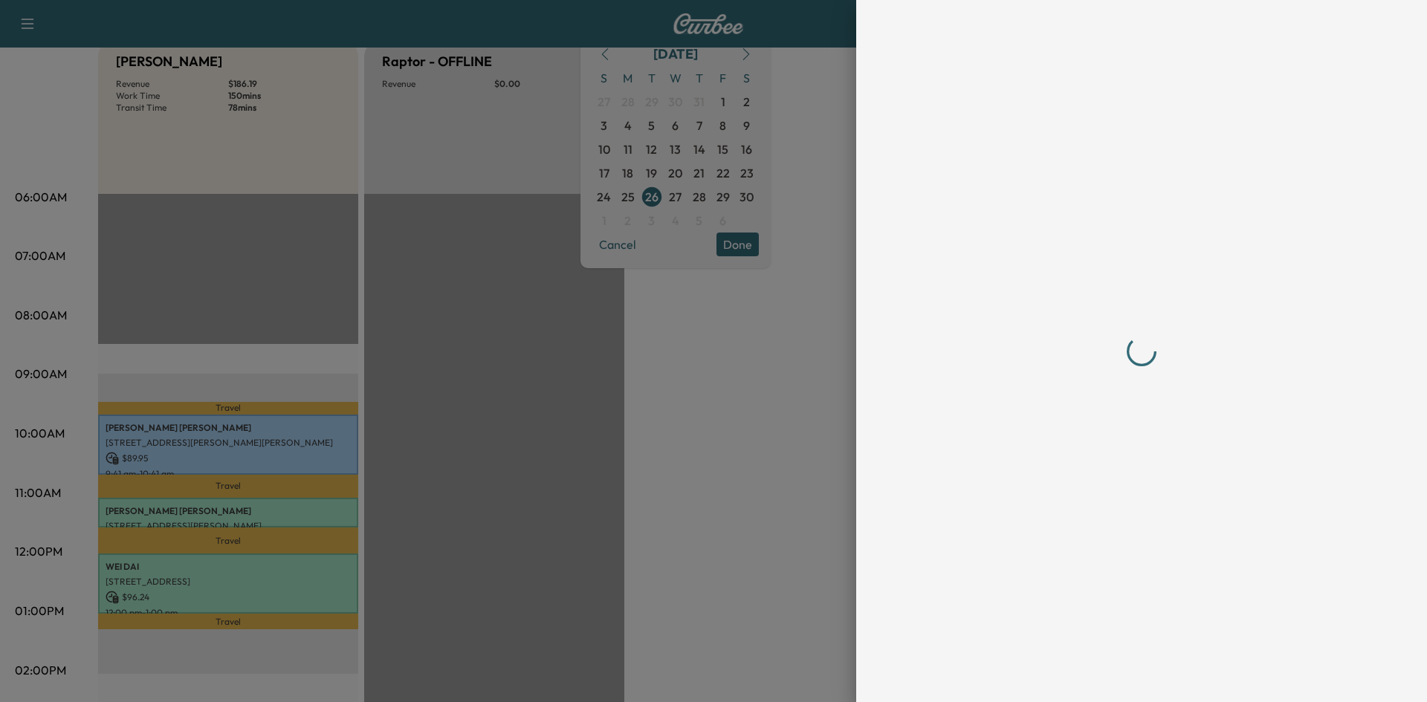
click at [1102, 674] on div at bounding box center [1142, 351] width 476 height 702
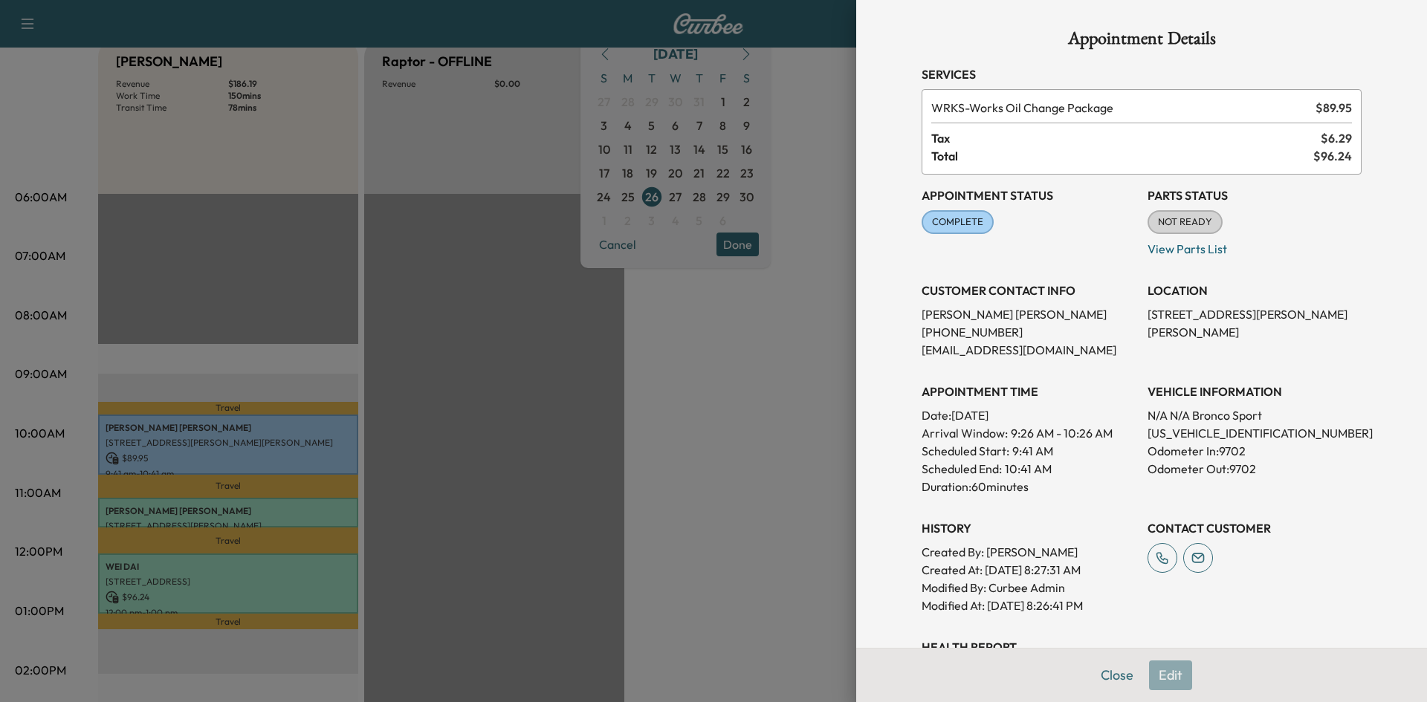
click at [178, 583] on div at bounding box center [713, 351] width 1427 height 702
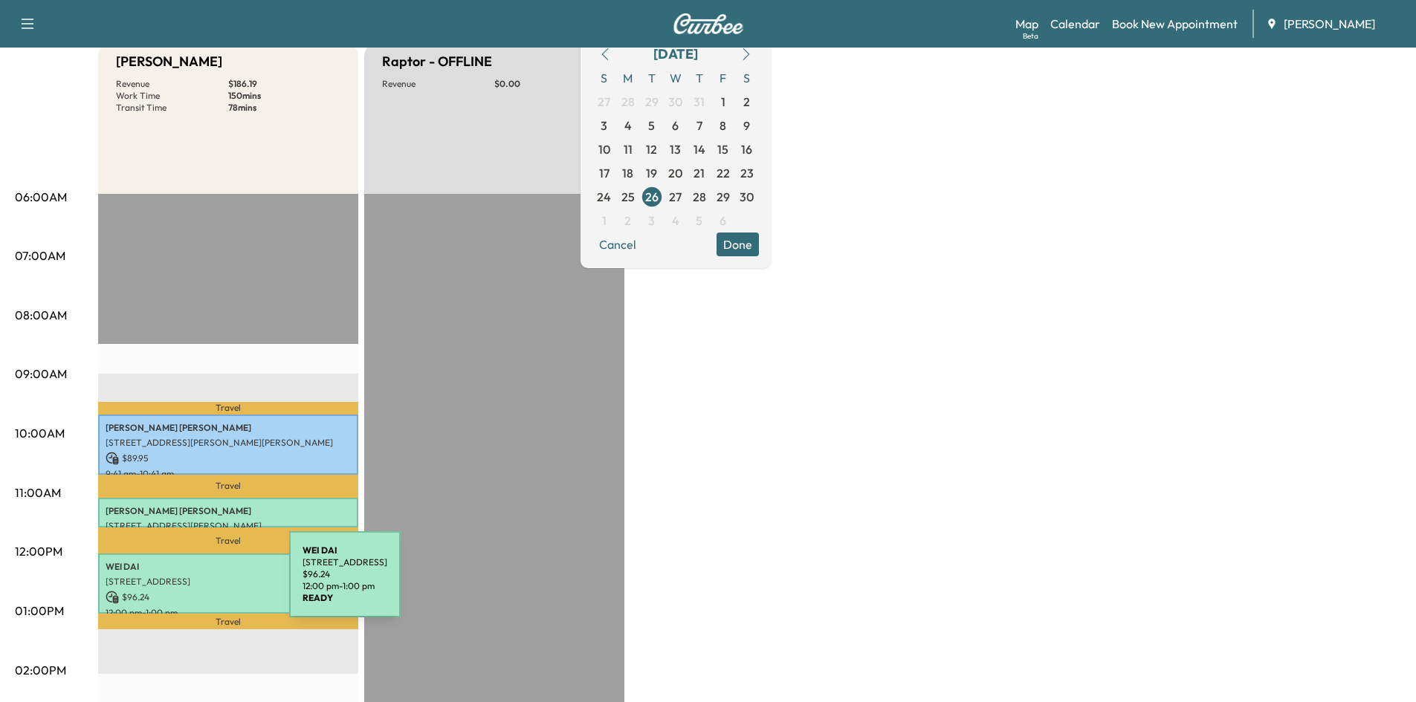
click at [178, 583] on p "[STREET_ADDRESS]" at bounding box center [228, 582] width 245 height 12
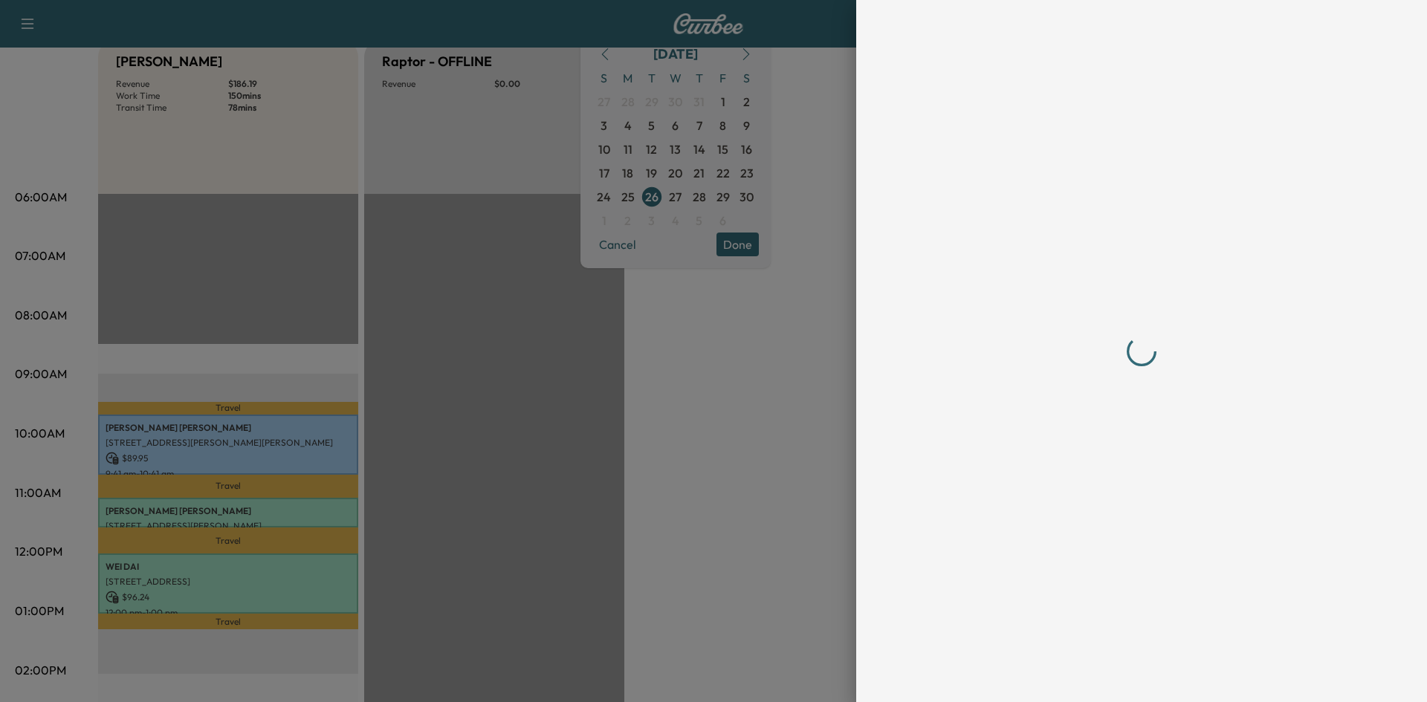
click at [1101, 674] on div at bounding box center [1142, 351] width 476 height 702
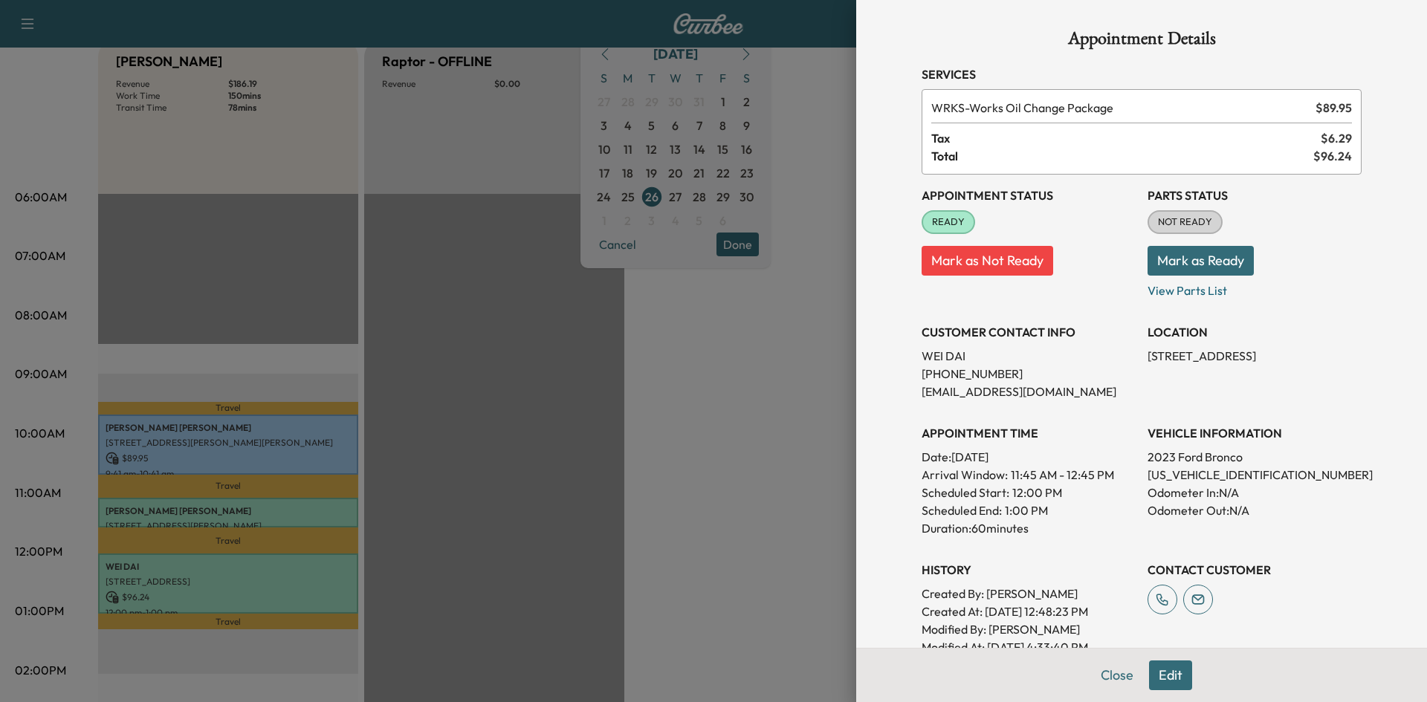
click at [720, 195] on div at bounding box center [713, 351] width 1427 height 702
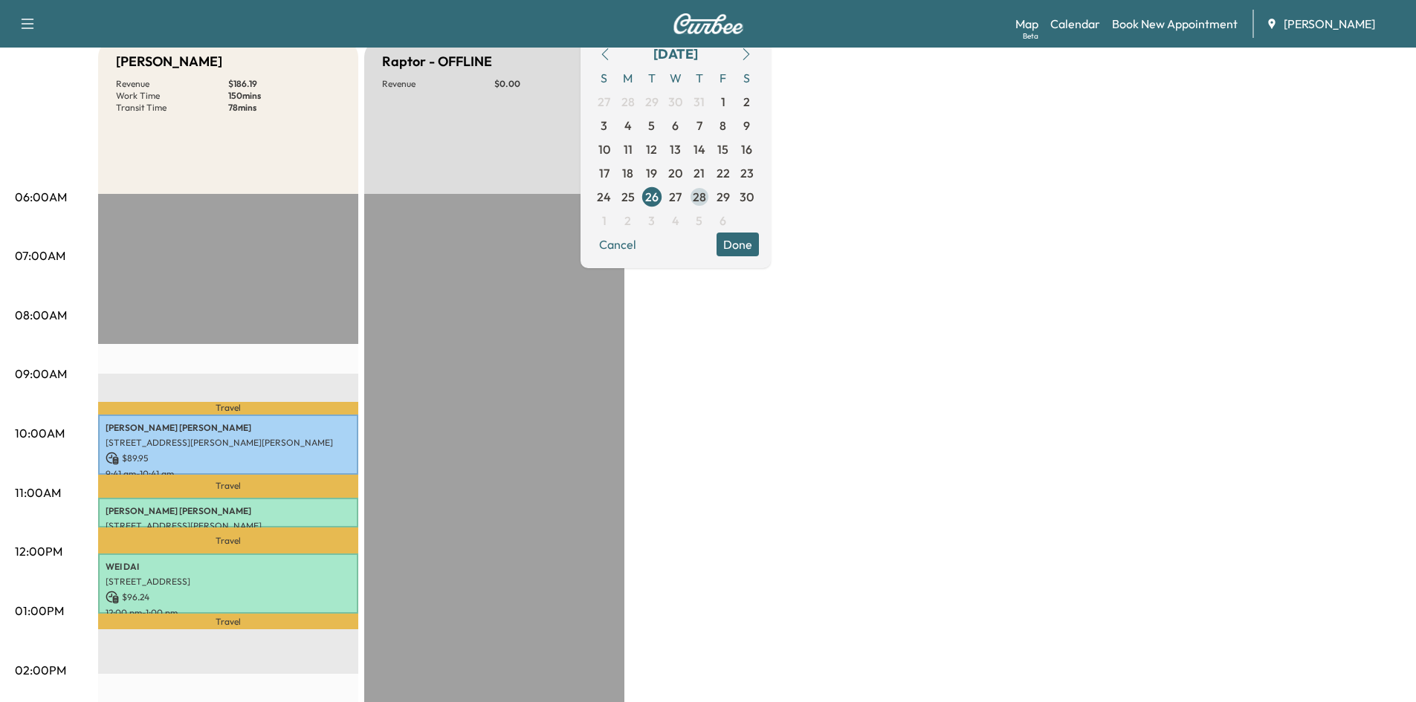
click at [706, 195] on span "28" at bounding box center [699, 197] width 13 height 18
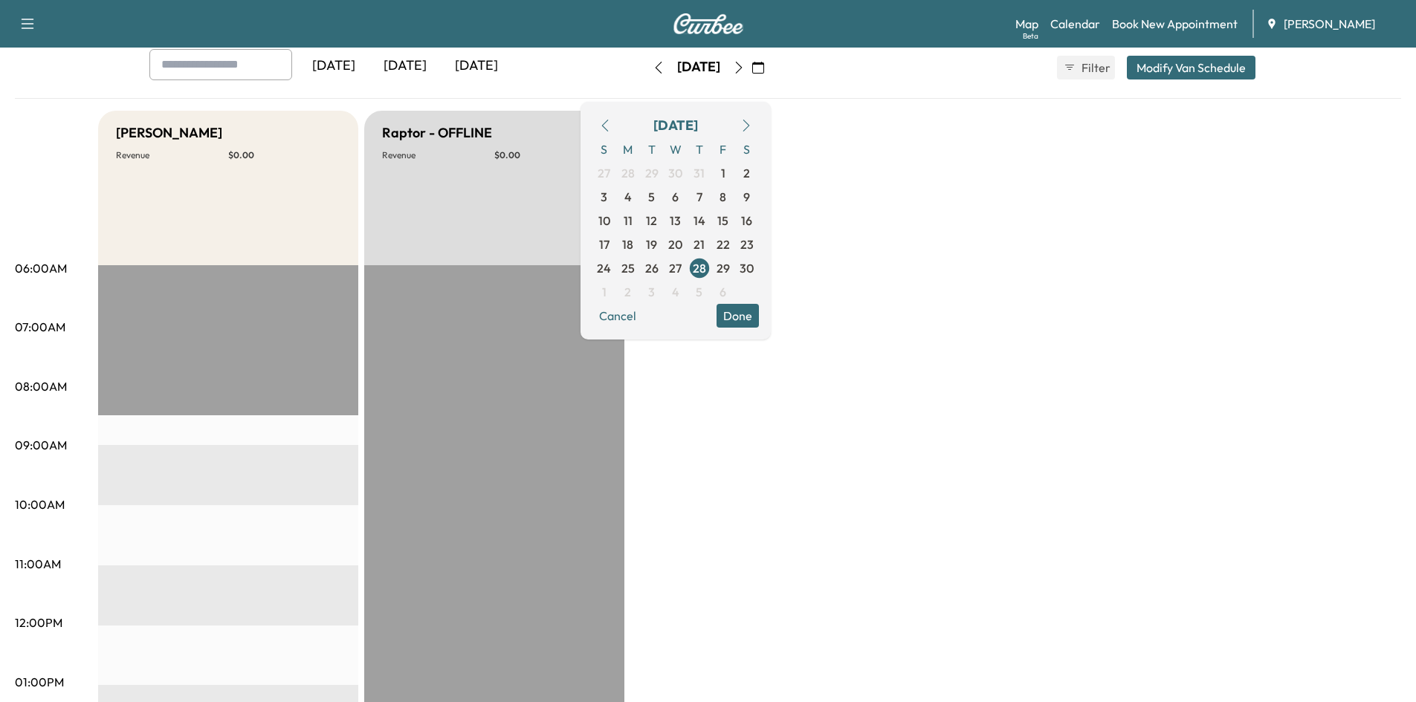
scroll to position [42, 0]
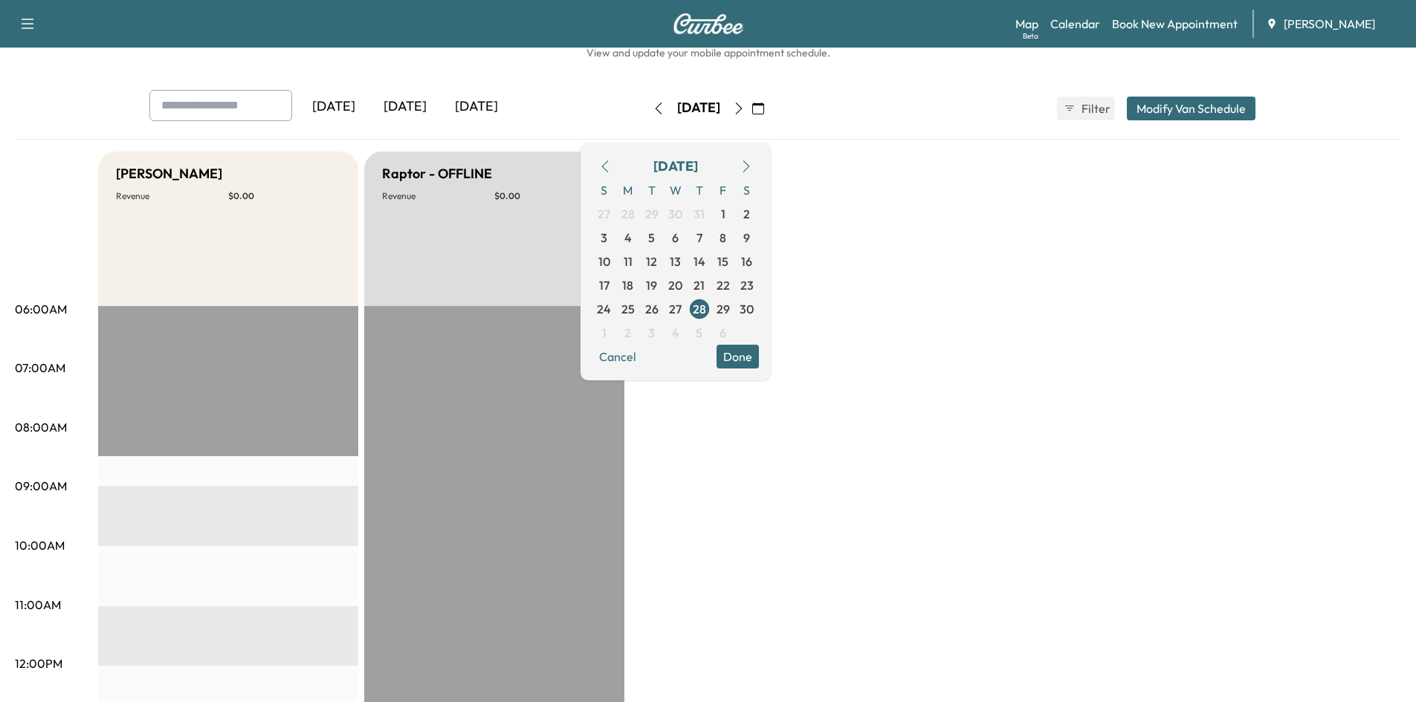
click at [752, 164] on icon "button" at bounding box center [746, 167] width 12 height 12
click at [631, 233] on span "9" at bounding box center [627, 238] width 7 height 18
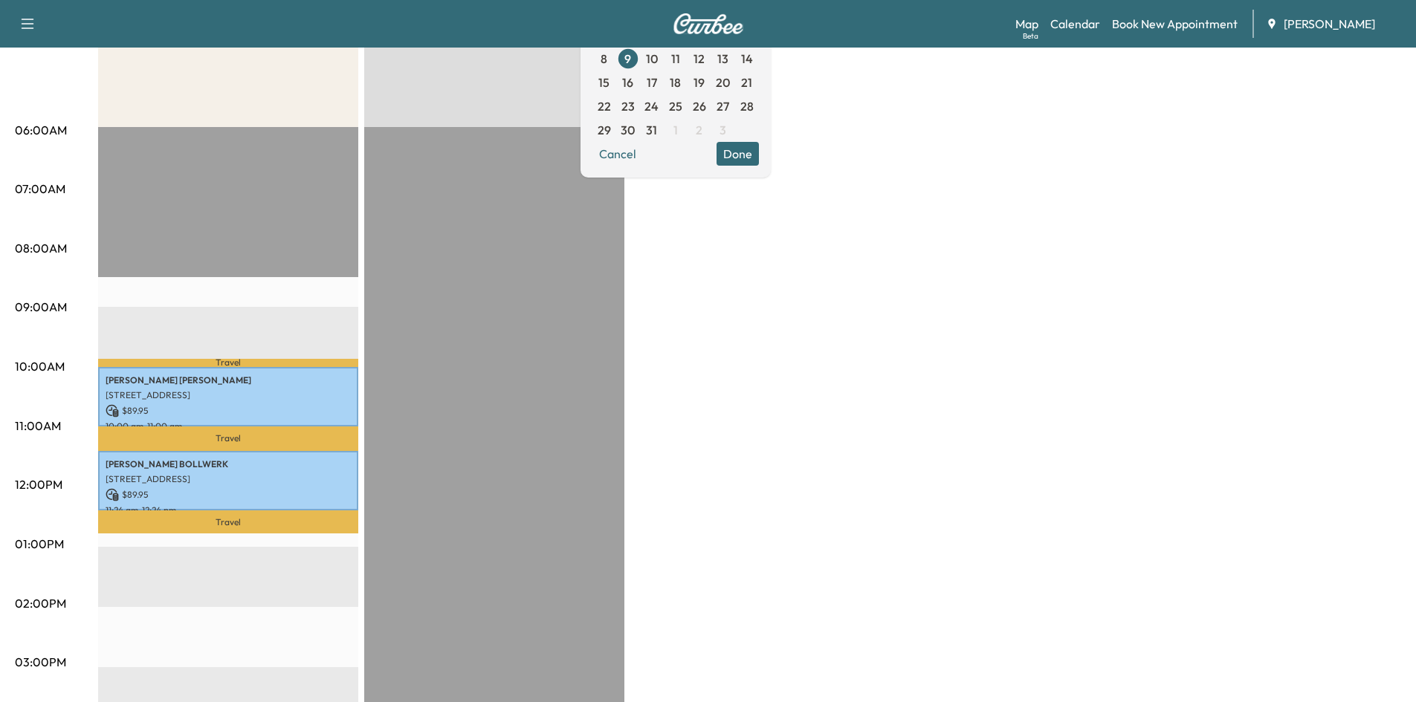
scroll to position [231, 0]
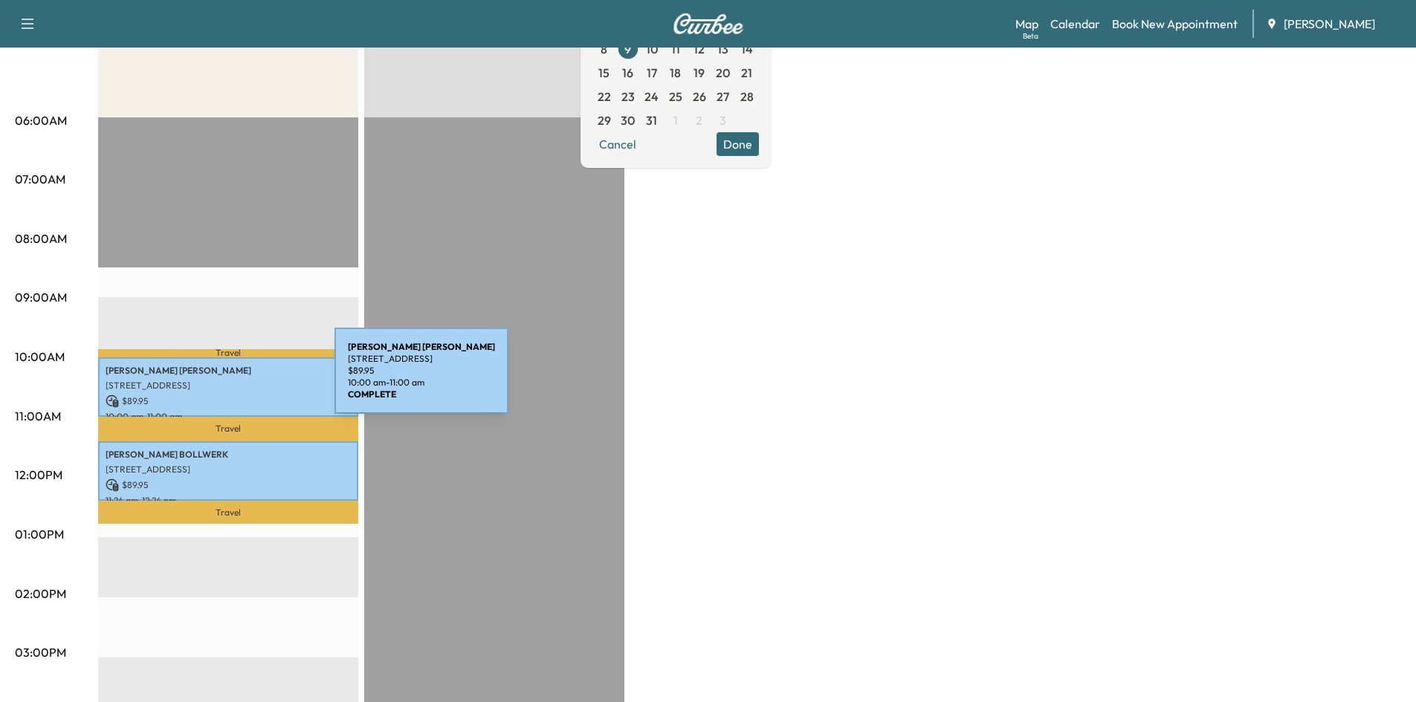
click at [223, 380] on p "[STREET_ADDRESS]" at bounding box center [228, 386] width 245 height 12
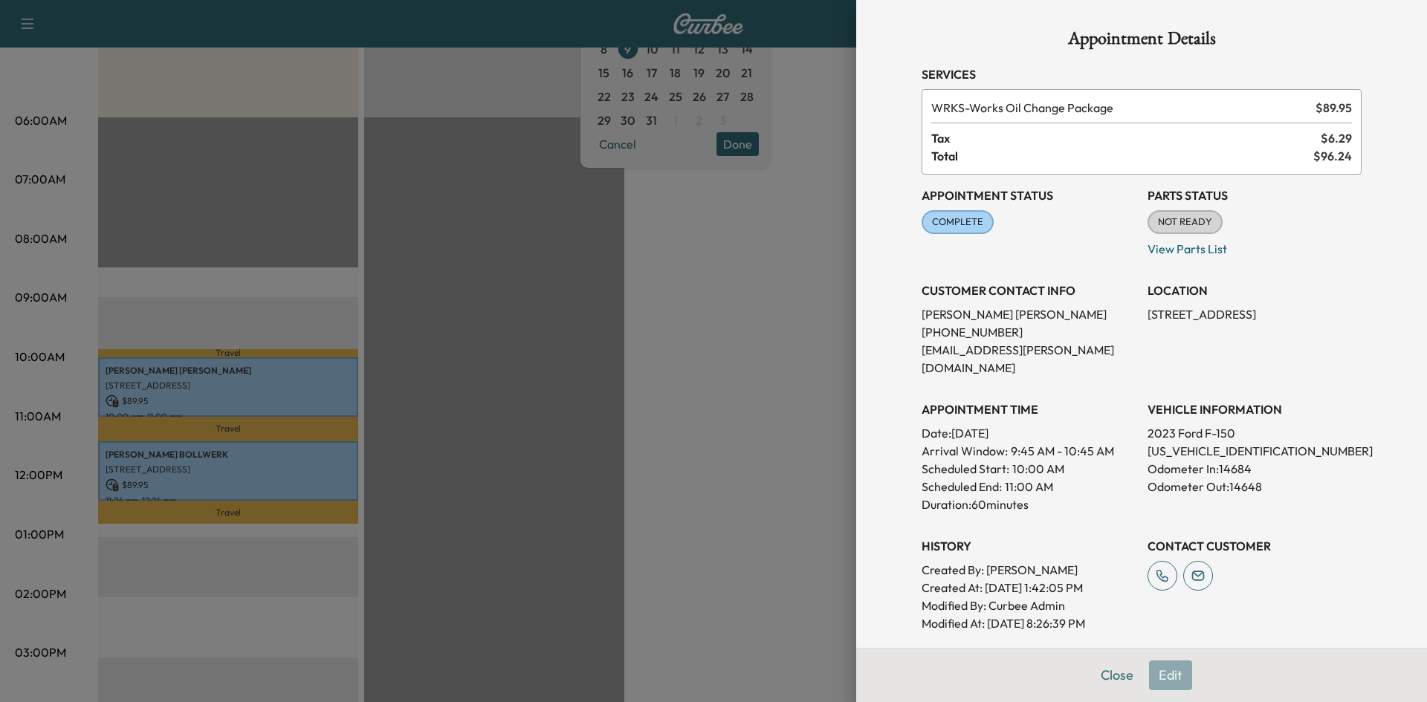
click at [1103, 673] on div "Appointment Details Services WRKS - Works Oil Change Package $ 89.95 Tax $ 6.29…" at bounding box center [1142, 423] width 476 height 846
drag, startPoint x: 1112, startPoint y: 675, endPoint x: 1111, endPoint y: 567, distance: 108.5
click at [1112, 671] on button "Close" at bounding box center [1117, 676] width 52 height 30
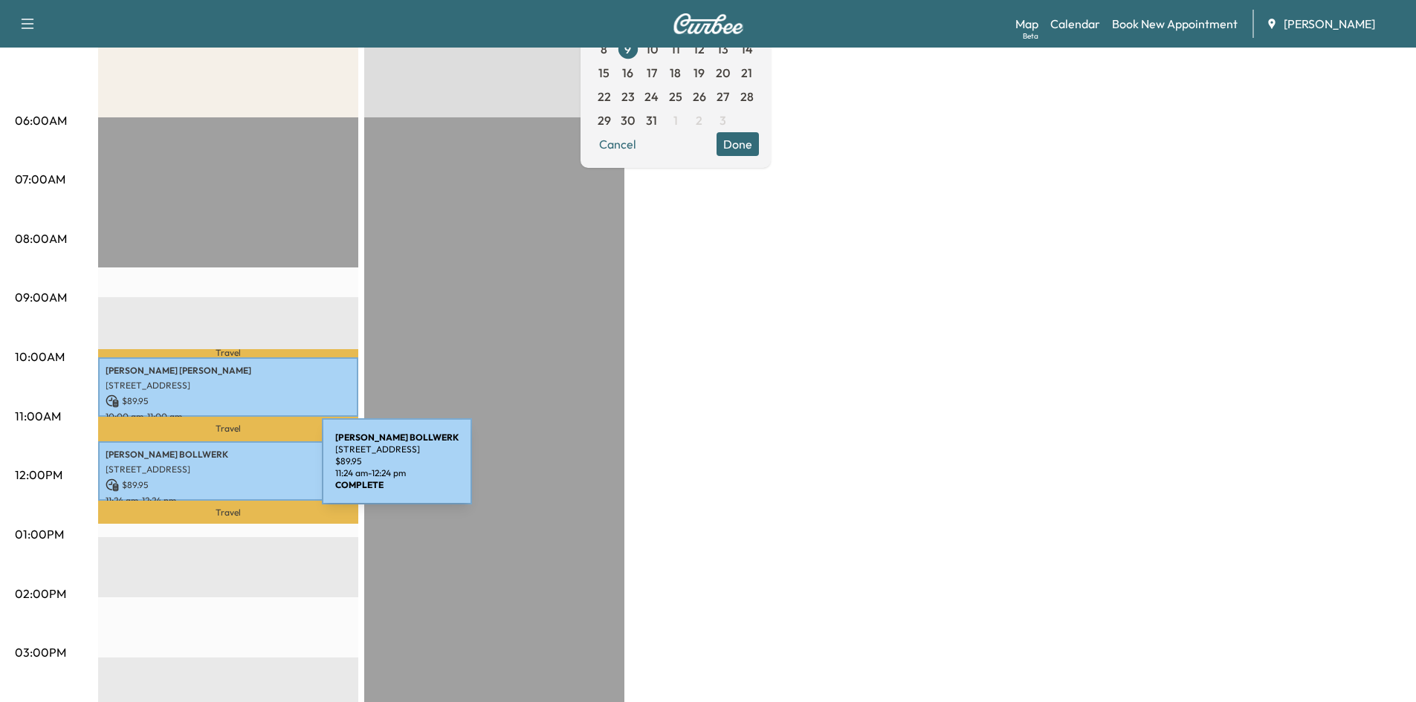
click at [210, 470] on p "[STREET_ADDRESS]" at bounding box center [228, 470] width 245 height 12
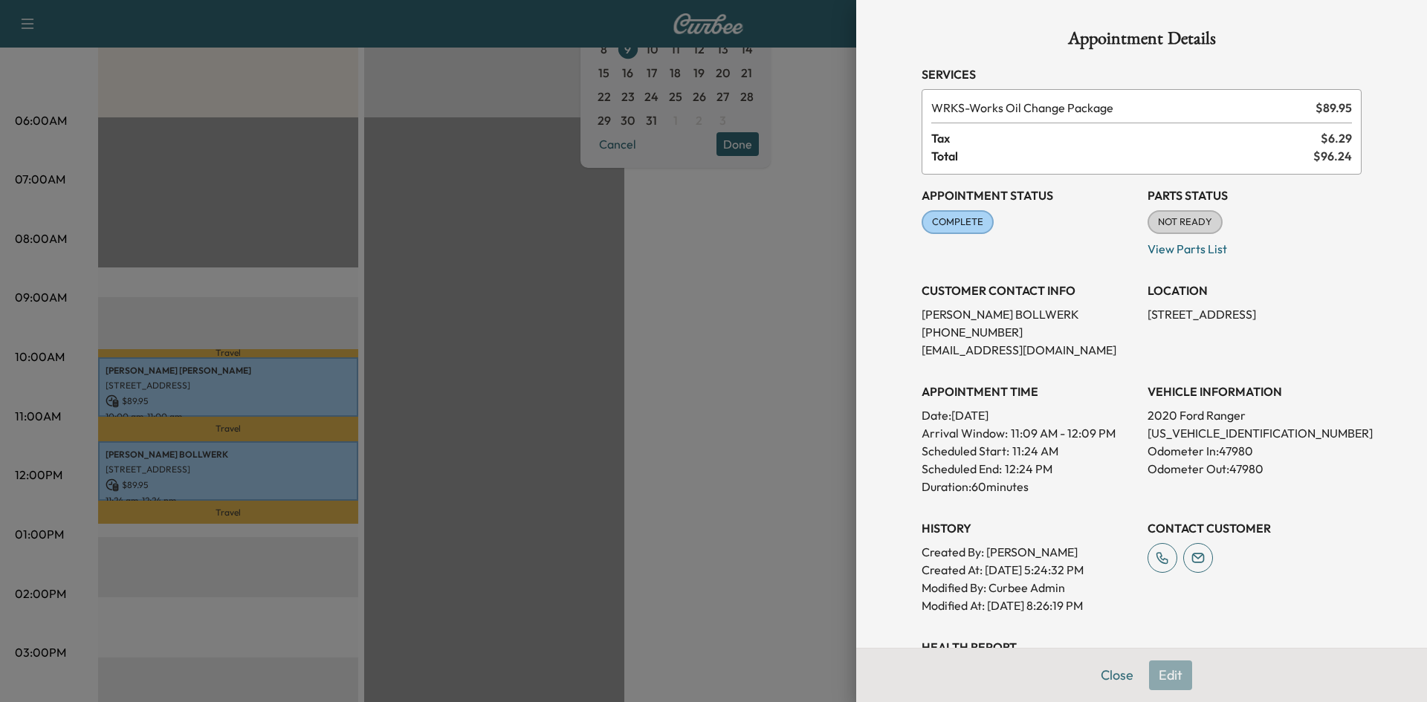
click at [1093, 675] on div "Appointment Details Services WRKS - Works Oil Change Package $ 89.95 Tax $ 6.29…" at bounding box center [1142, 414] width 476 height 829
click at [1103, 670] on button "Close" at bounding box center [1117, 676] width 52 height 30
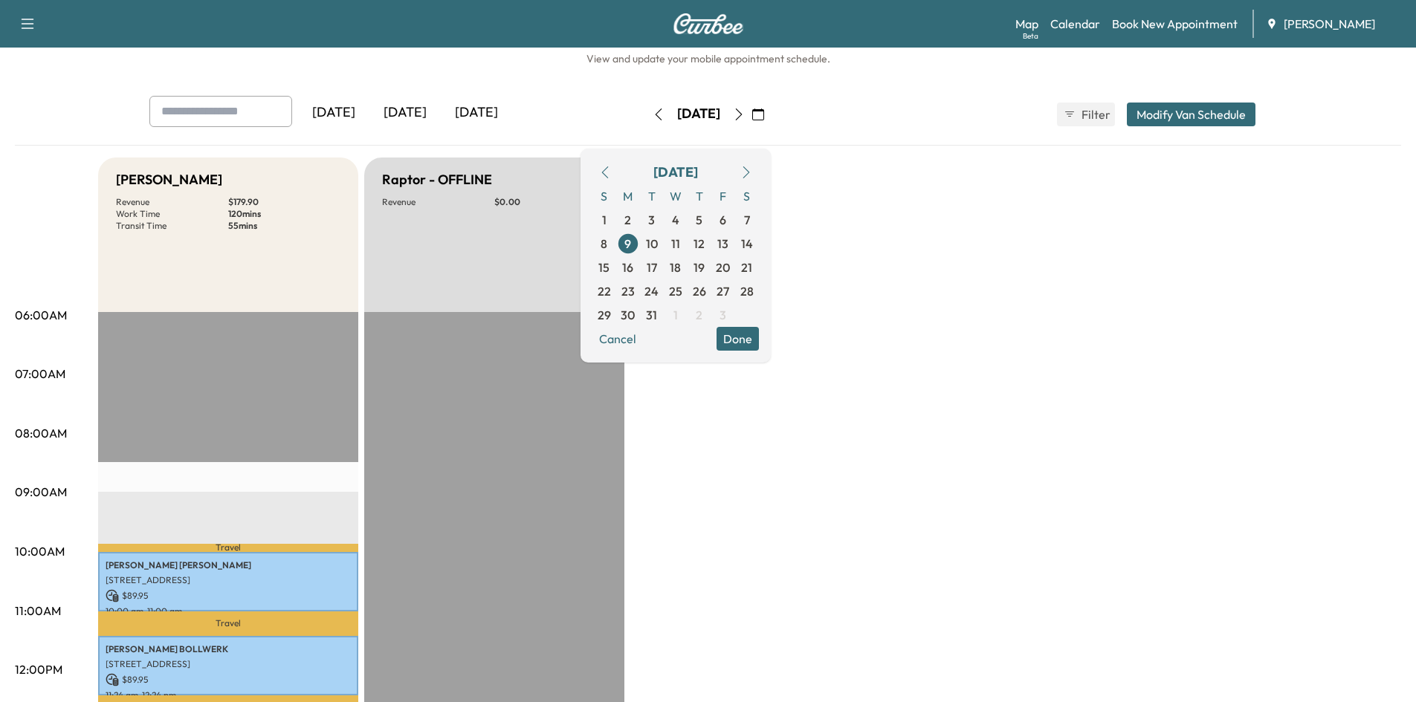
scroll to position [0, 0]
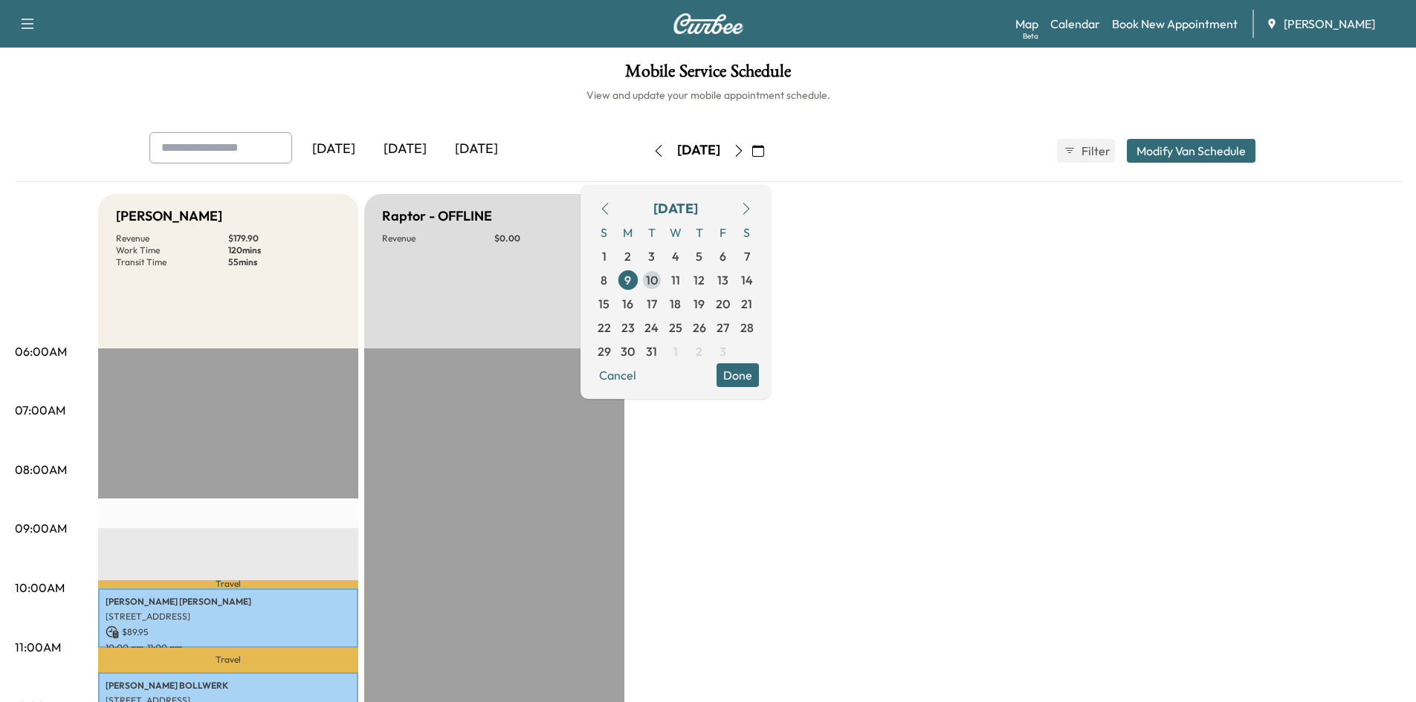
click at [658, 279] on span "10" at bounding box center [652, 280] width 12 height 18
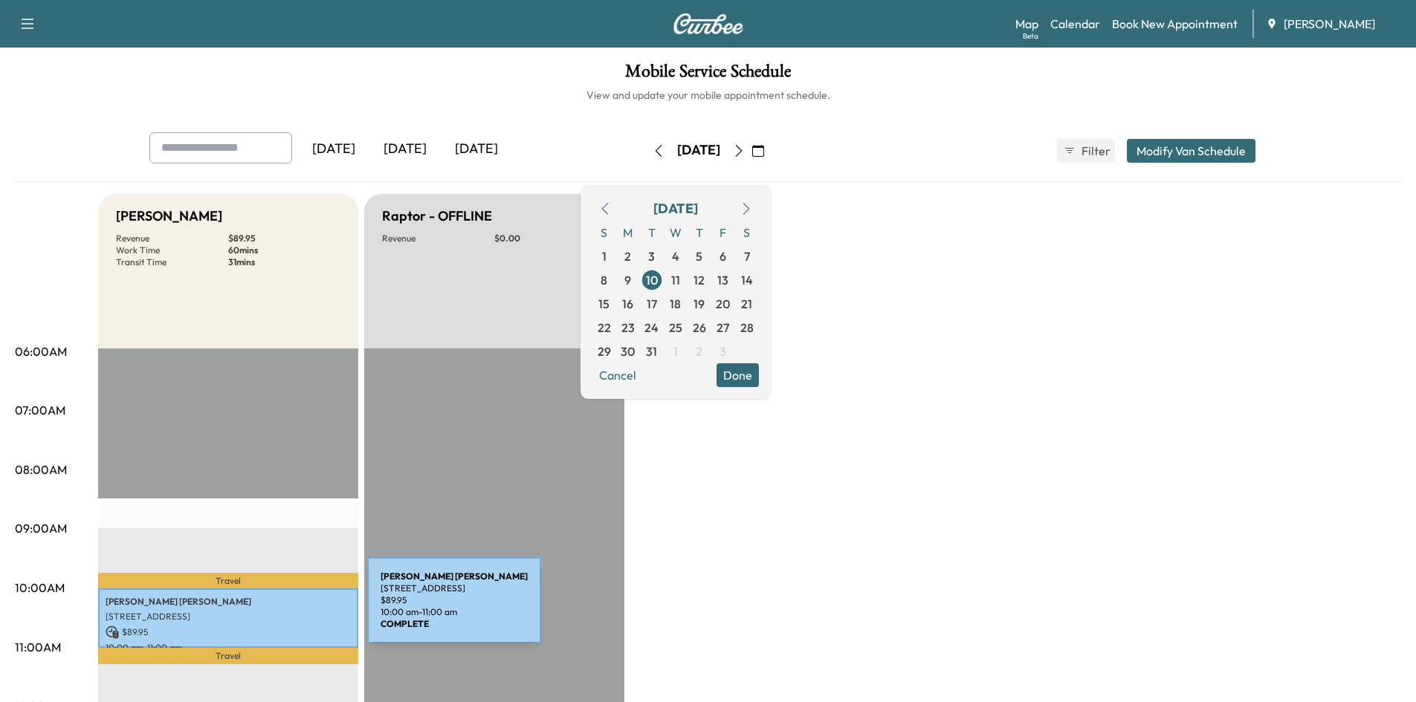
click at [256, 611] on p "[STREET_ADDRESS]" at bounding box center [228, 617] width 245 height 12
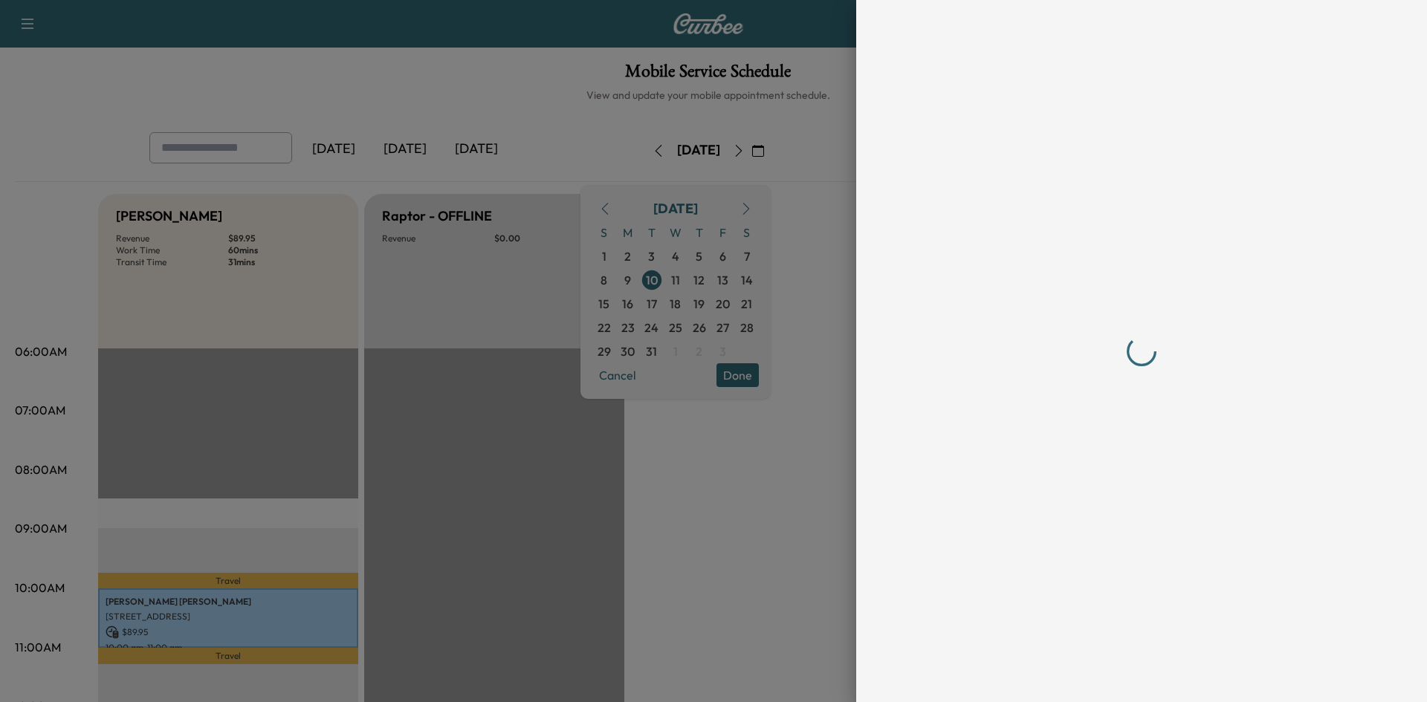
drag, startPoint x: 1104, startPoint y: 677, endPoint x: 1071, endPoint y: 580, distance: 102.0
click at [1104, 675] on div at bounding box center [1142, 351] width 476 height 702
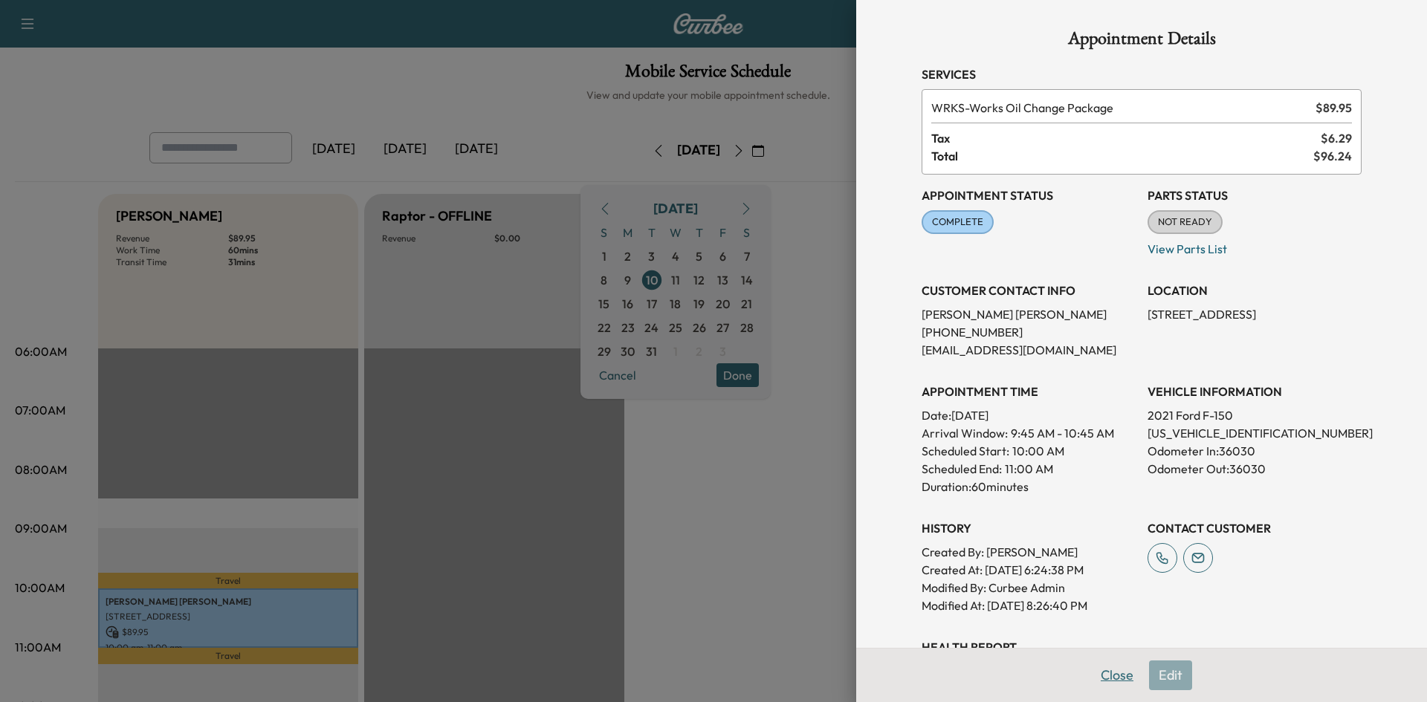
click at [1101, 674] on button "Close" at bounding box center [1117, 676] width 52 height 30
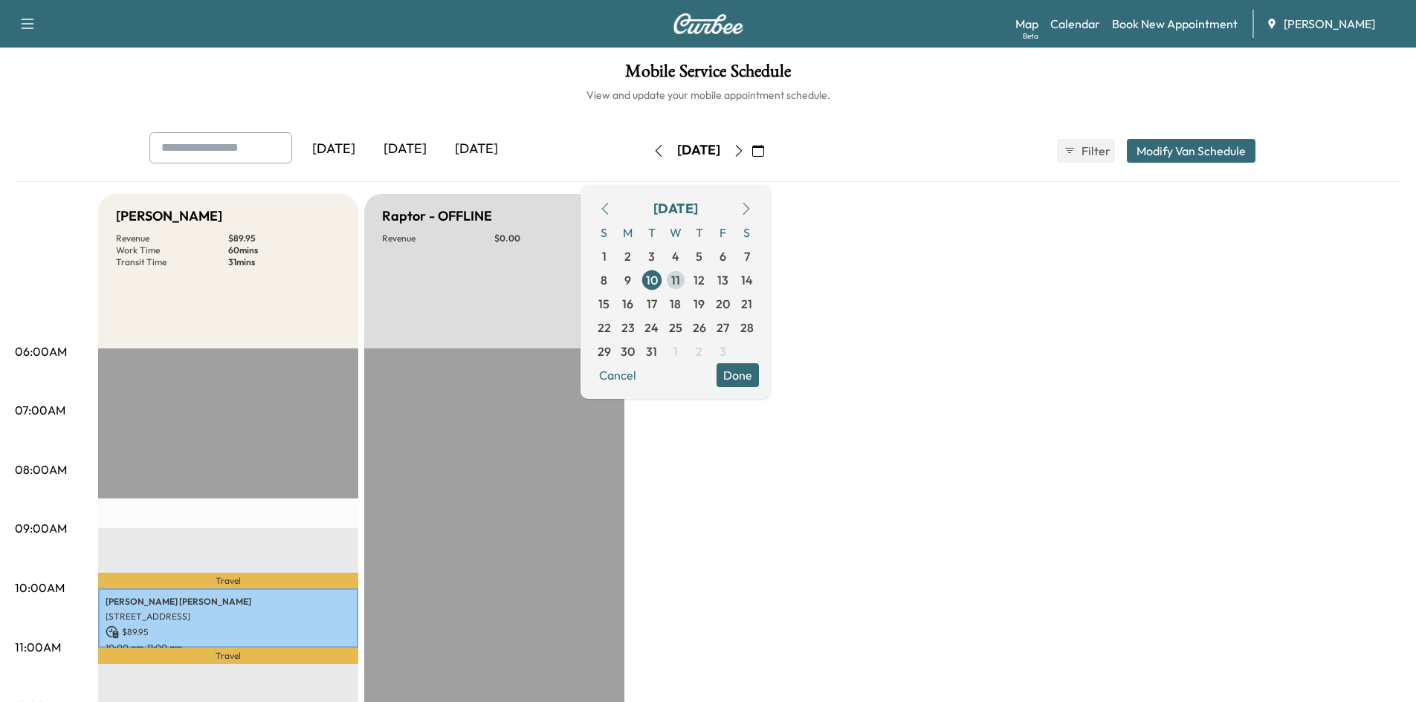
click at [680, 277] on span "11" at bounding box center [675, 280] width 9 height 18
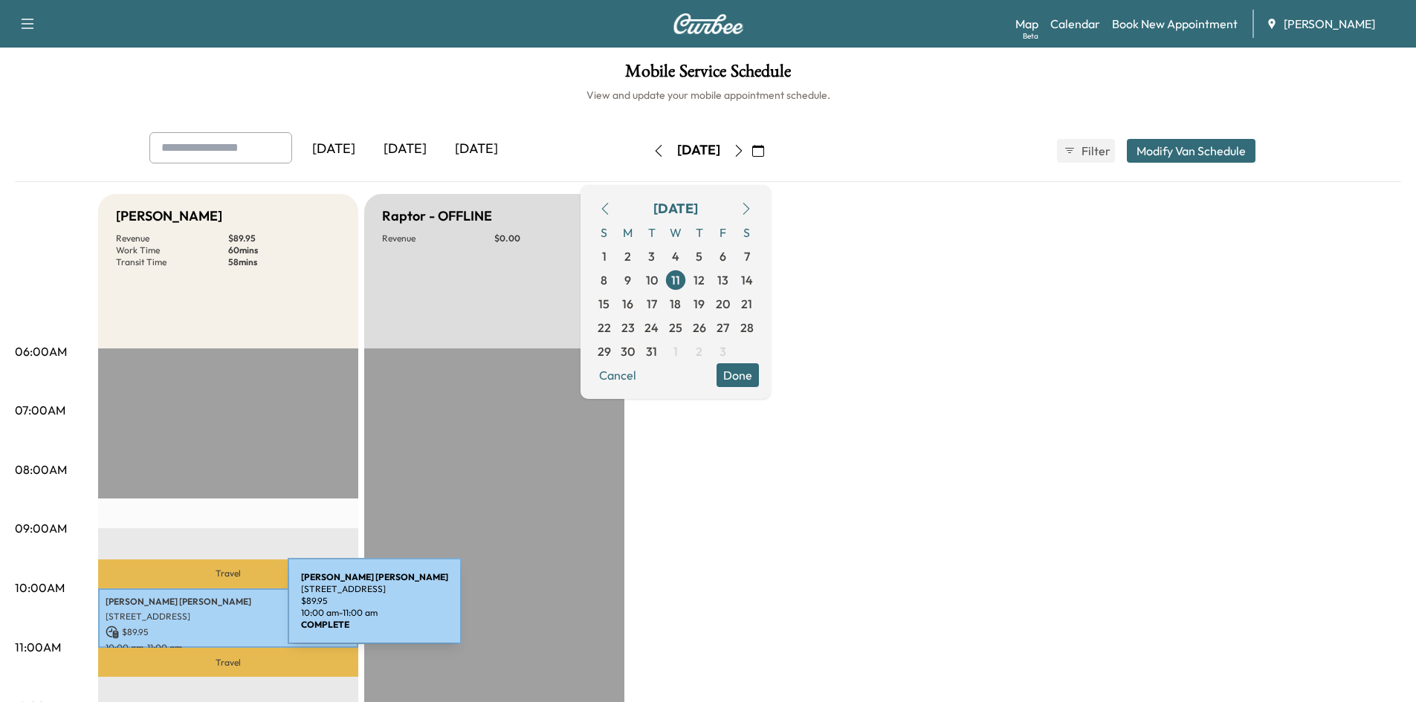
click at [176, 611] on p "[STREET_ADDRESS]" at bounding box center [228, 617] width 245 height 12
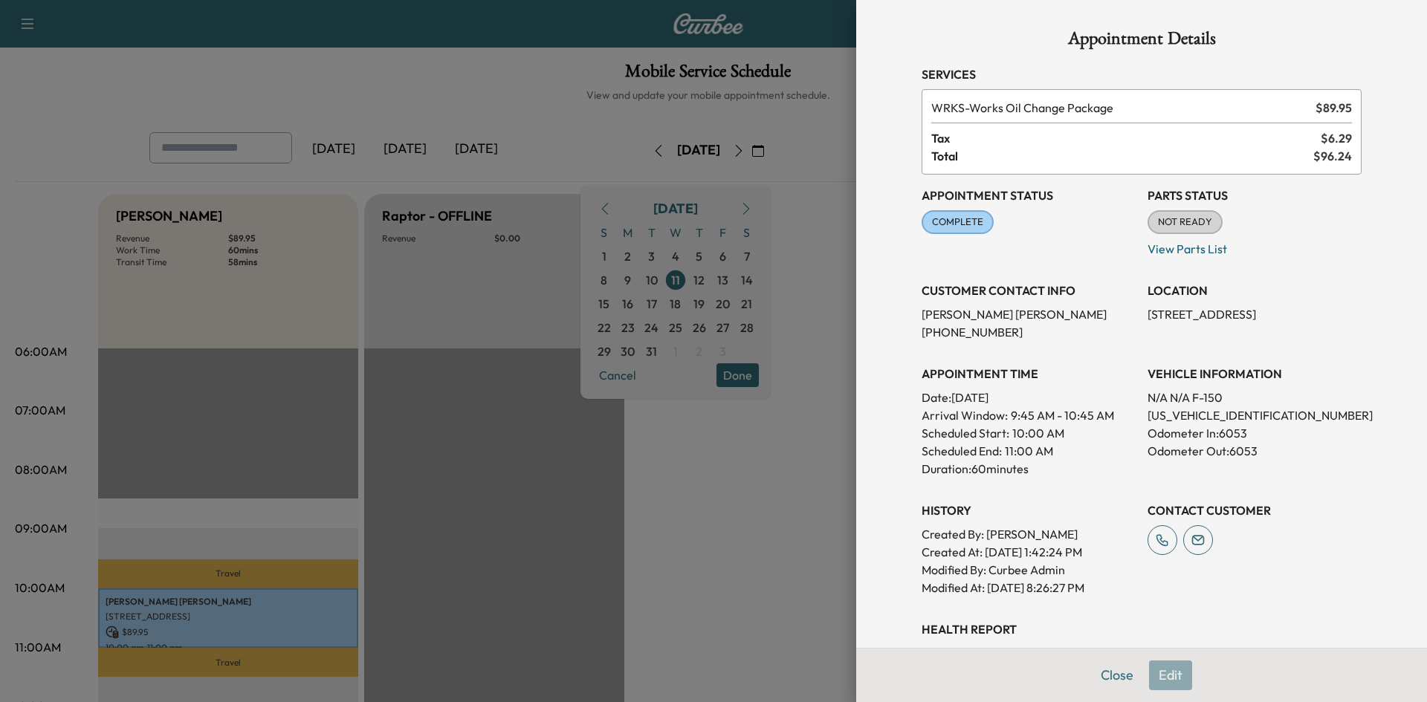
click at [1104, 677] on div "Appointment Details Services WRKS - Works Oil Change Package $ 89.95 Tax $ 6.29…" at bounding box center [1142, 405] width 476 height 811
click at [1102, 676] on button "Close" at bounding box center [1117, 676] width 52 height 30
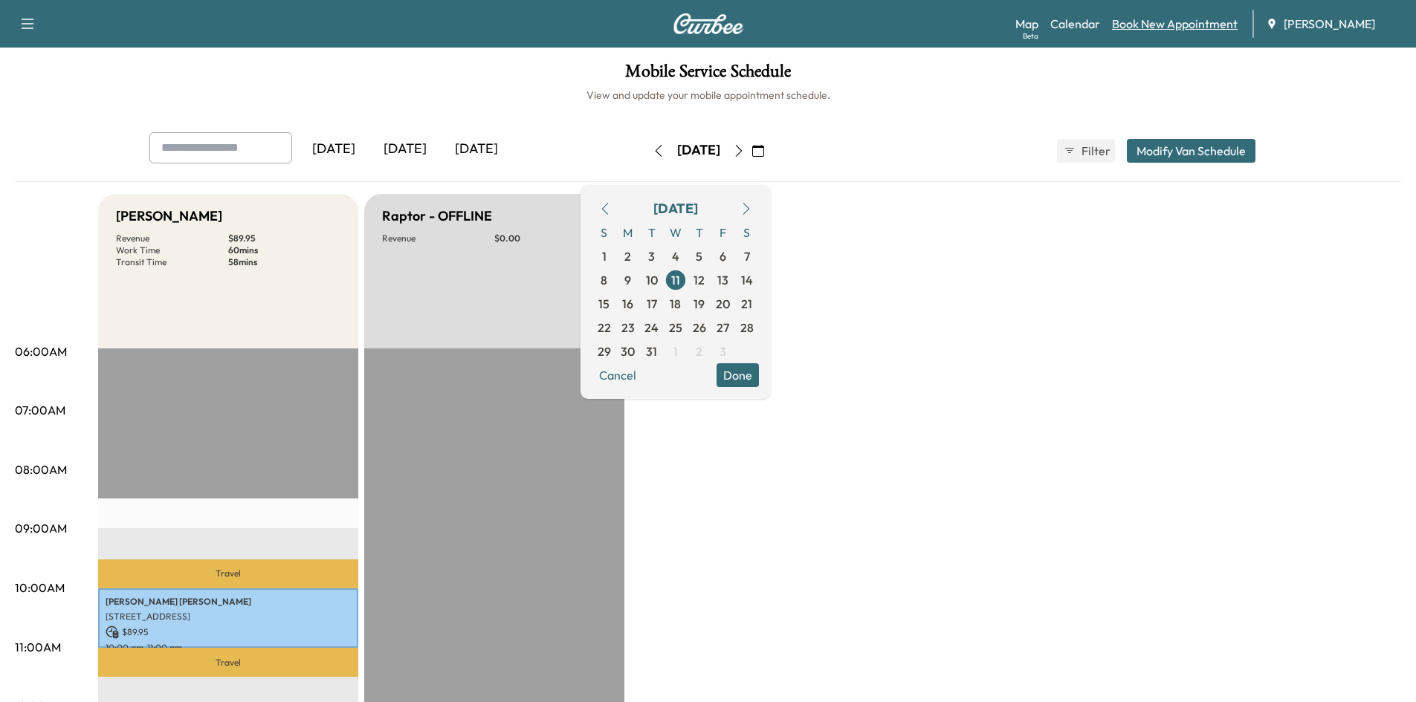
click at [1140, 20] on link "Book New Appointment" at bounding box center [1175, 24] width 126 height 18
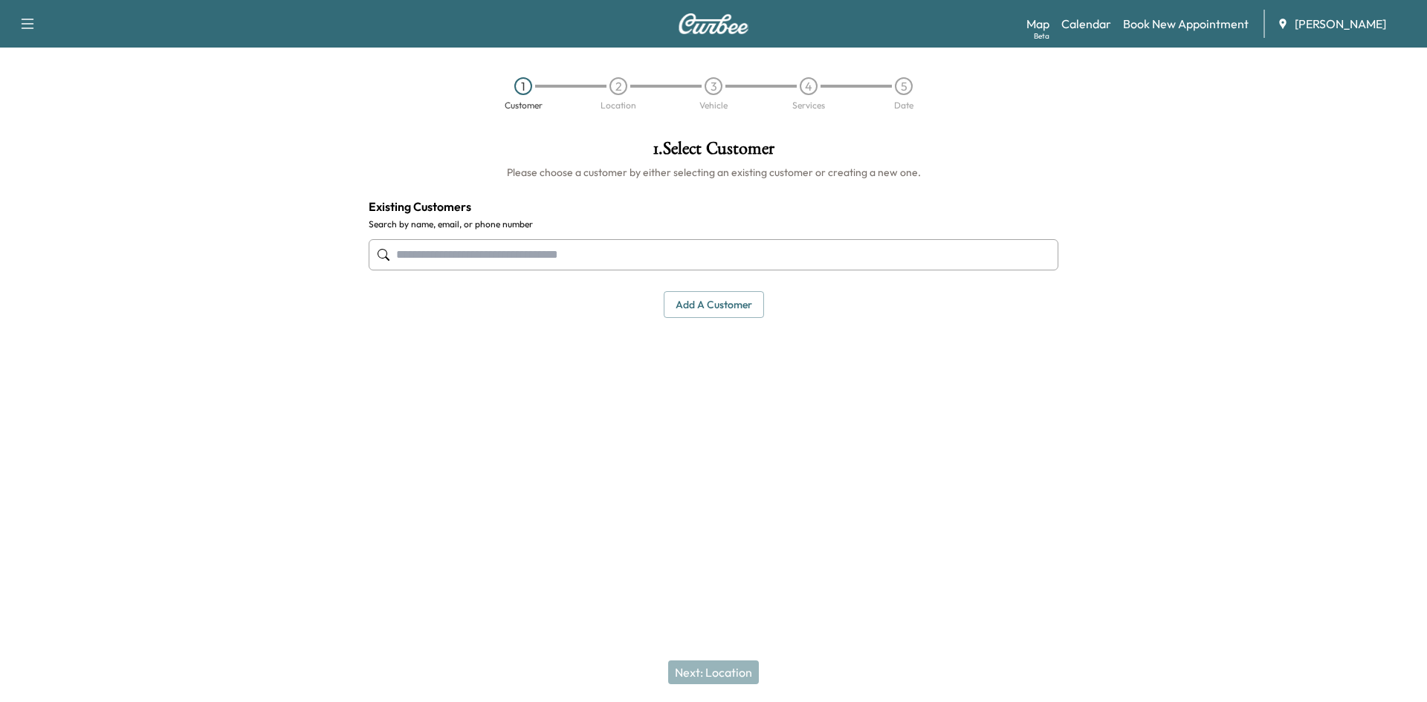
click at [709, 301] on button "Add a customer" at bounding box center [714, 304] width 100 height 27
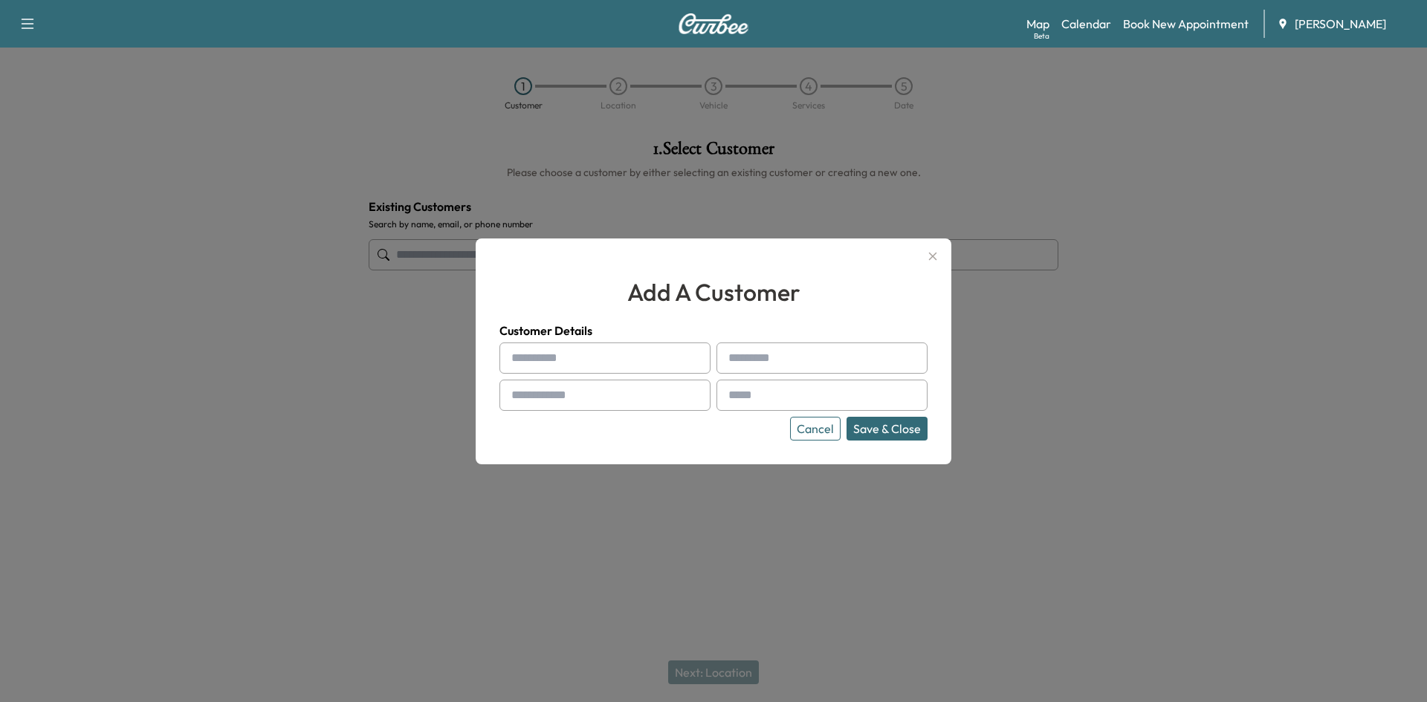
click at [819, 430] on button "Cancel" at bounding box center [815, 429] width 51 height 24
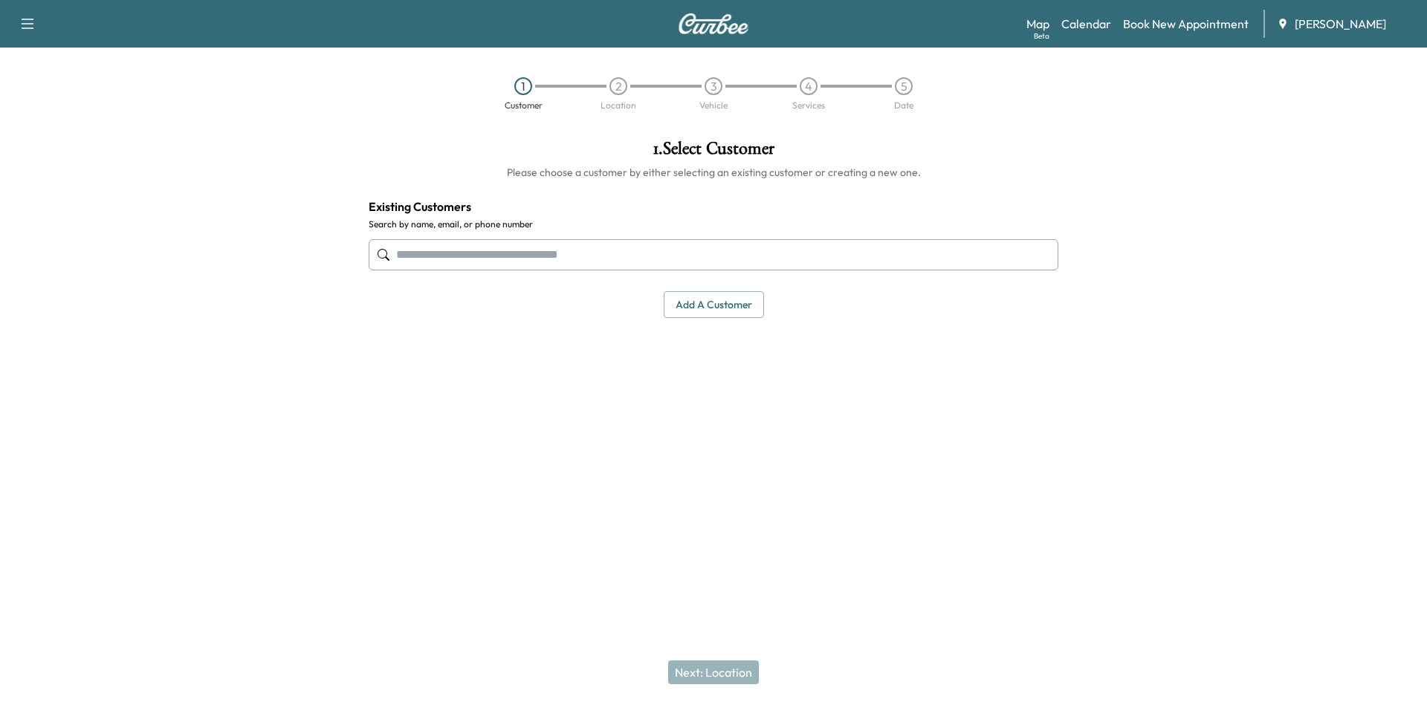
click at [618, 89] on div "2" at bounding box center [618, 86] width 18 height 18
drag, startPoint x: 715, startPoint y: 679, endPoint x: 704, endPoint y: 514, distance: 165.3
click at [716, 664] on div "Next: Location" at bounding box center [713, 672] width 1427 height 59
click at [720, 298] on button "Add a customer" at bounding box center [714, 304] width 100 height 27
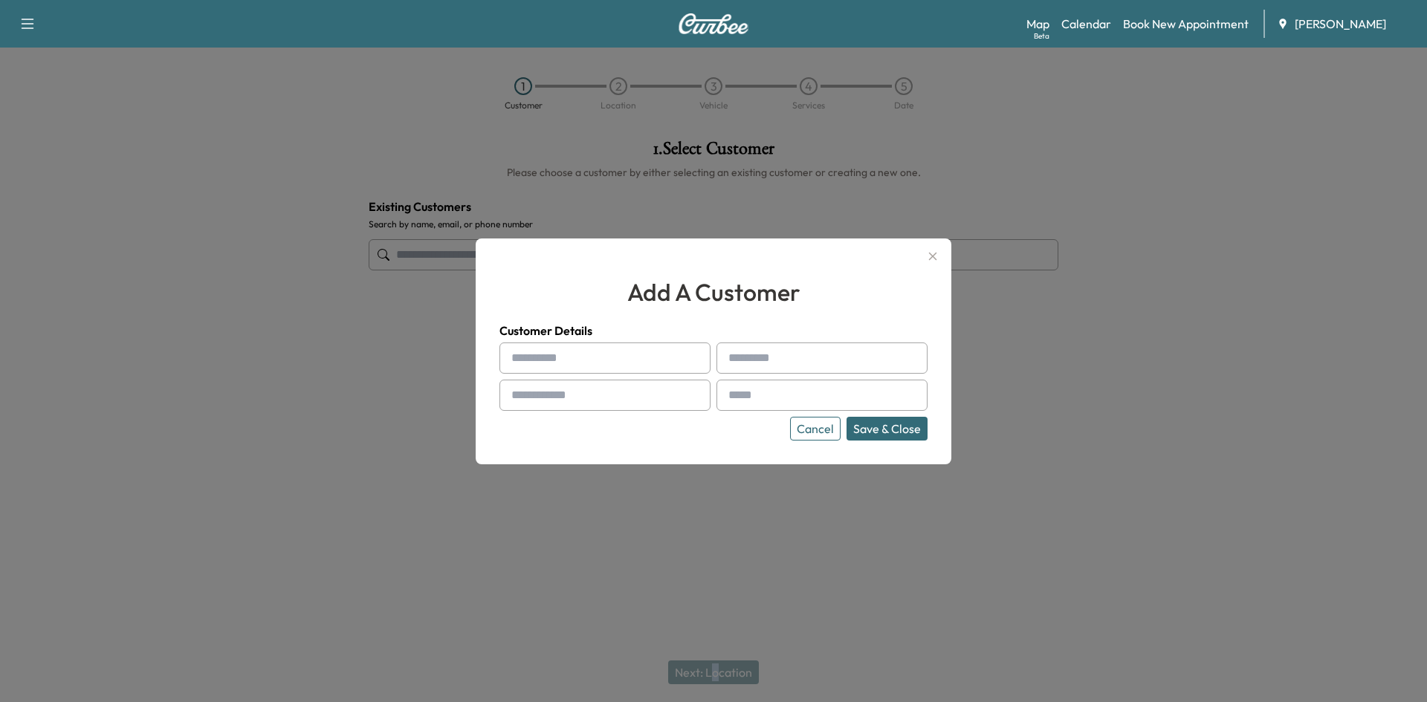
click at [876, 428] on button "Save & Close" at bounding box center [886, 429] width 81 height 24
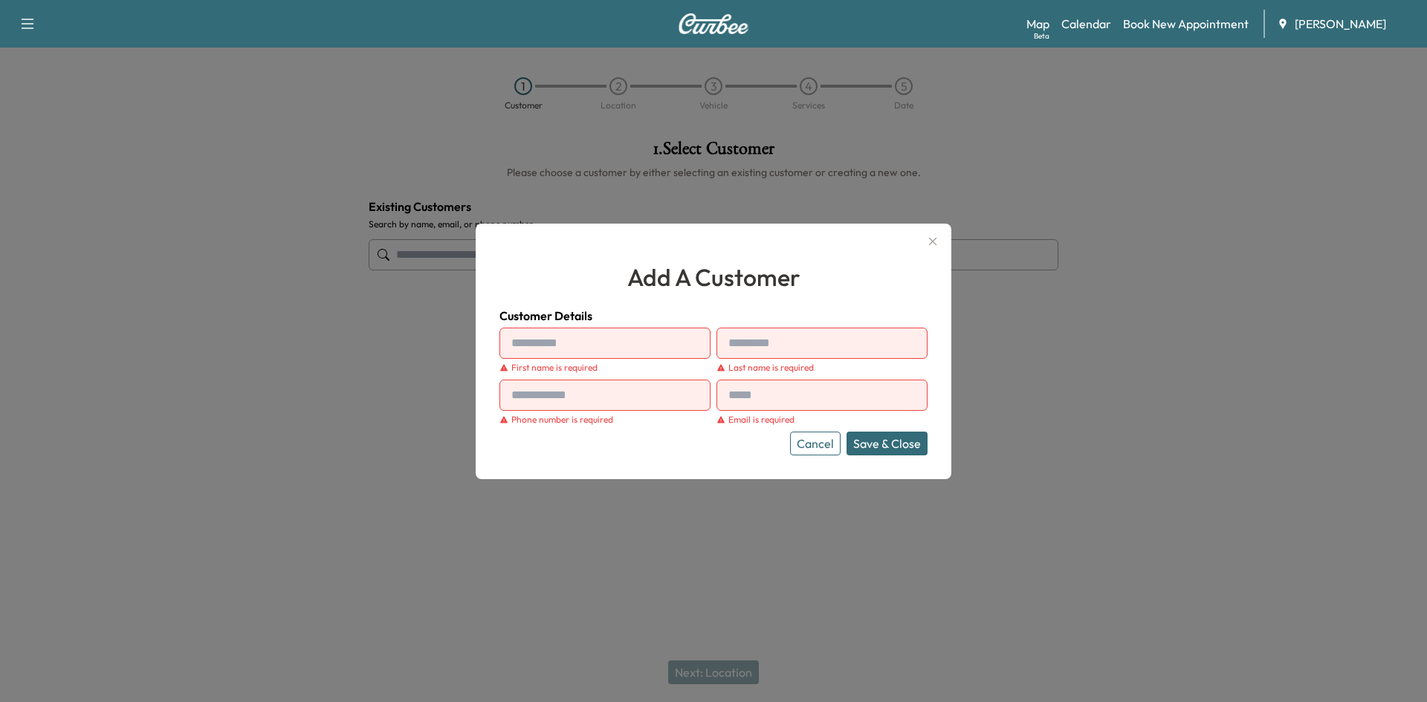
click at [821, 447] on button "Cancel" at bounding box center [815, 444] width 51 height 24
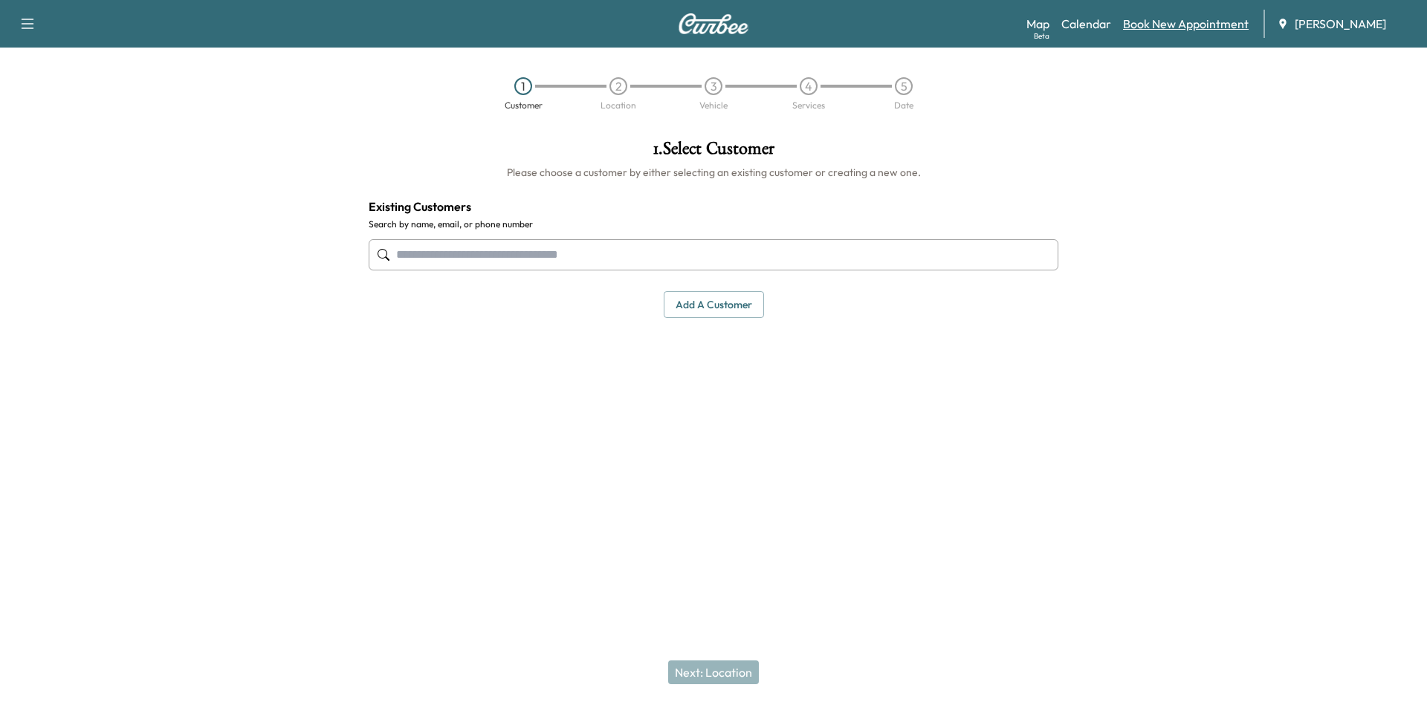
click at [1167, 25] on link "Book New Appointment" at bounding box center [1186, 24] width 126 height 18
click at [702, 307] on button "Add a customer" at bounding box center [714, 304] width 100 height 27
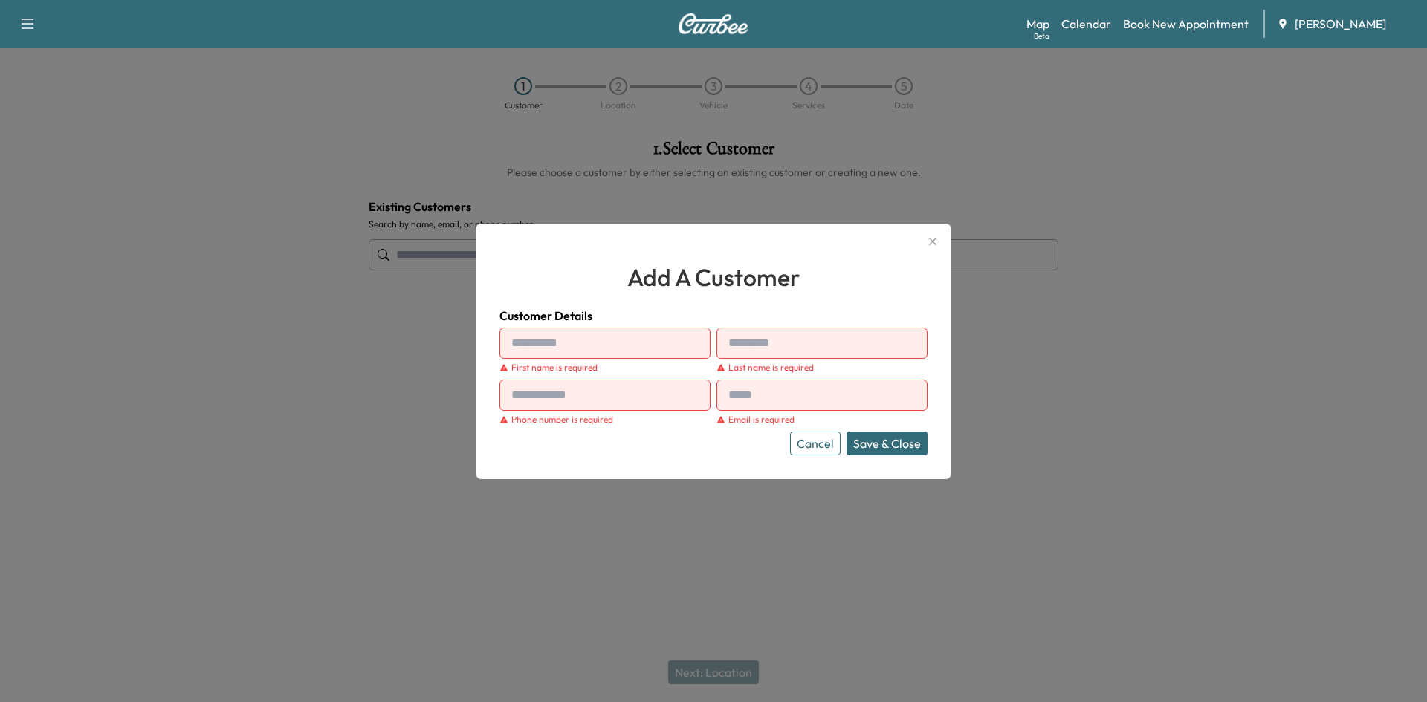
click at [579, 338] on input "text" at bounding box center [604, 343] width 211 height 31
type input "******"
click at [797, 340] on input "text" at bounding box center [821, 343] width 211 height 31
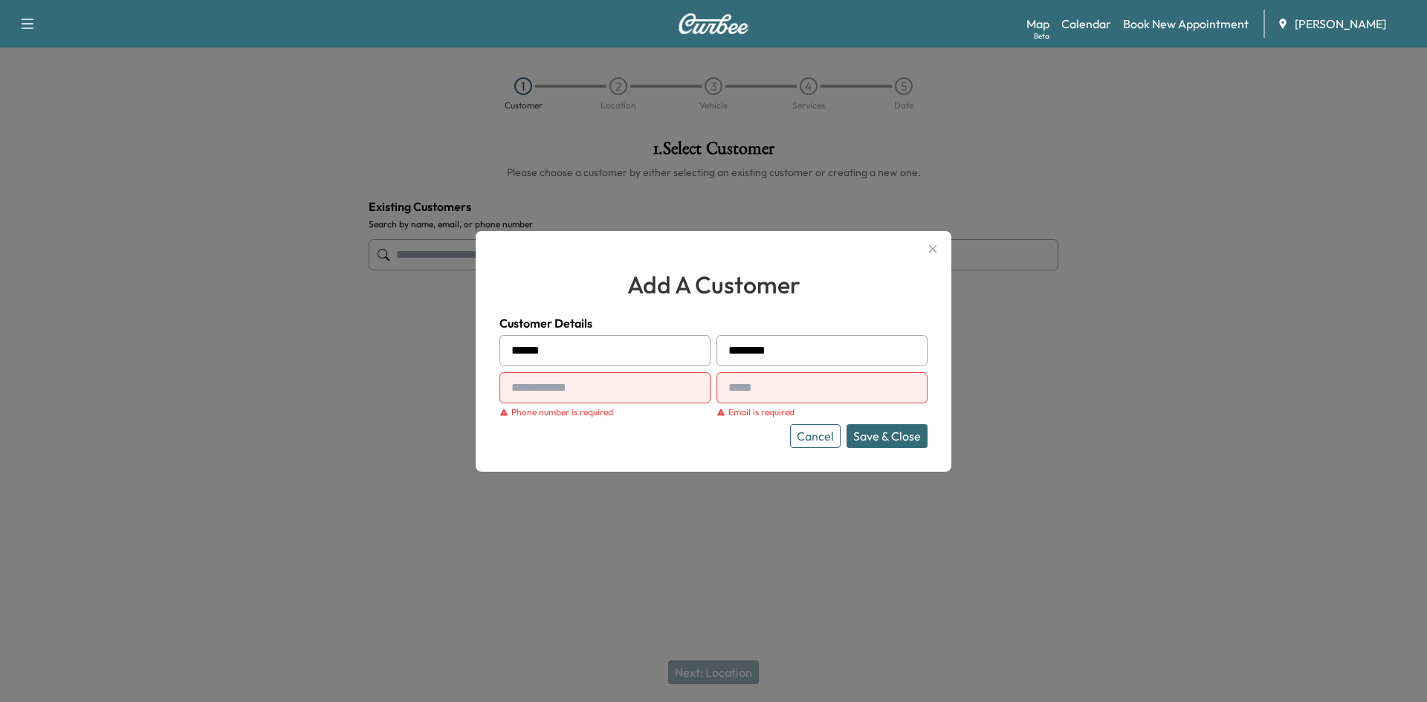
type input "********"
click at [658, 387] on input "text" at bounding box center [604, 387] width 211 height 31
type input "**********"
click at [800, 400] on input "text" at bounding box center [821, 387] width 211 height 31
drag, startPoint x: 726, startPoint y: 391, endPoint x: 723, endPoint y: 403, distance: 12.3
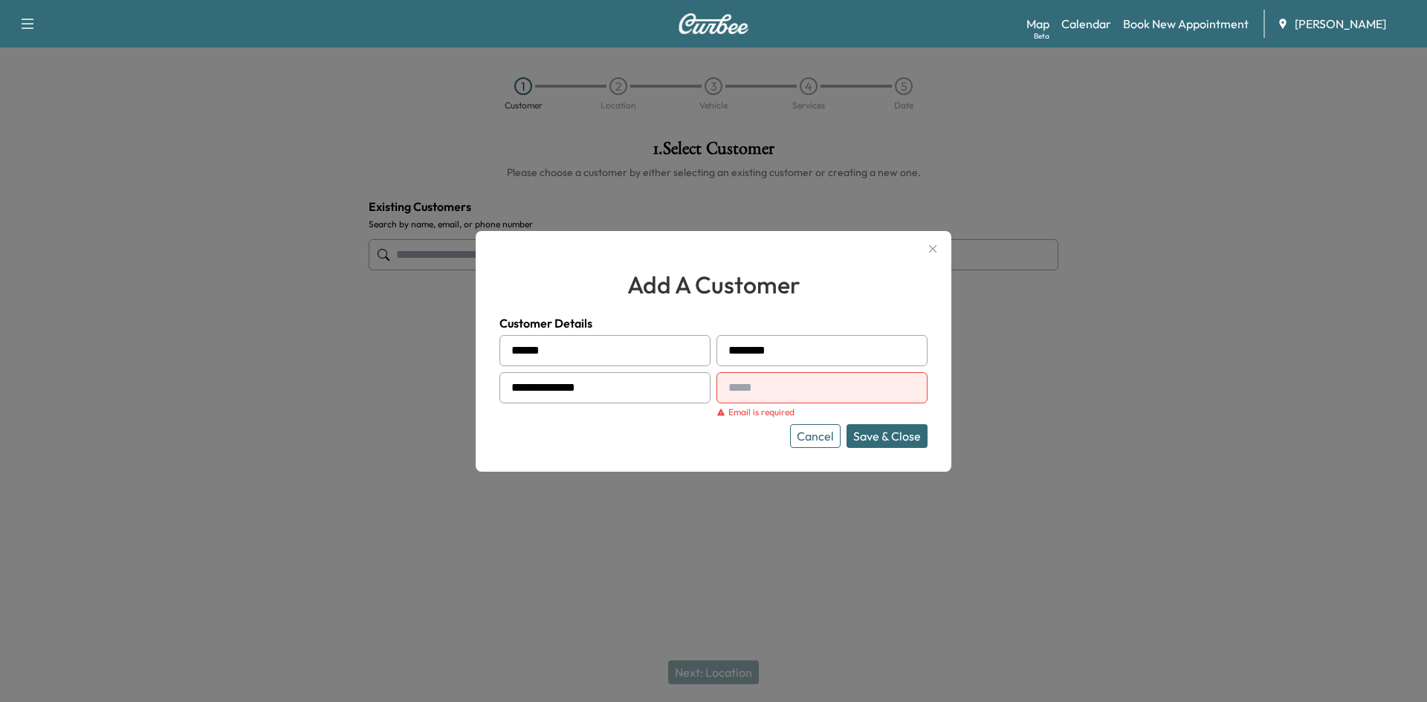
paste input "**********"
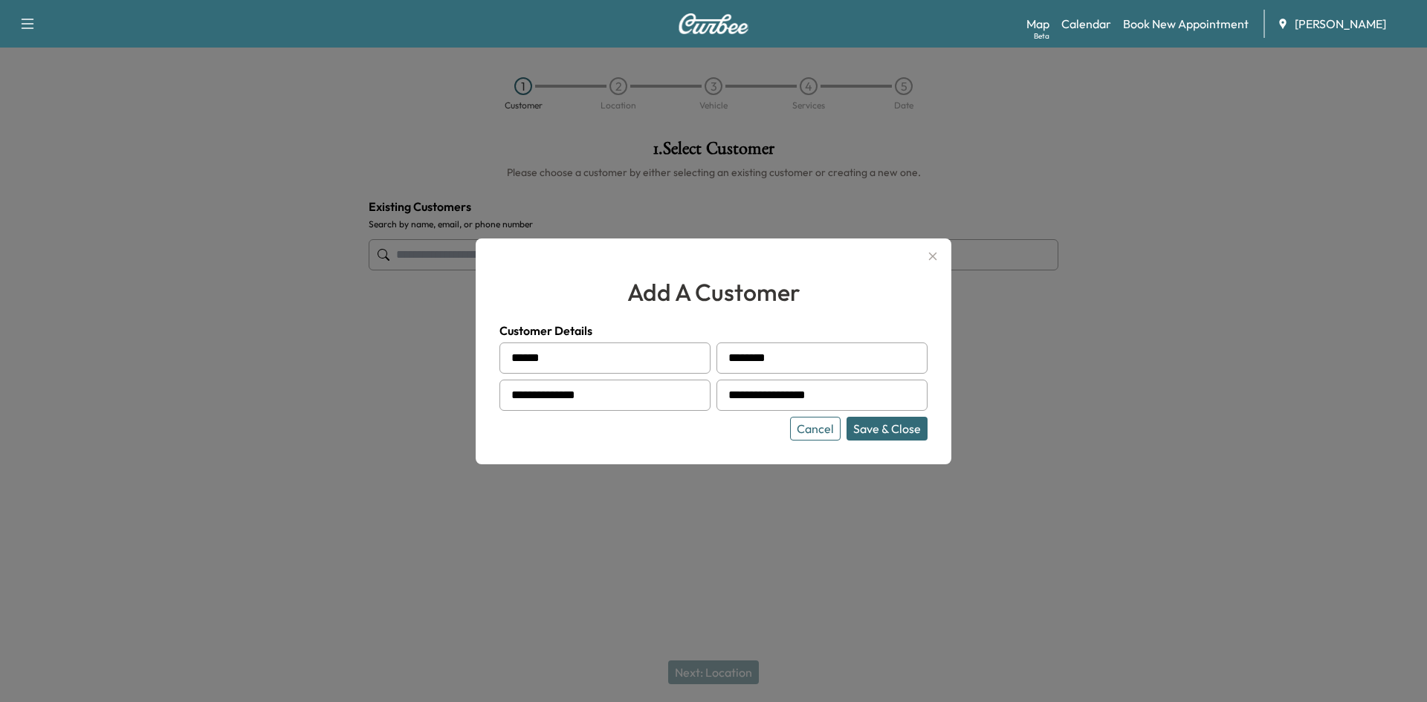
type input "**********"
click at [884, 428] on button "Save & Close" at bounding box center [886, 429] width 81 height 24
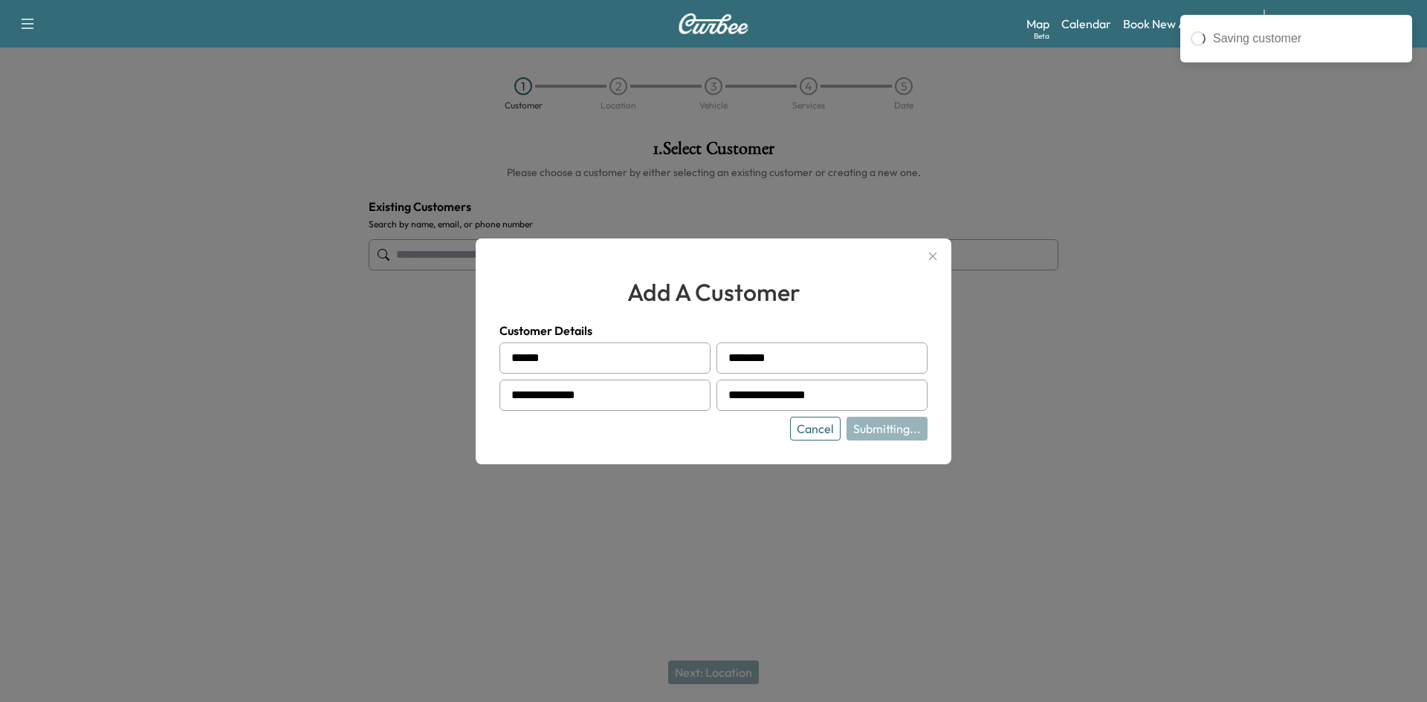
type input "**********"
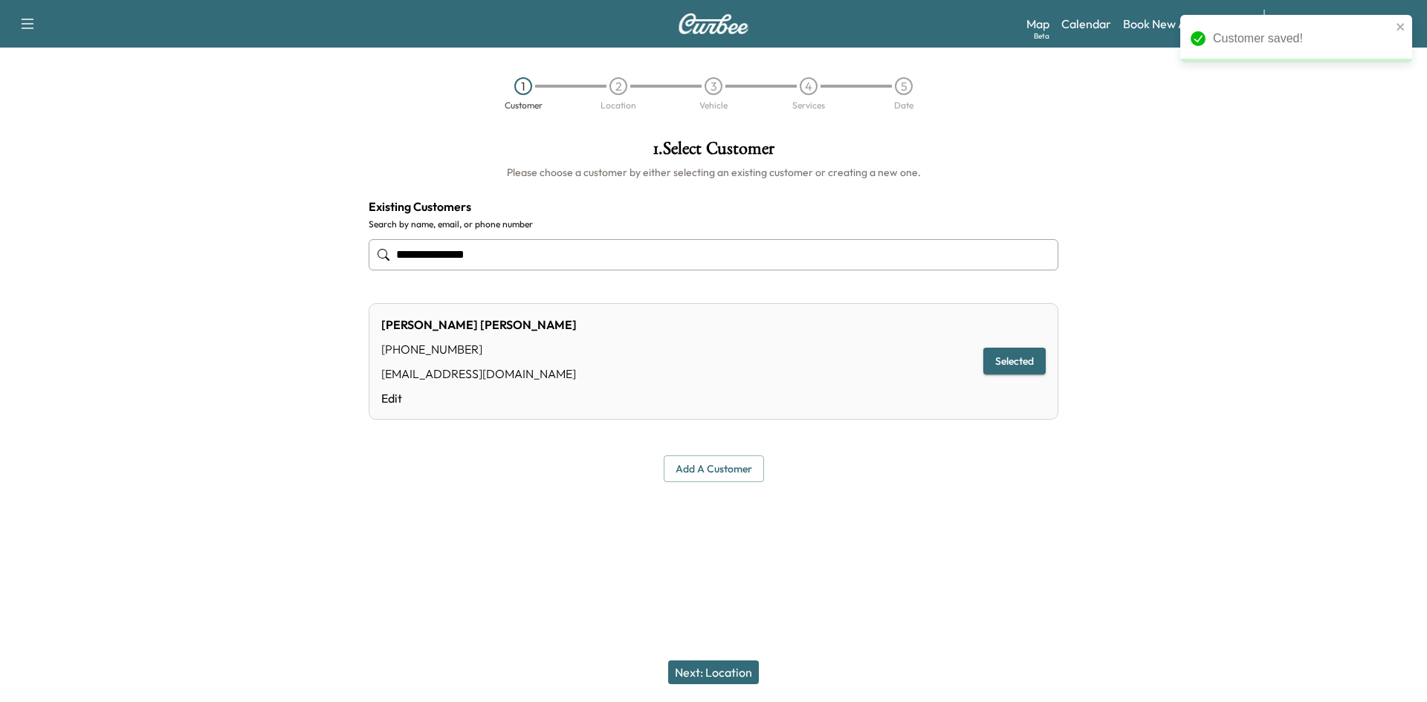
click at [709, 675] on button "Next: Location" at bounding box center [713, 673] width 91 height 24
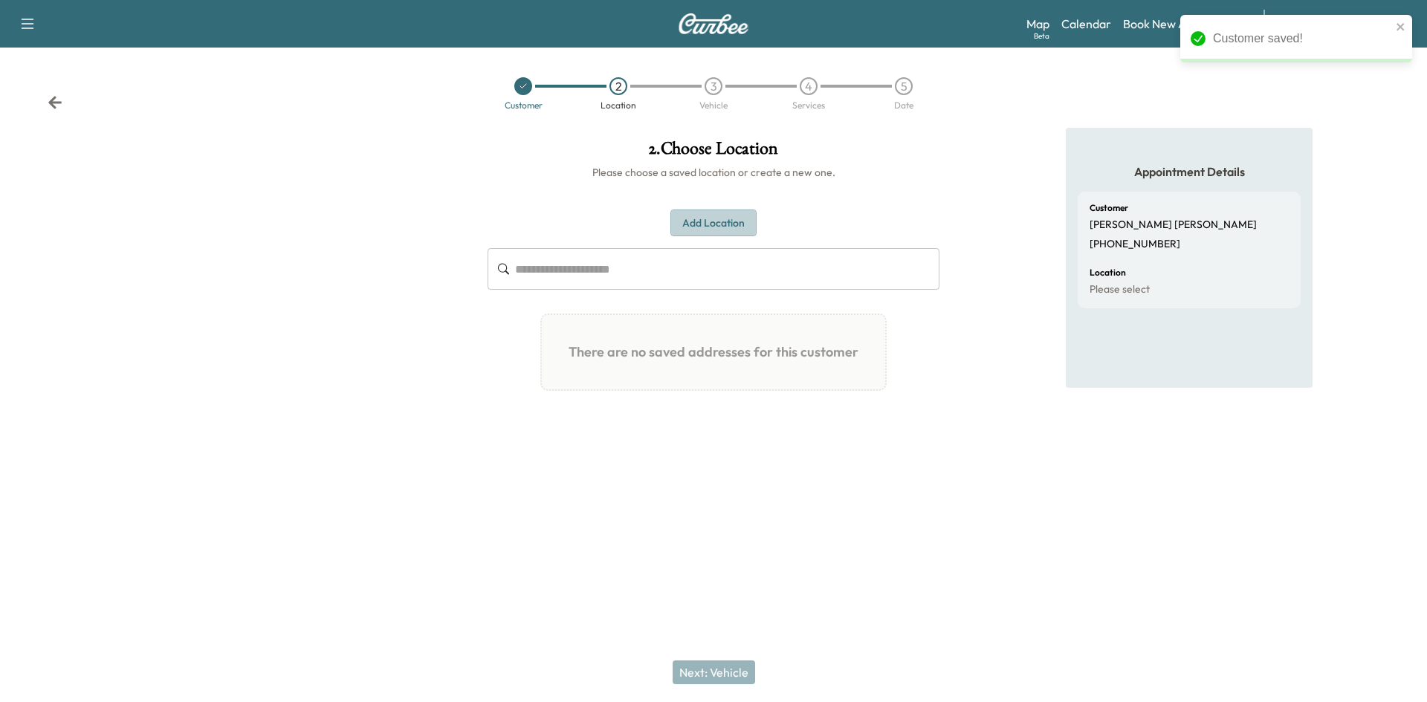
click at [738, 224] on button "Add Location" at bounding box center [713, 223] width 86 height 27
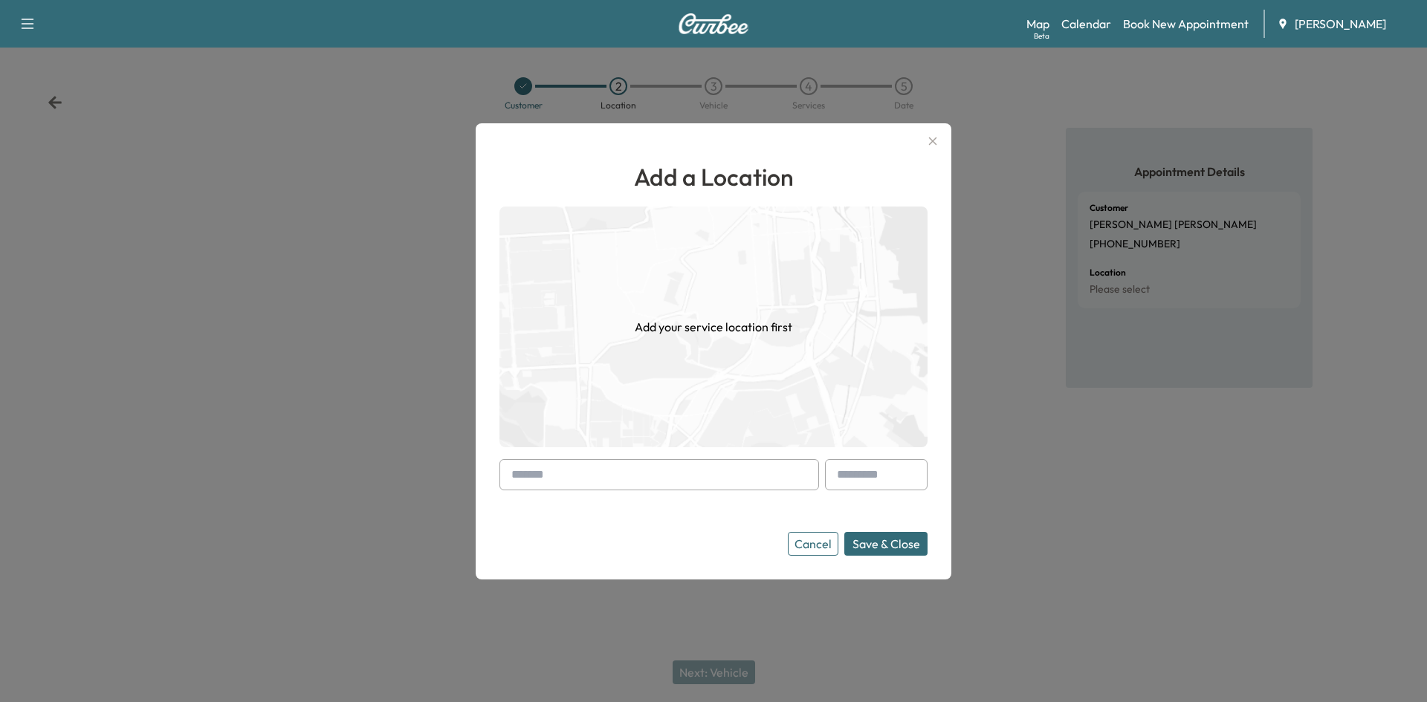
click at [534, 480] on input "text" at bounding box center [659, 474] width 320 height 31
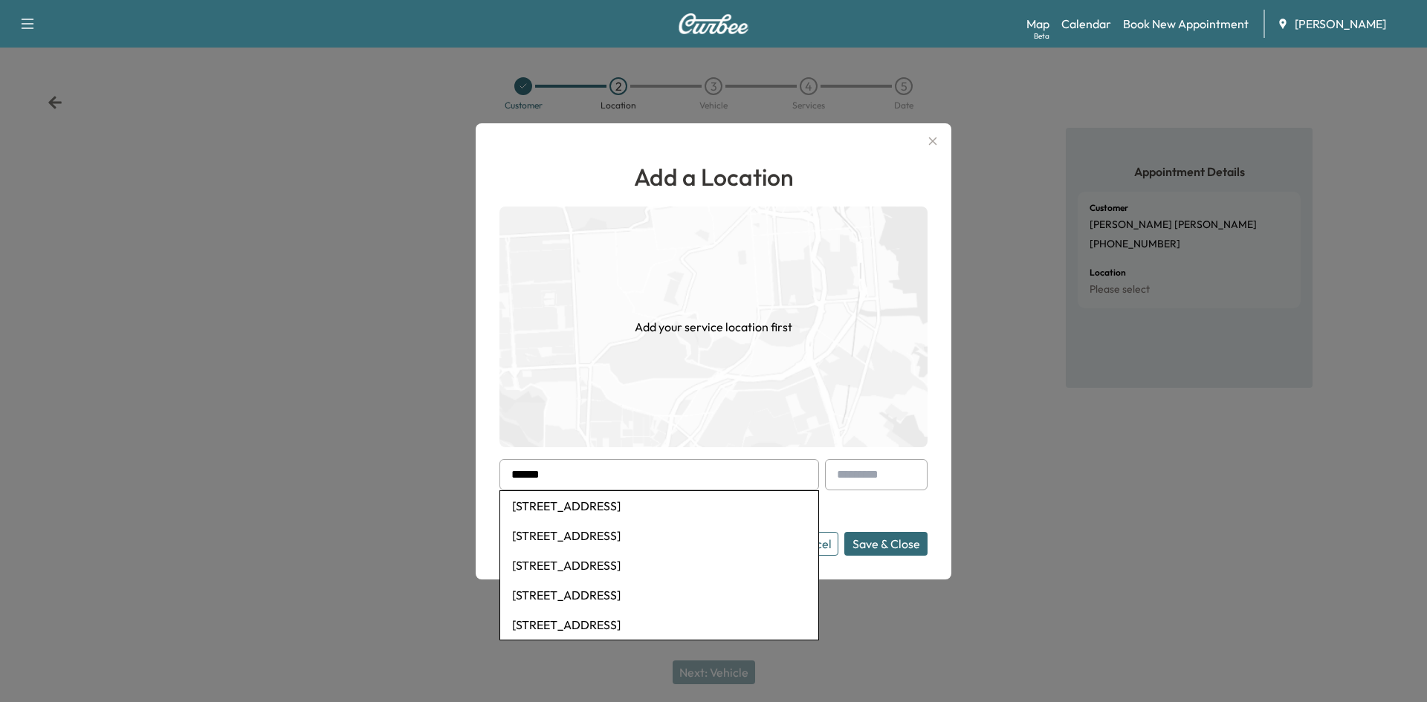
click at [640, 507] on li "[STREET_ADDRESS]" at bounding box center [659, 506] width 318 height 30
type input "**********"
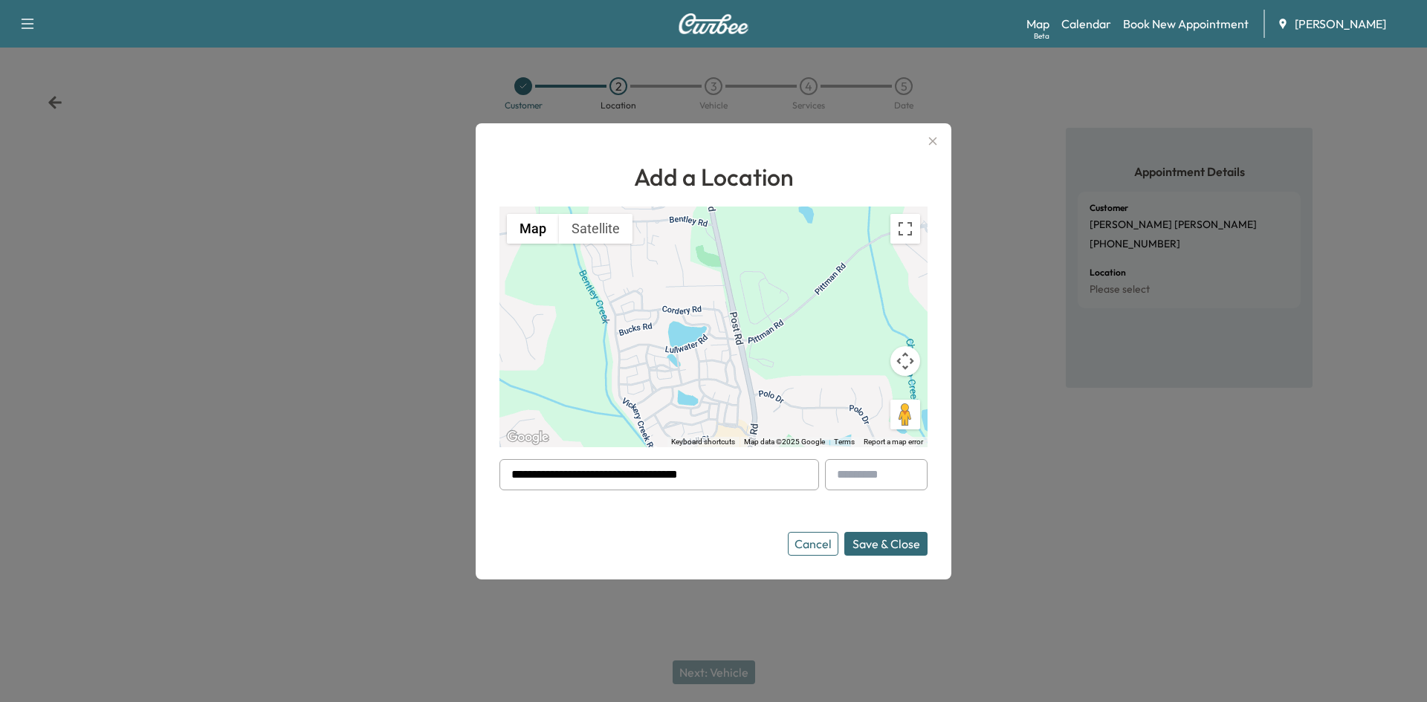
click at [877, 540] on button "Save & Close" at bounding box center [885, 544] width 83 height 24
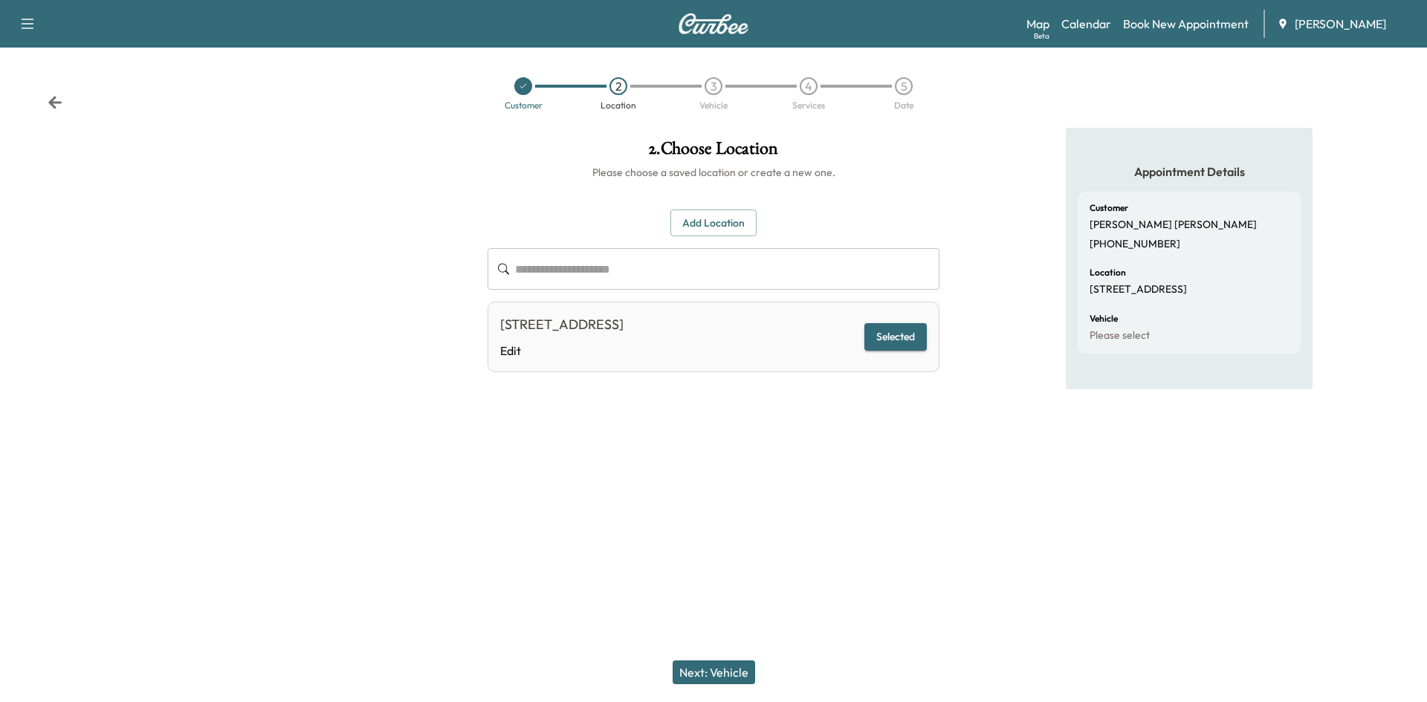
click at [50, 108] on icon at bounding box center [55, 102] width 15 height 15
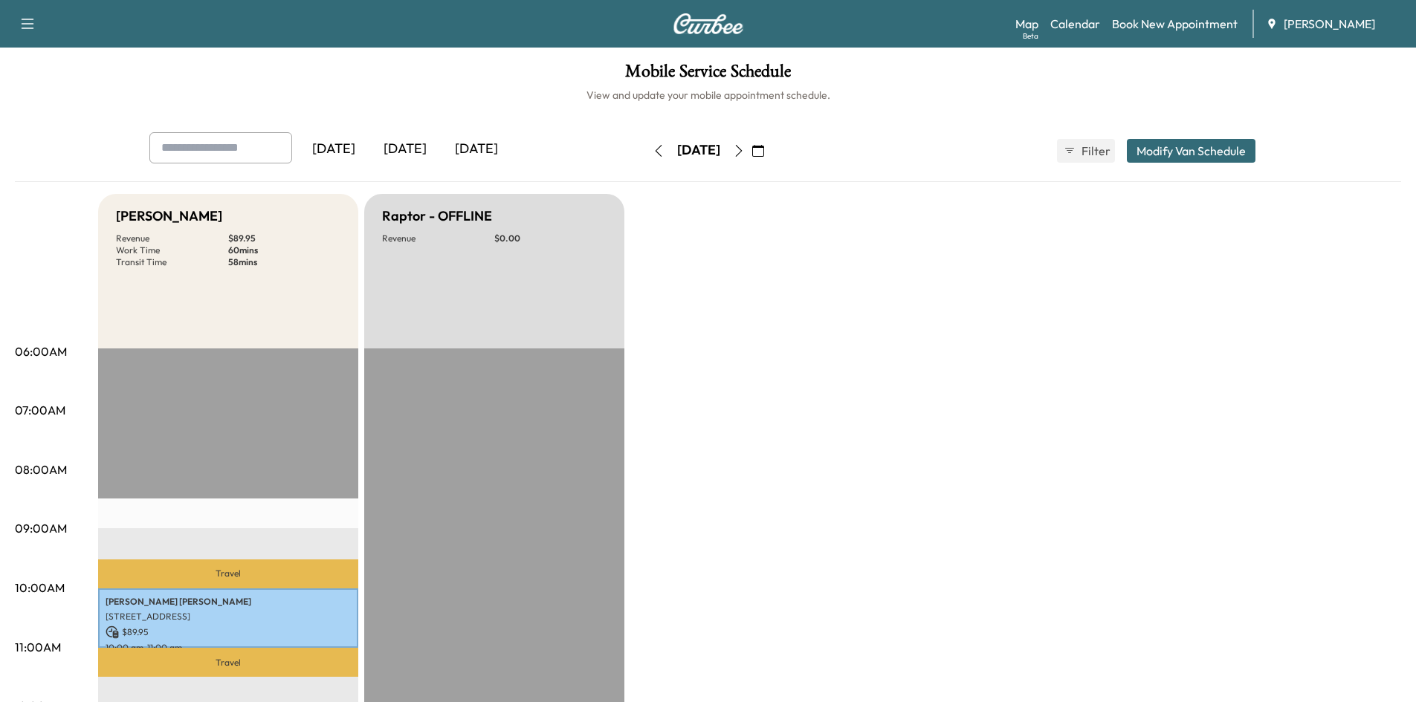
click at [764, 152] on icon "button" at bounding box center [758, 151] width 12 height 12
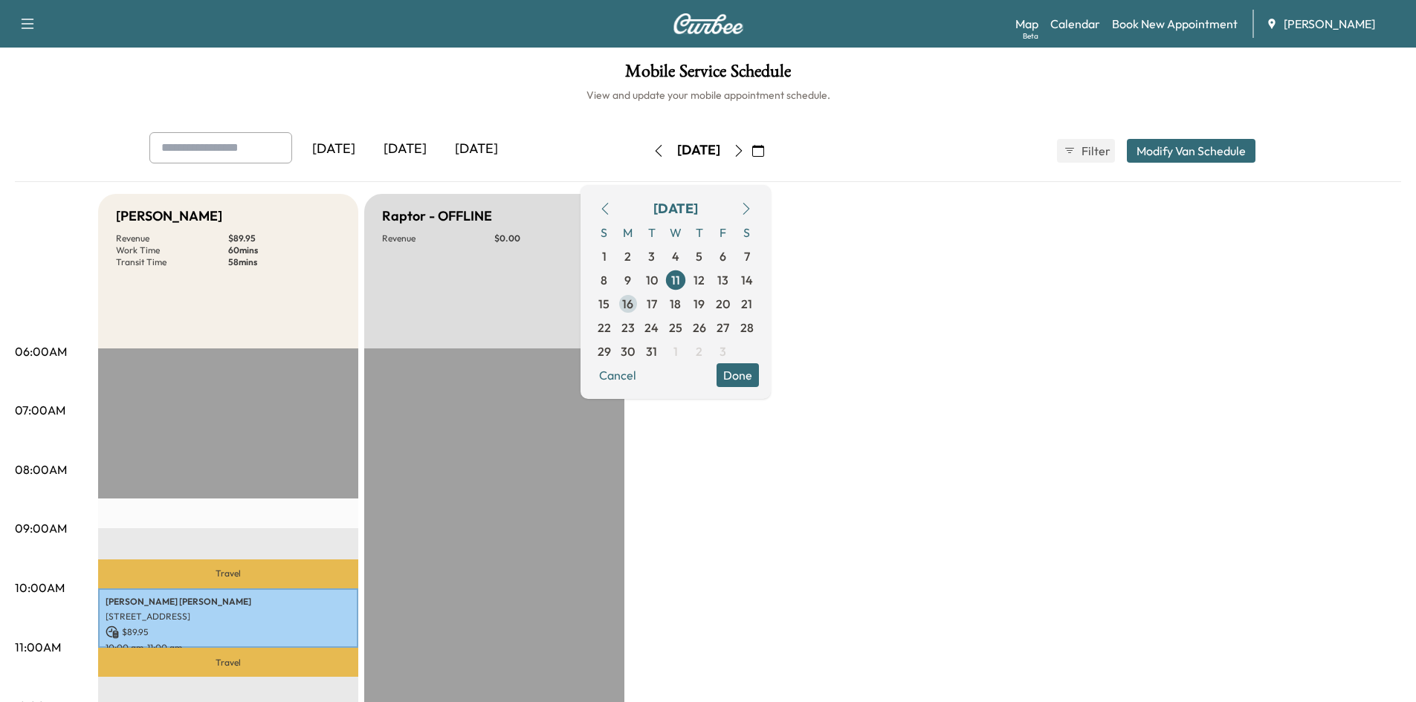
click at [633, 306] on span "16" at bounding box center [627, 304] width 11 height 18
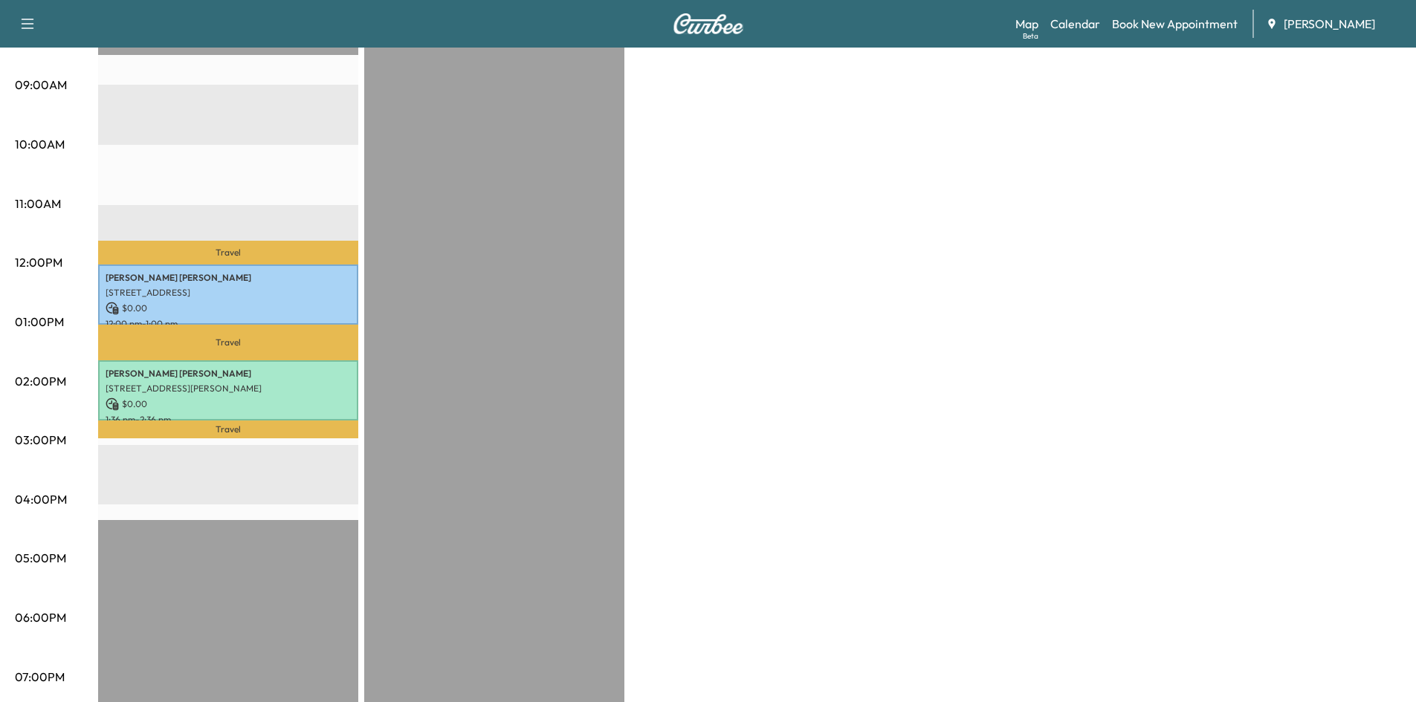
scroll to position [480, 0]
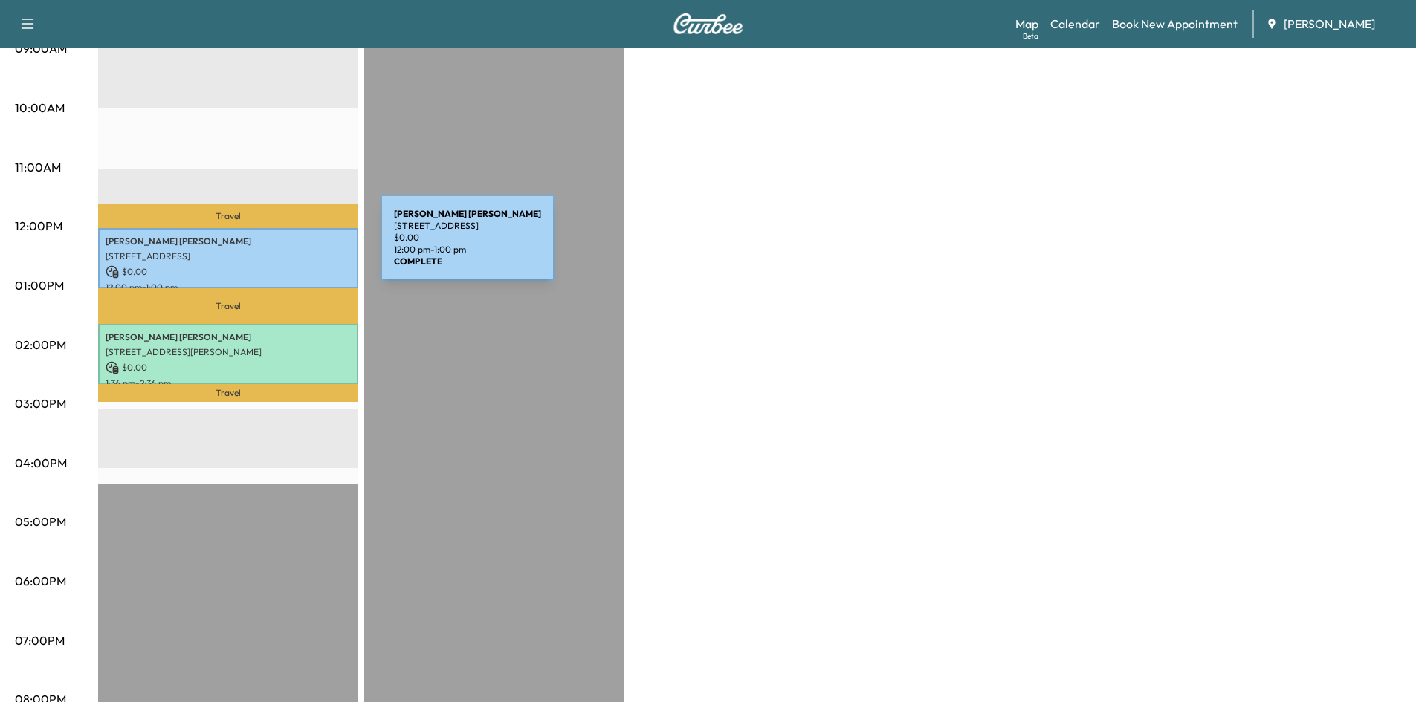
click at [269, 250] on p "[STREET_ADDRESS]" at bounding box center [228, 256] width 245 height 12
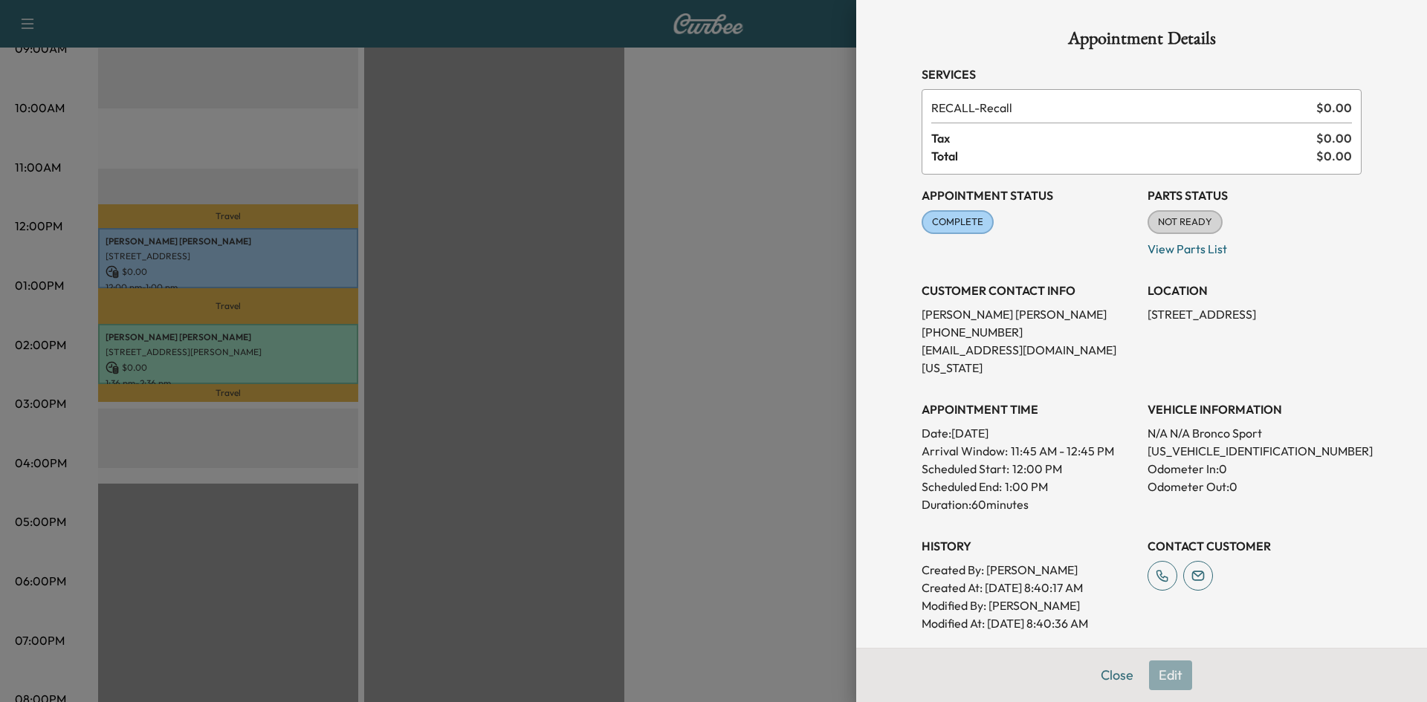
click at [1109, 673] on div "Appointment Details Services RECALL - Recall $ 0.00 Tax $ 0.00 Total $ 0.00 App…" at bounding box center [1142, 451] width 476 height 903
click at [210, 350] on div at bounding box center [713, 351] width 1427 height 702
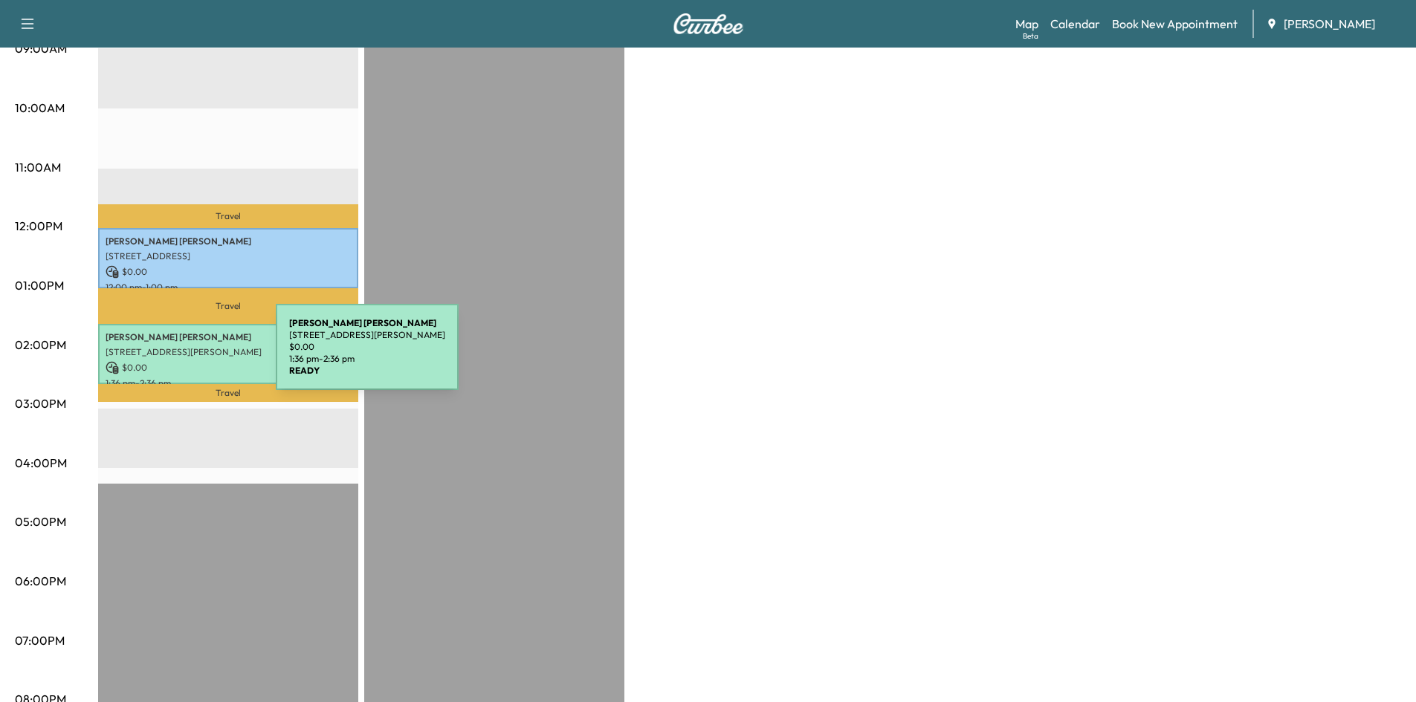
click at [164, 361] on p "$ 0.00" at bounding box center [228, 367] width 245 height 13
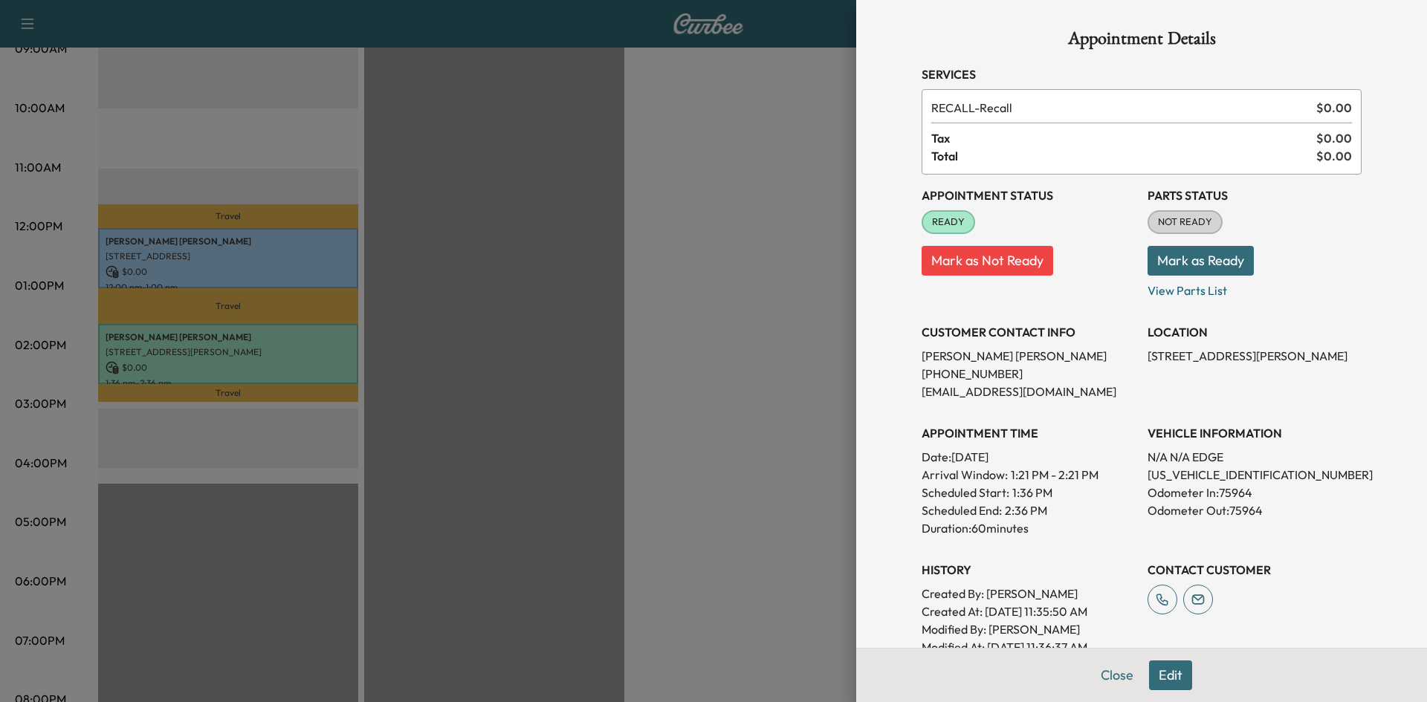
click at [1103, 673] on div "Appointment Details Services RECALL - Recall $ 0.00 Tax $ 0.00 Total $ 0.00 App…" at bounding box center [1142, 430] width 476 height 861
click at [1104, 675] on button "Close" at bounding box center [1117, 676] width 52 height 30
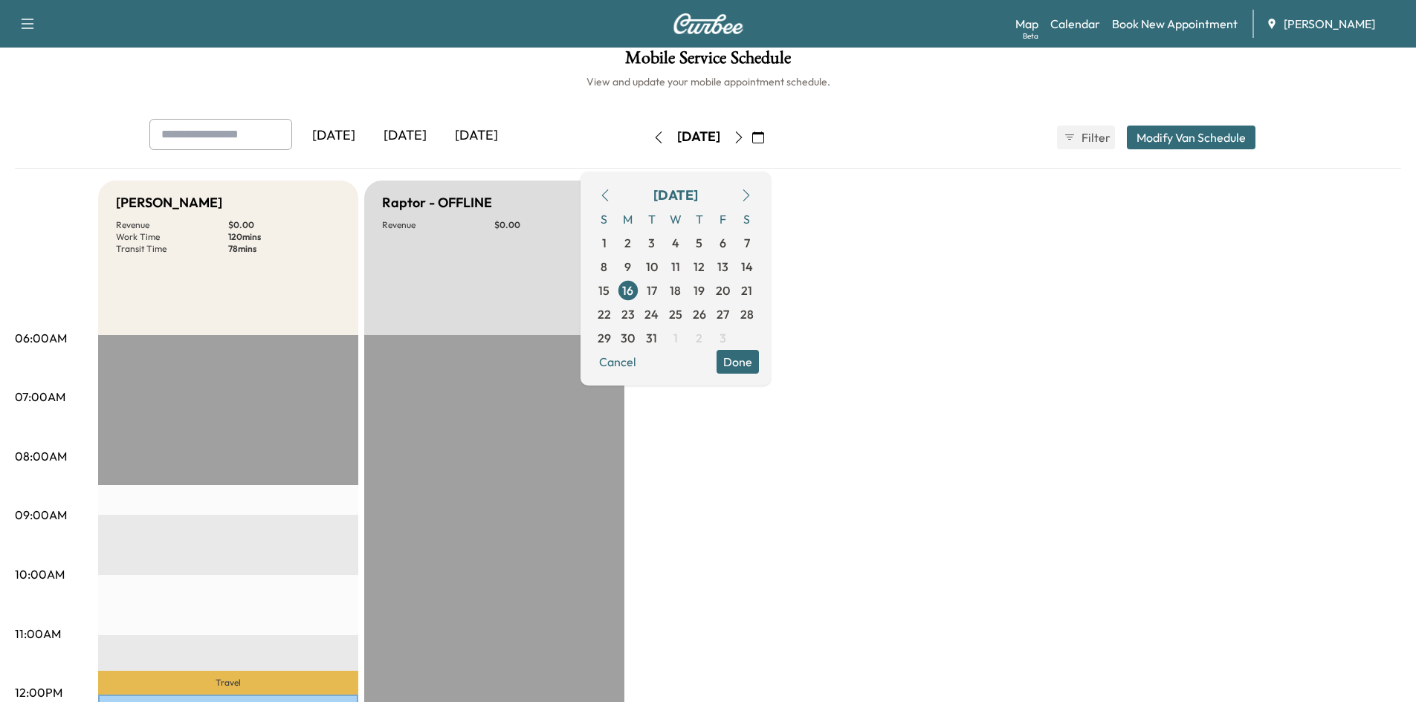
scroll to position [0, 0]
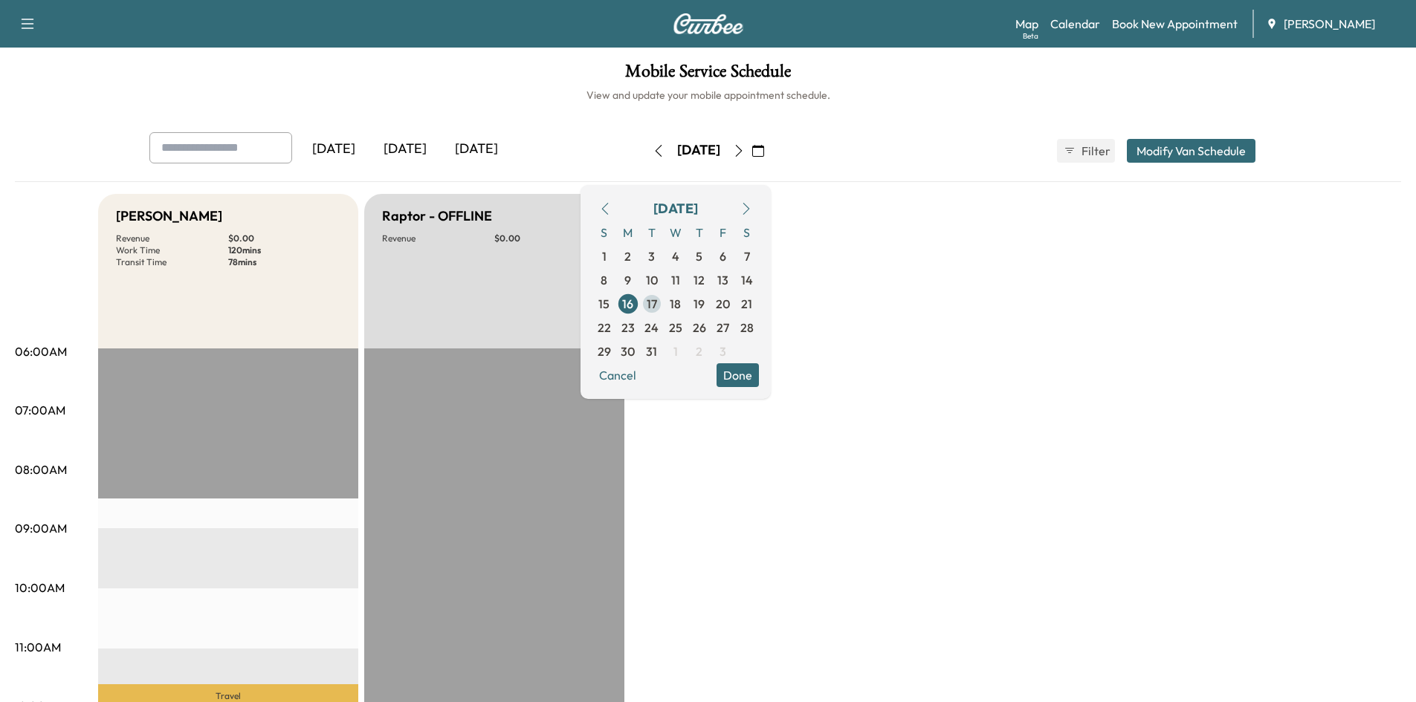
click at [657, 302] on span "17" at bounding box center [652, 304] width 10 height 18
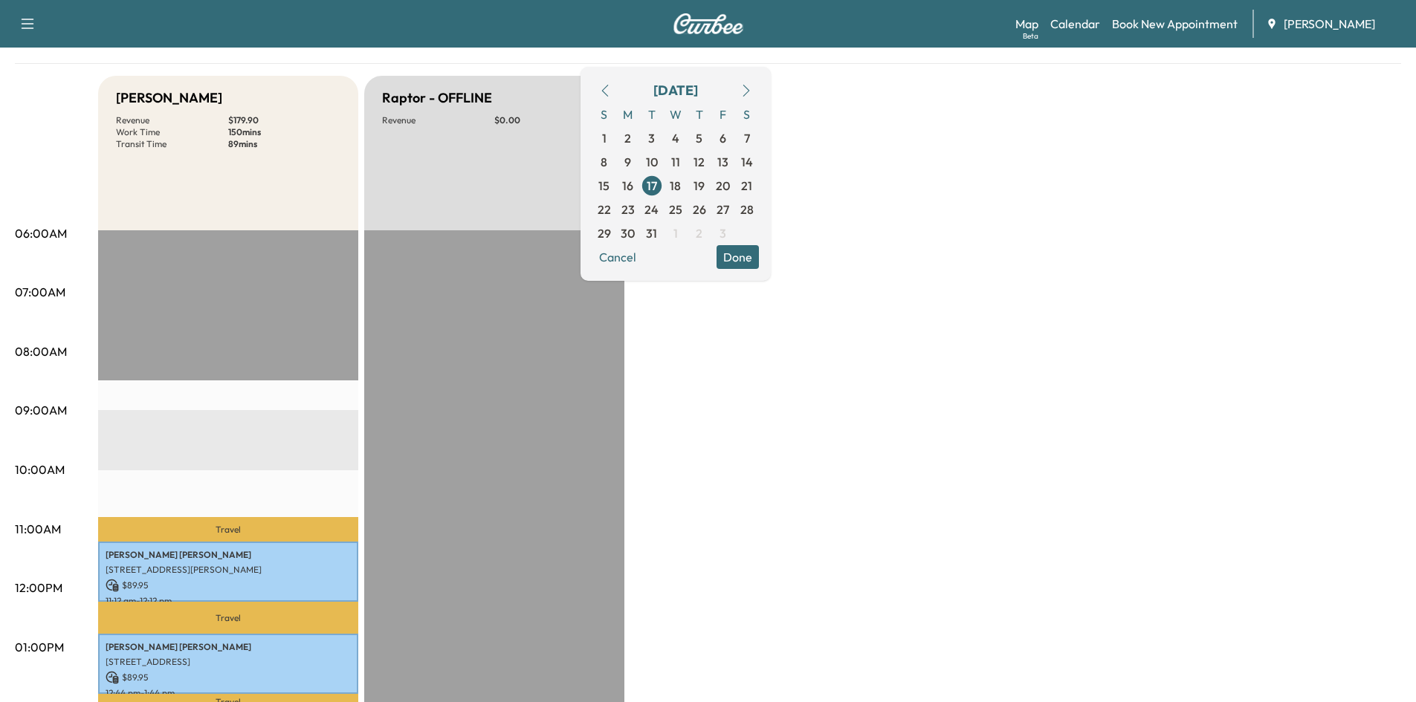
scroll to position [298, 0]
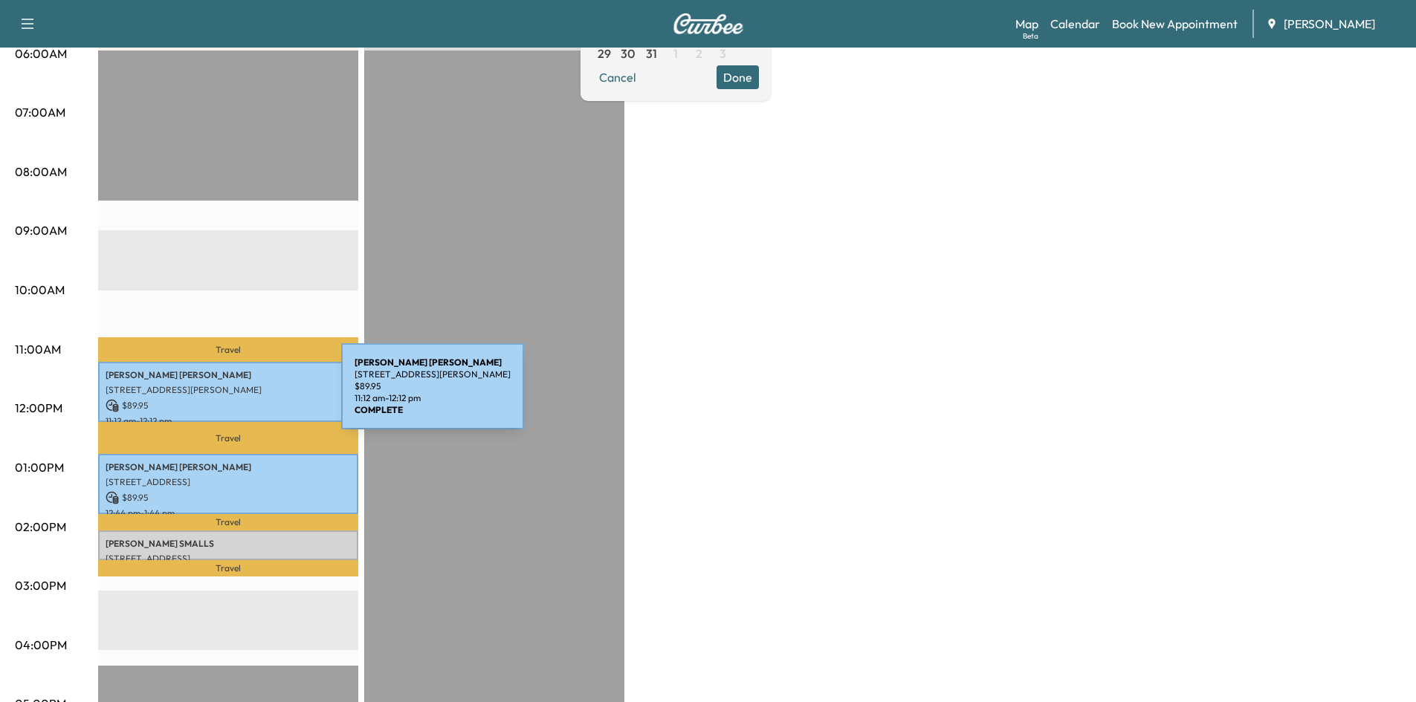
click at [230, 399] on p "$ 89.95" at bounding box center [228, 405] width 245 height 13
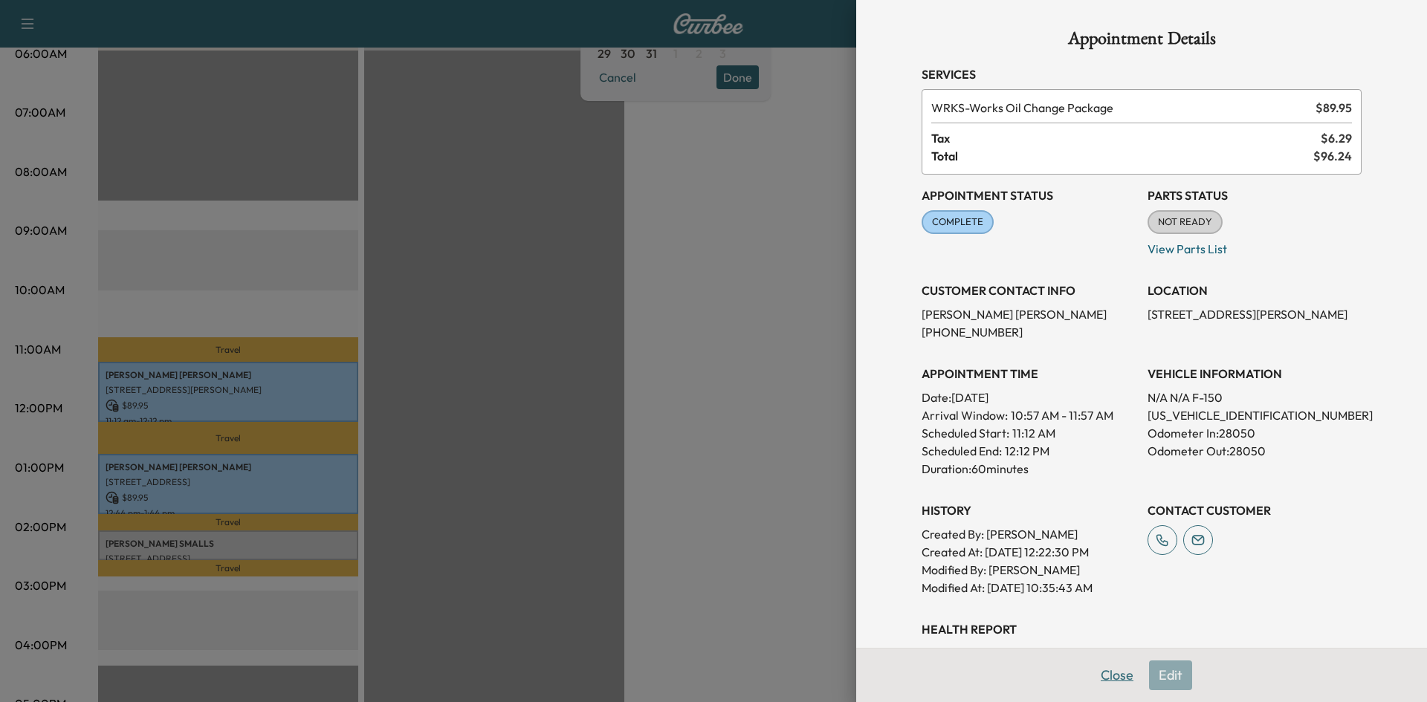
click at [1105, 674] on button "Close" at bounding box center [1117, 676] width 52 height 30
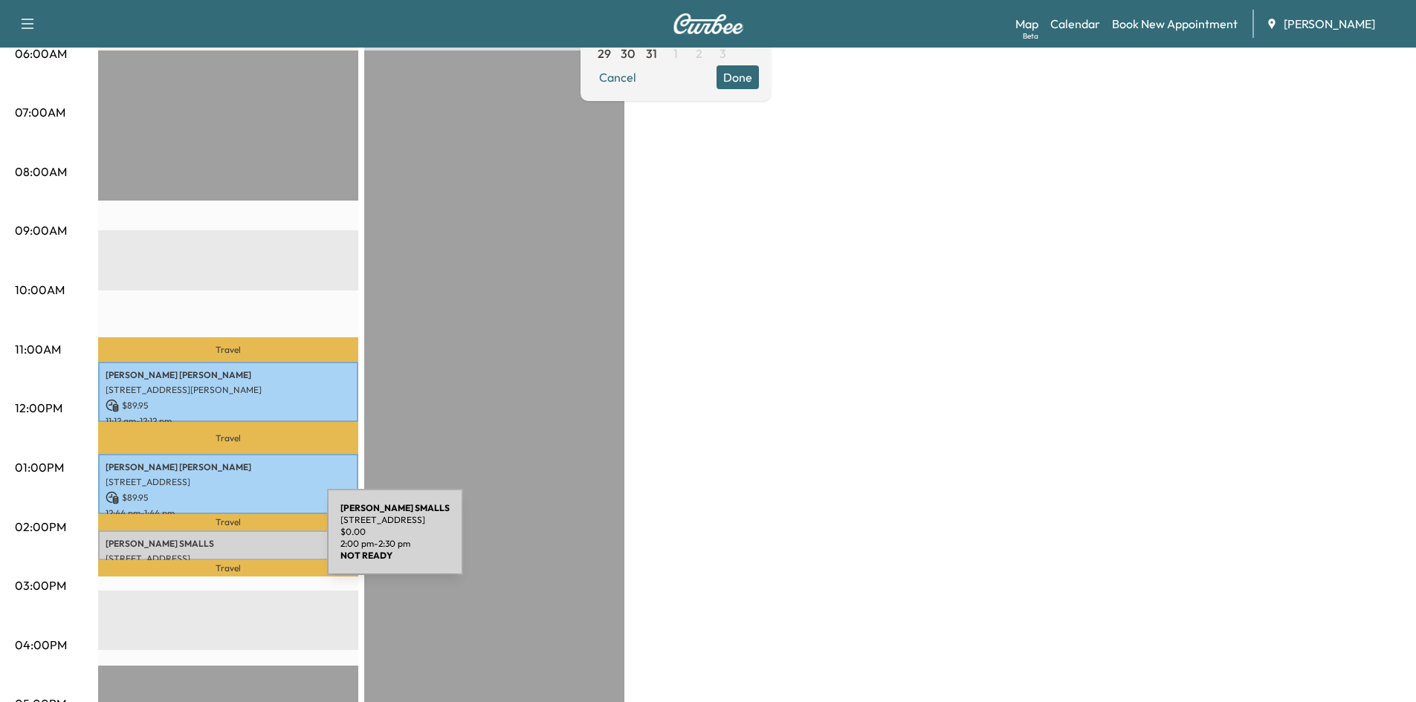
click at [216, 541] on p "[PERSON_NAME]" at bounding box center [228, 544] width 245 height 12
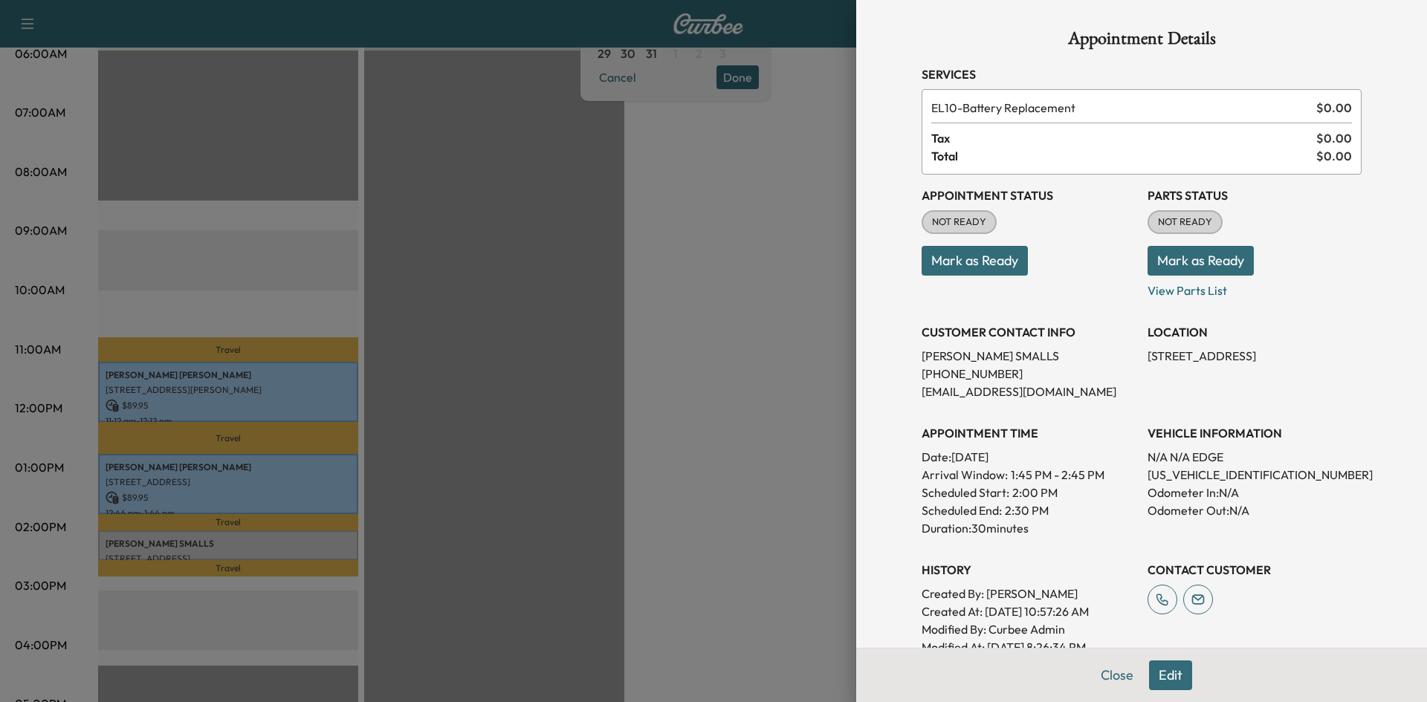
click at [1110, 677] on div "Appointment Details Services EL10 - Battery Replacement $ 0.00 Tax $ 0.00 Total…" at bounding box center [1142, 402] width 476 height 805
click at [1104, 675] on button "Close" at bounding box center [1117, 676] width 52 height 30
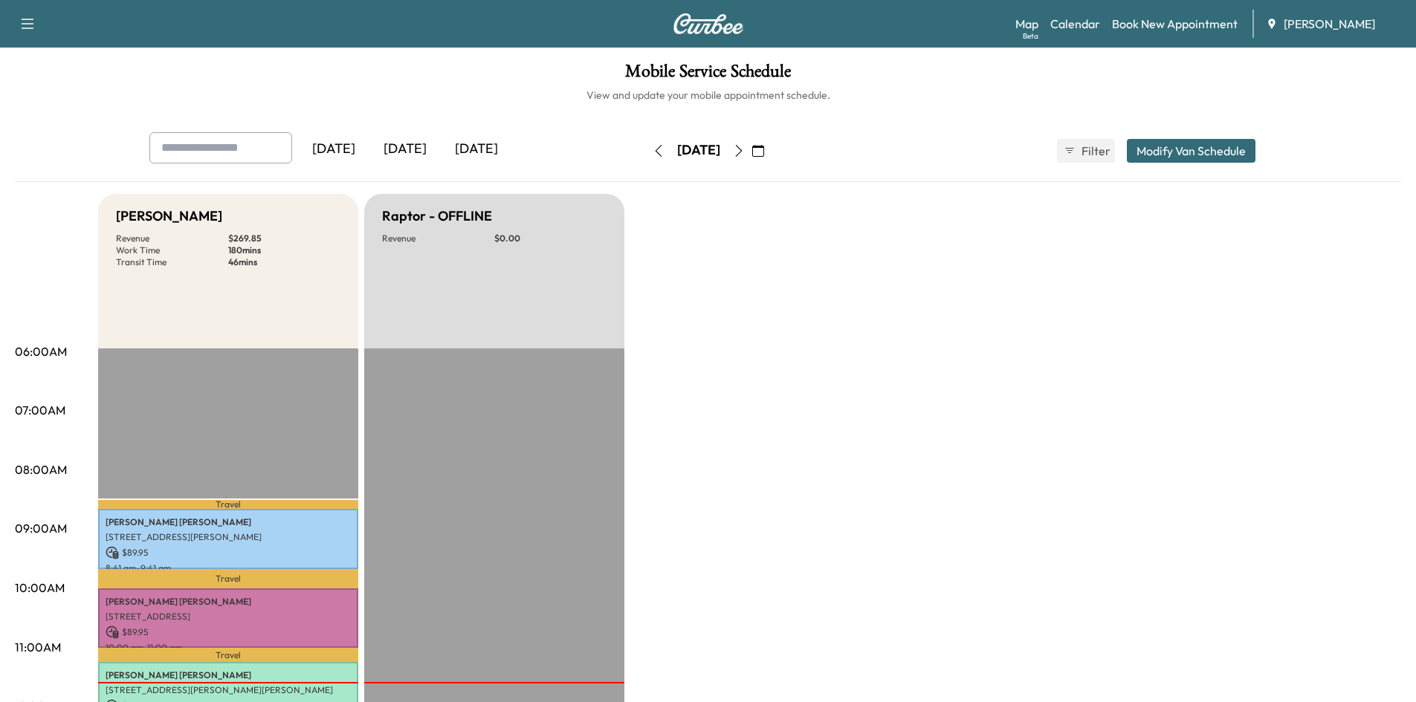
click at [742, 150] on icon "button" at bounding box center [738, 151] width 7 height 12
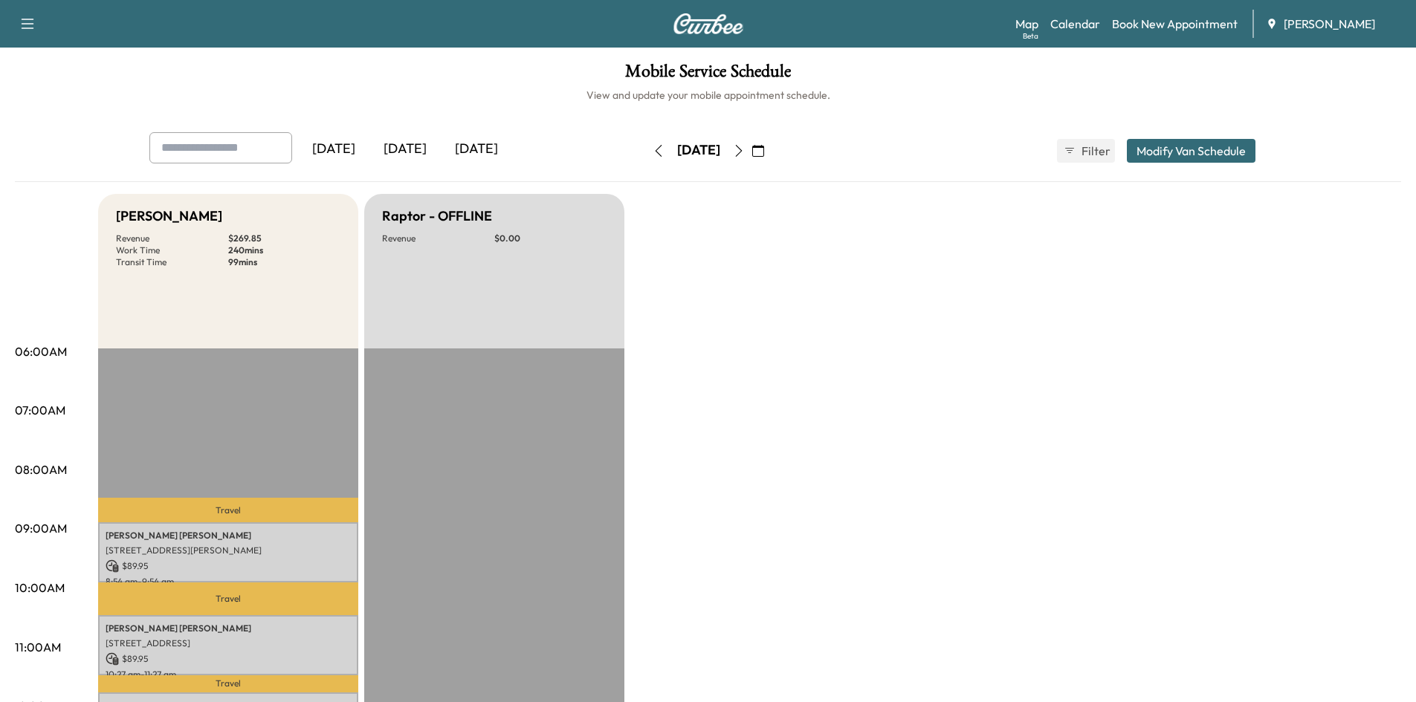
click at [764, 152] on icon "button" at bounding box center [758, 151] width 12 height 12
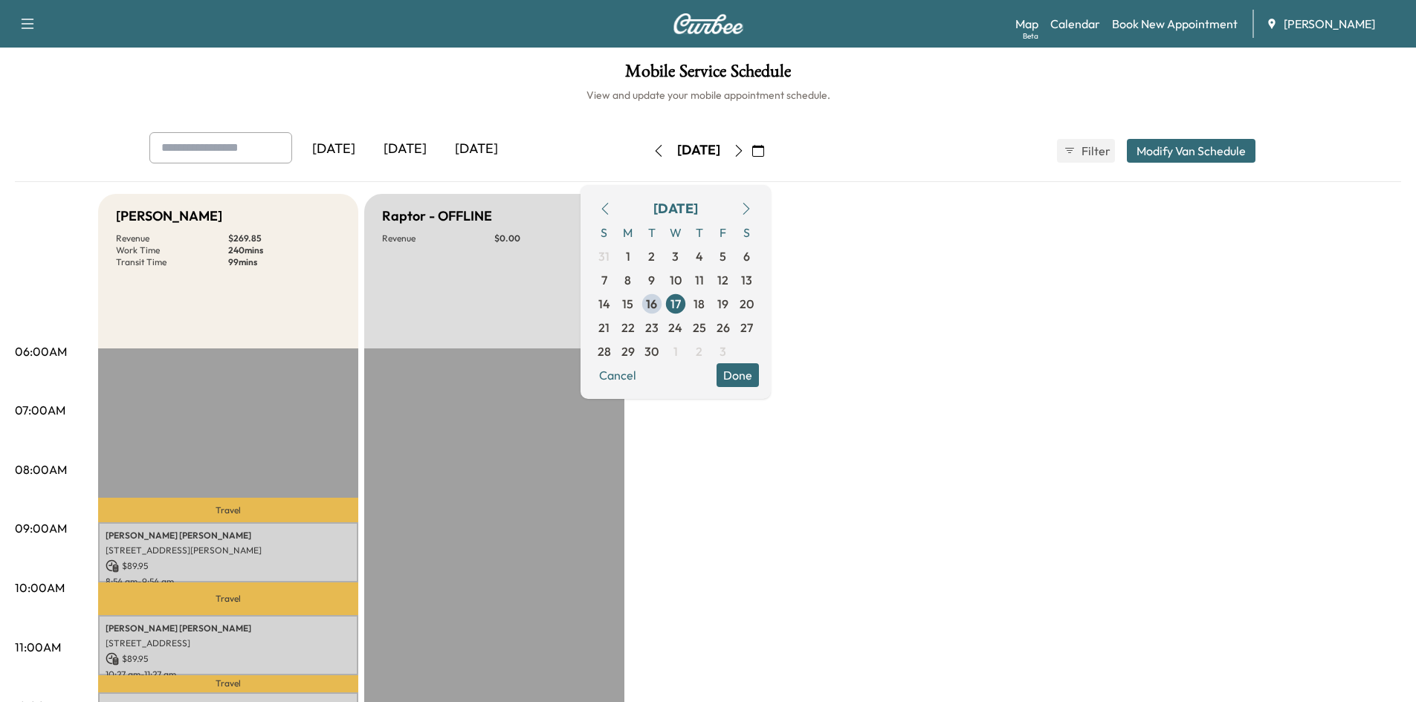
click at [611, 208] on icon "button" at bounding box center [605, 209] width 12 height 12
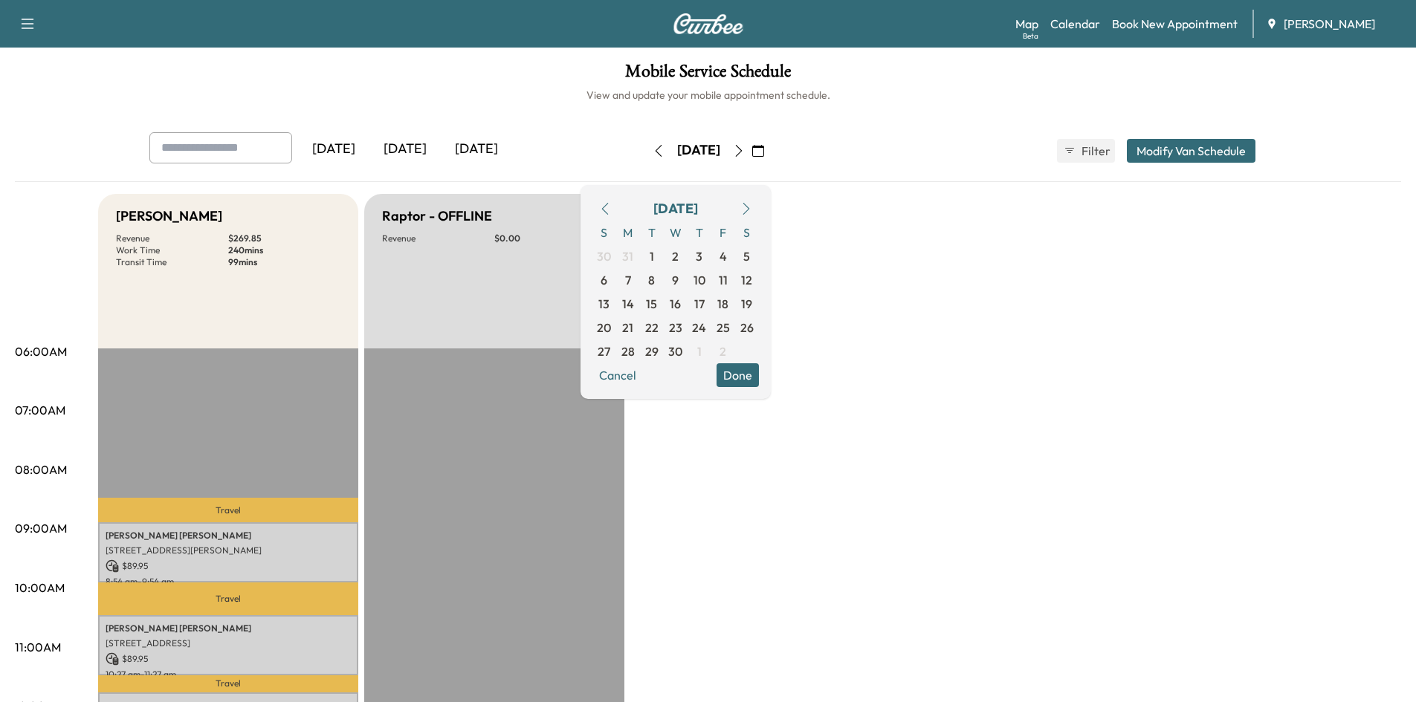
click at [611, 208] on icon "button" at bounding box center [605, 209] width 12 height 12
click at [749, 212] on icon "button" at bounding box center [745, 209] width 7 height 12
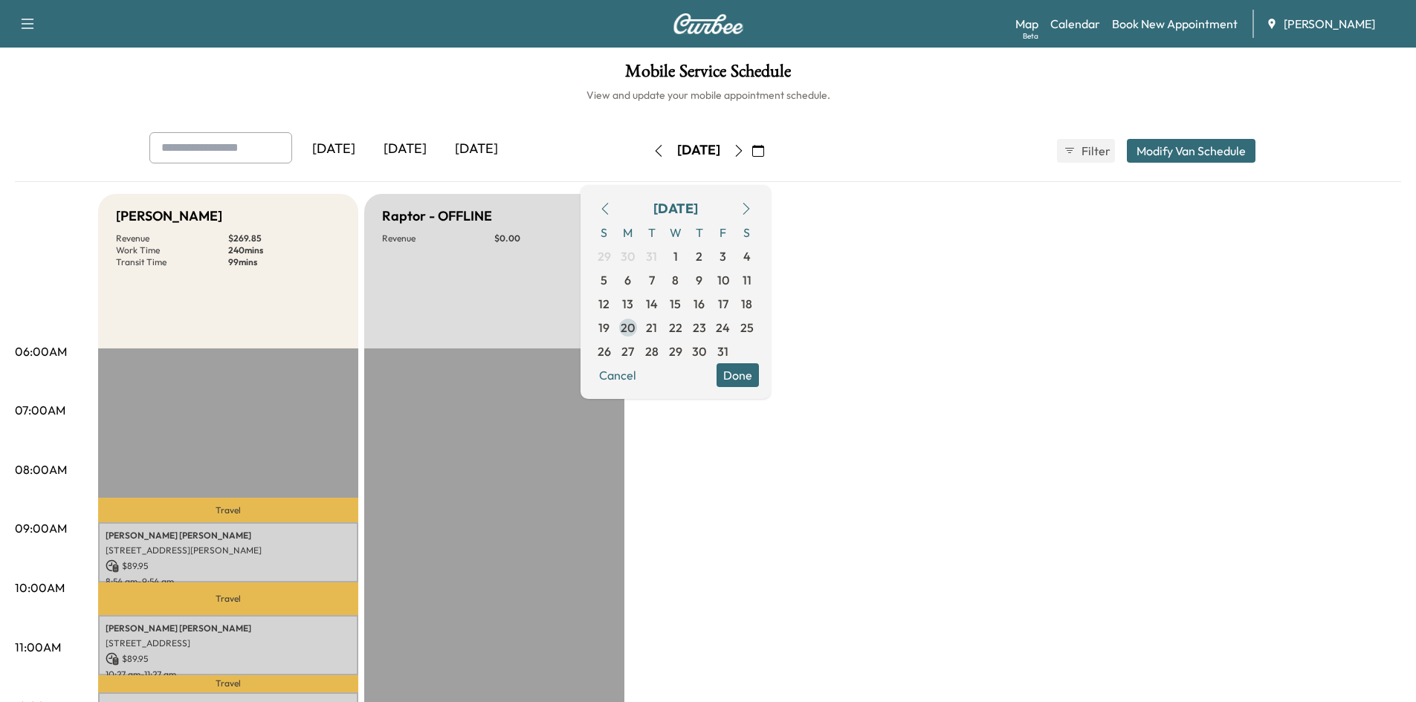
click at [635, 325] on span "20" at bounding box center [628, 328] width 14 height 18
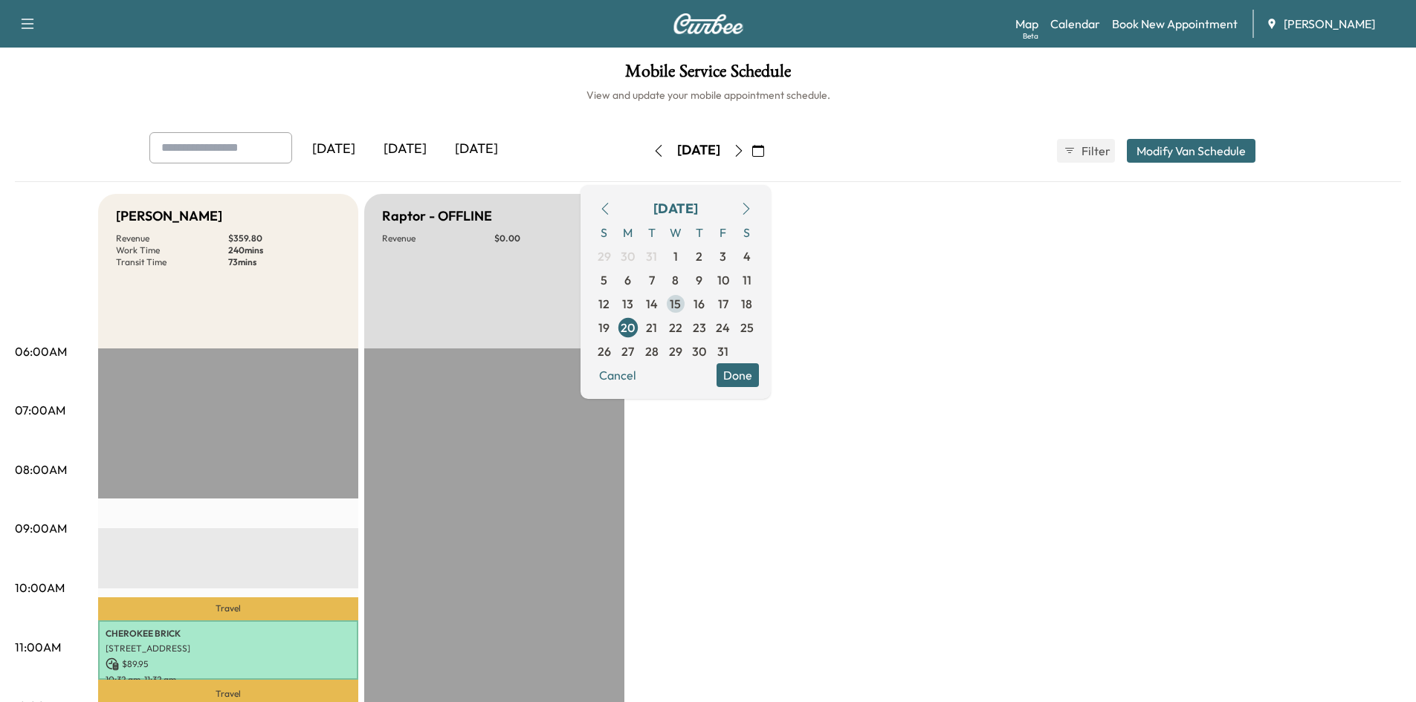
click at [681, 303] on span "15" at bounding box center [675, 304] width 11 height 18
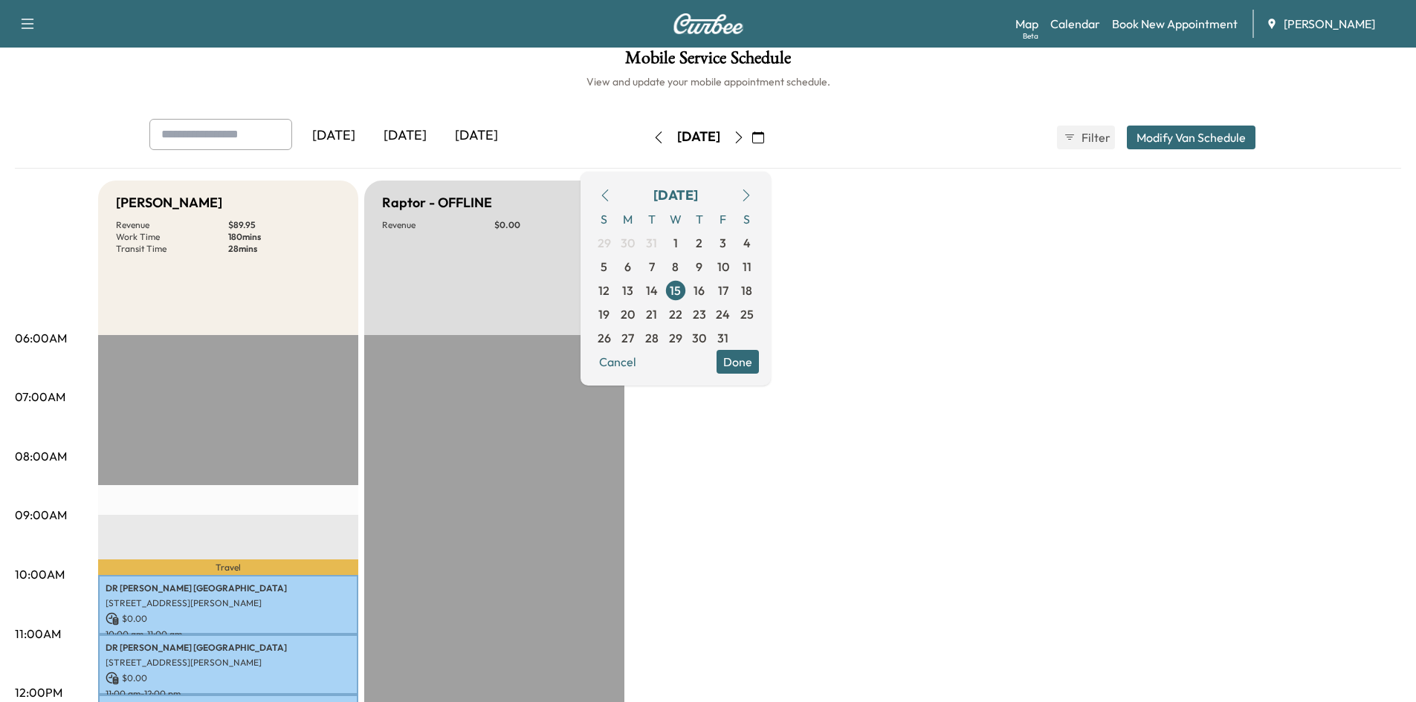
scroll to position [7, 0]
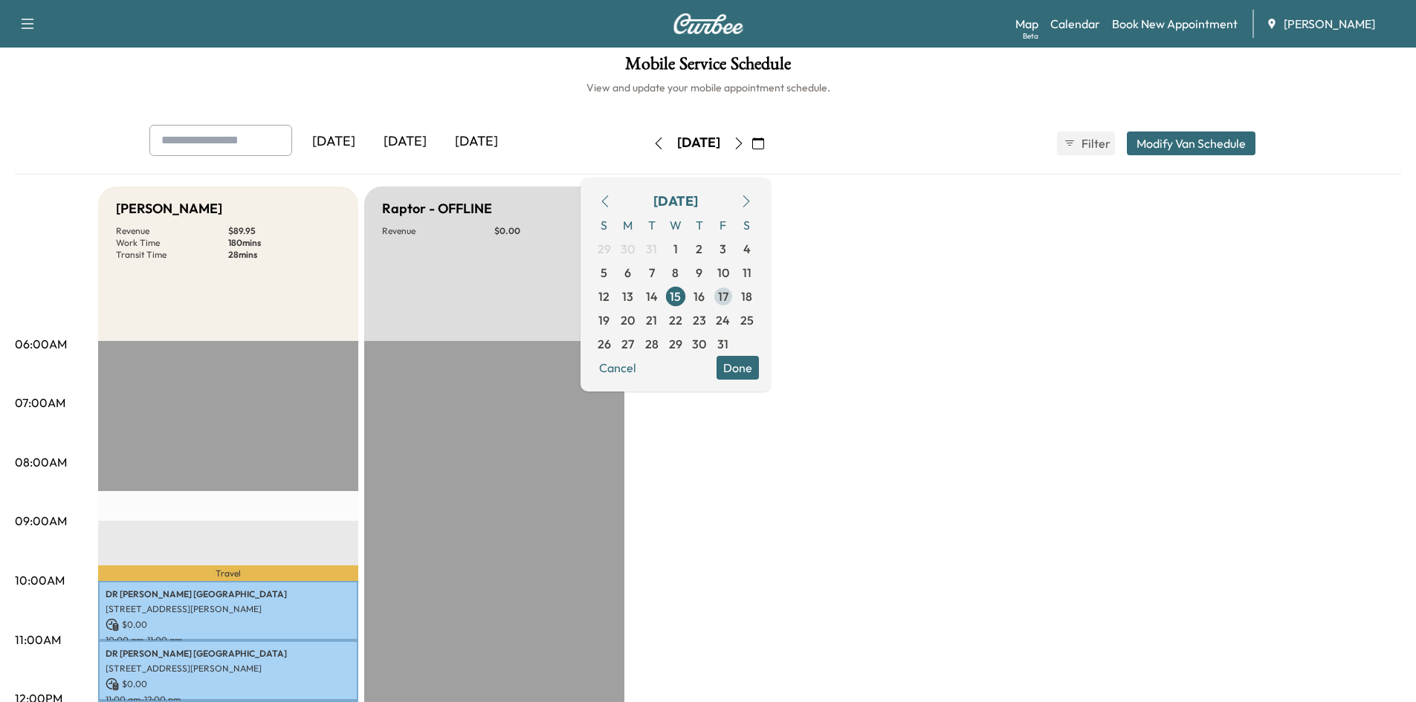
click at [728, 298] on span "17" at bounding box center [723, 297] width 10 height 18
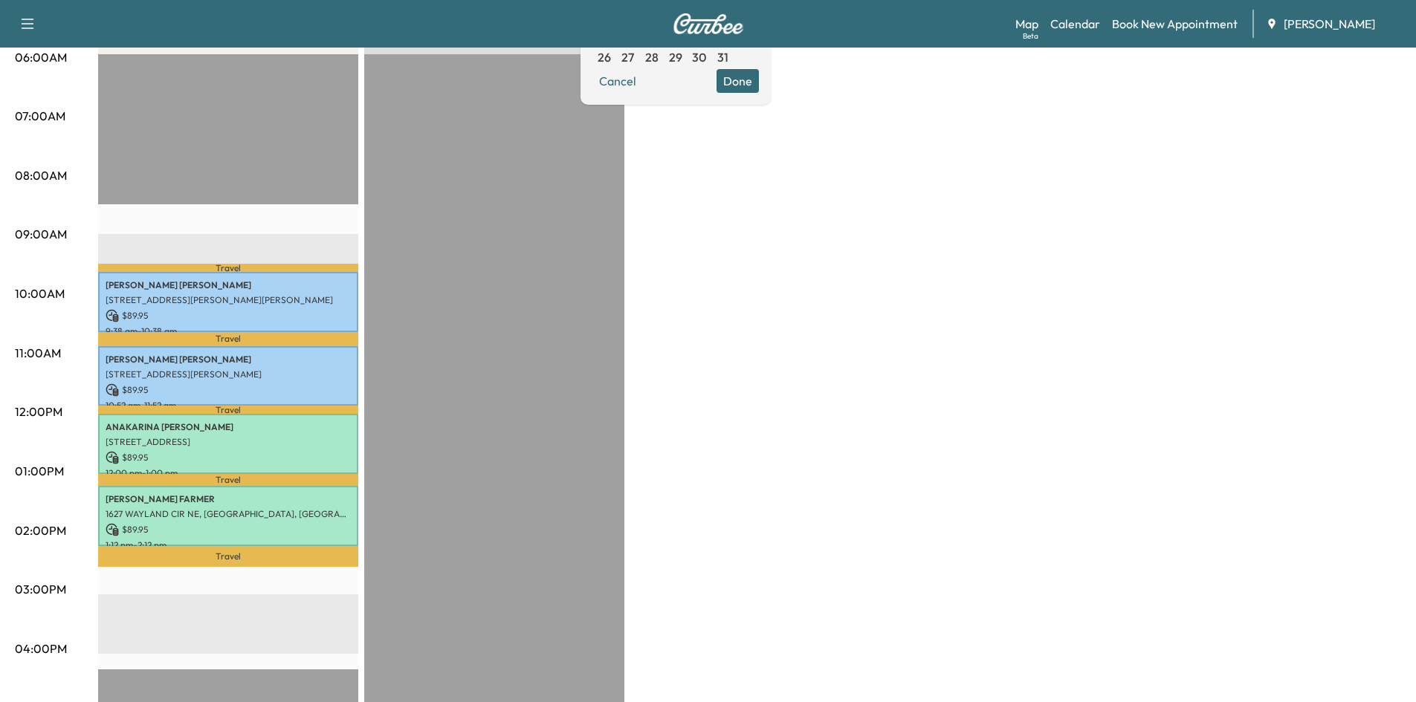
scroll to position [297, 0]
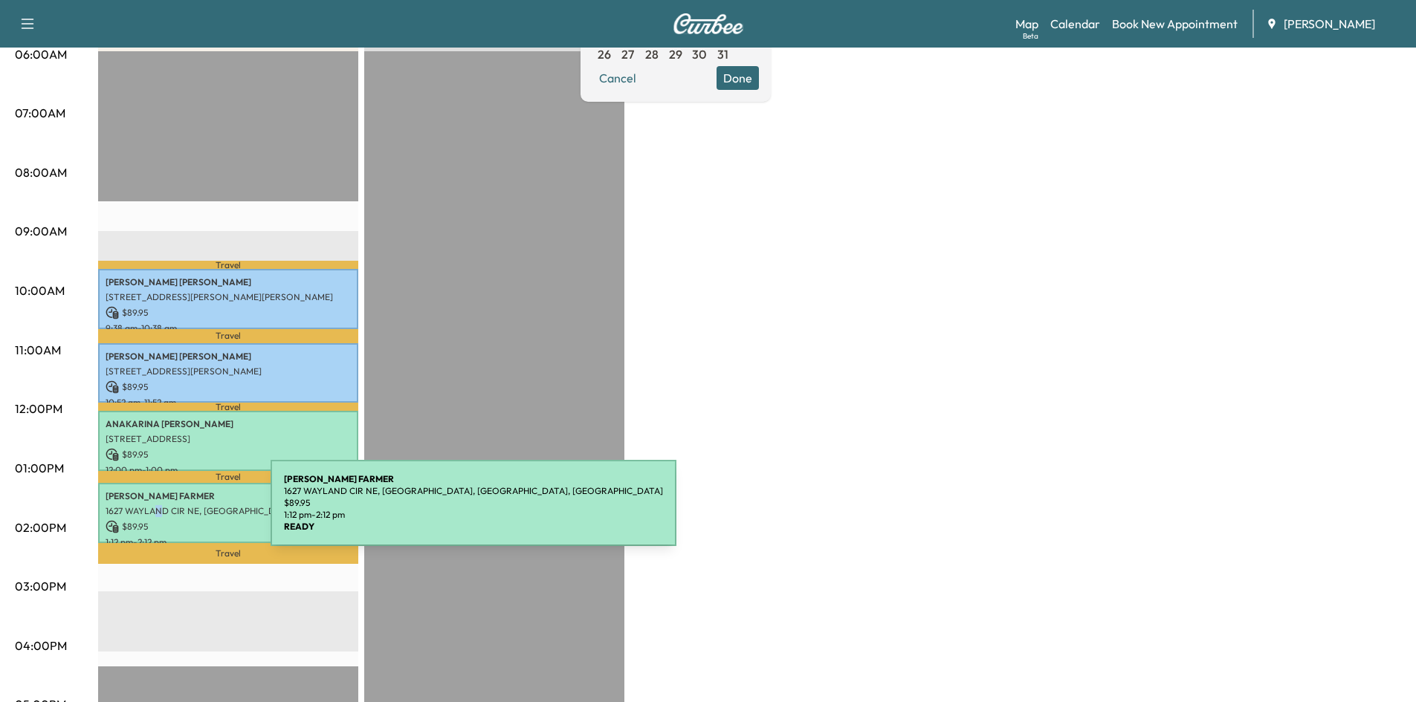
click at [160, 512] on p "1627 WAYLAND CIR NE, BROOKHAVEN, GA, USA" at bounding box center [228, 511] width 245 height 12
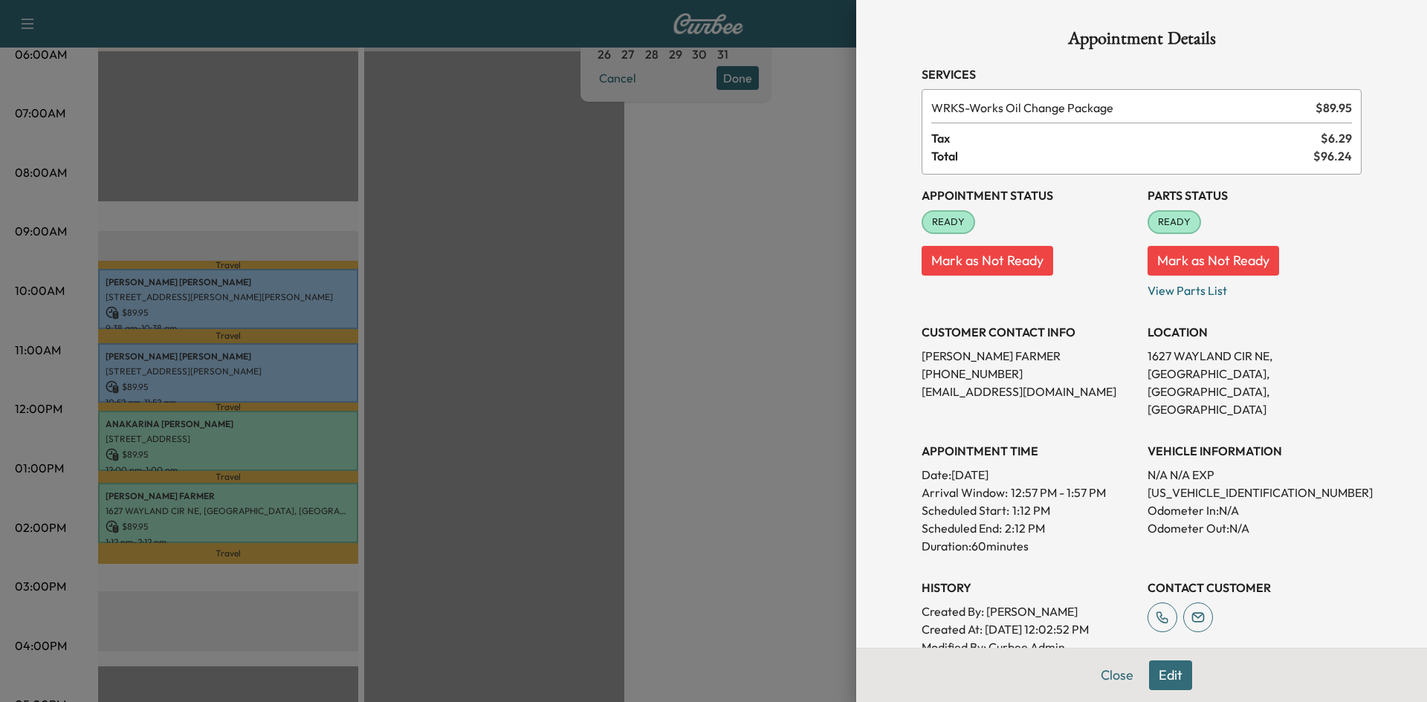
click at [1103, 677] on div "Appointment Details Services WRKS - Works Oil Change Package $ 89.95 Tax $ 6.29…" at bounding box center [1142, 411] width 476 height 823
click at [1102, 678] on button "Close" at bounding box center [1117, 676] width 52 height 30
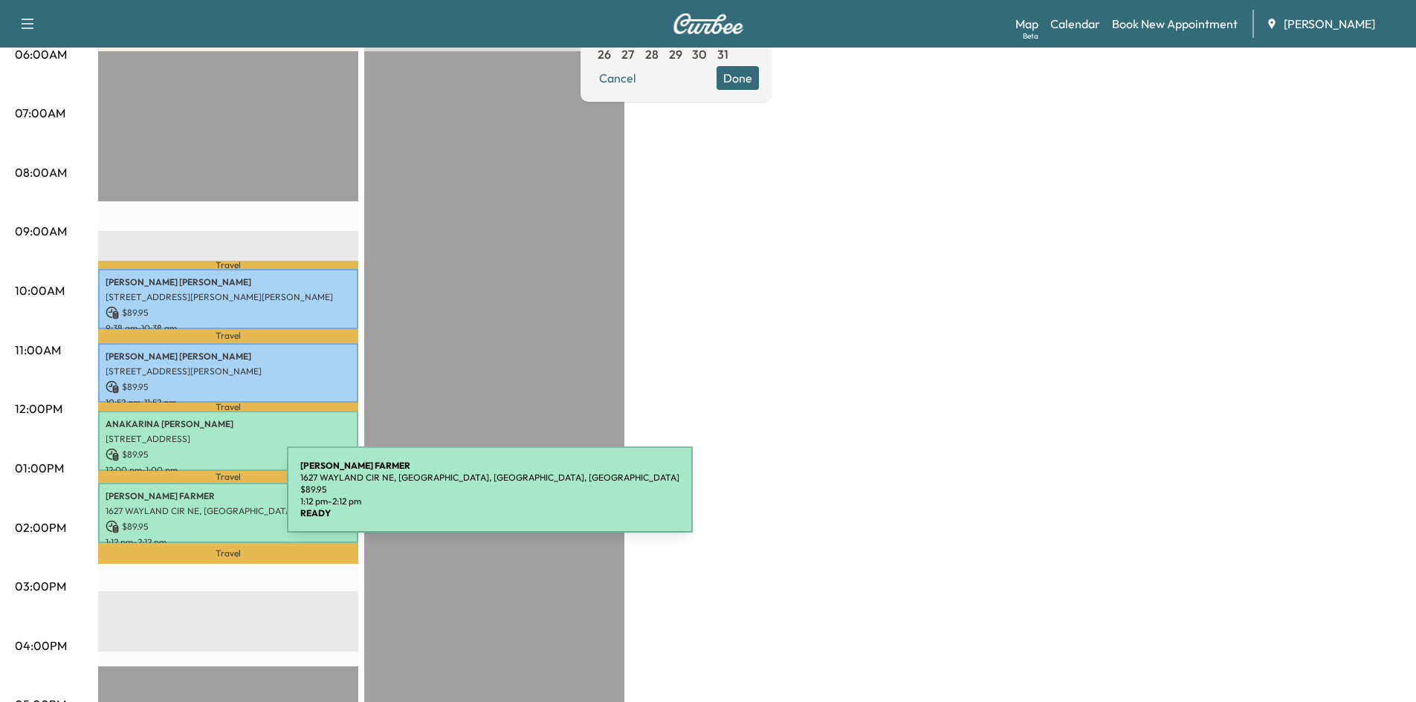
click at [175, 499] on div "RYAN MANASCO FARMER 1627 WAYLAND CIR NE, BROOKHAVEN, GA, USA $ 89.95 1:12 pm - …" at bounding box center [228, 513] width 260 height 60
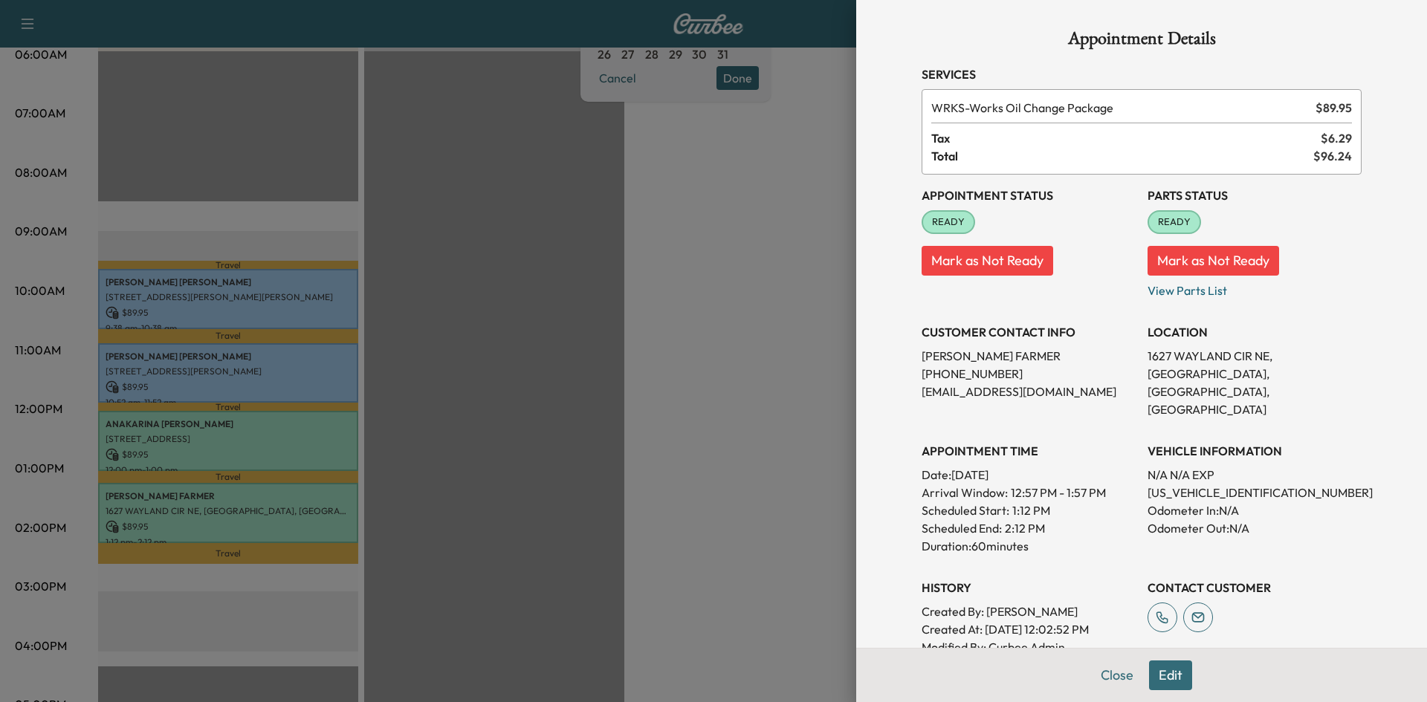
drag, startPoint x: 1107, startPoint y: 679, endPoint x: 1111, endPoint y: 673, distance: 7.7
click at [1107, 678] on button "Close" at bounding box center [1117, 676] width 52 height 30
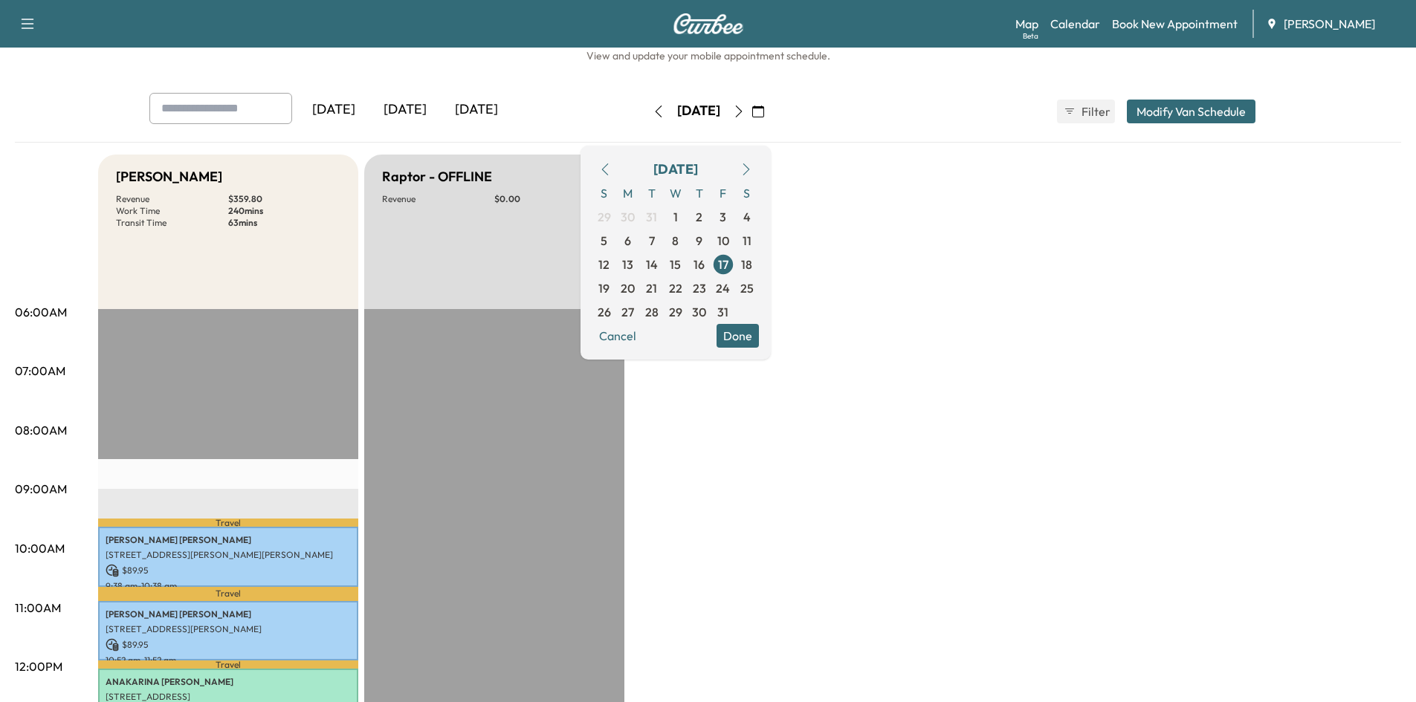
scroll to position [0, 0]
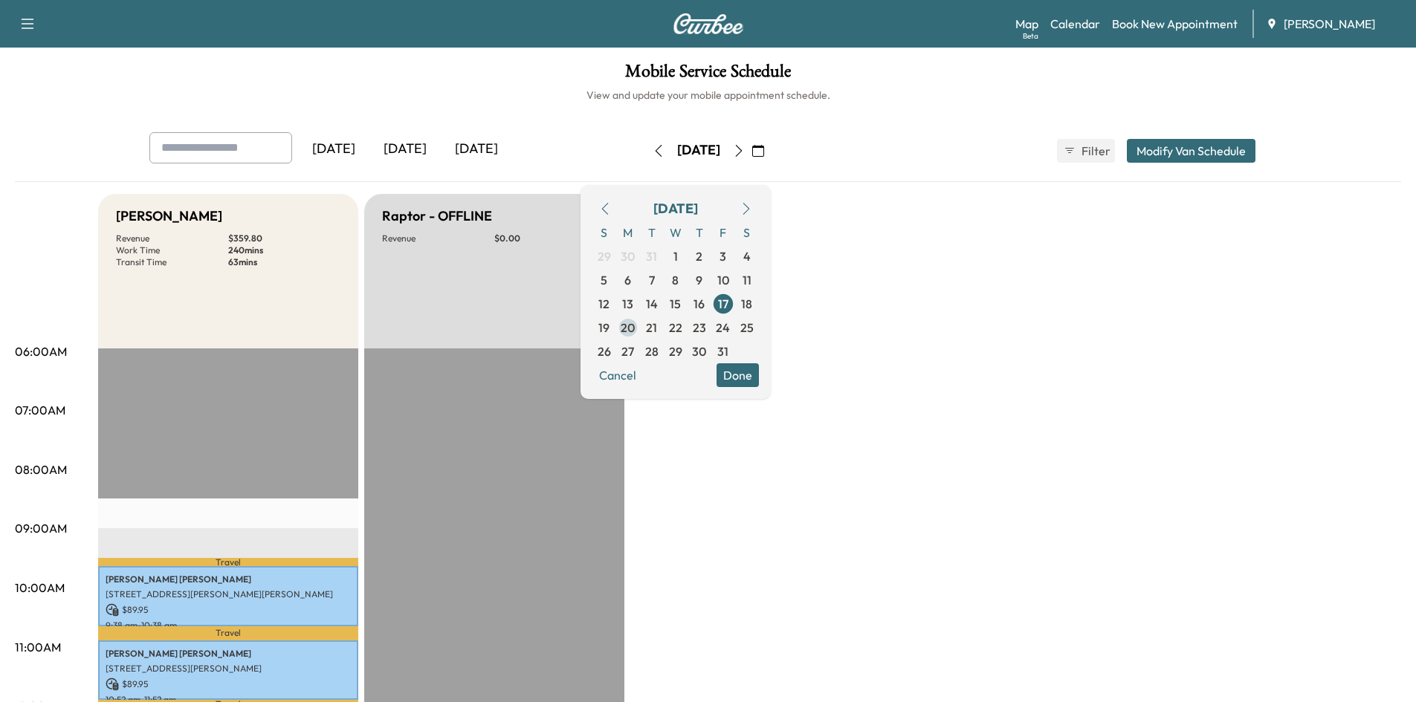
click at [635, 333] on span "20" at bounding box center [628, 328] width 14 height 18
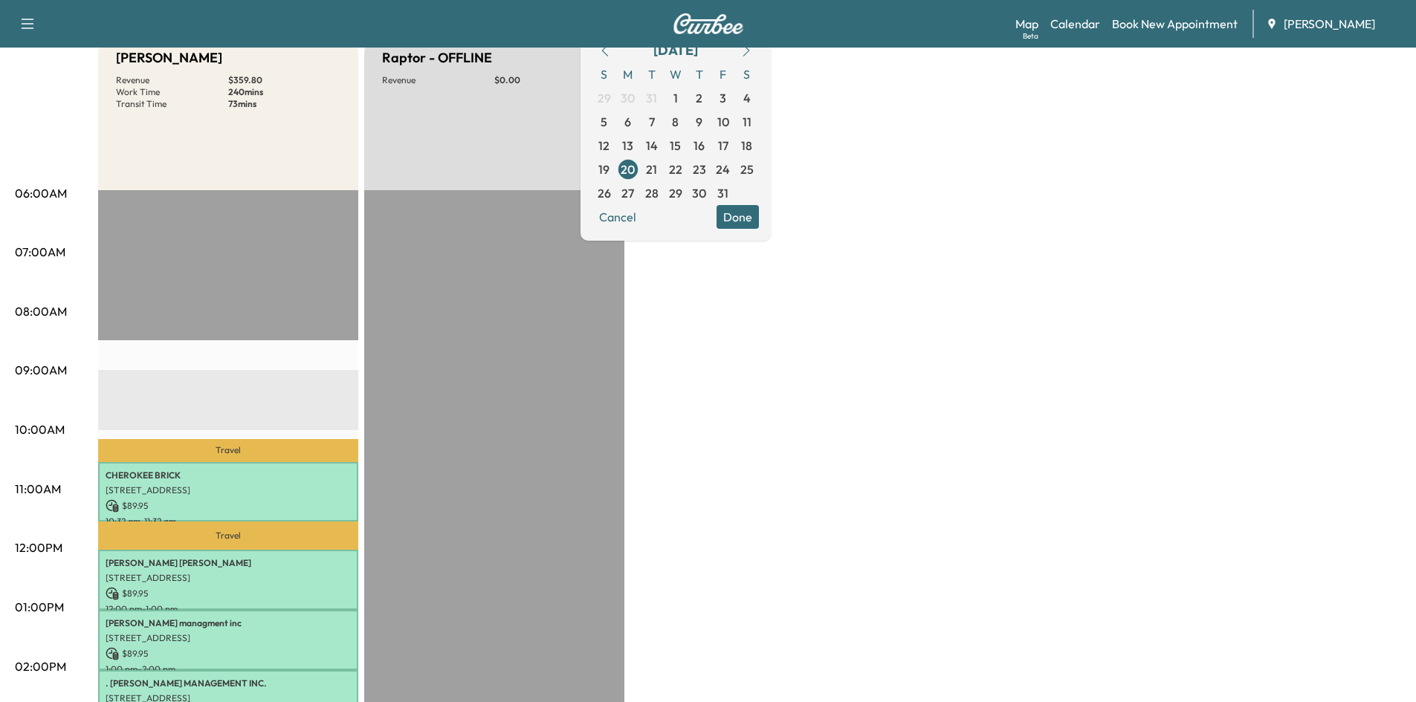
scroll to position [220, 0]
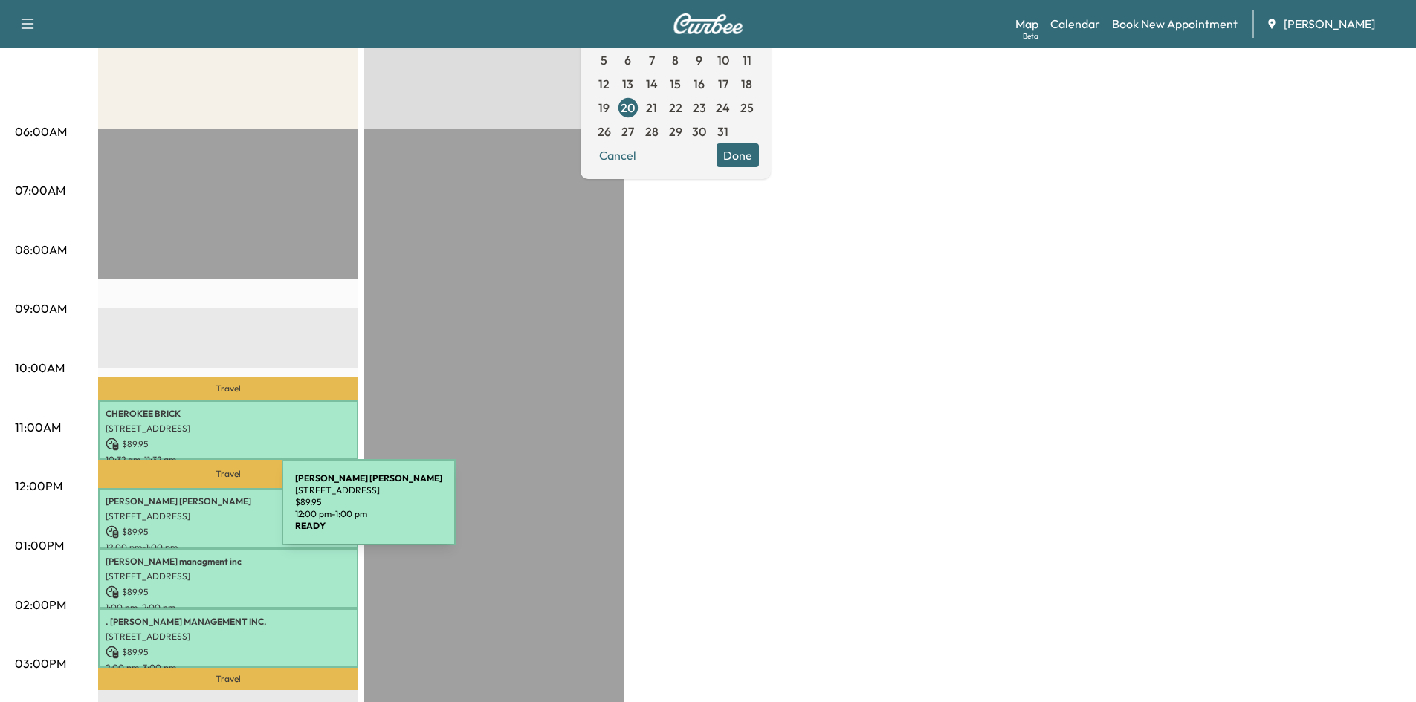
click at [170, 511] on p "2032 Airport Ct SE, Marietta, GA 30060, USA" at bounding box center [228, 517] width 245 height 12
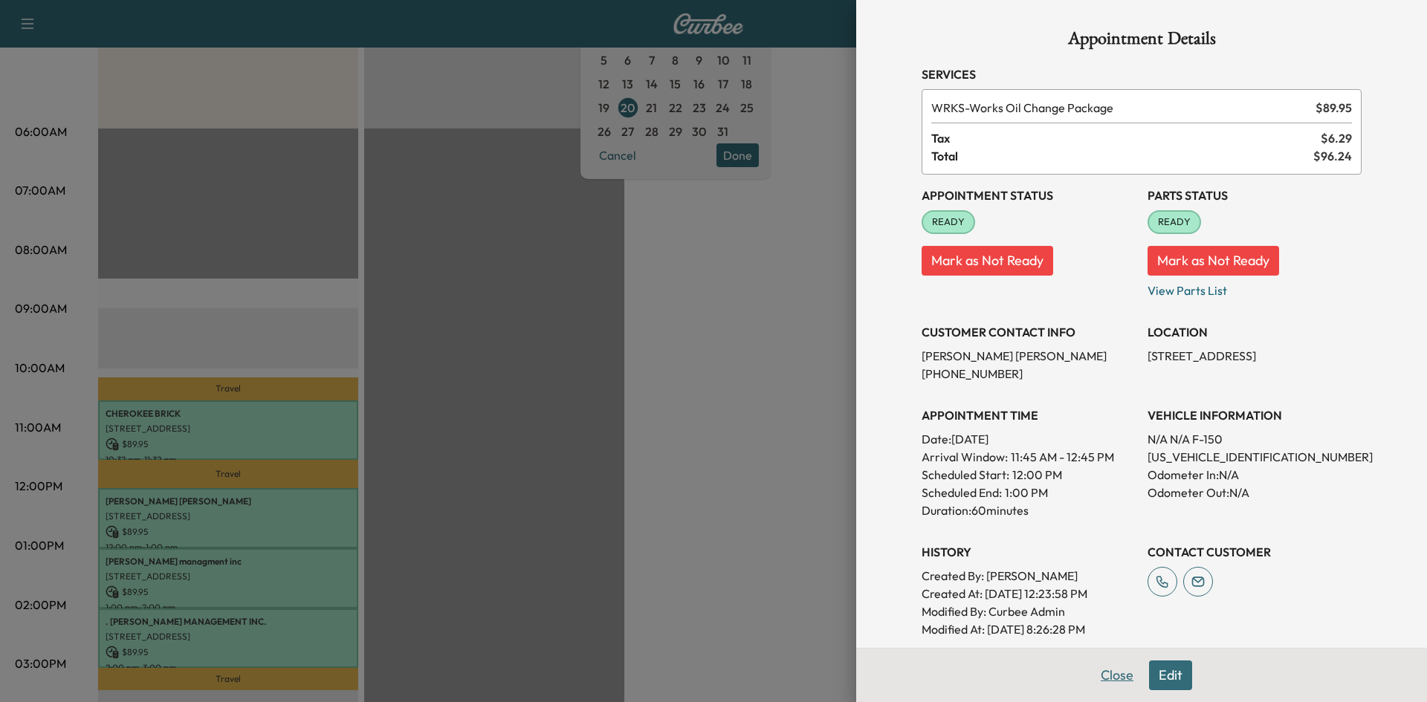
click at [1097, 676] on button "Close" at bounding box center [1117, 676] width 52 height 30
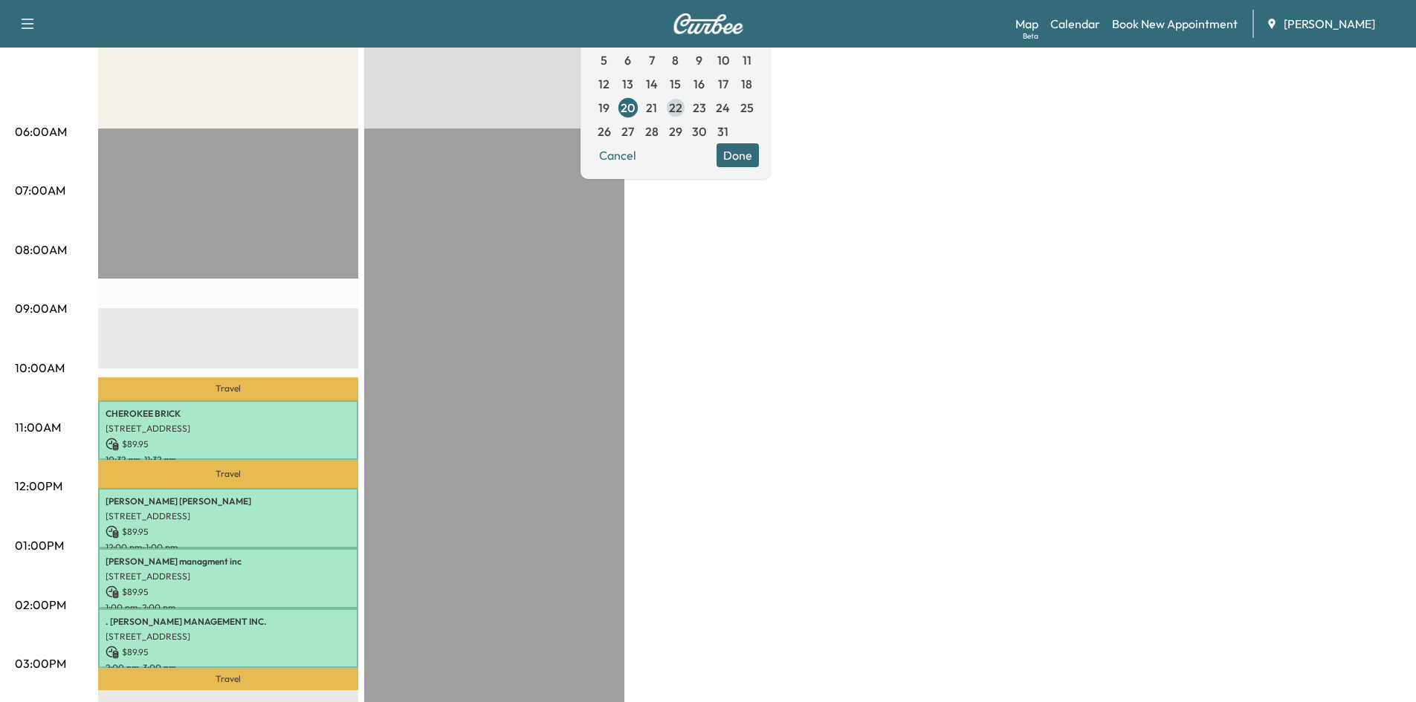
click at [682, 106] on span "22" at bounding box center [675, 108] width 13 height 18
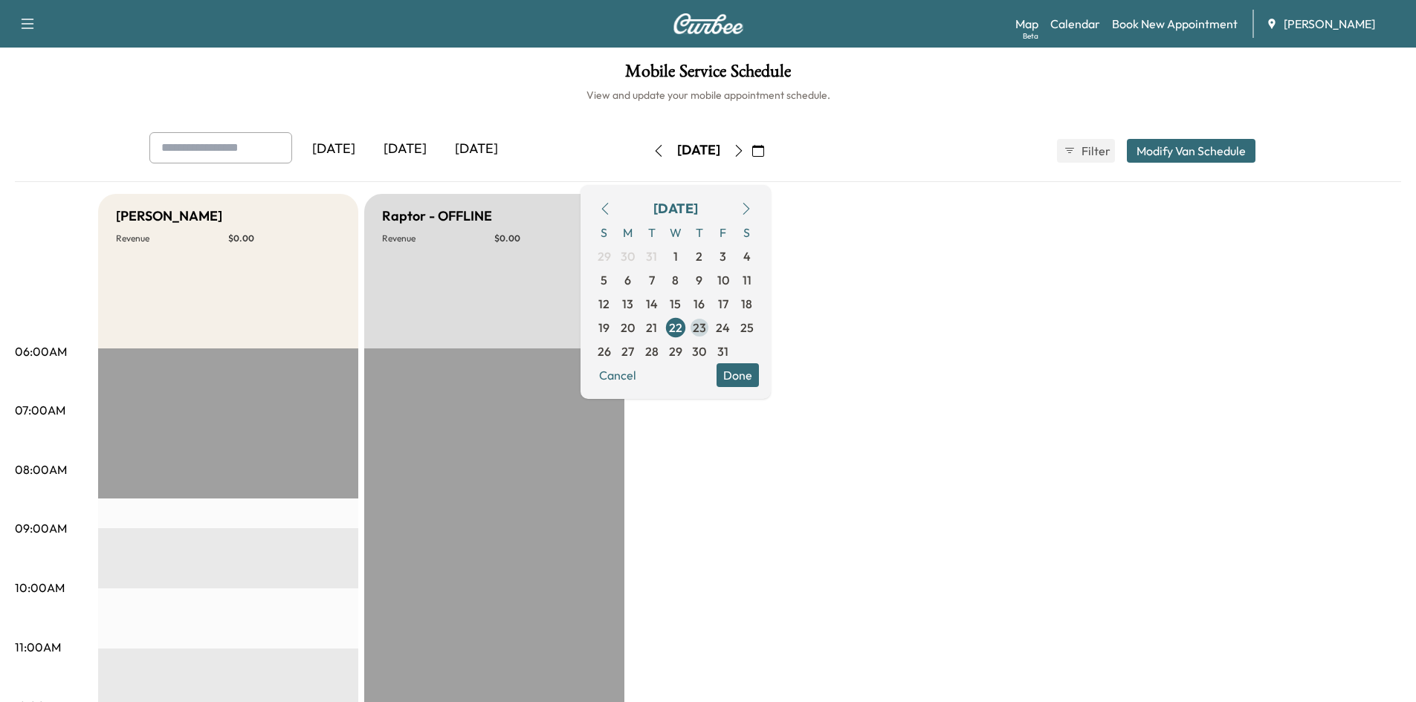
click at [706, 325] on span "23" at bounding box center [699, 328] width 13 height 18
click at [634, 353] on span "27" at bounding box center [627, 352] width 13 height 18
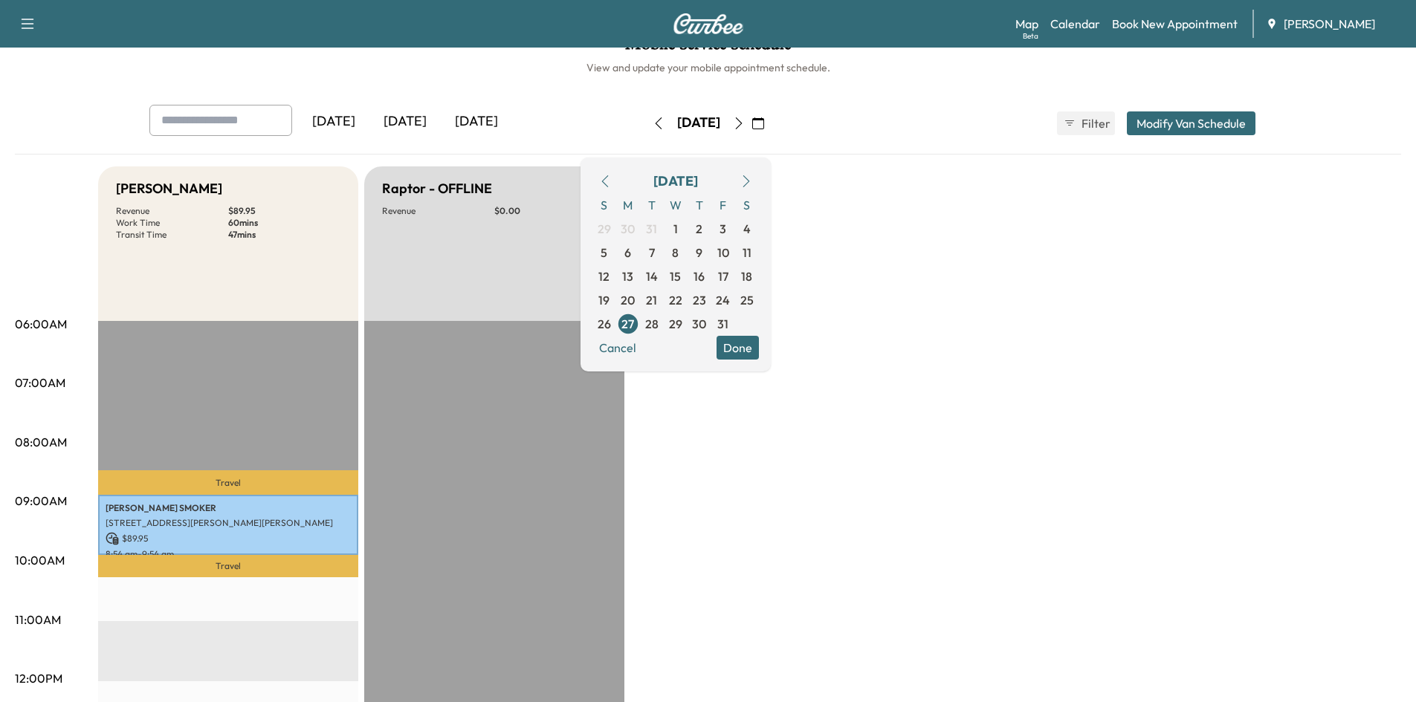
scroll to position [17, 0]
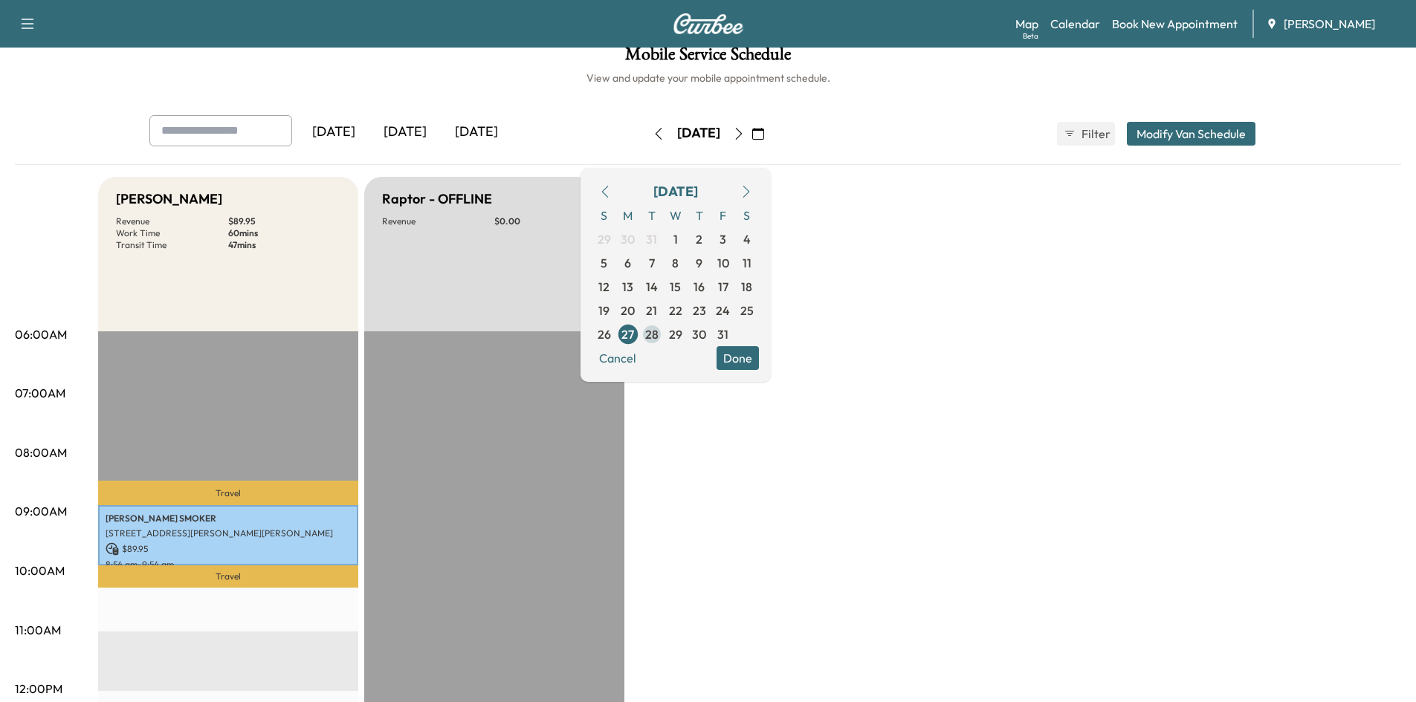
click at [658, 337] on span "28" at bounding box center [651, 334] width 13 height 18
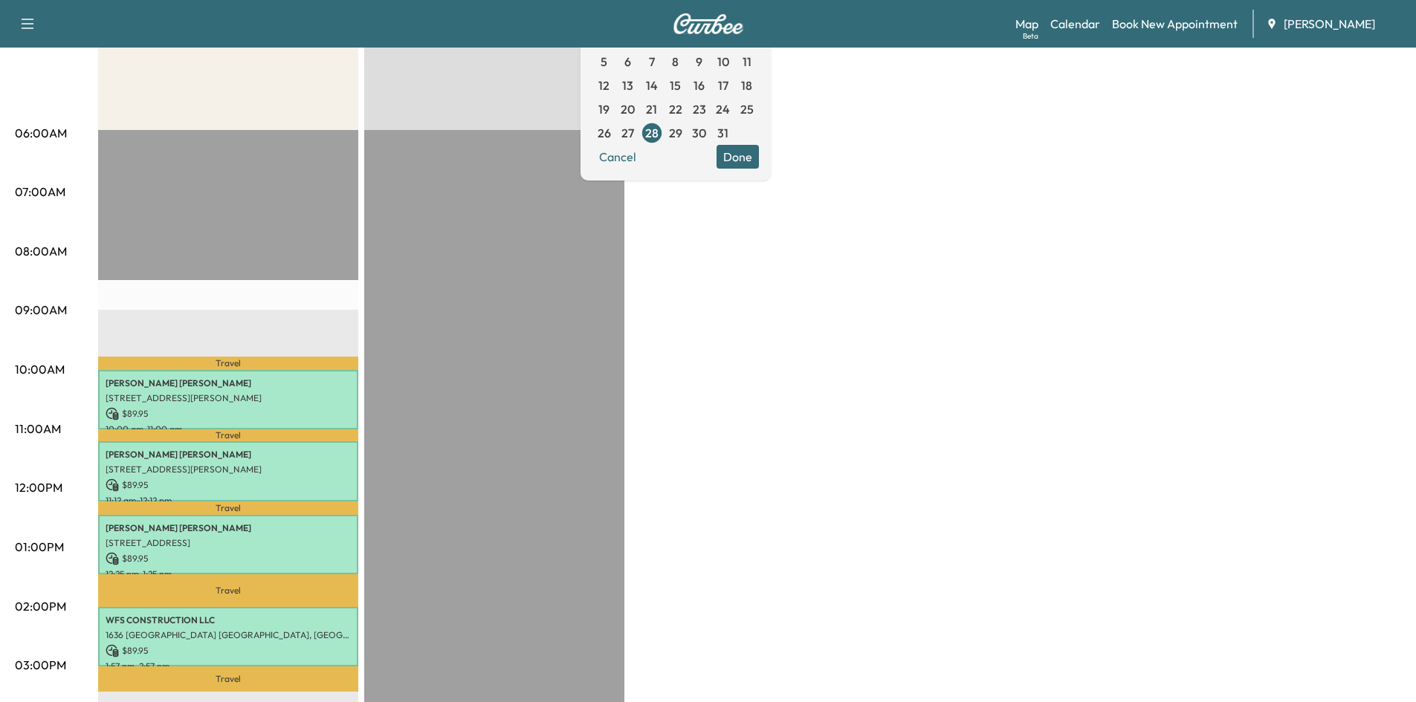
scroll to position [237, 0]
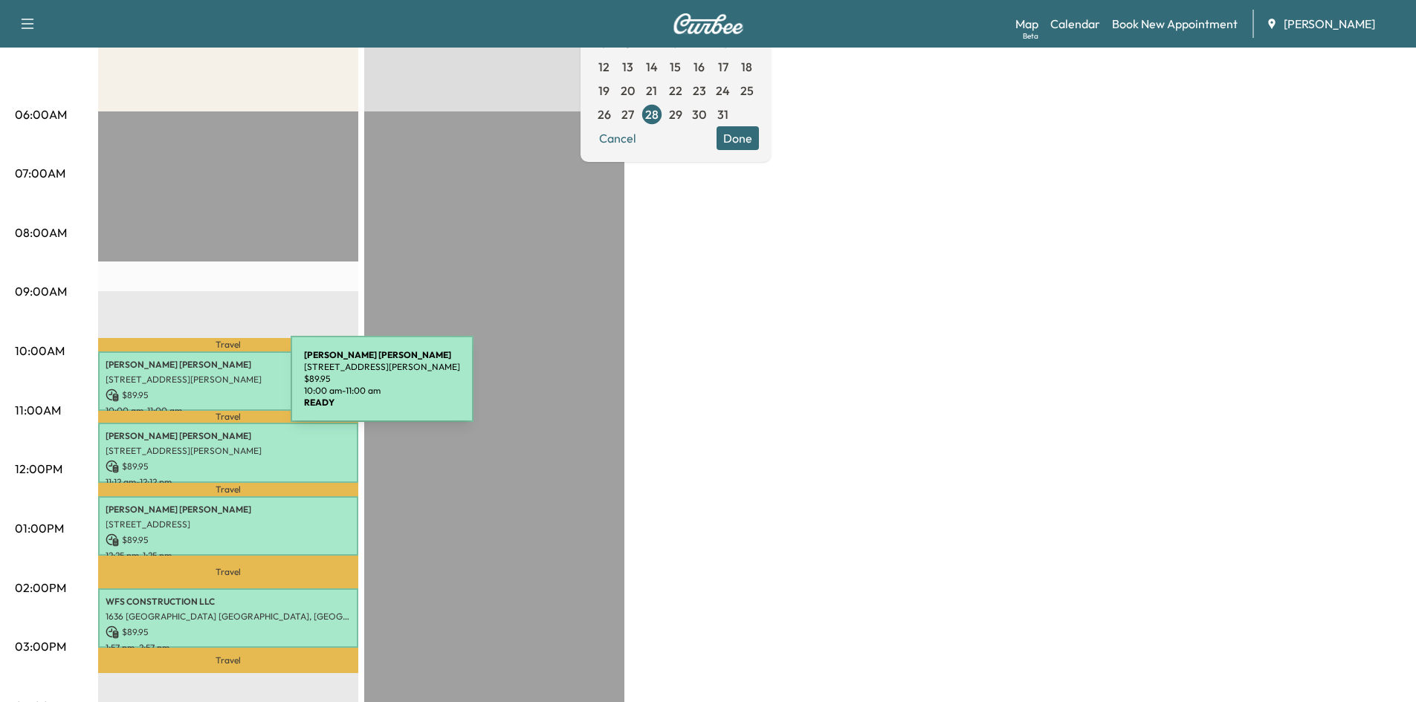
click at [179, 389] on p "$ 89.95" at bounding box center [228, 395] width 245 height 13
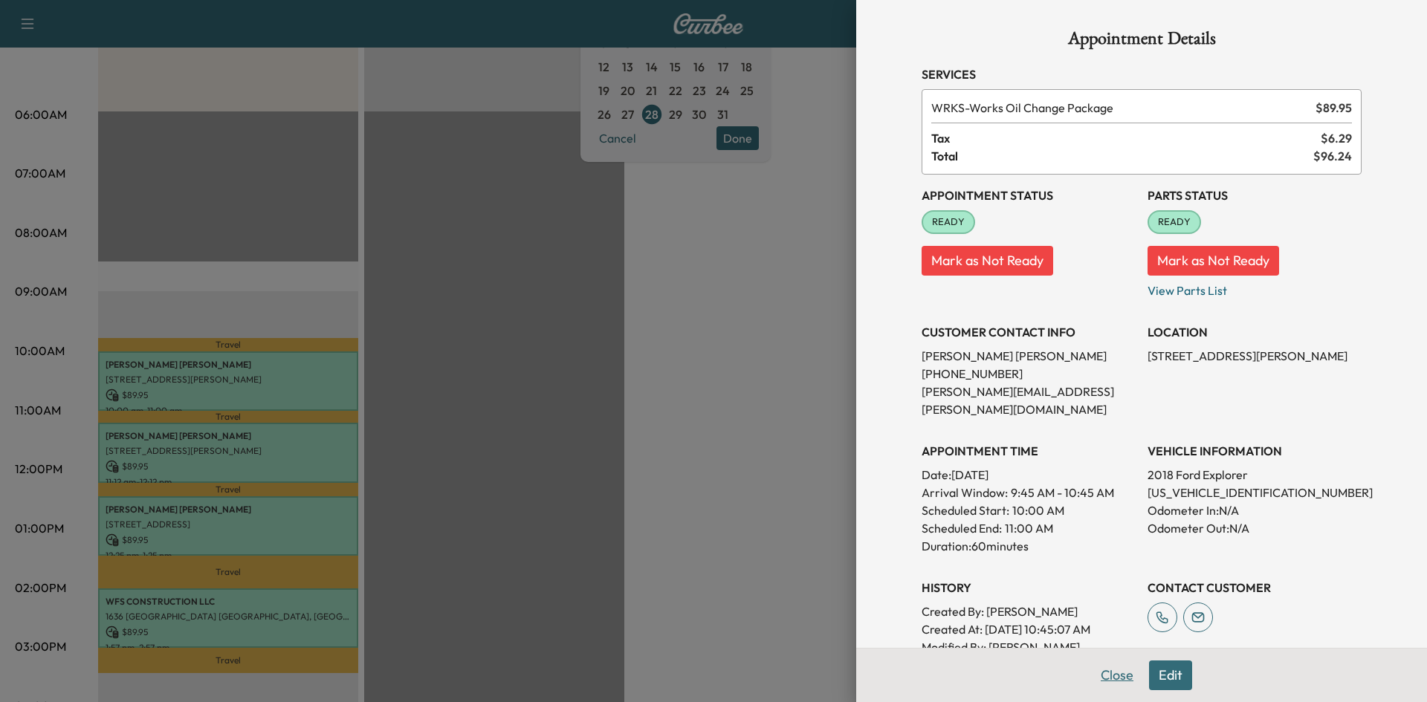
click at [1094, 678] on button "Close" at bounding box center [1117, 676] width 52 height 30
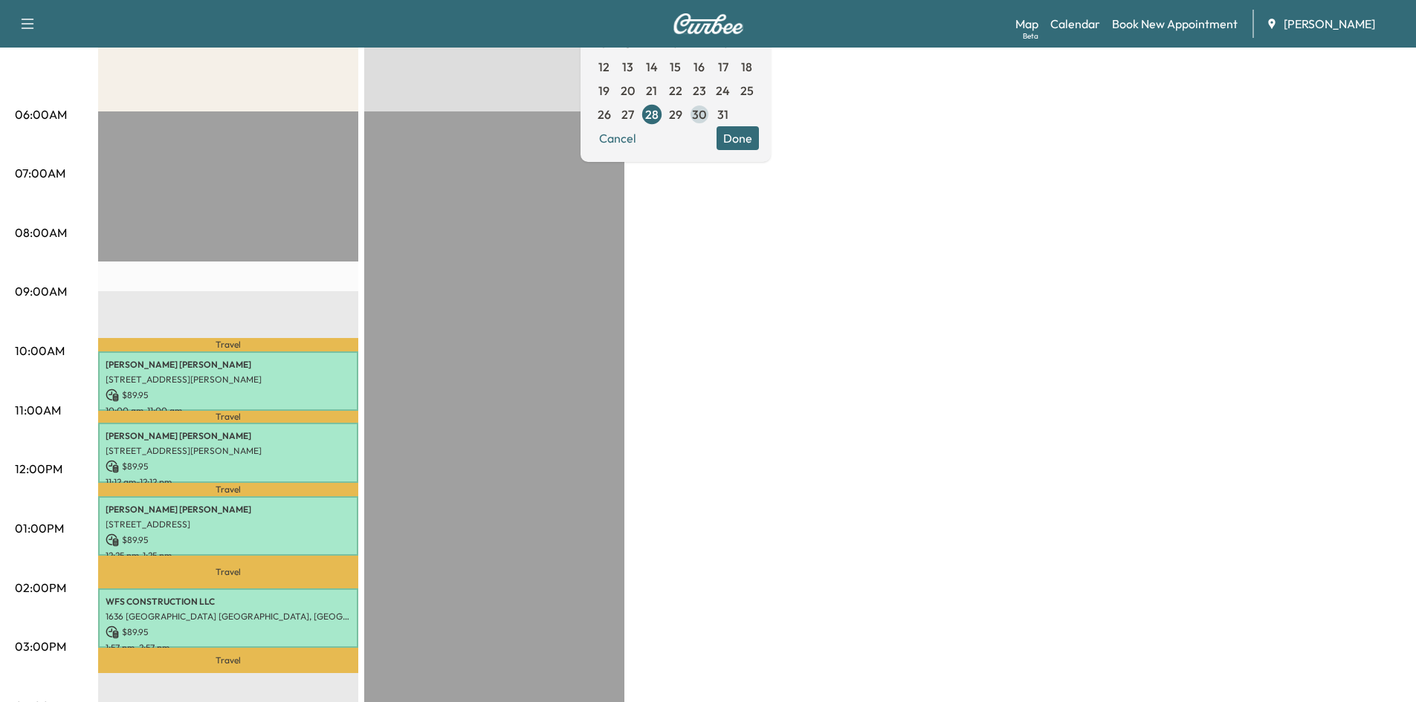
click at [706, 118] on span "30" at bounding box center [699, 115] width 14 height 18
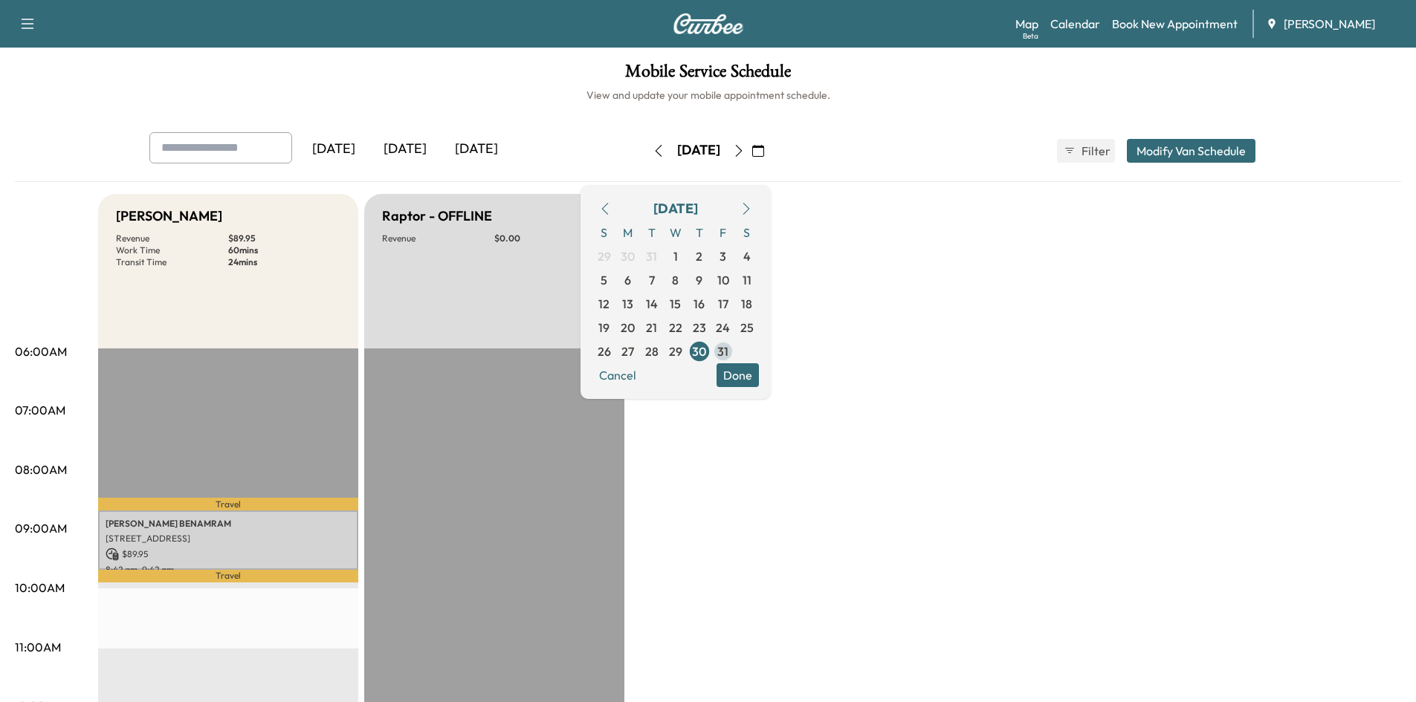
click at [728, 351] on span "31" at bounding box center [722, 352] width 11 height 18
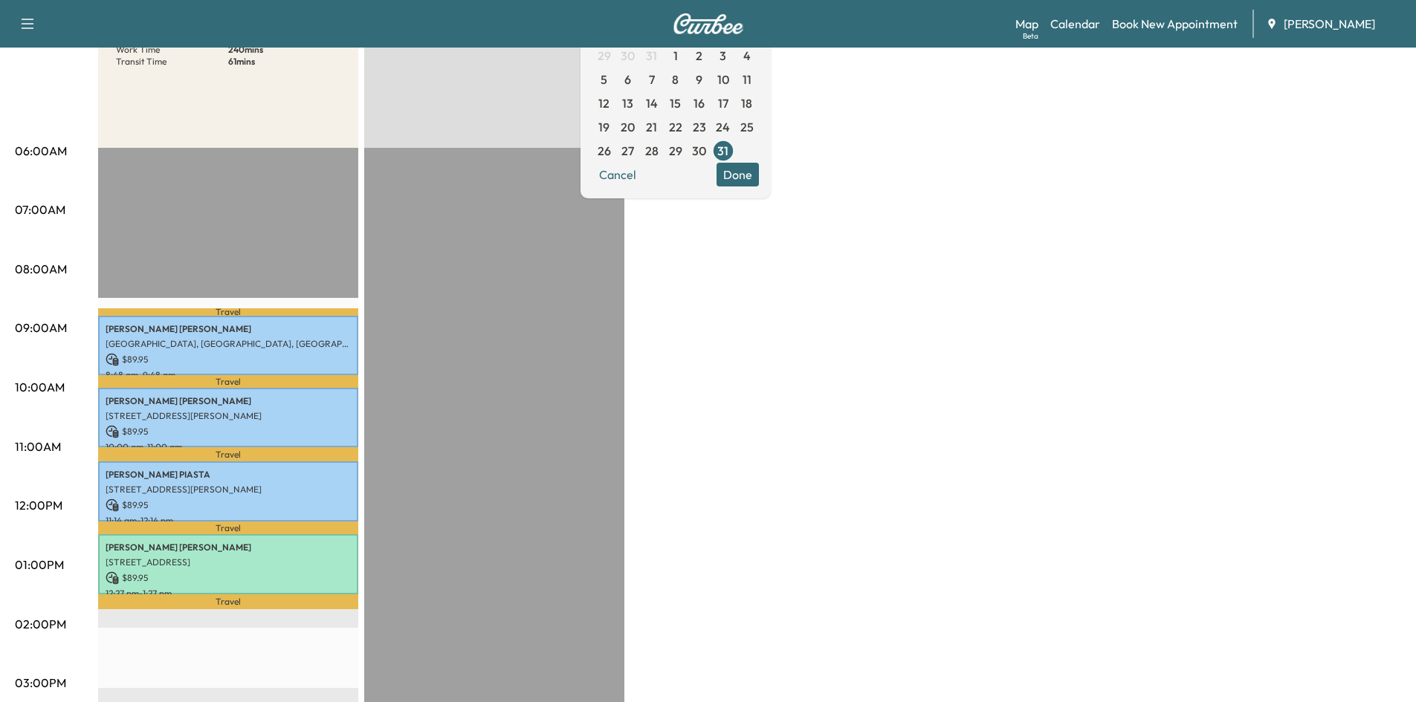
scroll to position [230, 0]
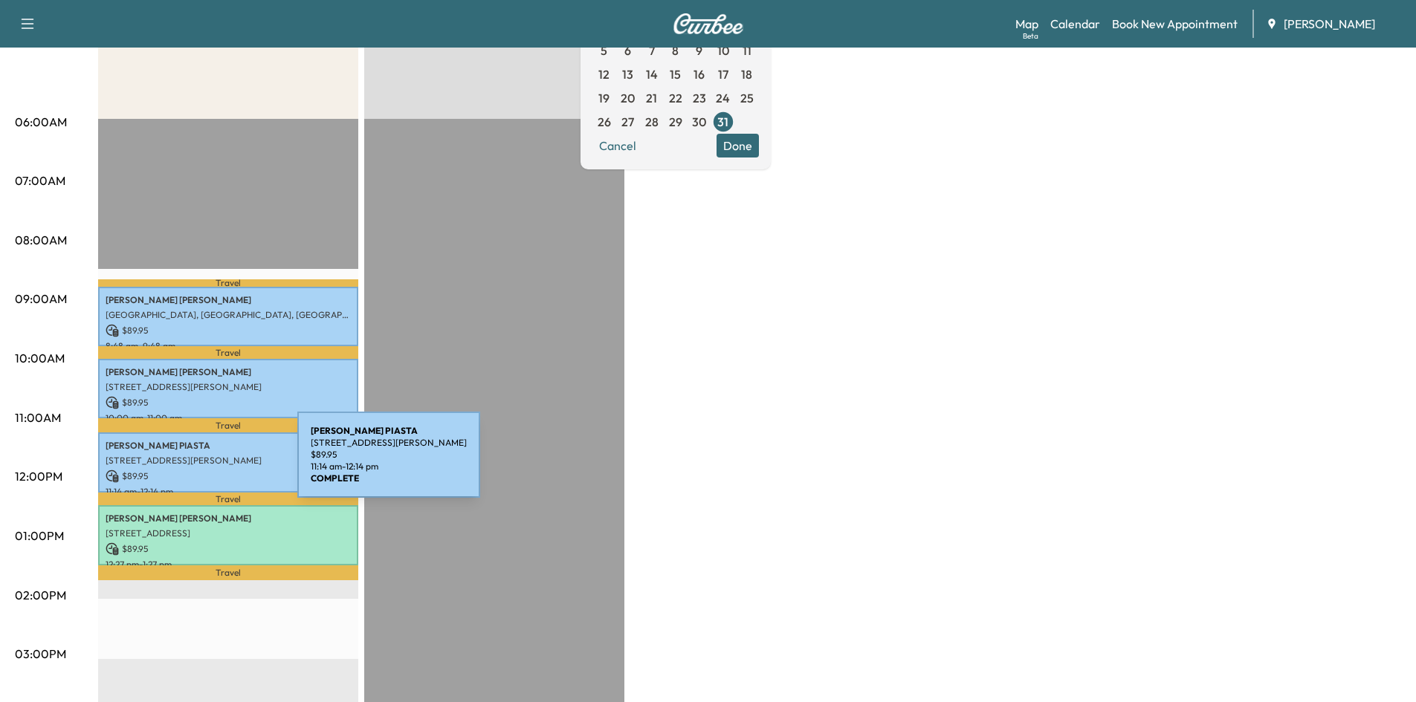
click at [186, 464] on div "KRISTIE PIASTA 6190 Heards Creek Dr NW, Sandy Springs, GA 30328, USA $ 89.95 11…" at bounding box center [228, 462] width 260 height 60
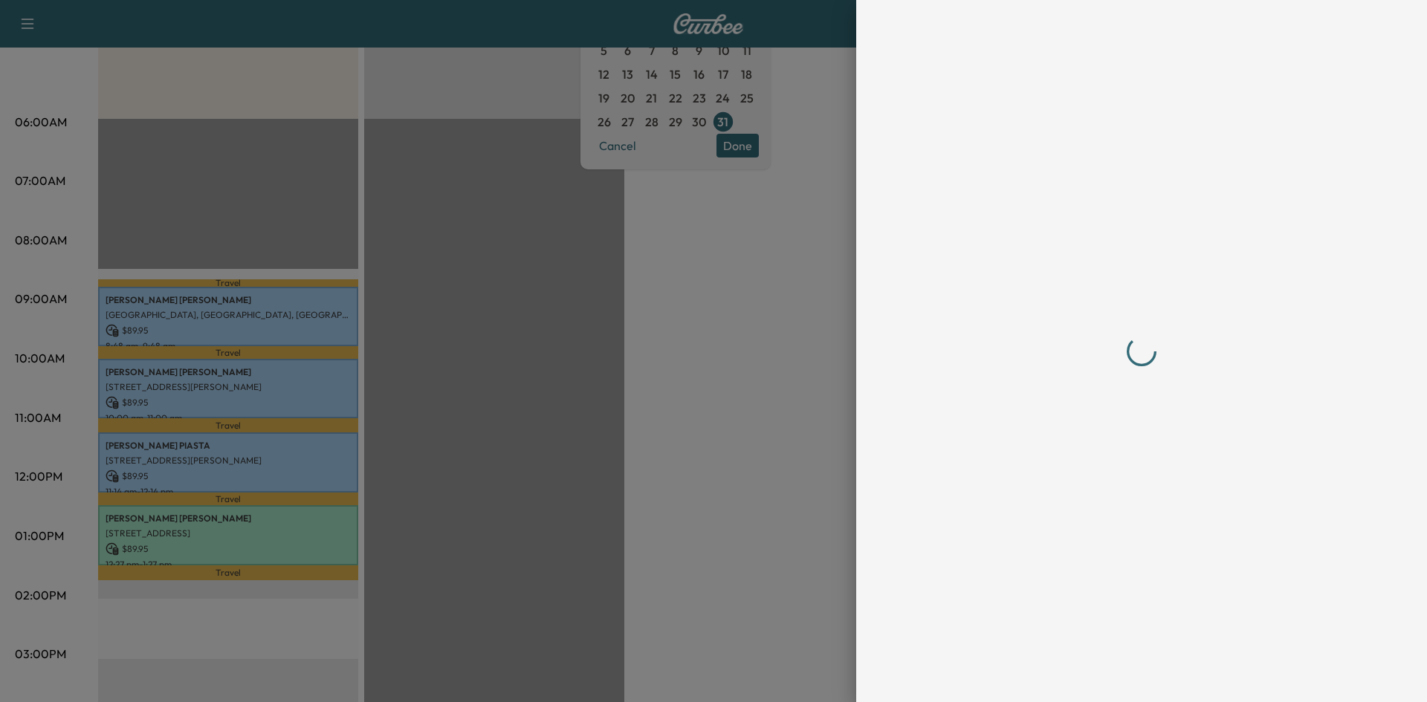
click at [1104, 675] on div at bounding box center [1142, 351] width 476 height 702
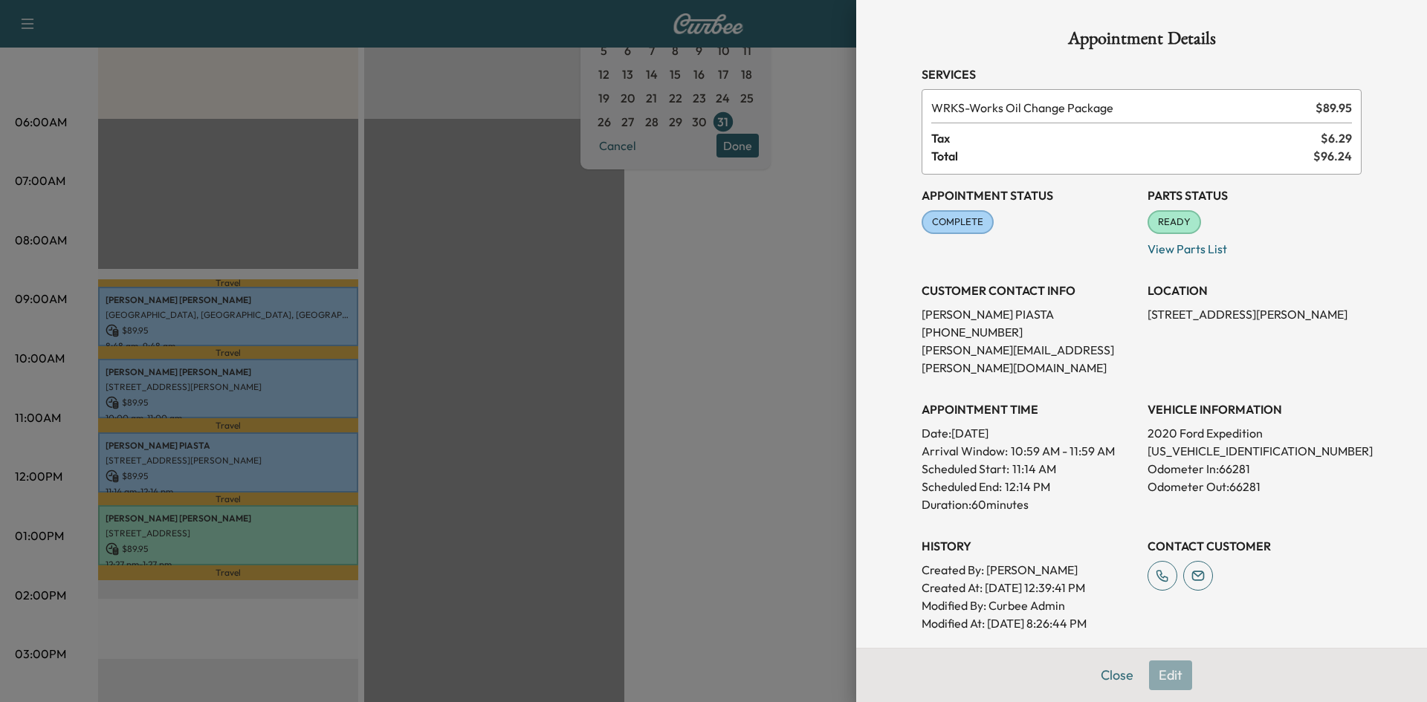
drag, startPoint x: 1102, startPoint y: 670, endPoint x: 1133, endPoint y: 670, distance: 31.2
click at [1105, 670] on button "Close" at bounding box center [1117, 676] width 52 height 30
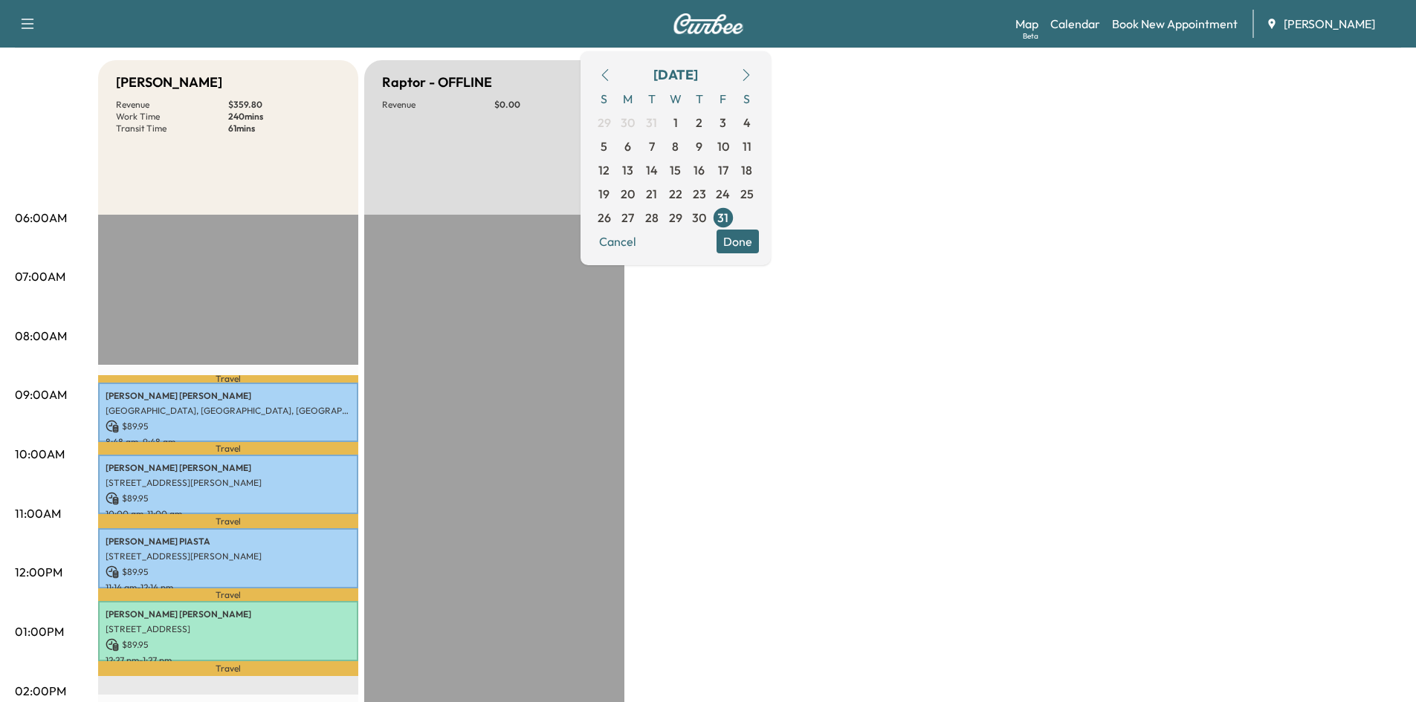
scroll to position [0, 0]
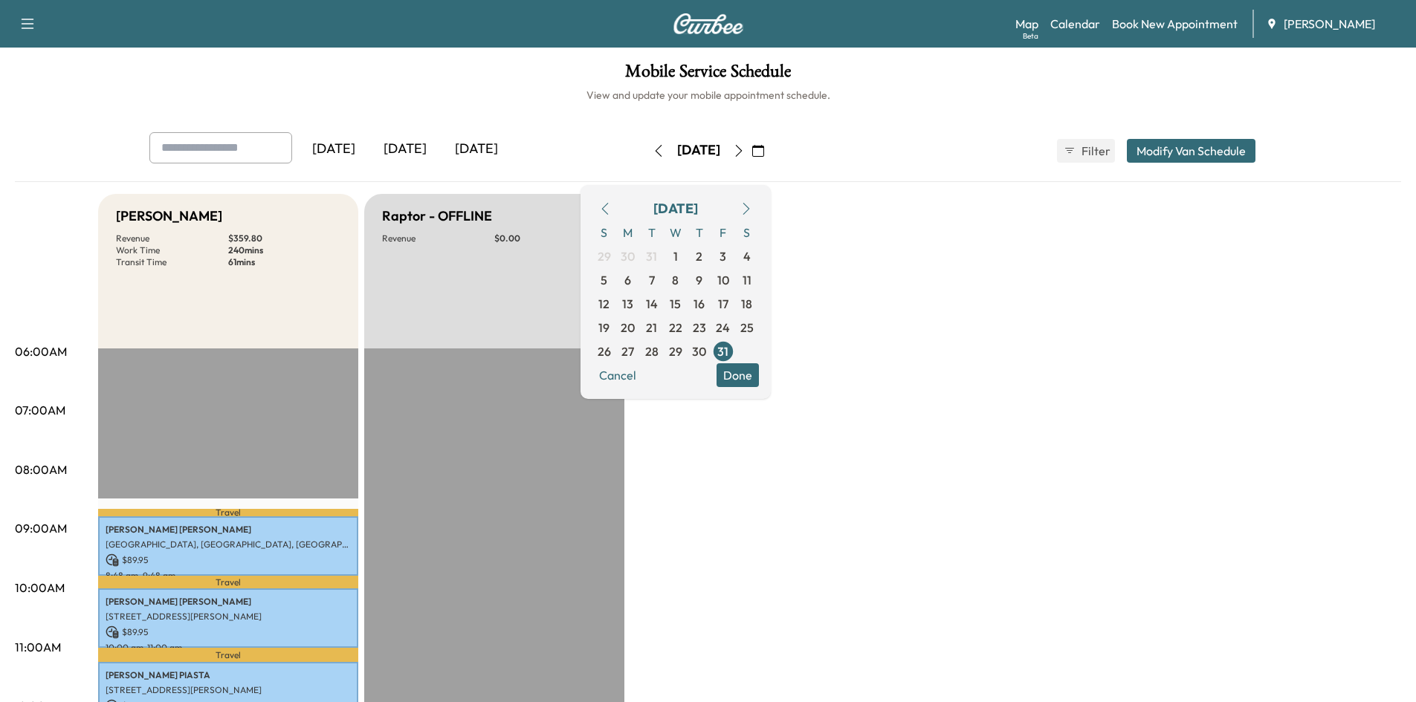
click at [764, 151] on icon "button" at bounding box center [758, 151] width 12 height 12
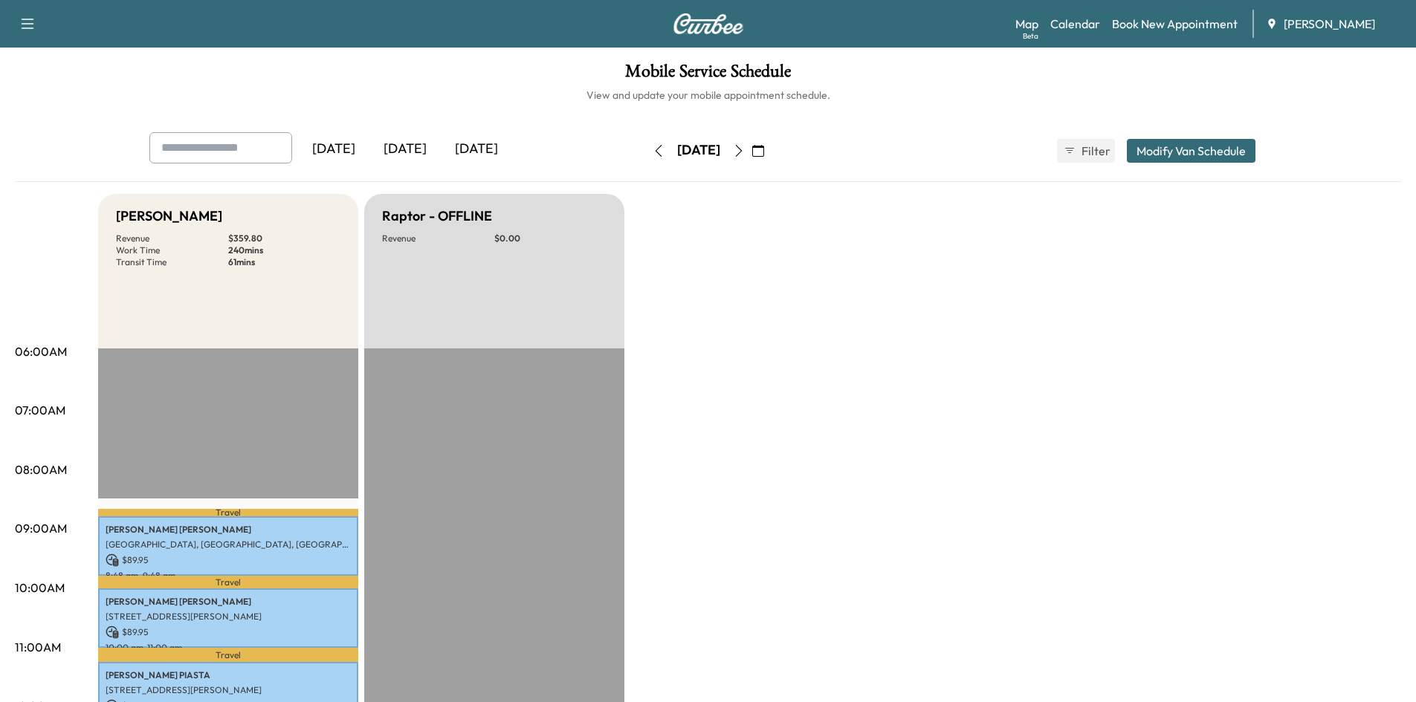
click at [764, 151] on icon "button" at bounding box center [758, 151] width 12 height 12
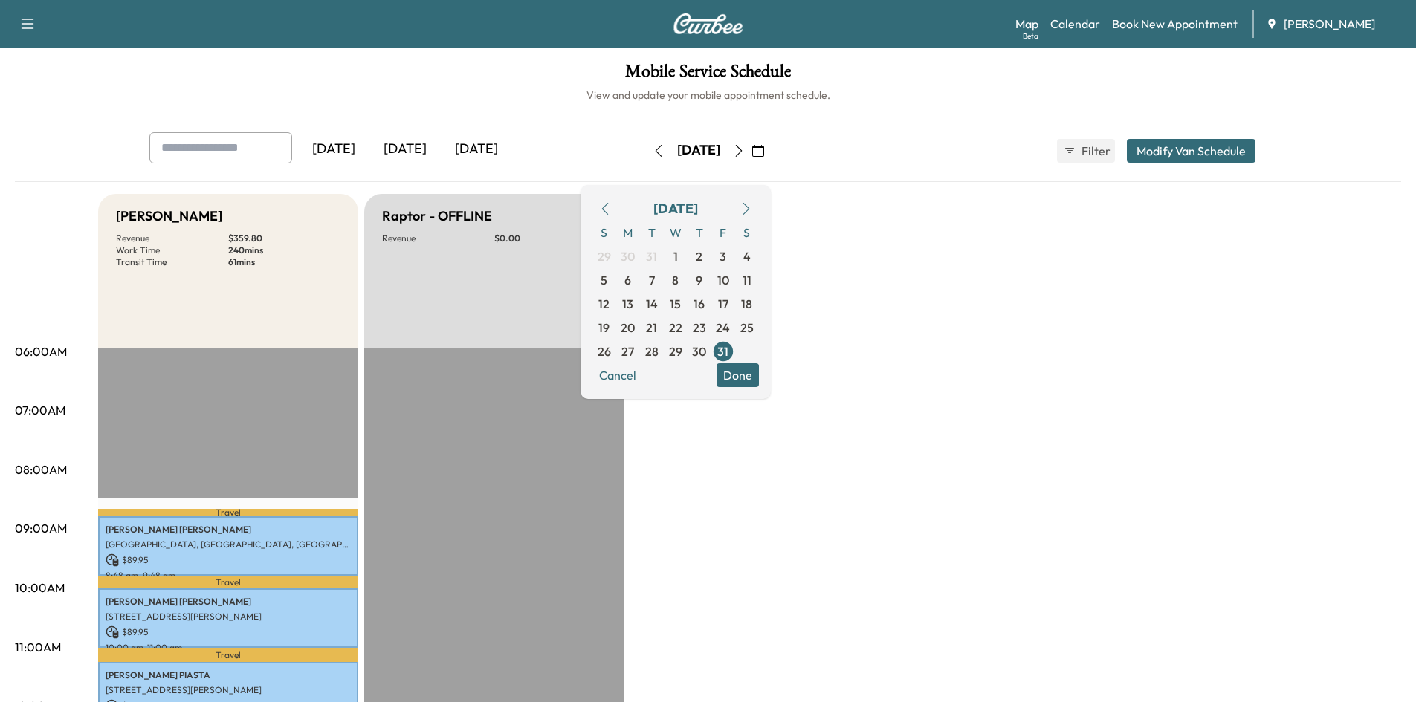
click at [611, 206] on icon "button" at bounding box center [605, 209] width 12 height 12
click at [611, 204] on icon "button" at bounding box center [605, 209] width 12 height 12
click at [631, 254] on span "2" at bounding box center [627, 256] width 7 height 18
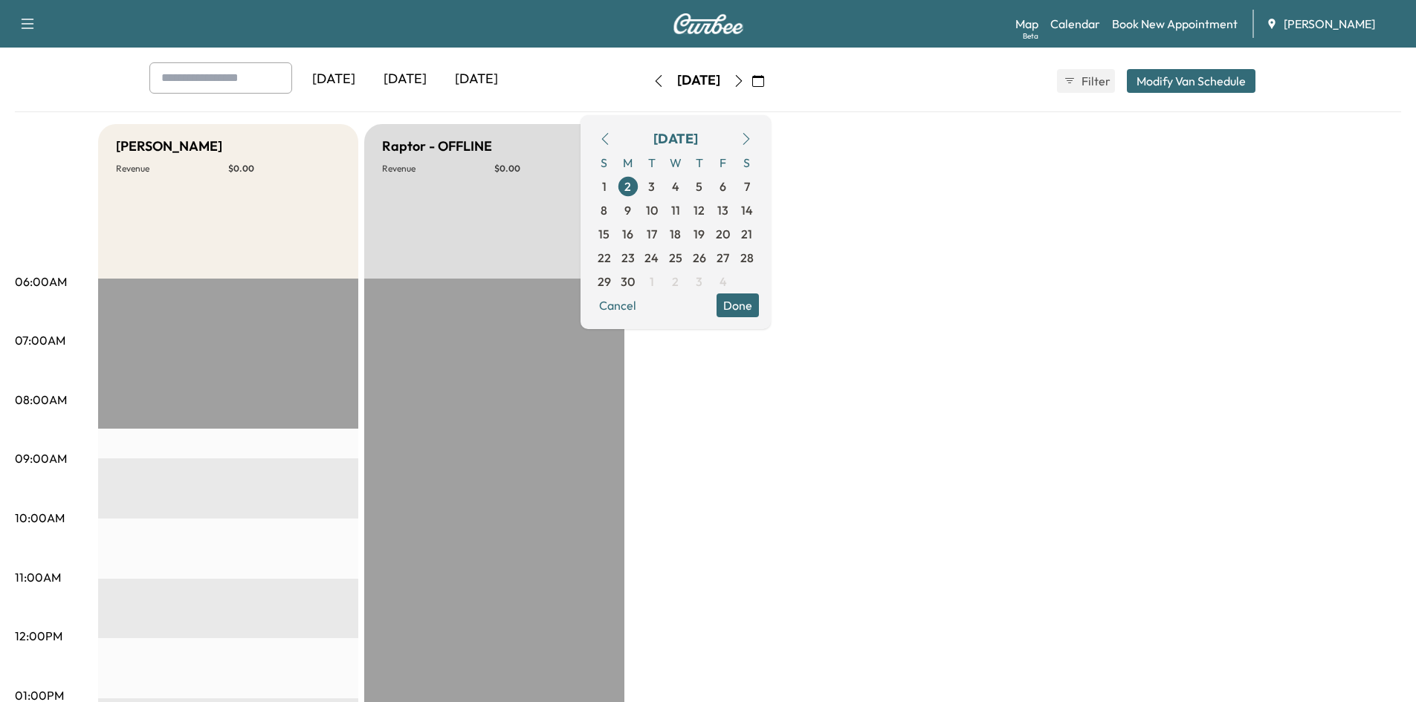
scroll to position [25, 0]
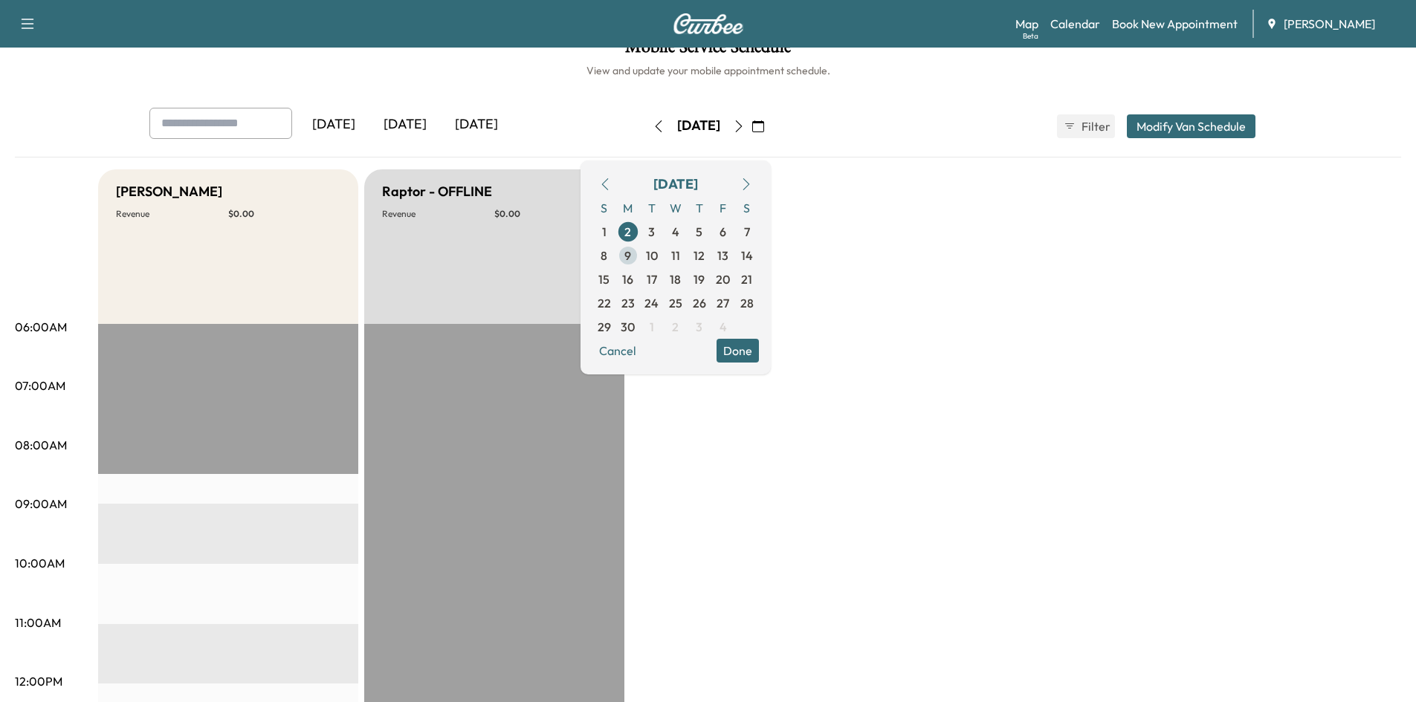
click at [631, 253] on span "9" at bounding box center [627, 256] width 7 height 18
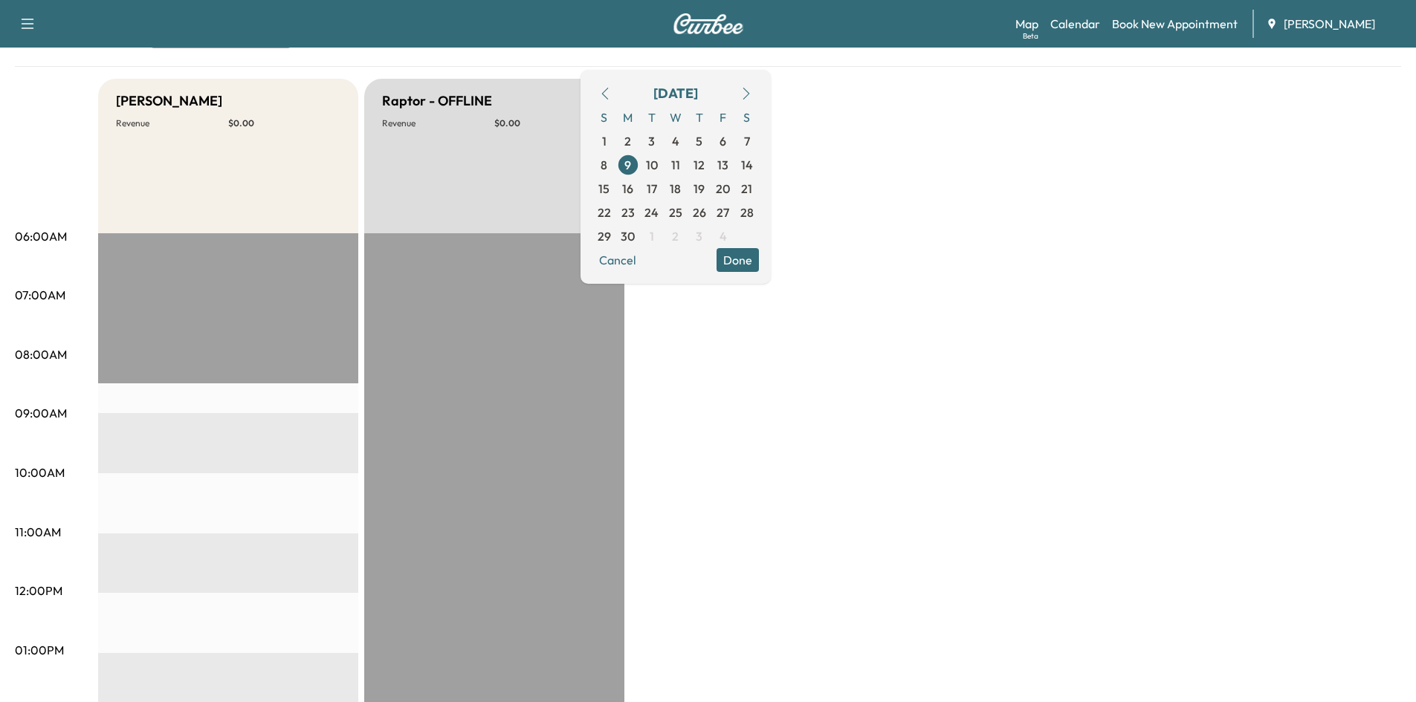
scroll to position [114, 0]
click at [640, 189] on span "16" at bounding box center [628, 190] width 24 height 24
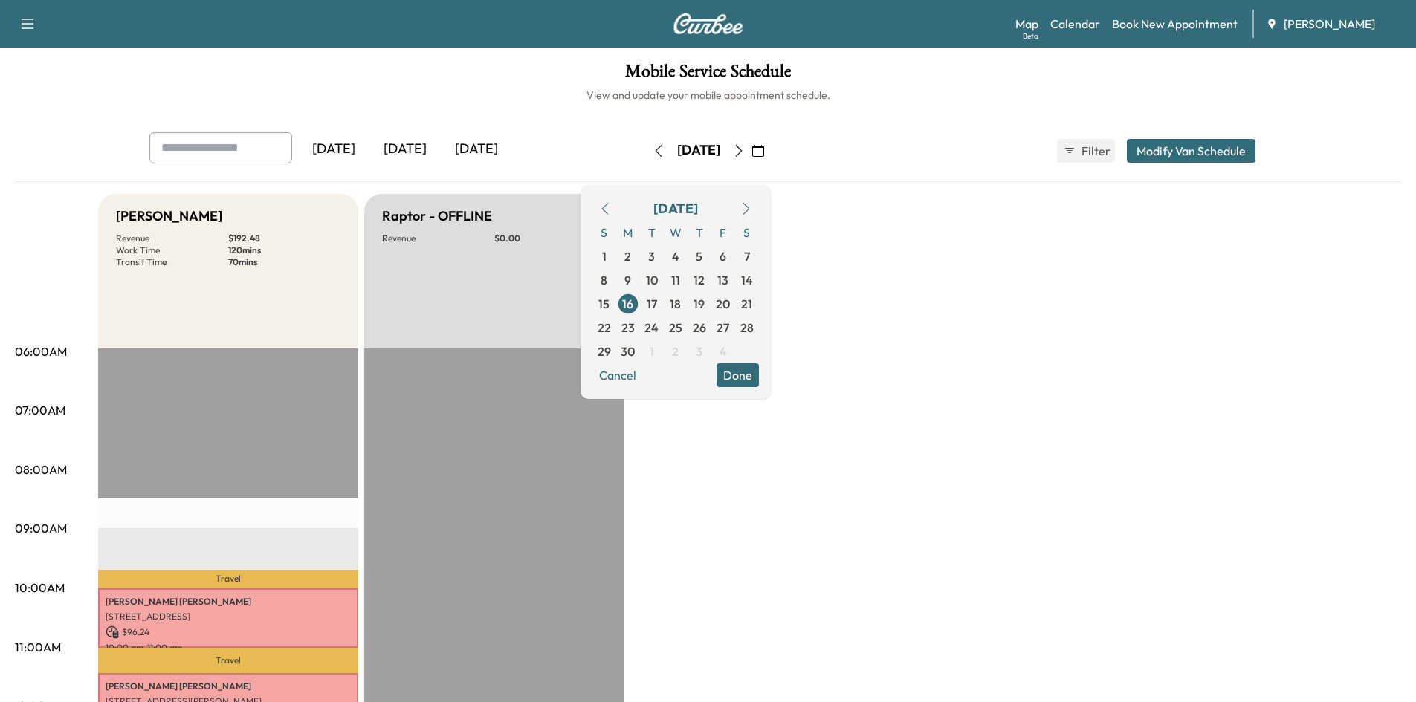
click at [611, 205] on icon "button" at bounding box center [605, 209] width 12 height 12
click at [631, 281] on span "5" at bounding box center [627, 280] width 7 height 18
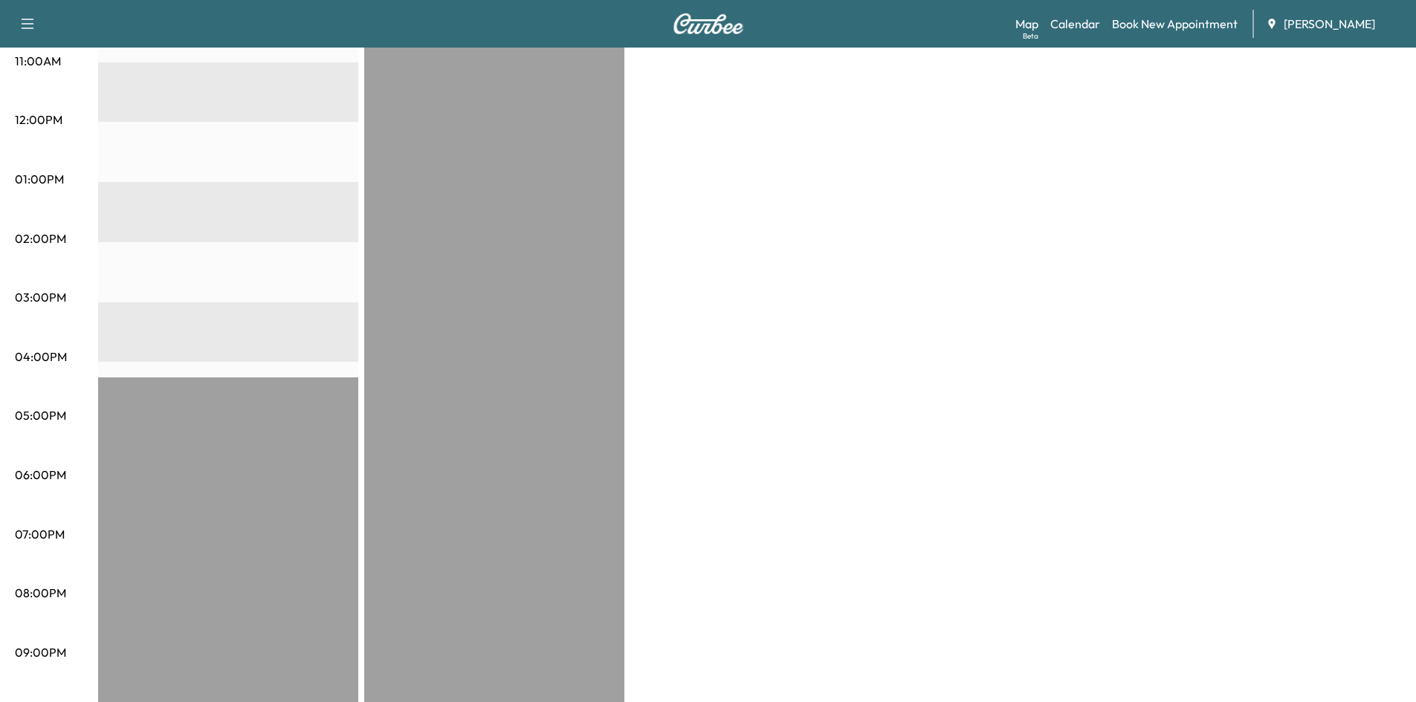
scroll to position [153, 0]
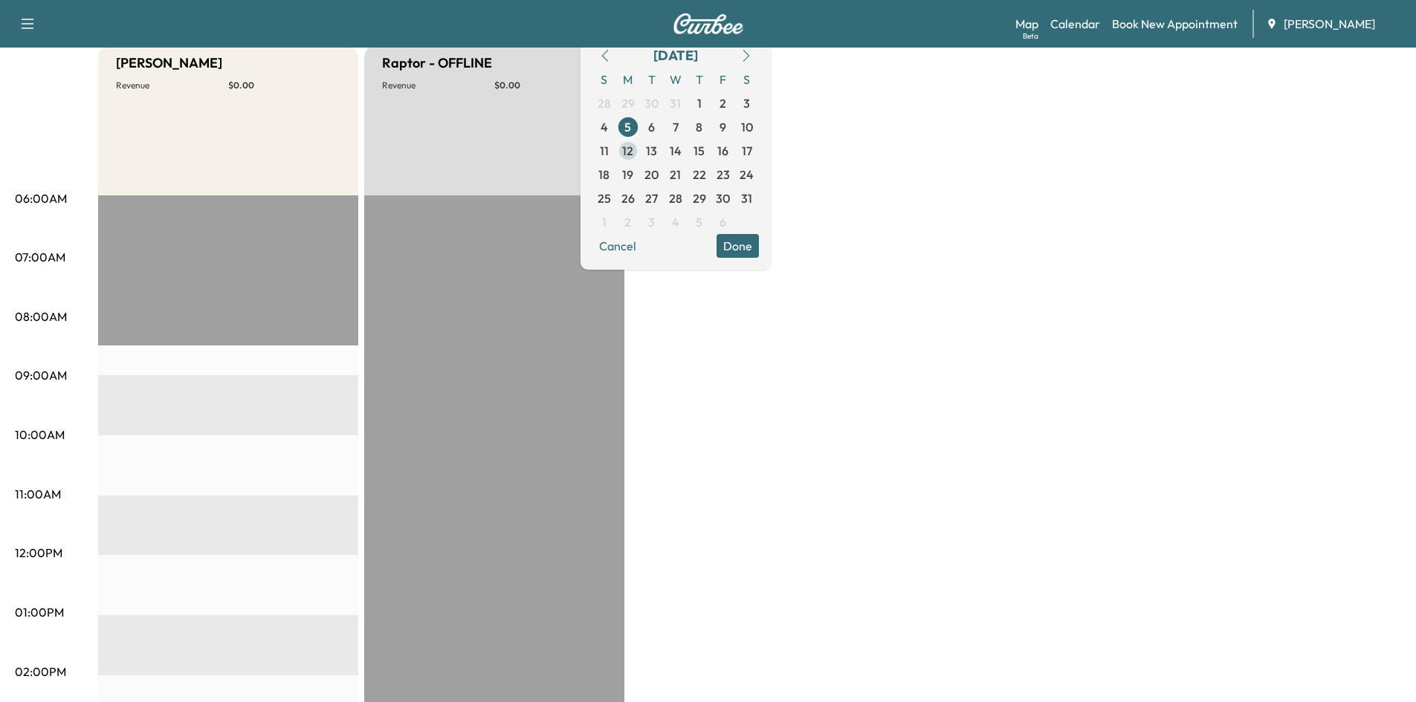
click at [633, 153] on span "12" at bounding box center [627, 151] width 11 height 18
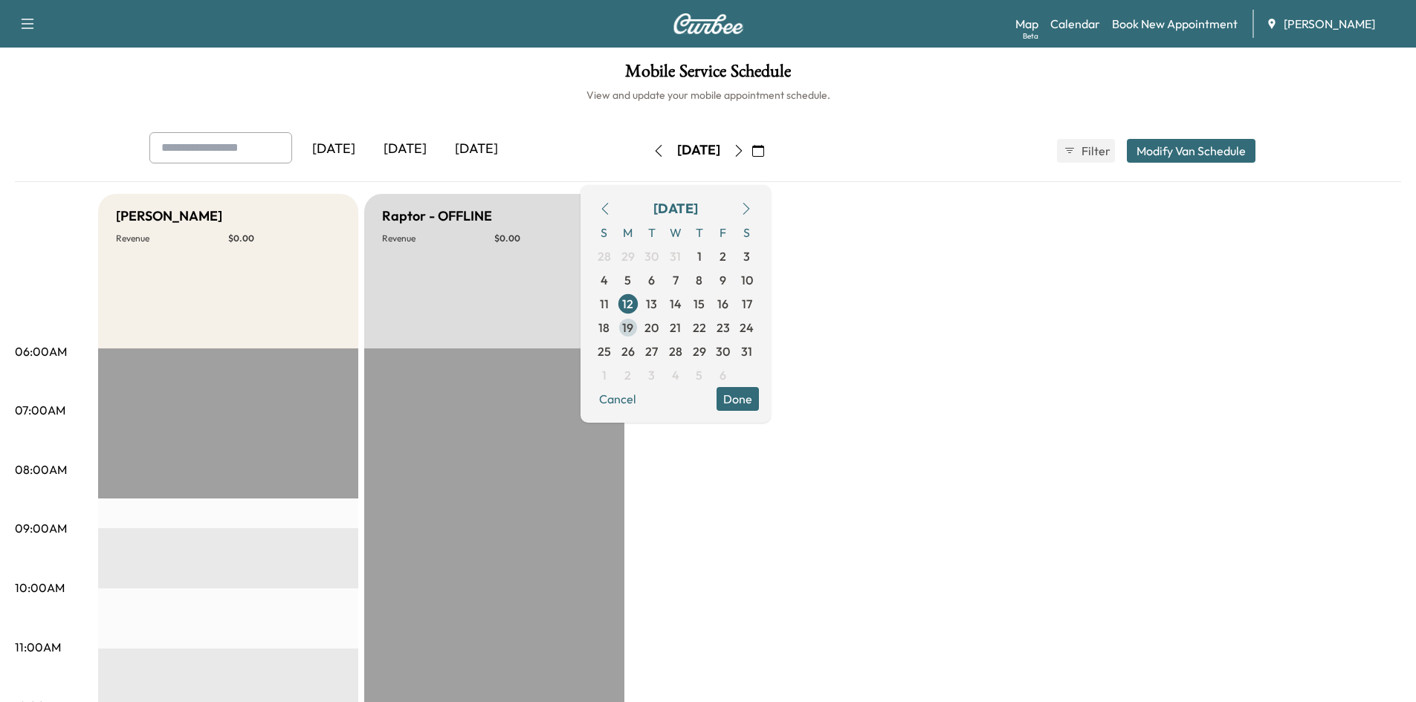
drag, startPoint x: 656, startPoint y: 328, endPoint x: 664, endPoint y: 324, distance: 9.3
click at [633, 328] on span "19" at bounding box center [627, 328] width 11 height 18
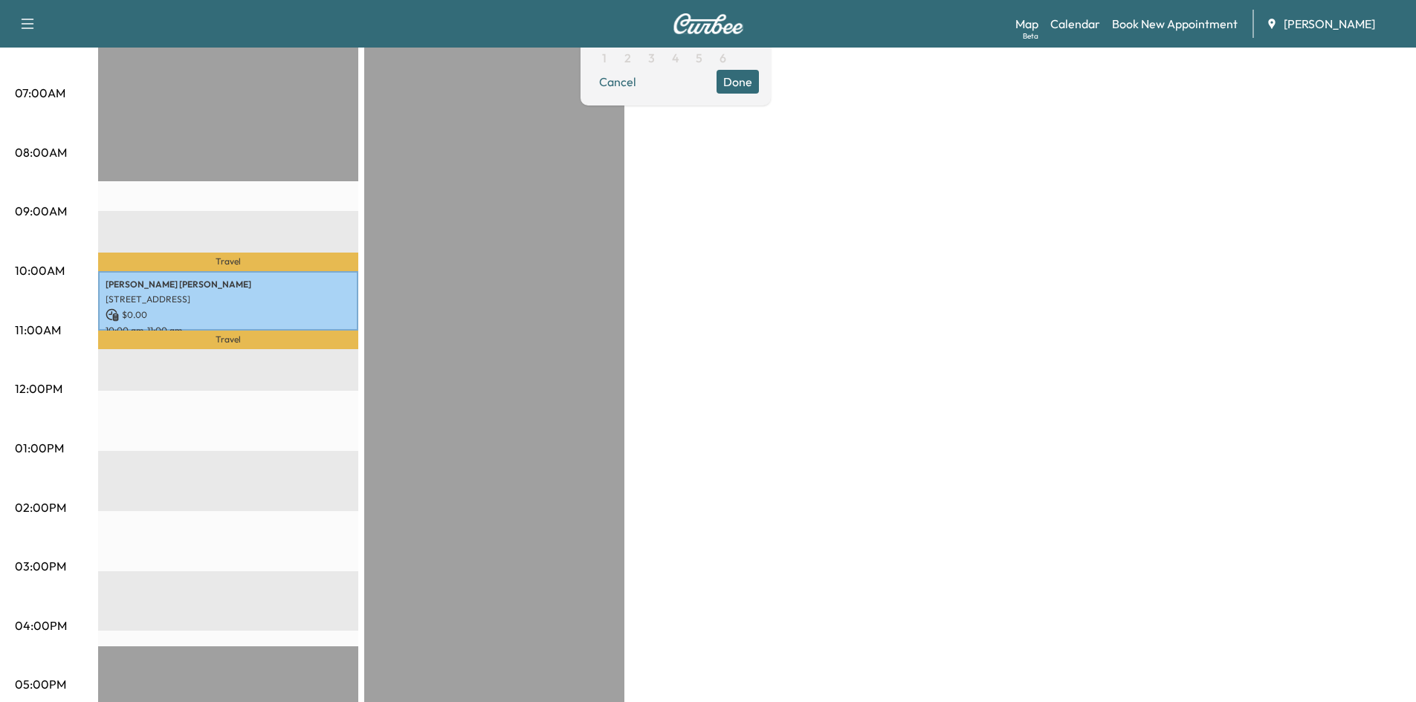
scroll to position [319, 0]
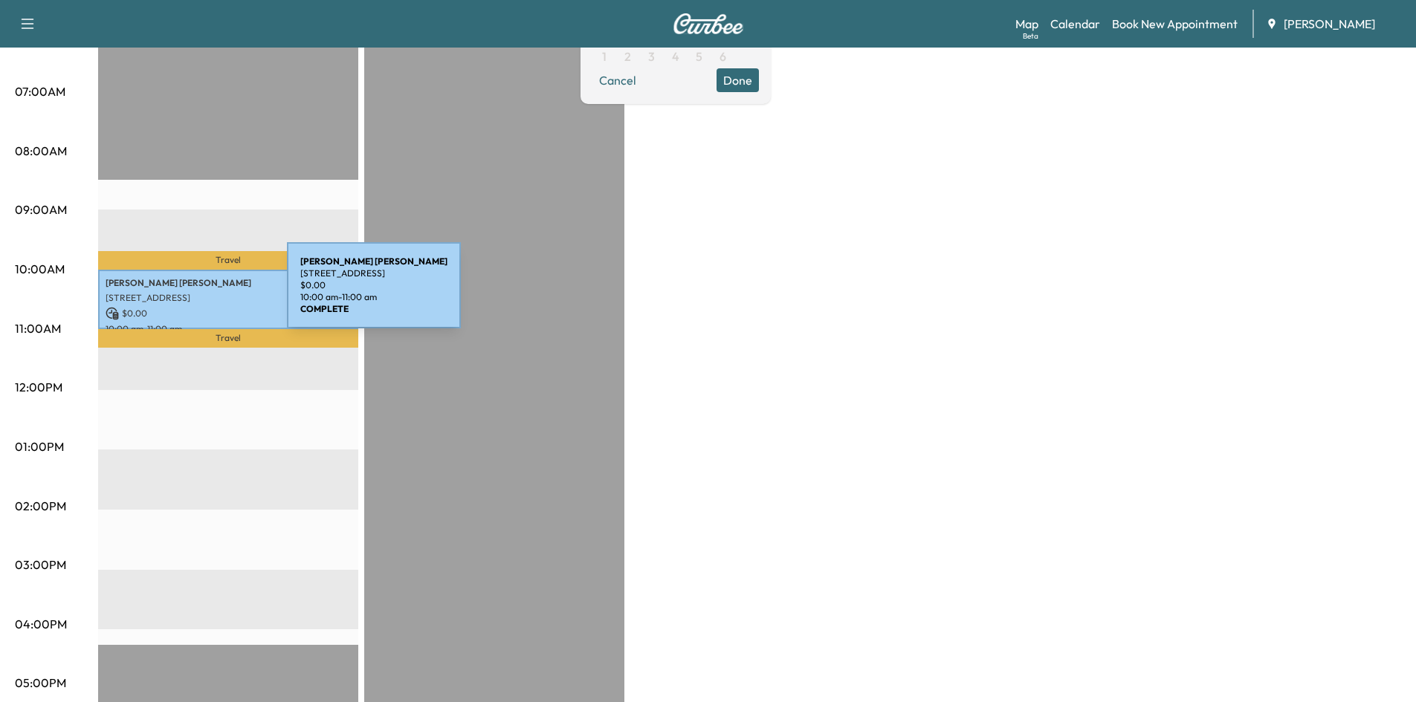
click at [175, 294] on p "4747 Big Oak Bend, Marietta, GA 30062, USA" at bounding box center [228, 298] width 245 height 12
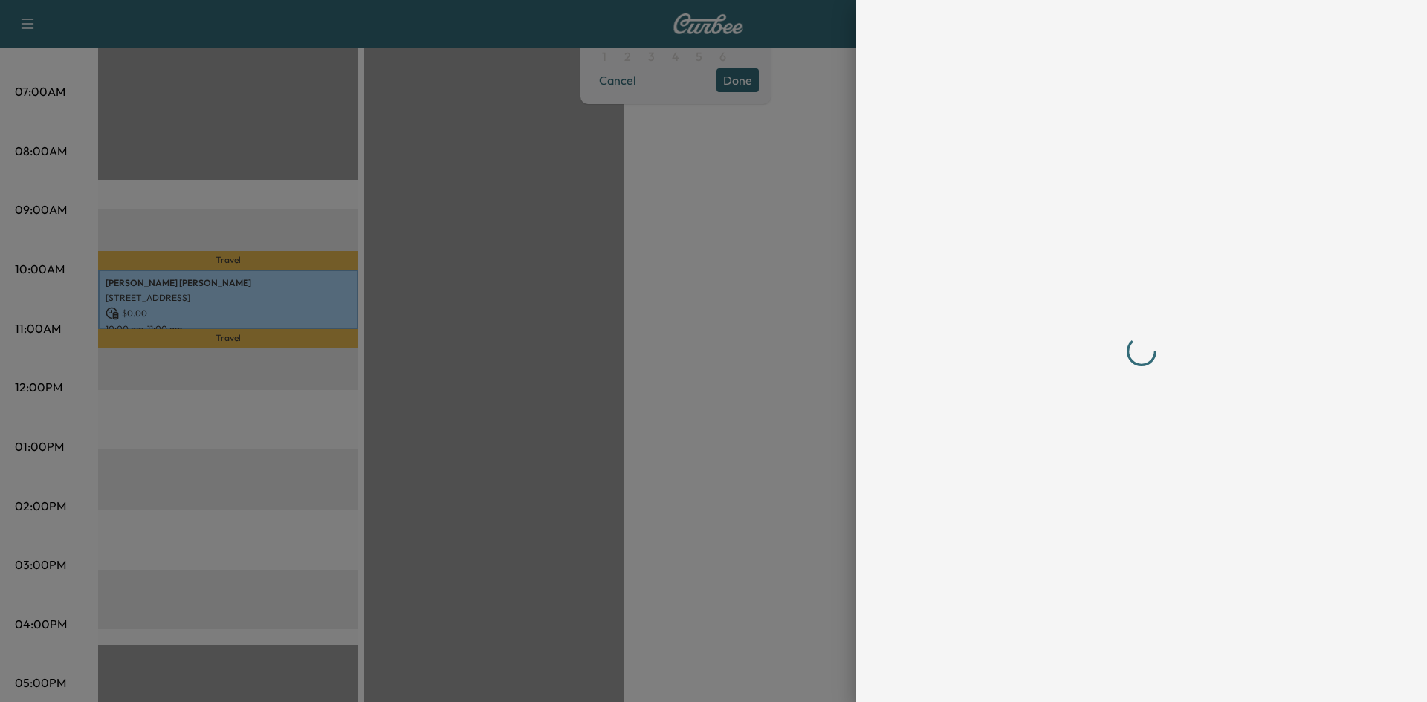
click at [1106, 667] on div at bounding box center [1141, 351] width 440 height 643
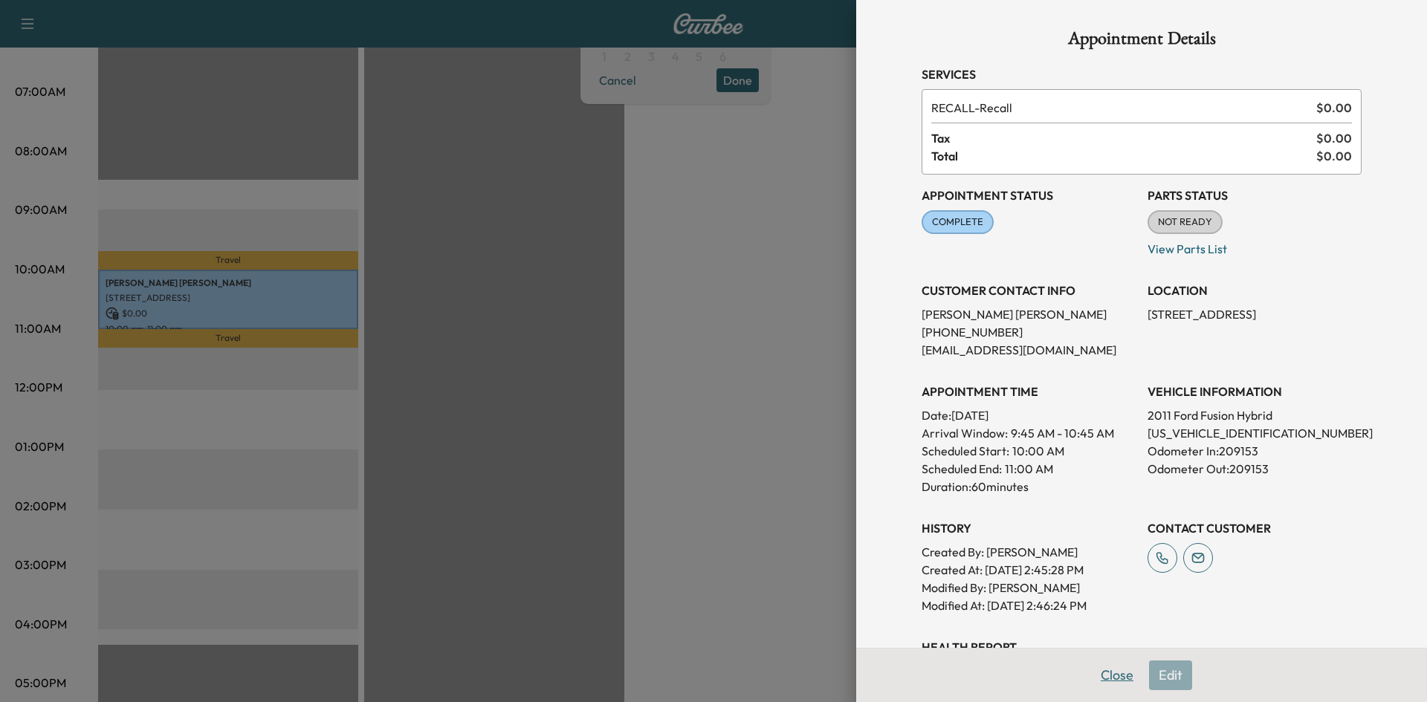
click at [1108, 670] on button "Close" at bounding box center [1117, 676] width 52 height 30
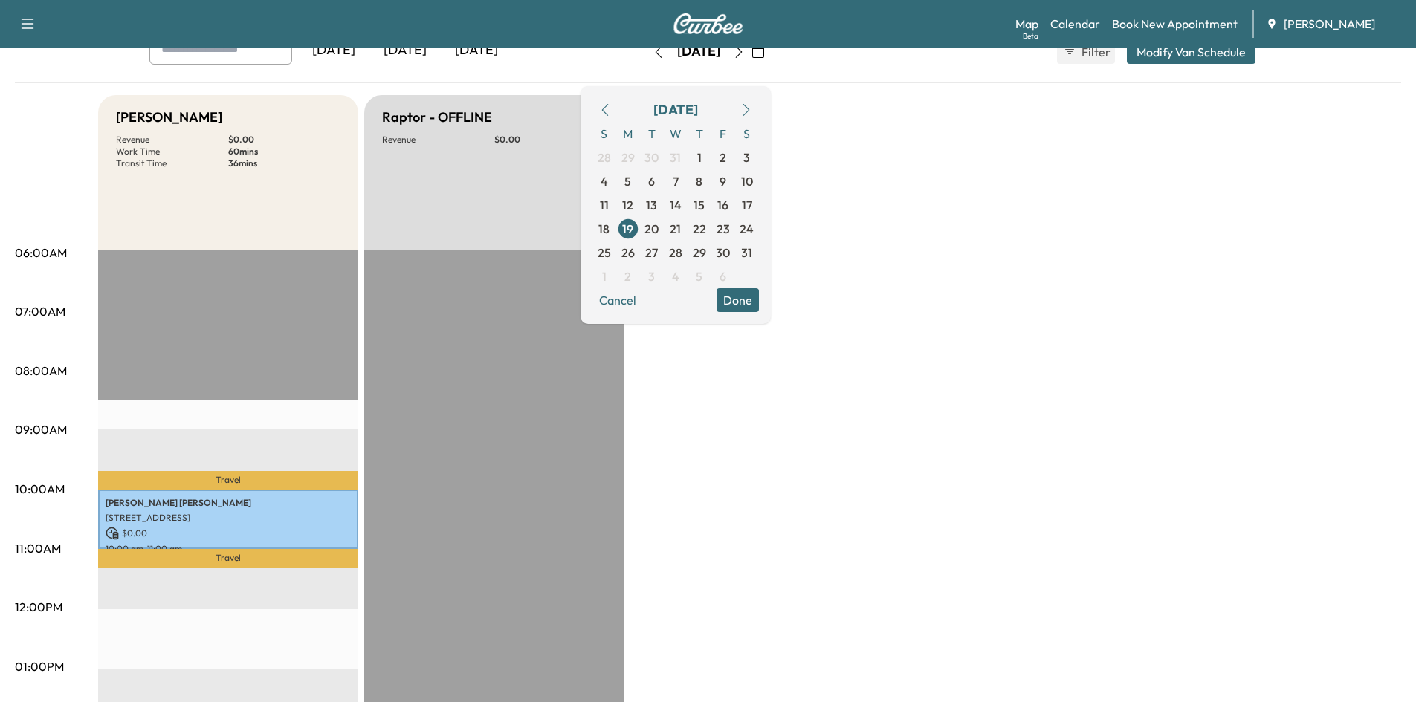
scroll to position [71, 0]
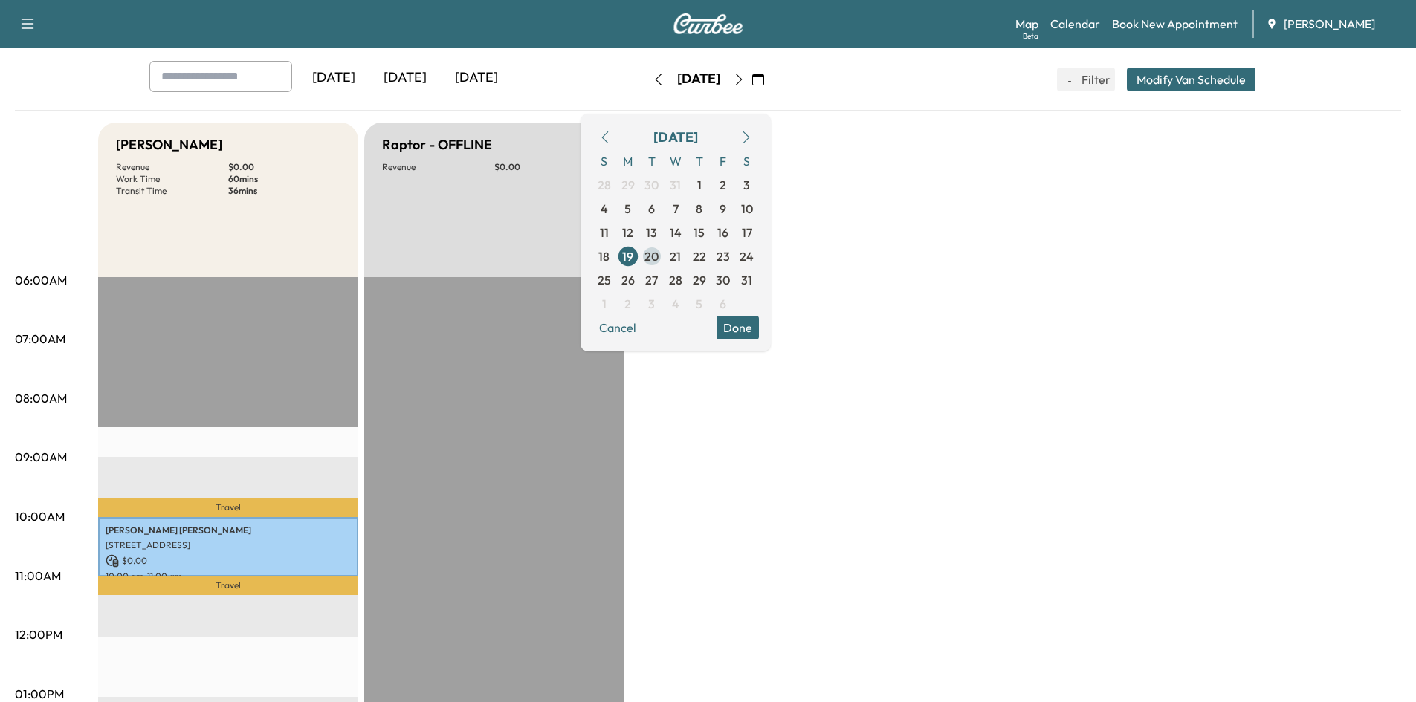
click at [658, 254] on span "20" at bounding box center [651, 256] width 14 height 18
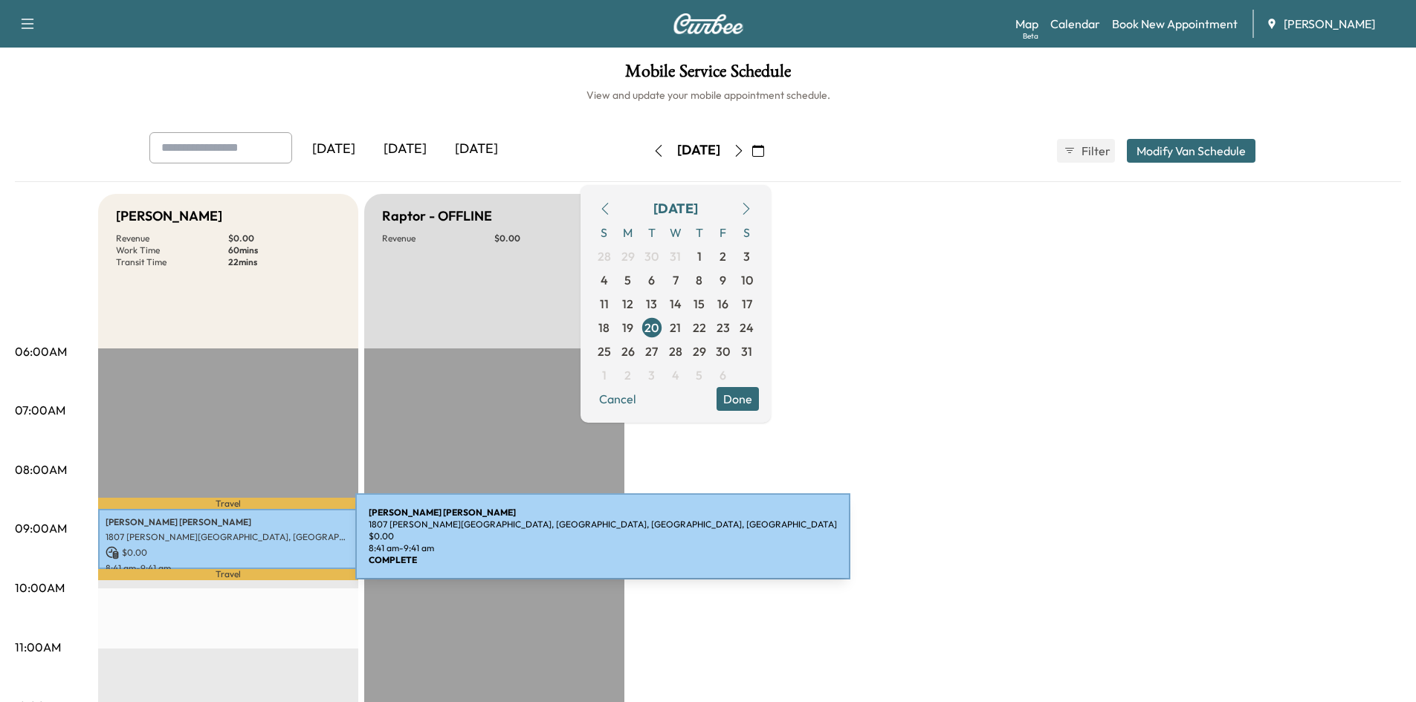
click at [244, 546] on p "$ 0.00" at bounding box center [228, 552] width 245 height 13
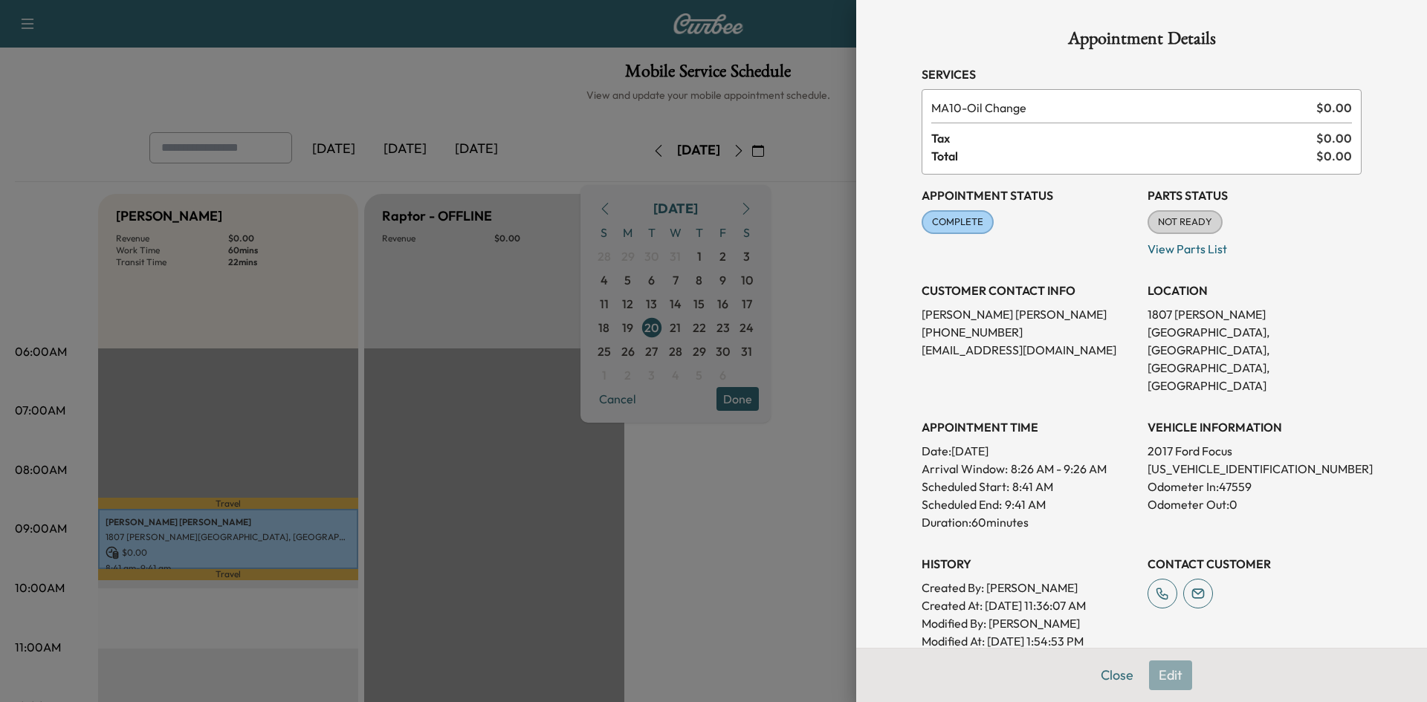
click at [1109, 678] on div "Appointment Details Services MA10 - Oil Change $ 0.00 Tax $ 0.00 Total $ 0.00 A…" at bounding box center [1142, 460] width 476 height 921
click at [1109, 670] on button "Close" at bounding box center [1117, 676] width 52 height 30
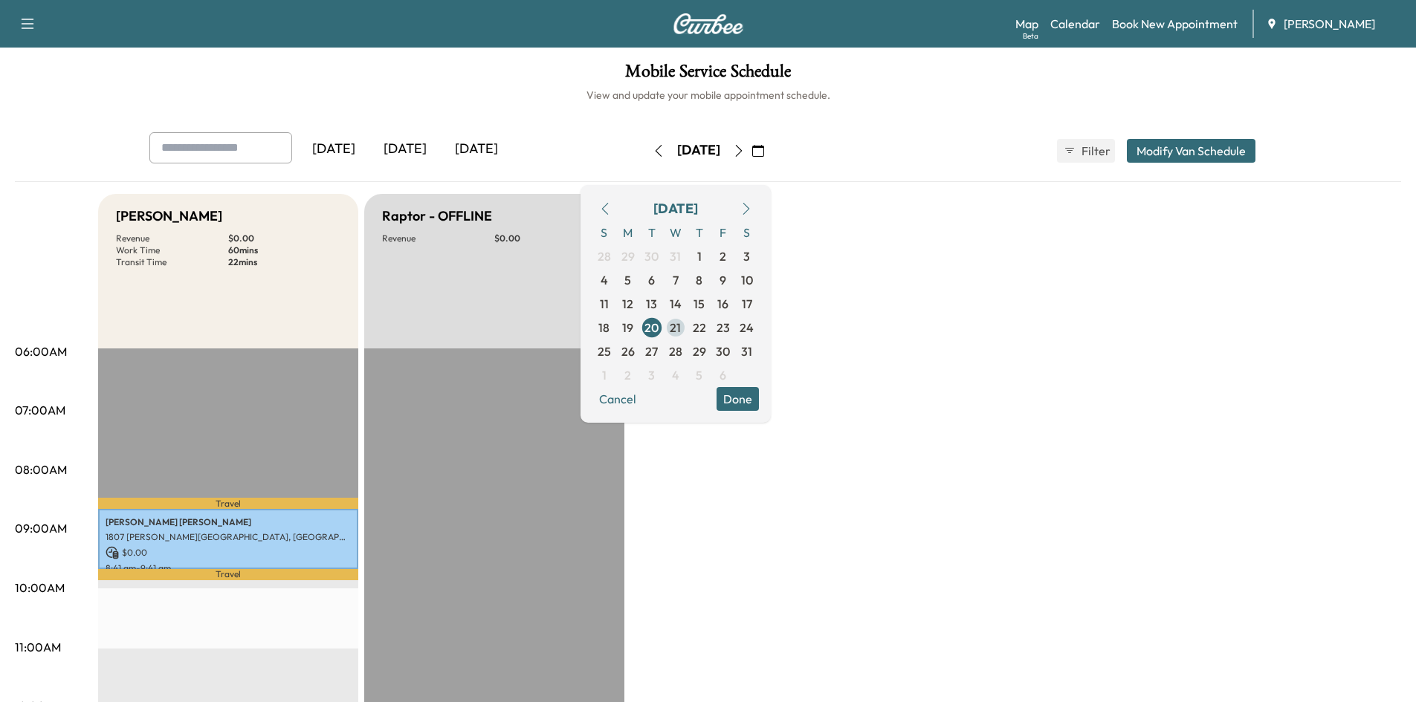
click at [681, 330] on span "21" at bounding box center [675, 328] width 11 height 18
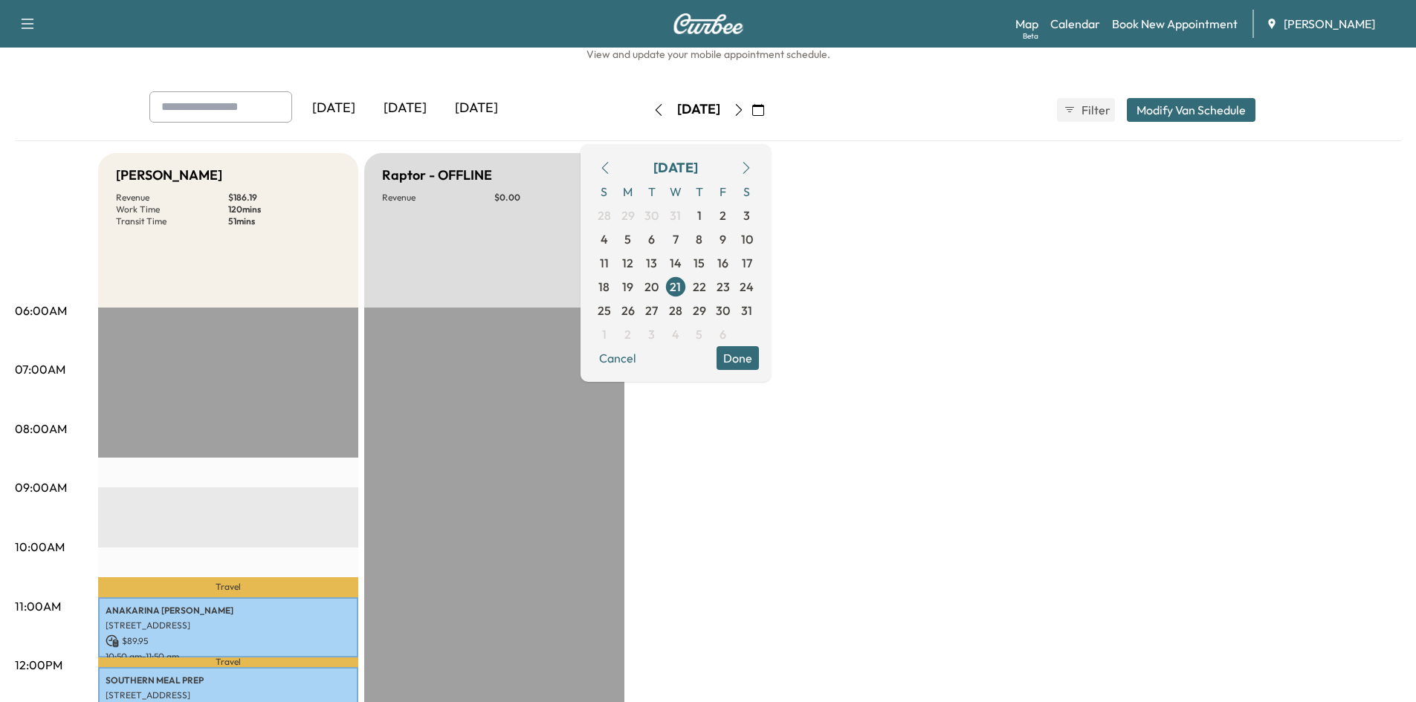
scroll to position [36, 0]
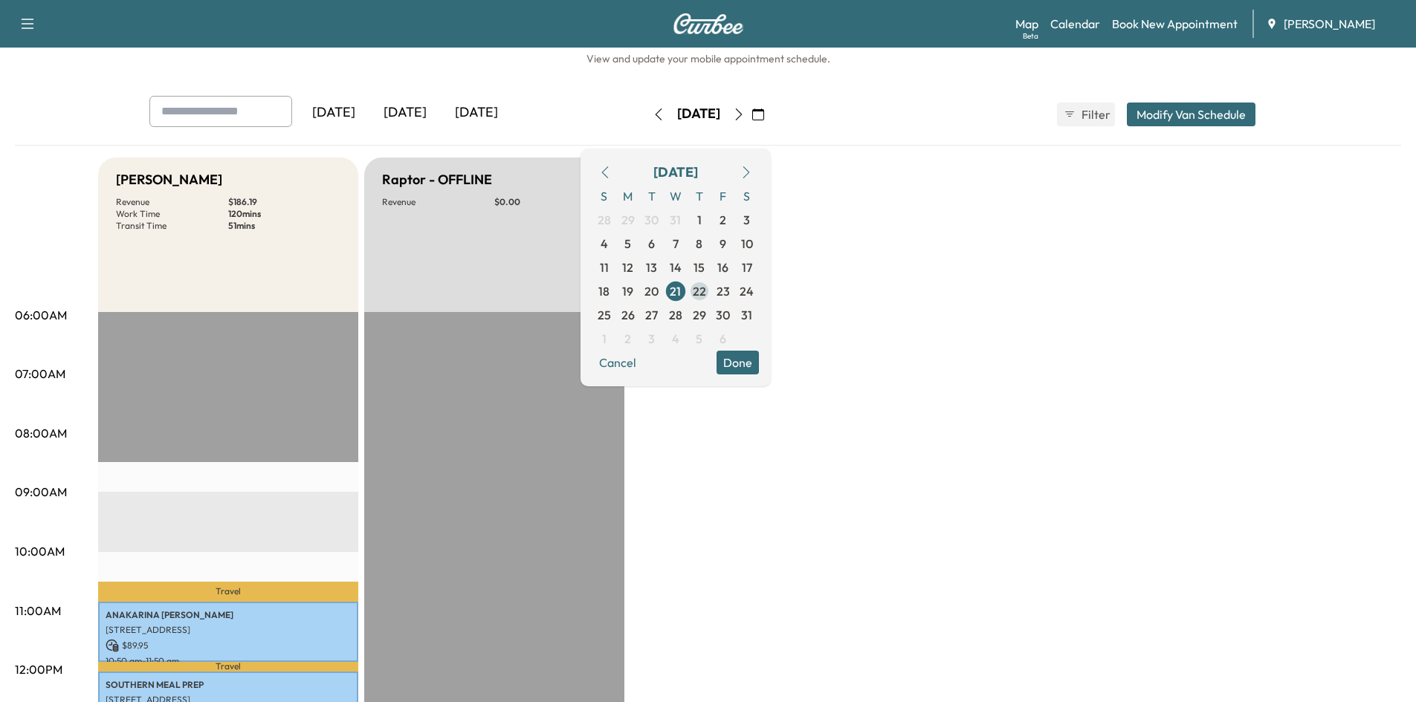
click at [706, 289] on span "22" at bounding box center [699, 291] width 13 height 18
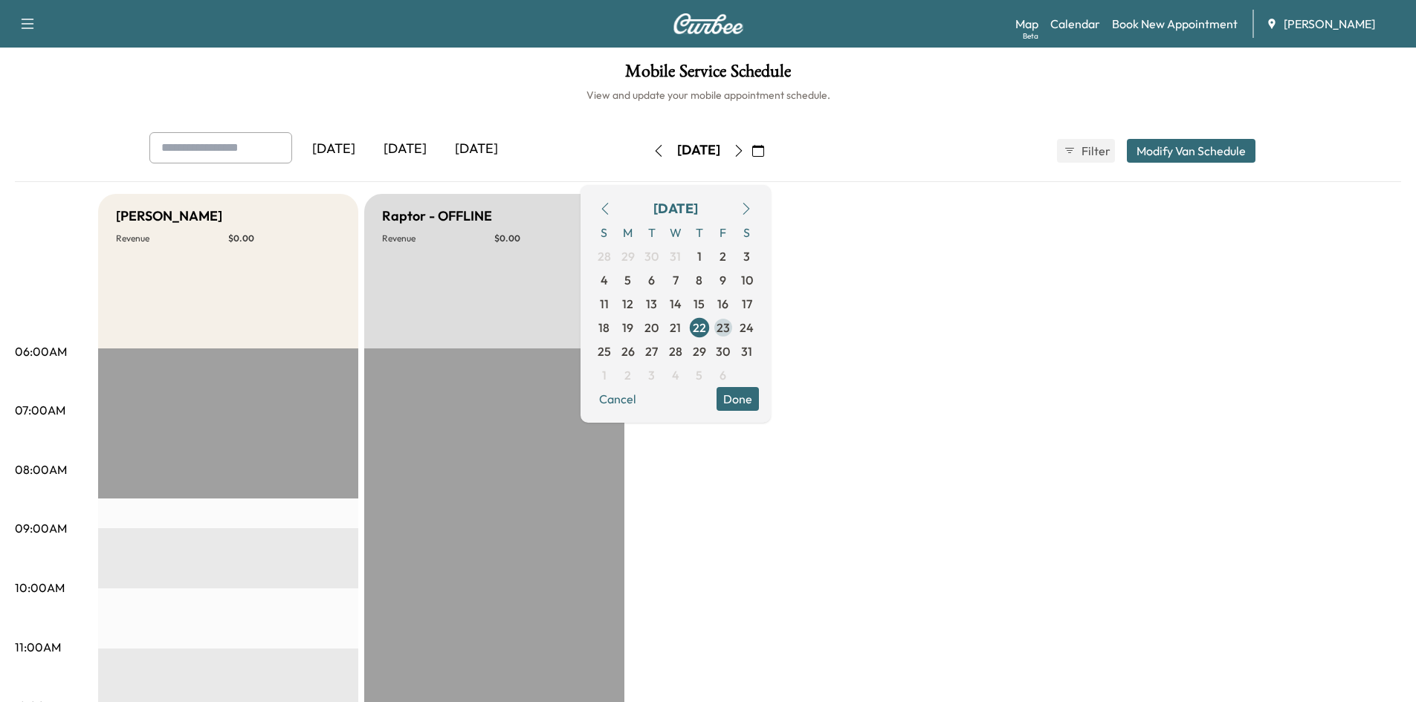
click at [730, 325] on span "23" at bounding box center [722, 328] width 13 height 18
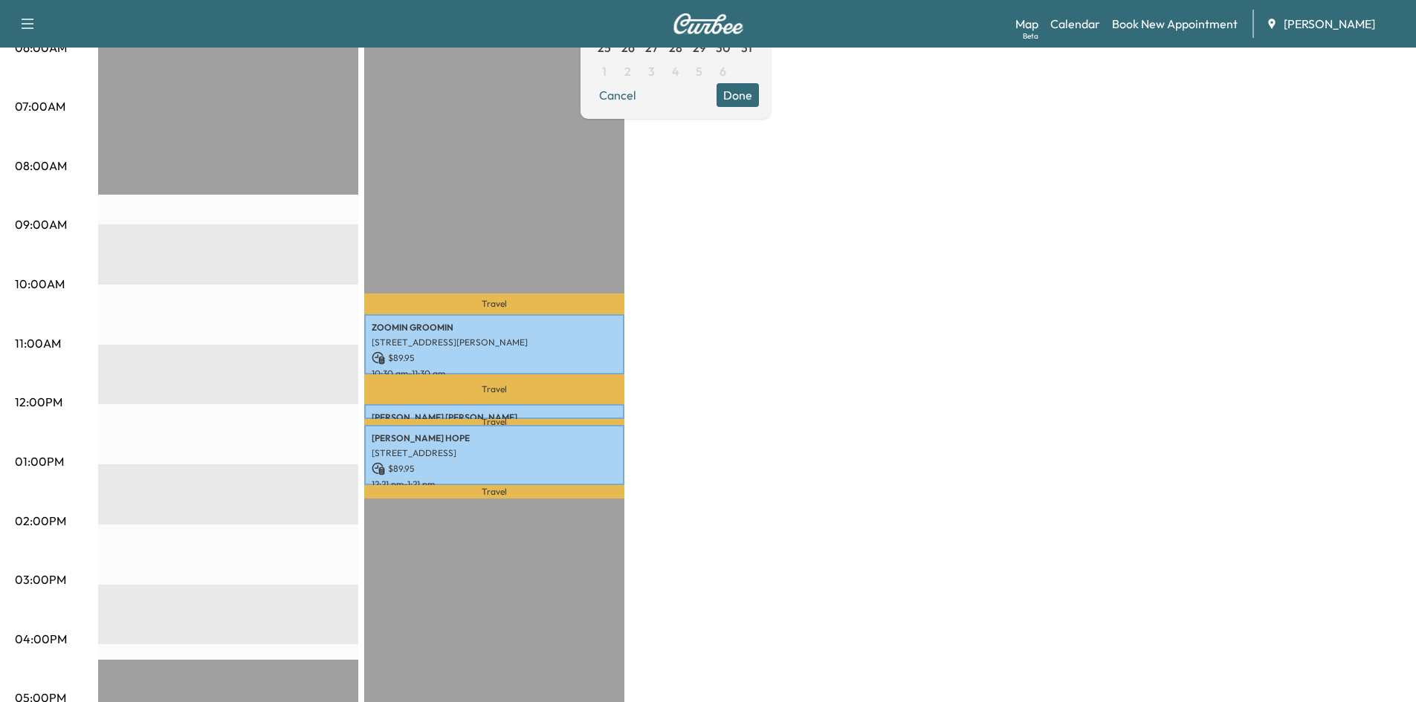
scroll to position [333, 0]
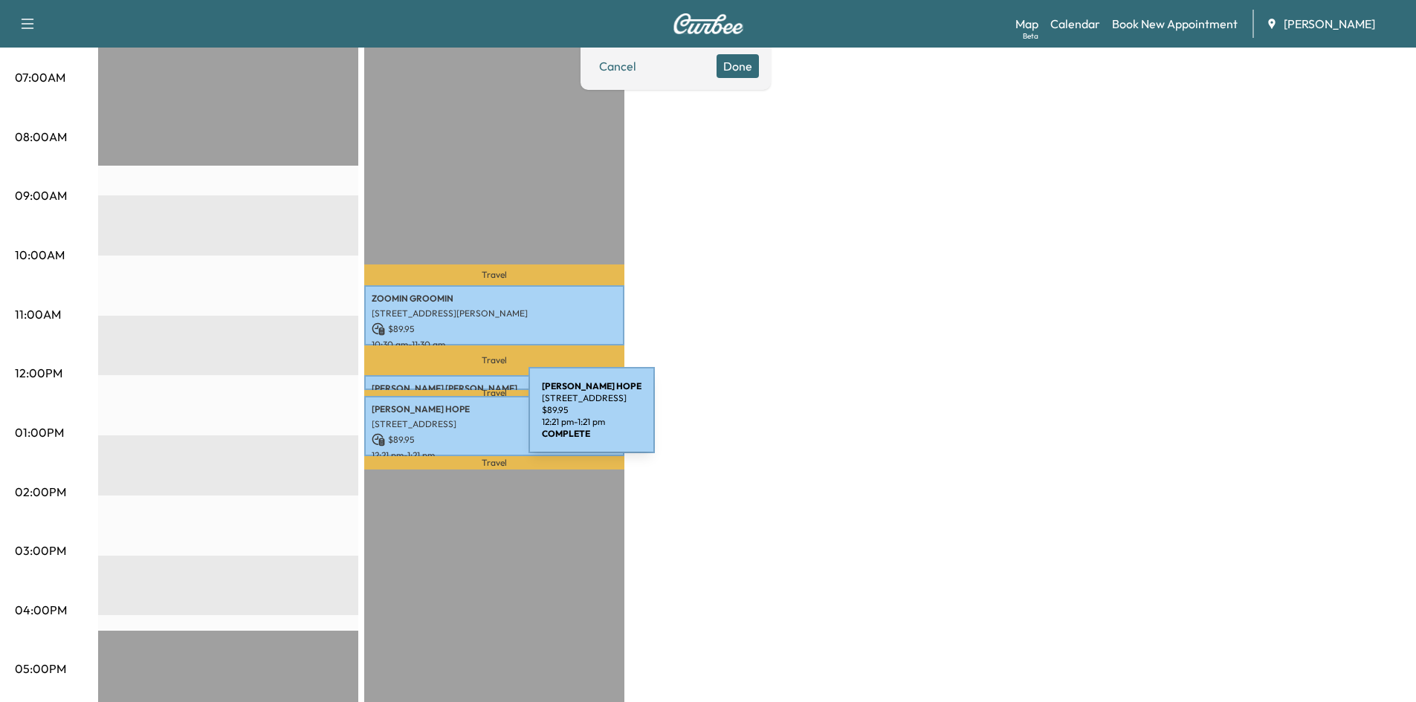
click at [417, 419] on p "197 Summit St, Atlanta, GA 30342, USA" at bounding box center [494, 424] width 245 height 12
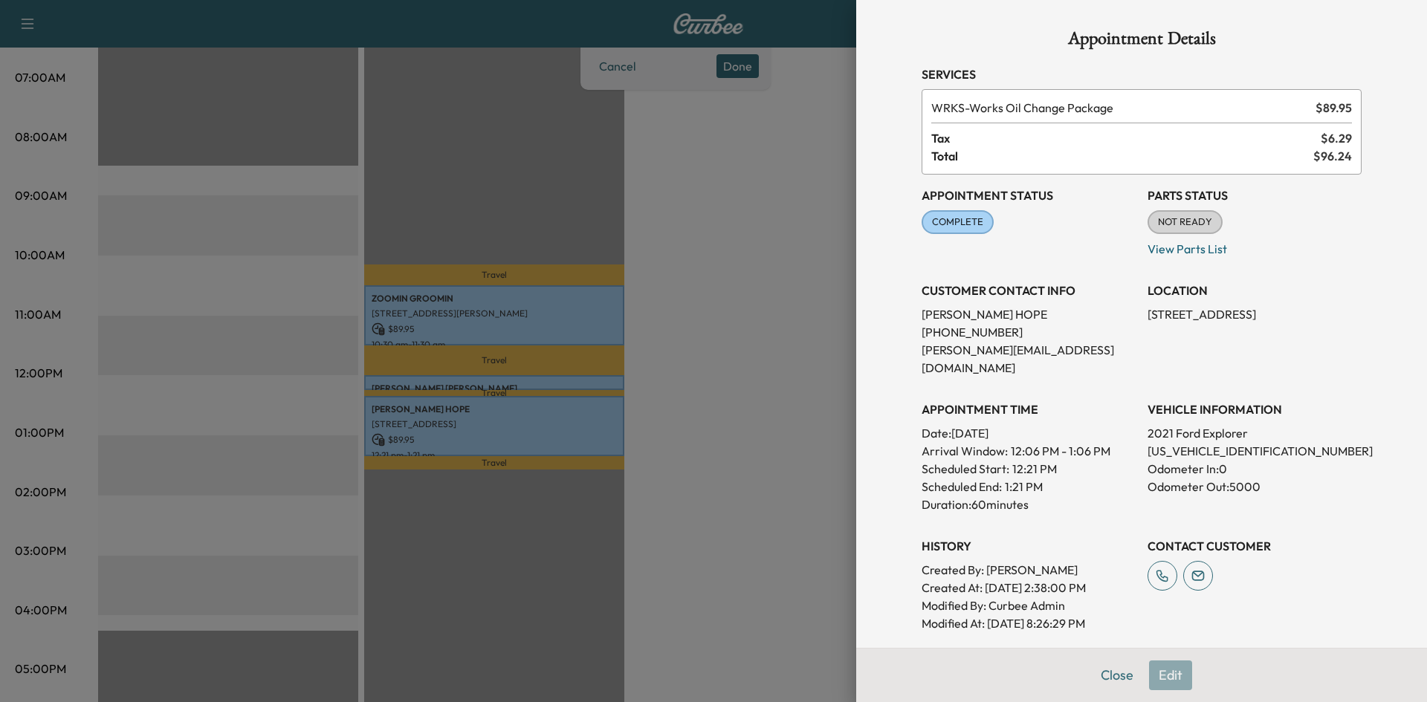
click at [1107, 675] on div "Appointment Details Services WRKS - Works Oil Change Package $ 89.95 Tax $ 6.29…" at bounding box center [1142, 423] width 476 height 846
click at [1109, 674] on button "Close" at bounding box center [1117, 676] width 52 height 30
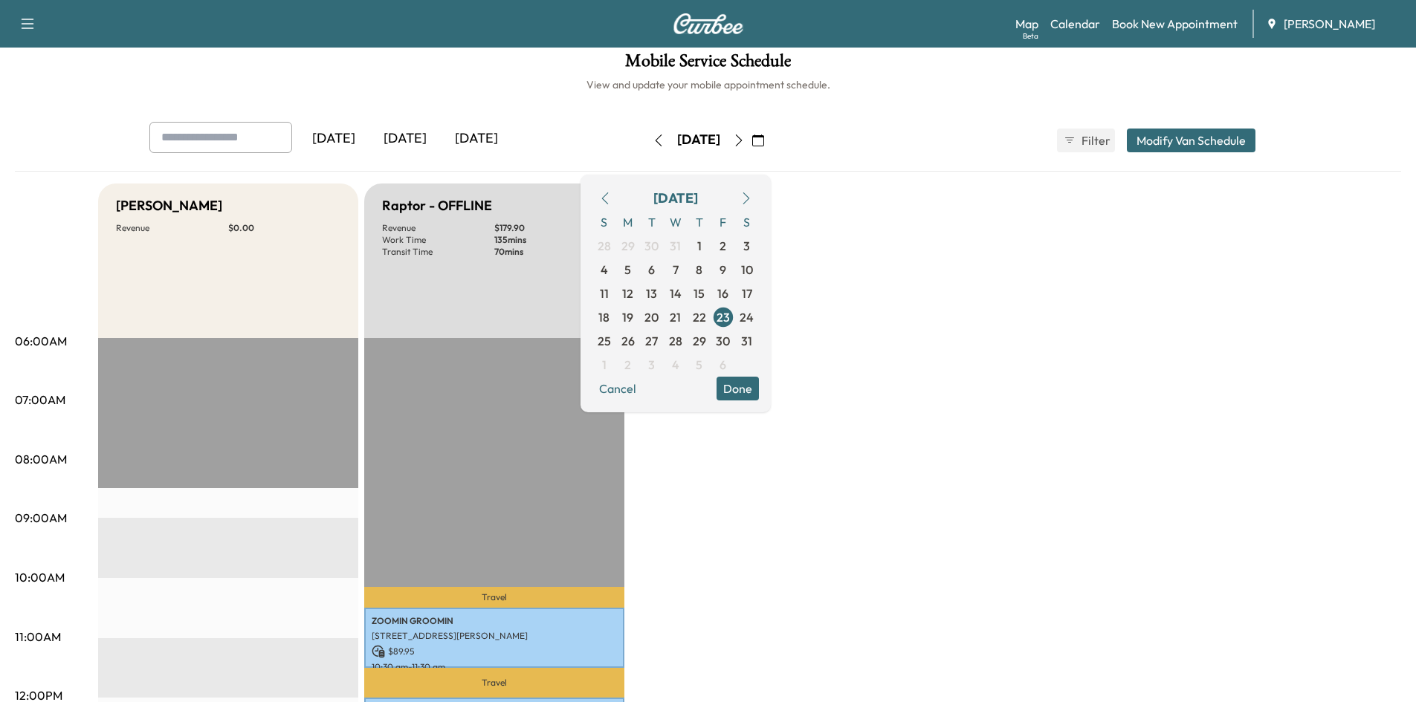
scroll to position [9, 0]
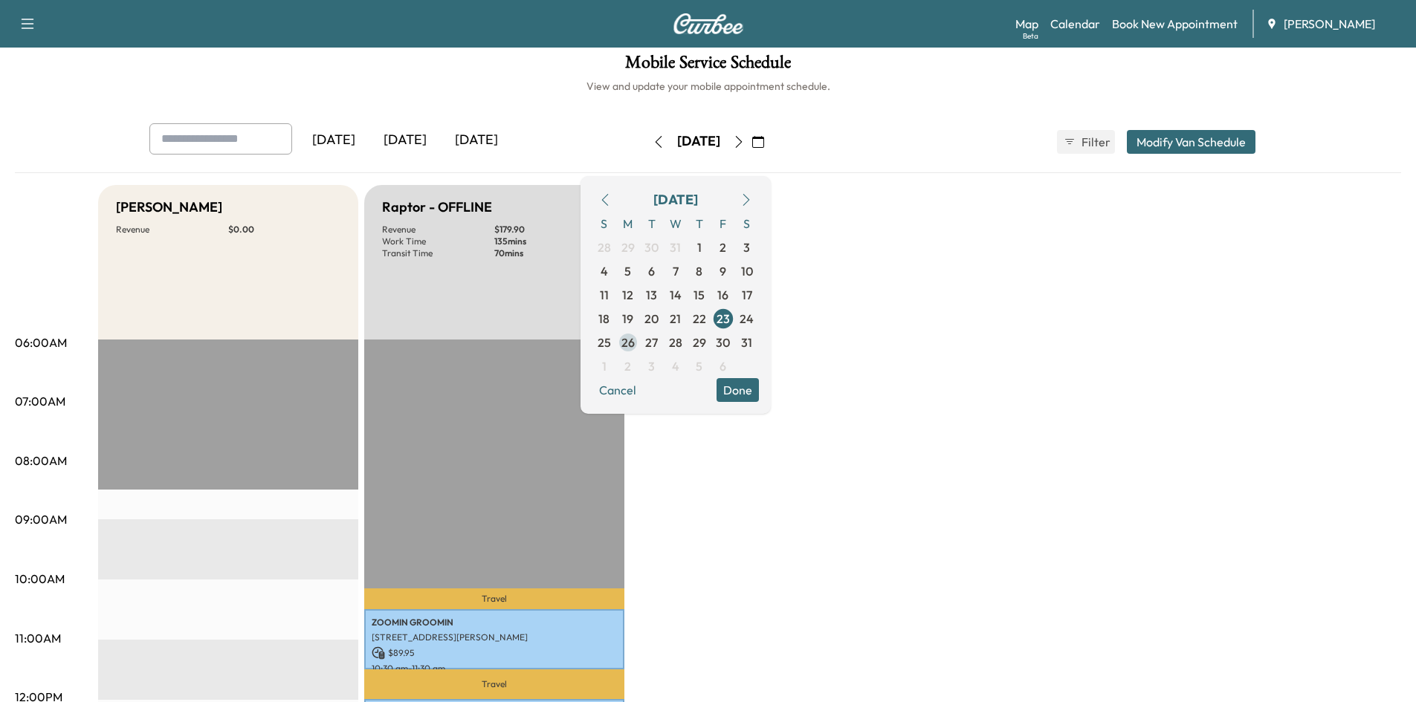
click at [635, 348] on span "26" at bounding box center [627, 343] width 13 height 18
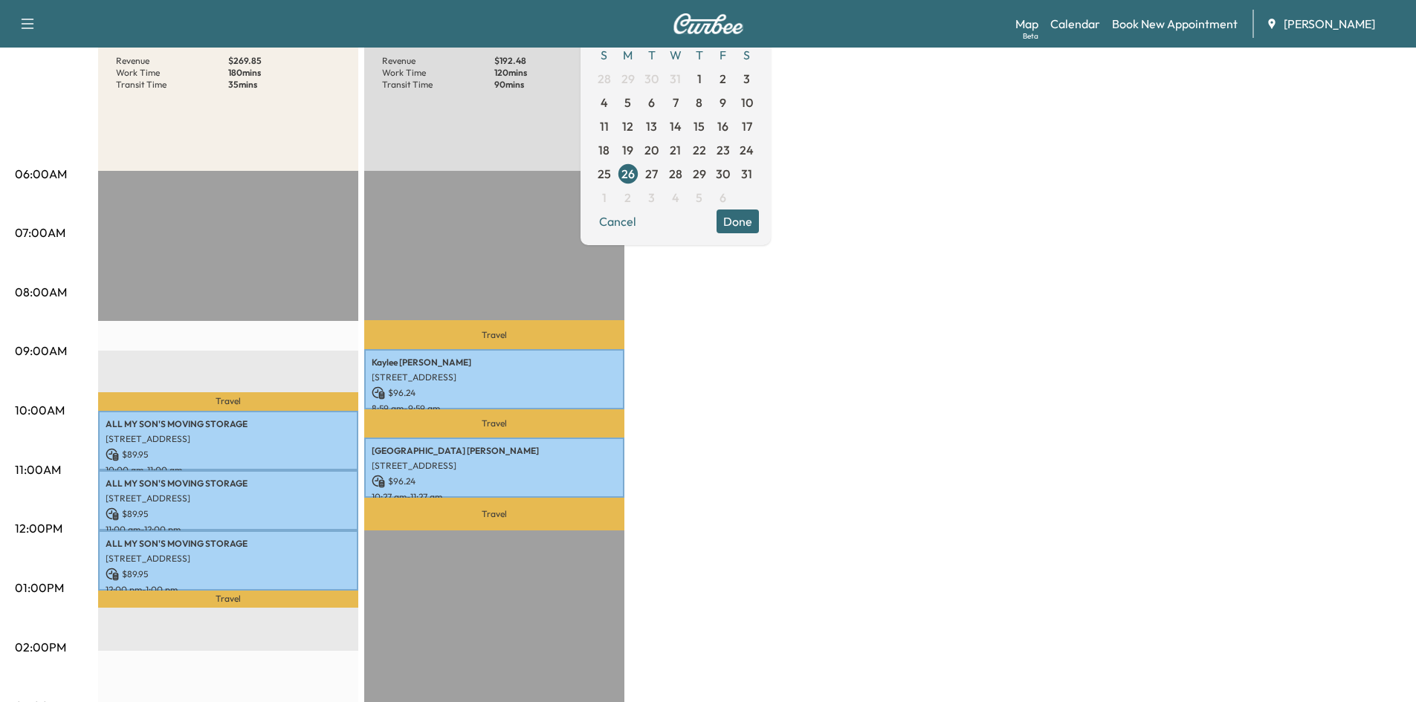
scroll to position [207, 0]
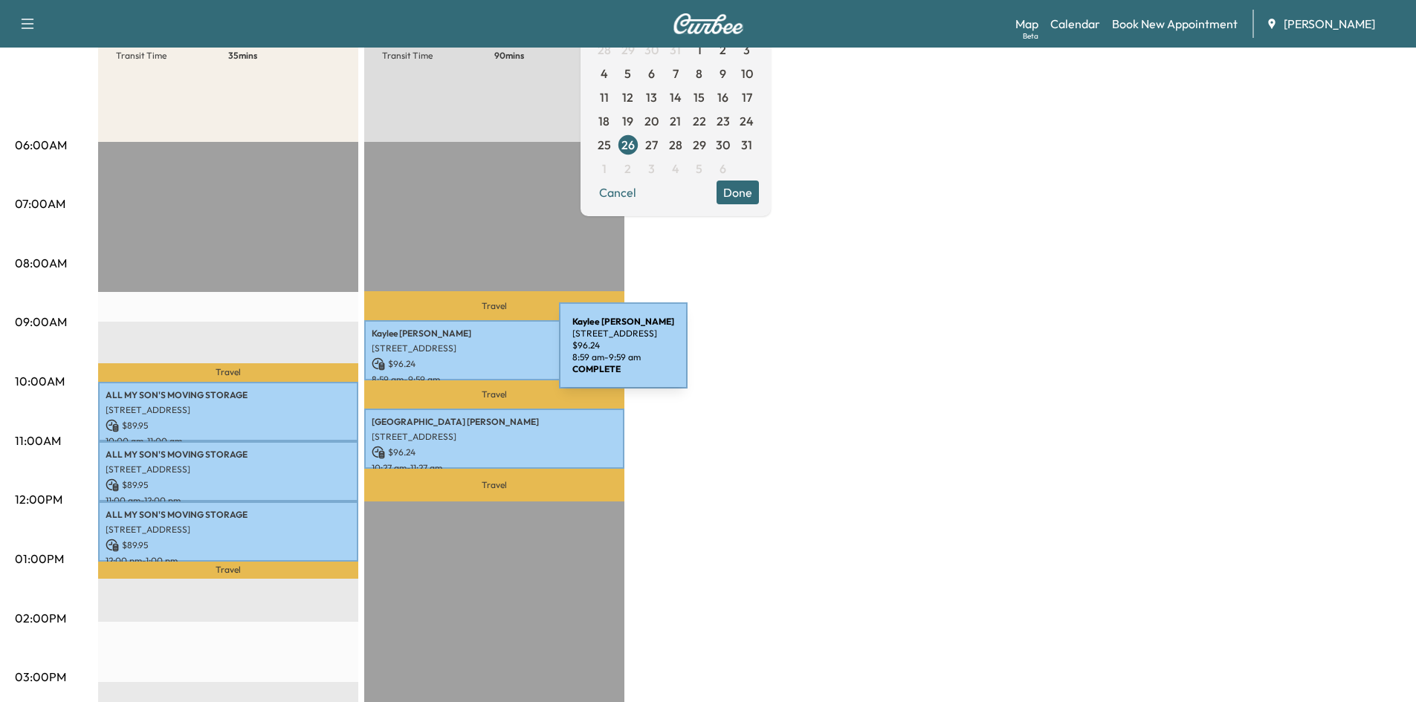
click at [447, 354] on div "Kaylee Middlebrooks 43 Landmark Ln, Marietta, GA 30060, USA $ 96.24 8:59 am - 9…" at bounding box center [494, 350] width 260 height 60
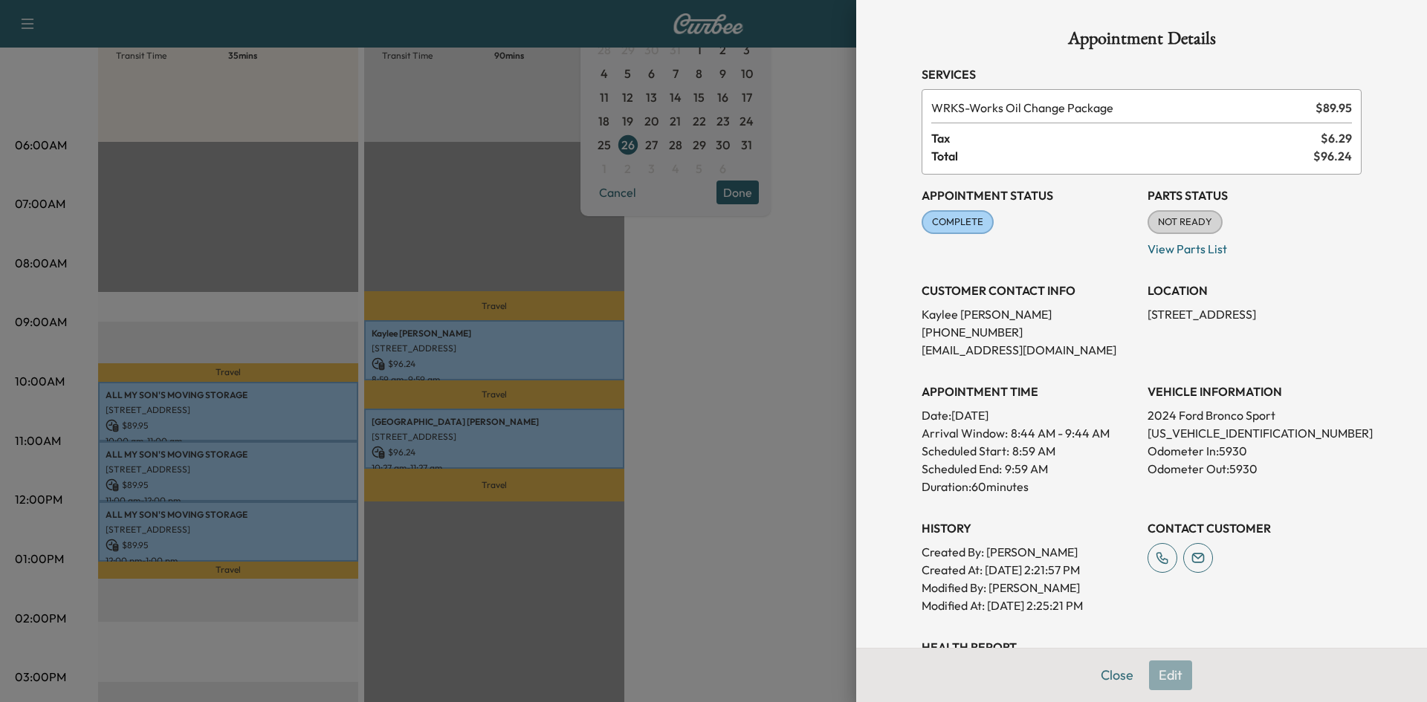
click at [449, 422] on div at bounding box center [713, 351] width 1427 height 702
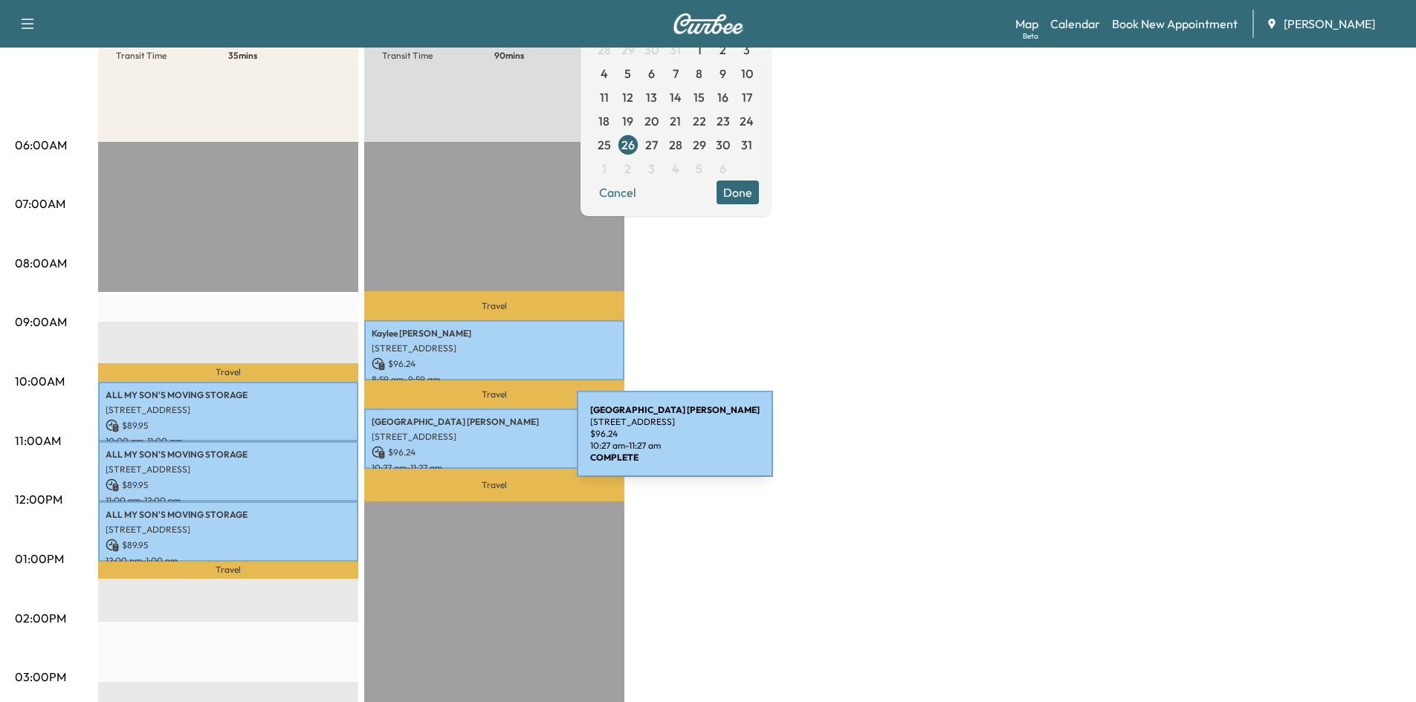
click at [465, 446] on p "$ 96.24" at bounding box center [494, 452] width 245 height 13
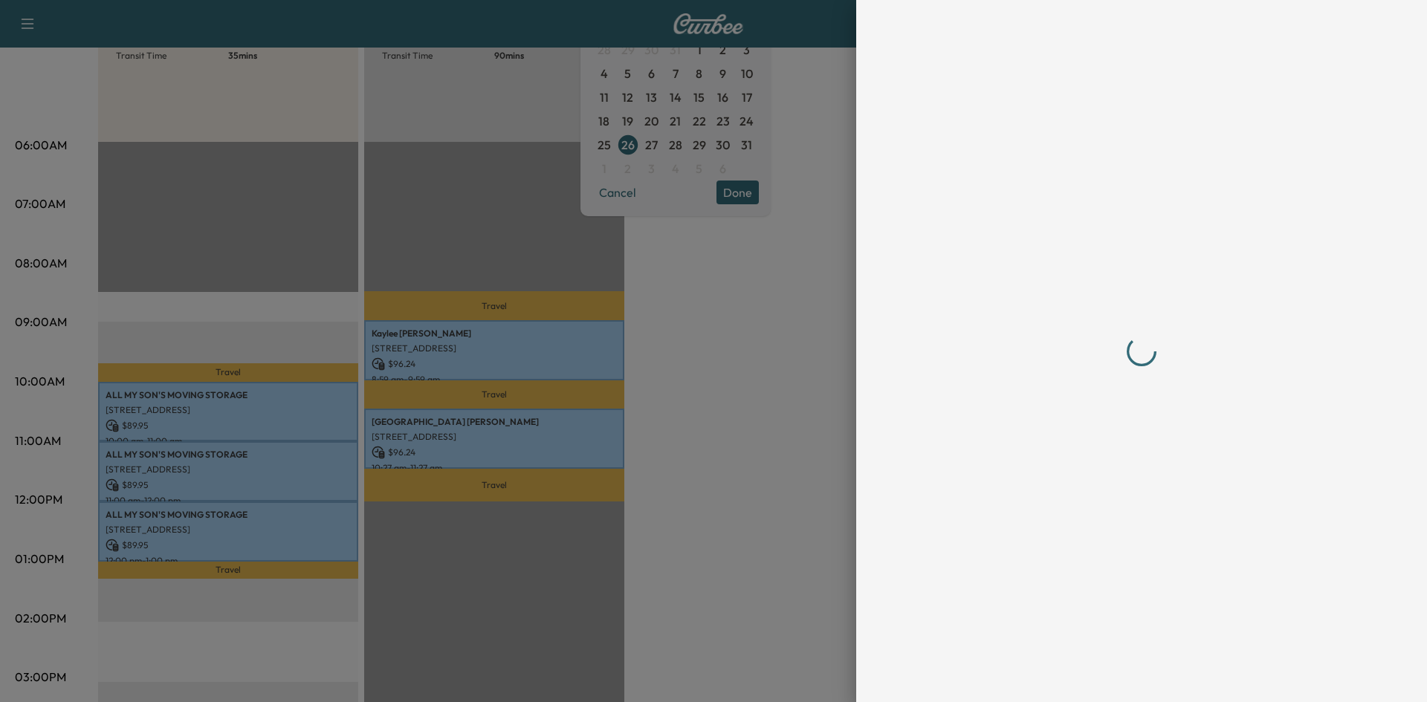
click at [1092, 674] on div at bounding box center [1142, 351] width 476 height 702
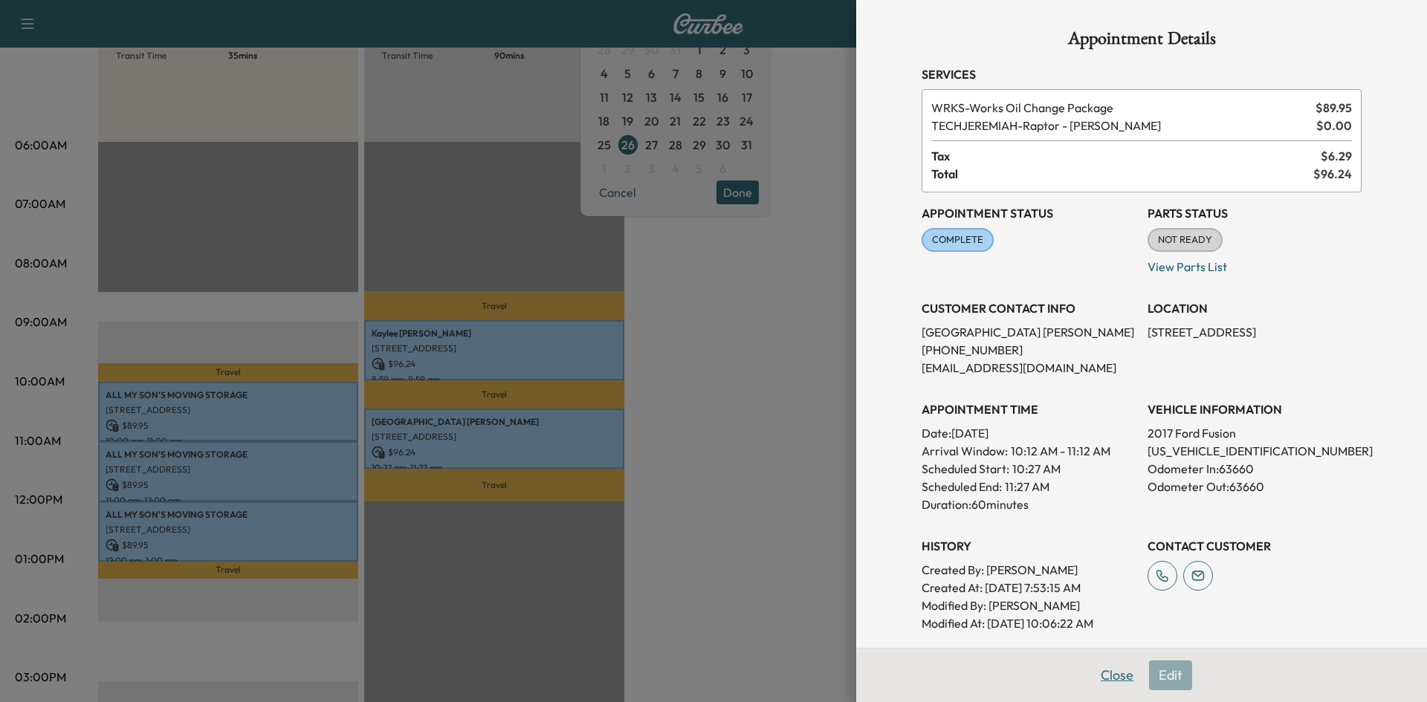
click at [1104, 671] on button "Close" at bounding box center [1117, 676] width 52 height 30
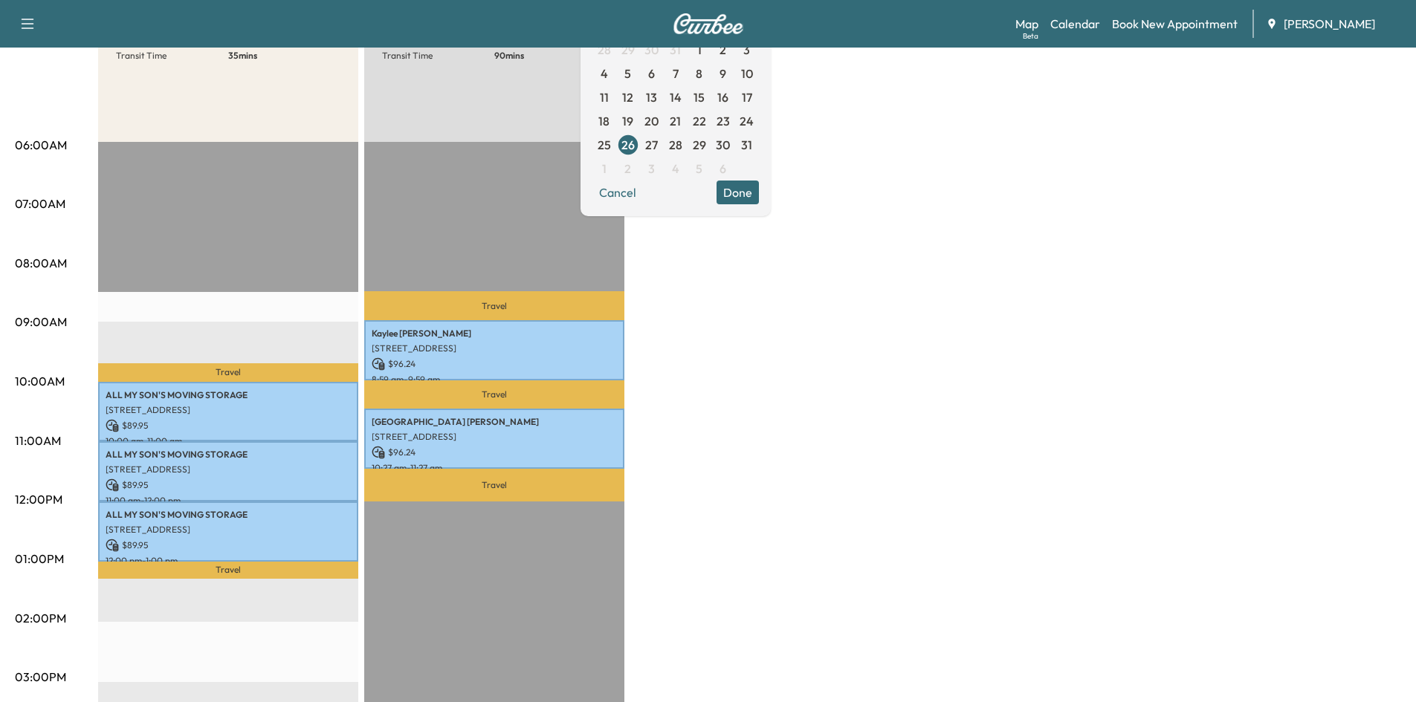
click at [658, 143] on span "27" at bounding box center [651, 145] width 13 height 18
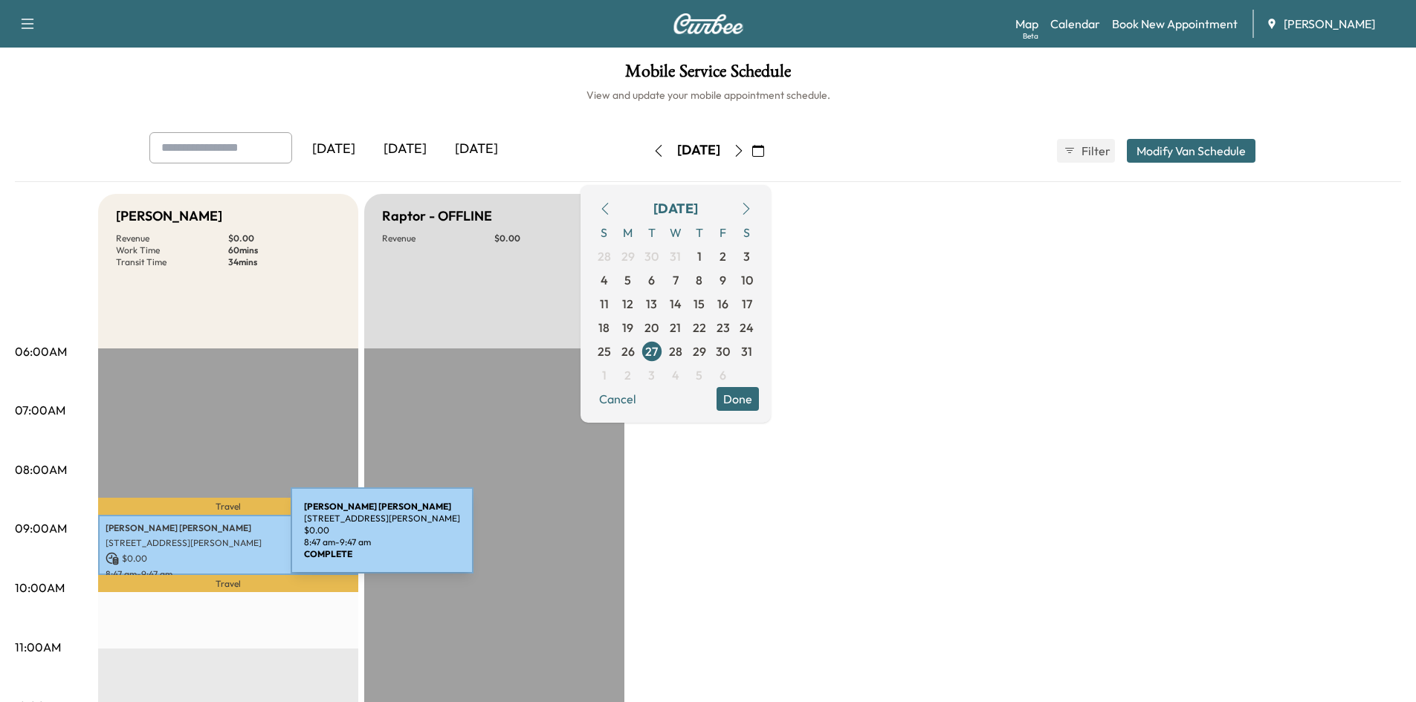
click at [179, 540] on p "1202 Brookhaven Glen NE, Atlanta, GA 30319, USA" at bounding box center [228, 543] width 245 height 12
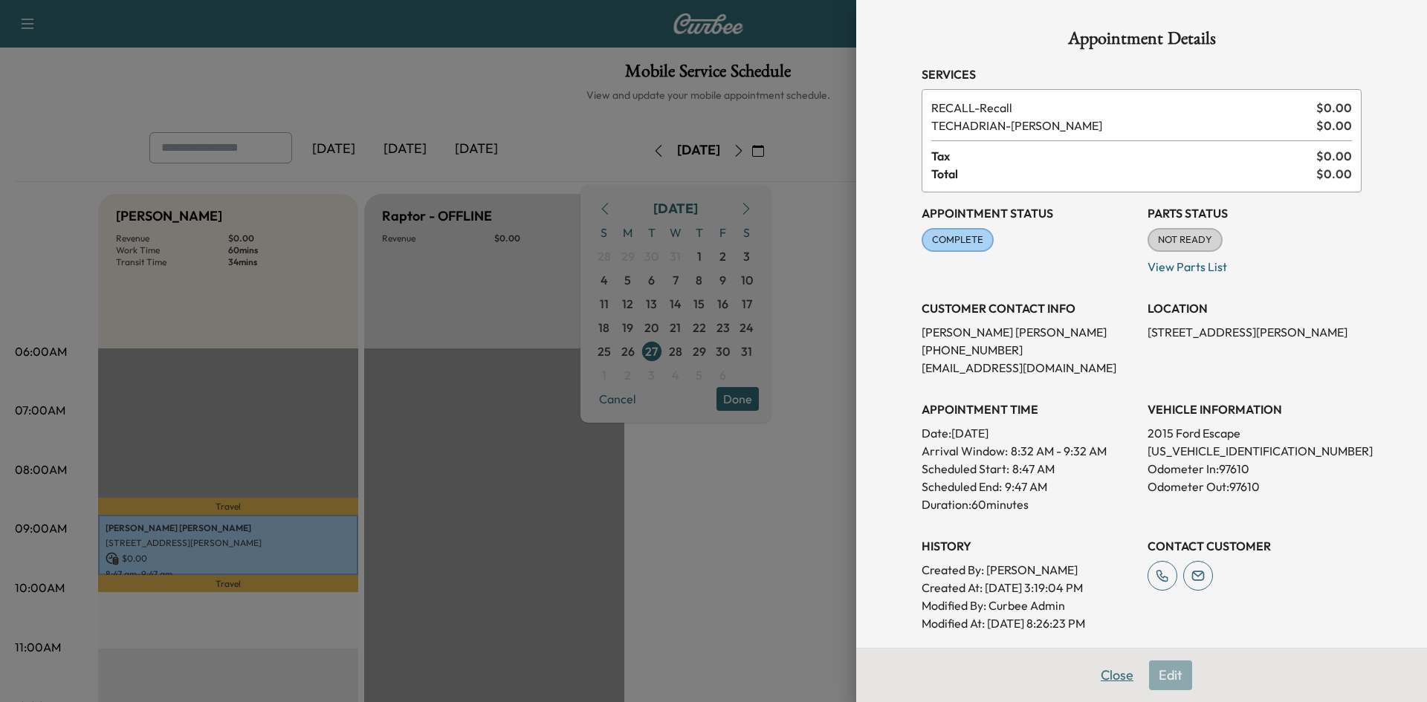
click at [1103, 675] on button "Close" at bounding box center [1117, 676] width 52 height 30
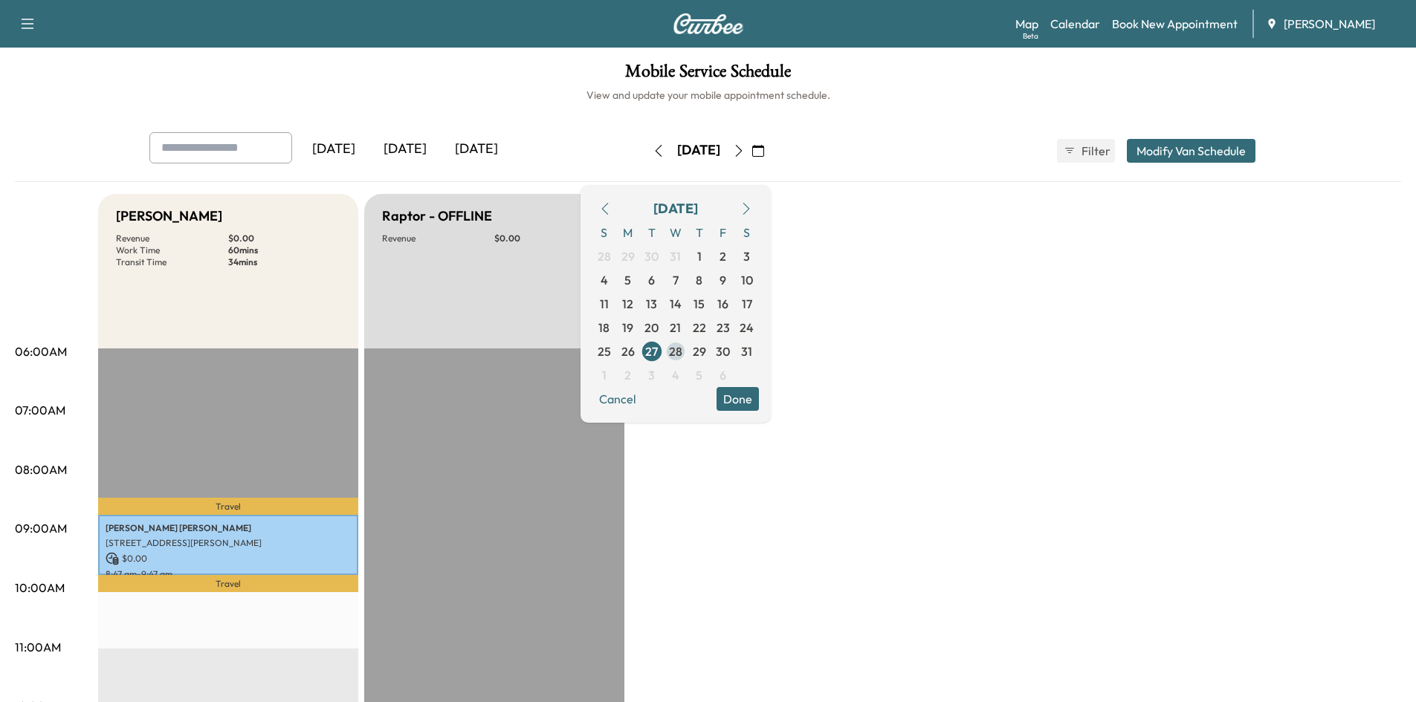
click at [682, 351] on span "28" at bounding box center [675, 352] width 13 height 18
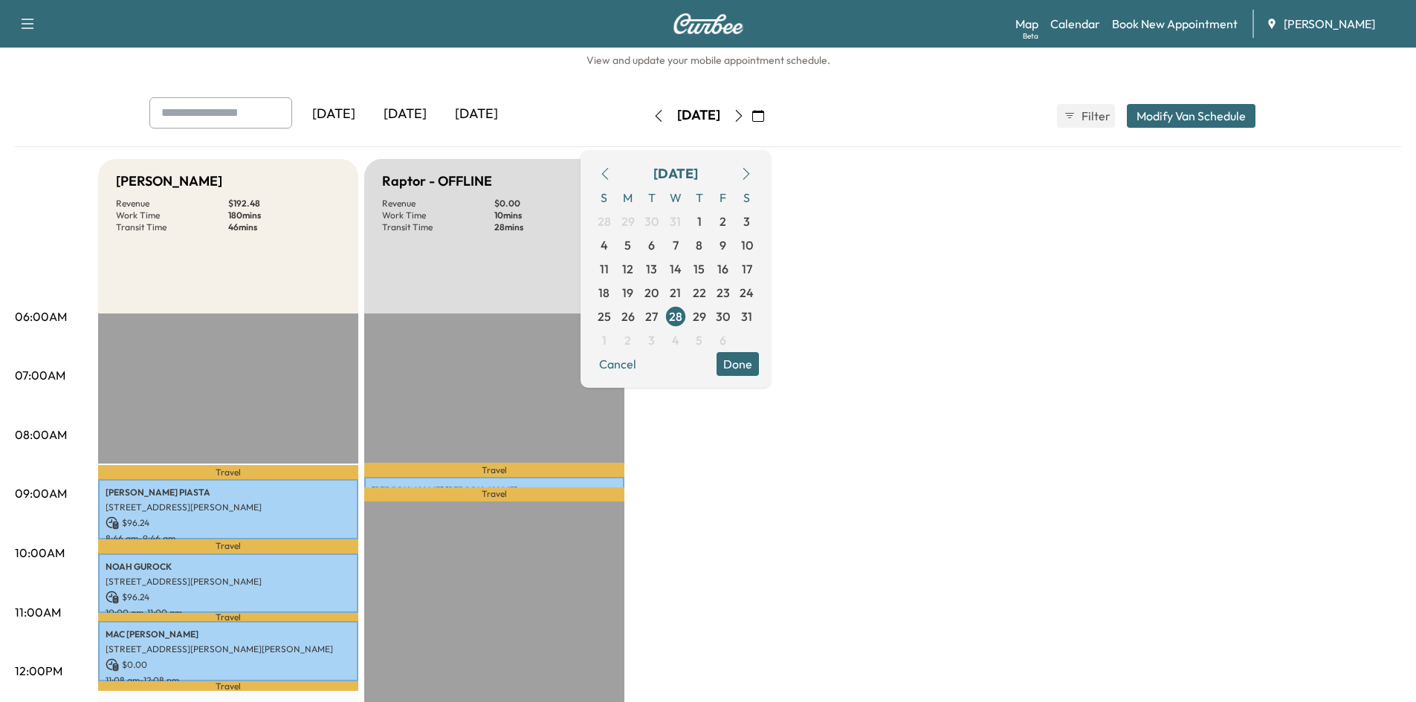
scroll to position [29, 0]
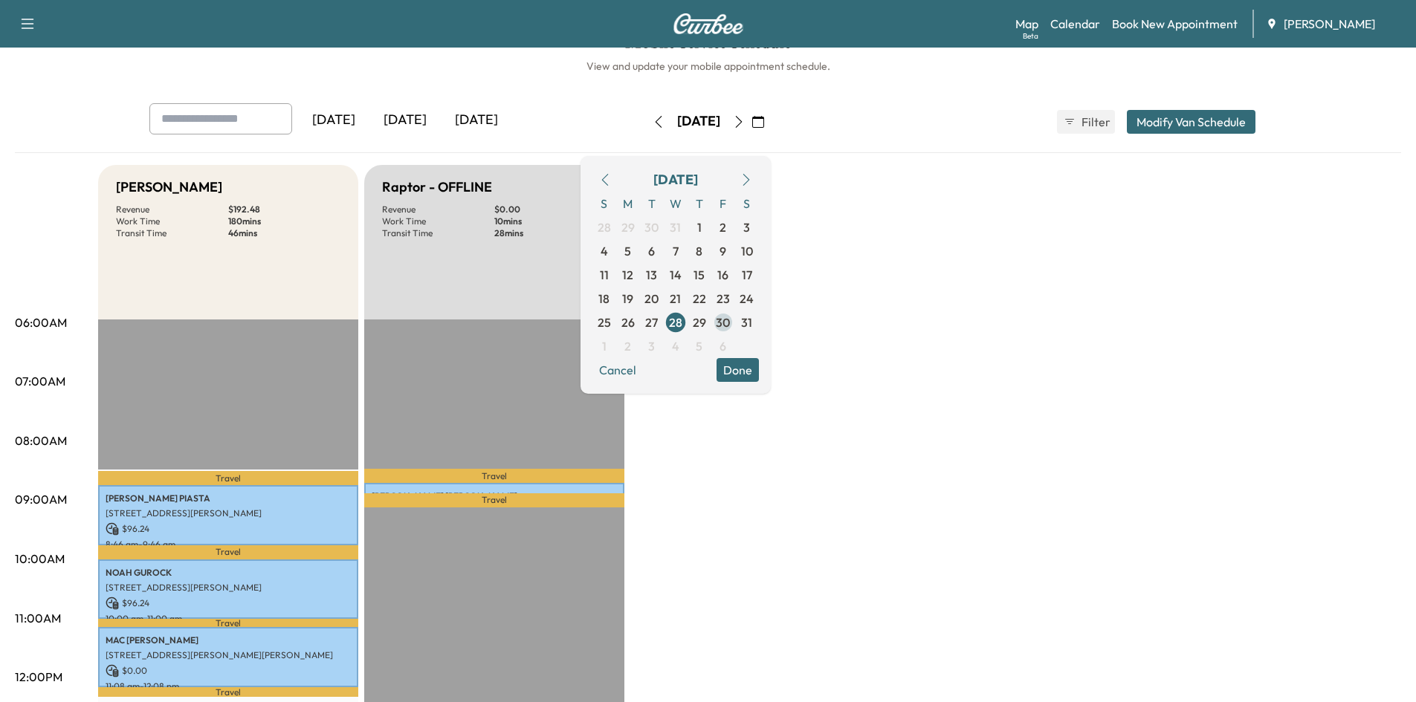
click at [730, 323] on span "30" at bounding box center [723, 323] width 14 height 18
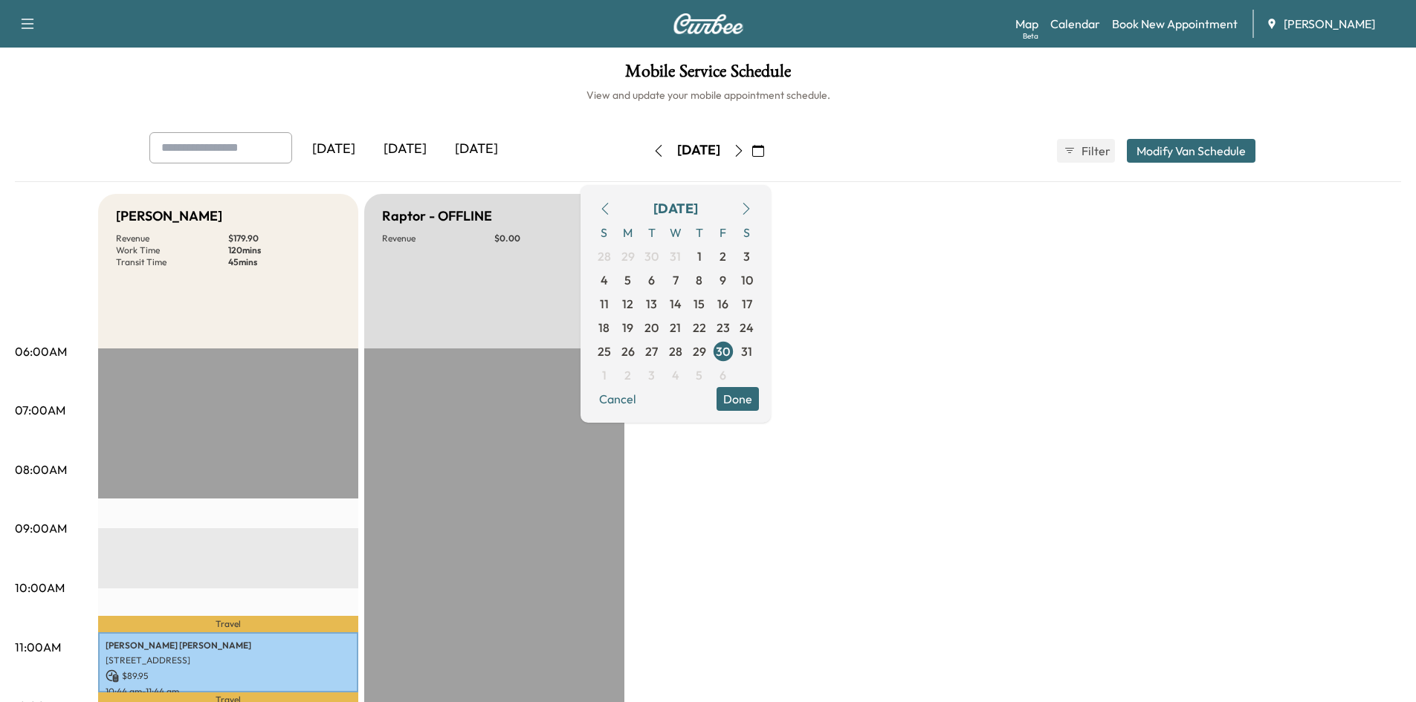
click at [752, 205] on icon "button" at bounding box center [746, 209] width 12 height 12
click at [643, 377] on button "Cancel" at bounding box center [617, 375] width 51 height 24
